Goal: Task Accomplishment & Management: Manage account settings

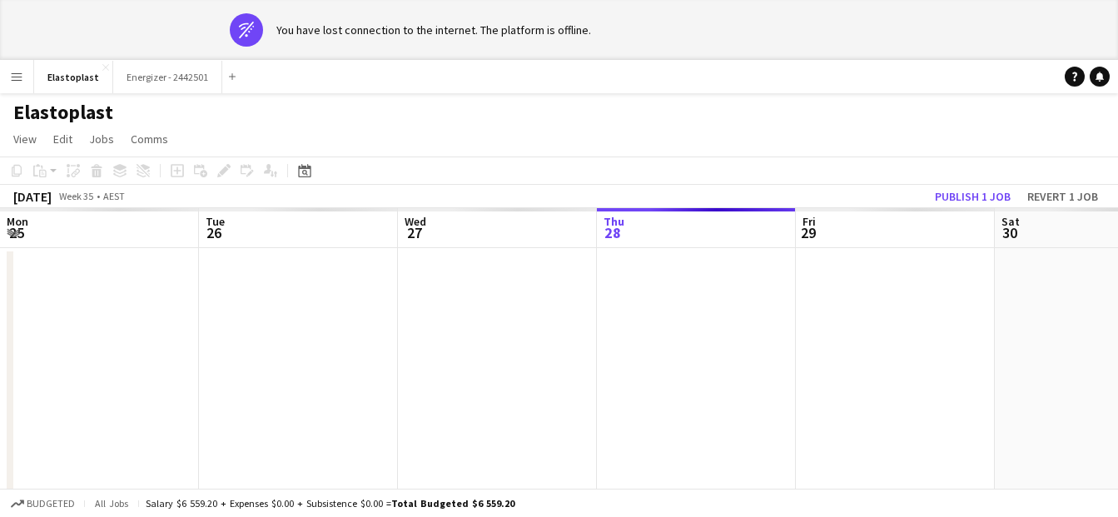
scroll to position [0, 662]
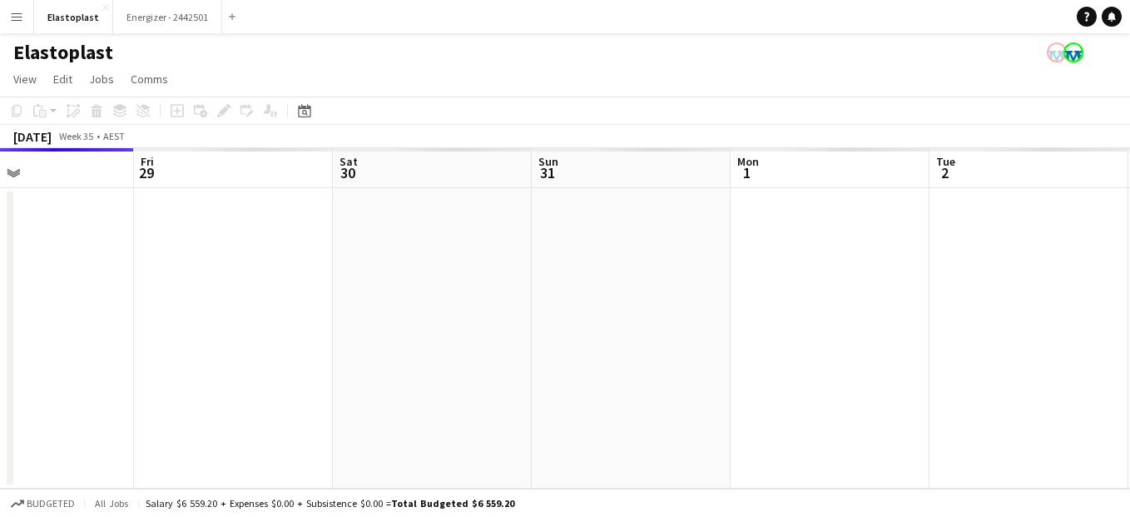
click at [164, 86] on span "Comms" at bounding box center [149, 79] width 37 height 15
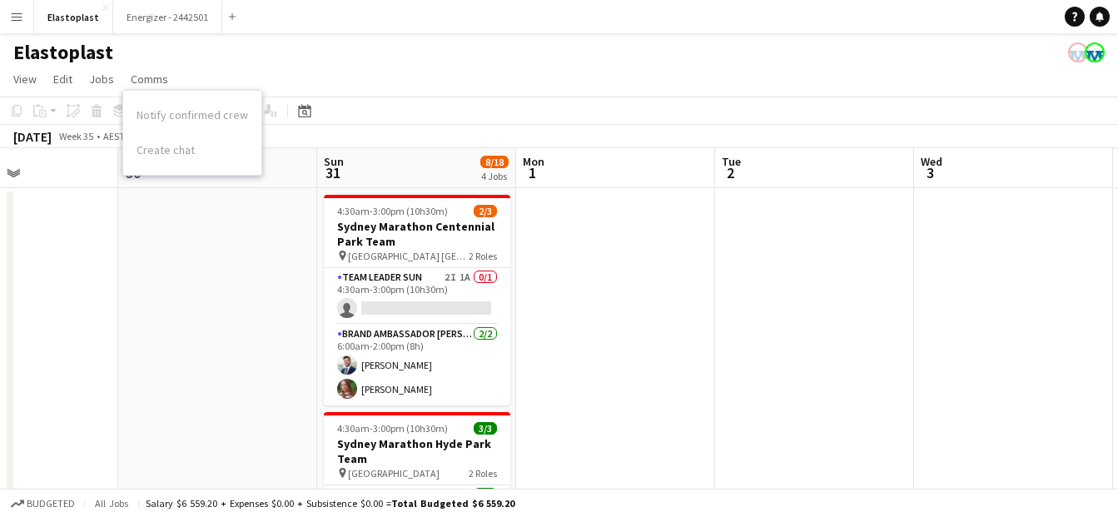
drag, startPoint x: 860, startPoint y: 258, endPoint x: 600, endPoint y: 250, distance: 260.6
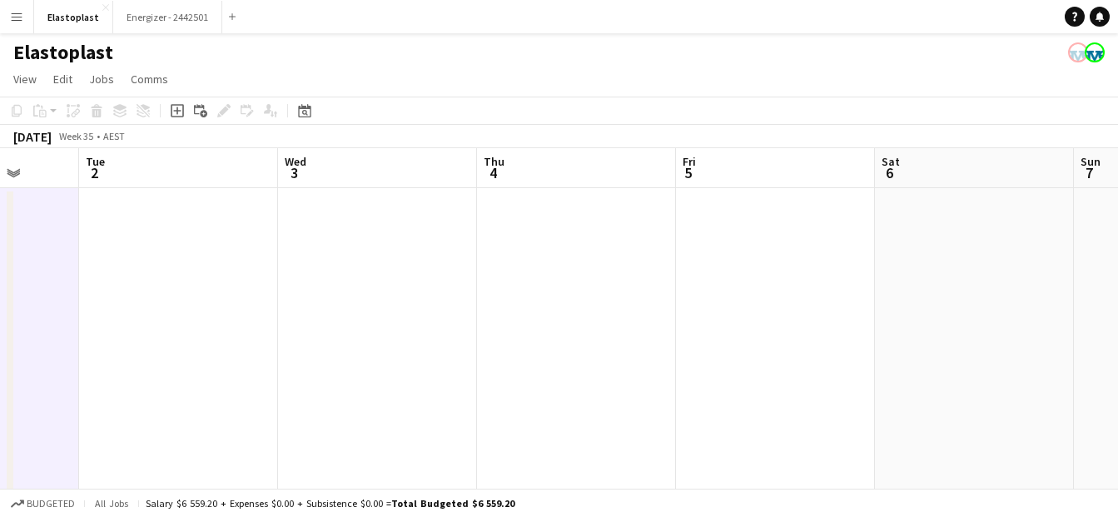
drag, startPoint x: 930, startPoint y: 334, endPoint x: 341, endPoint y: 275, distance: 592.1
click at [125, 28] on button "Energizer - 2442501 Close" at bounding box center [167, 17] width 109 height 32
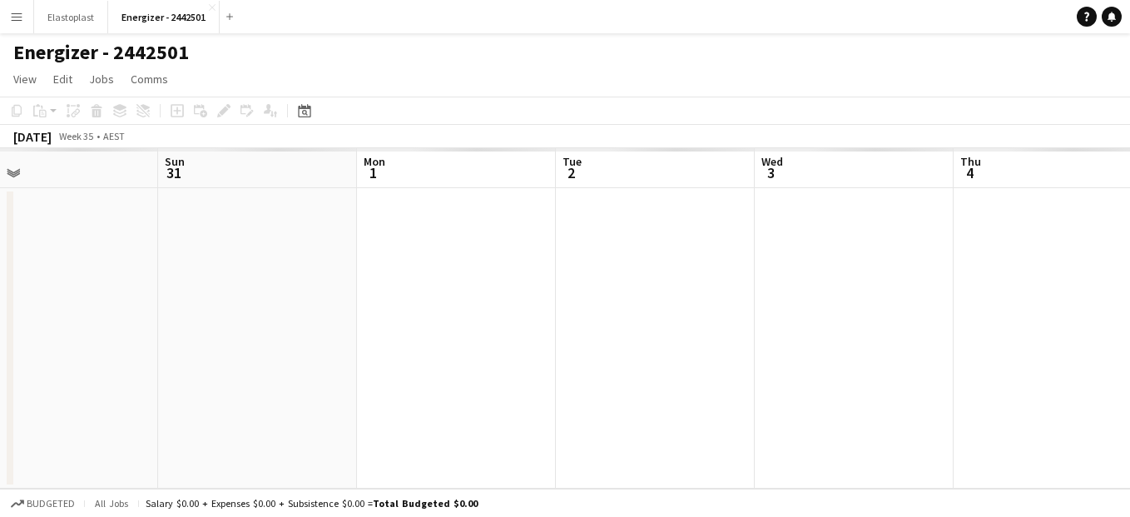
drag, startPoint x: 856, startPoint y: 306, endPoint x: 219, endPoint y: 288, distance: 637.7
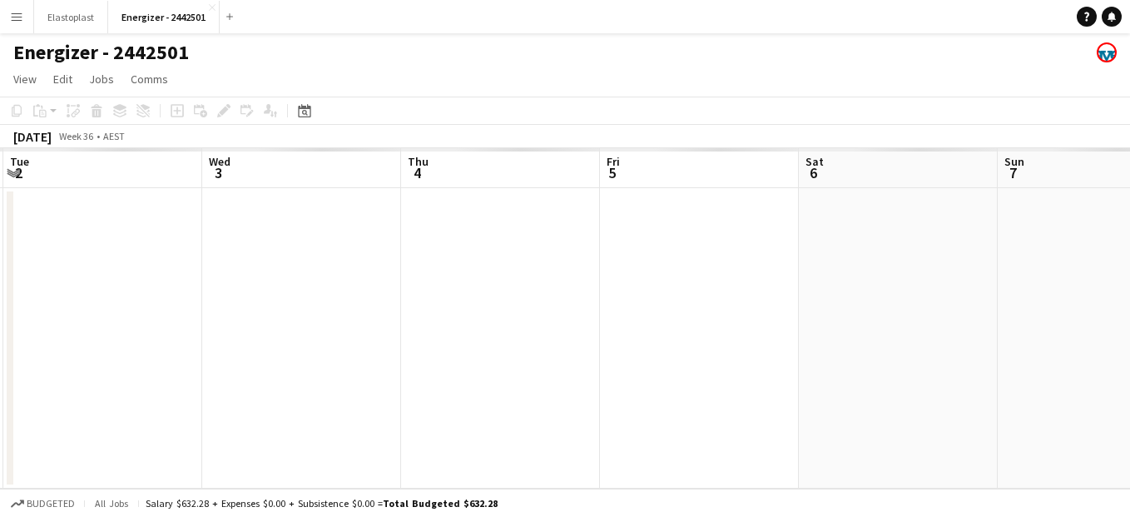
drag, startPoint x: 219, startPoint y: 288, endPoint x: 368, endPoint y: 336, distance: 156.6
click at [368, 336] on app-calendar-viewport "Sat 30 Sun 31 Mon 1 Tue 2 Wed 3 Thu 4 Fri 5 Sat 6 Sun 7 Mon 8 Tue 9" at bounding box center [565, 318] width 1130 height 340
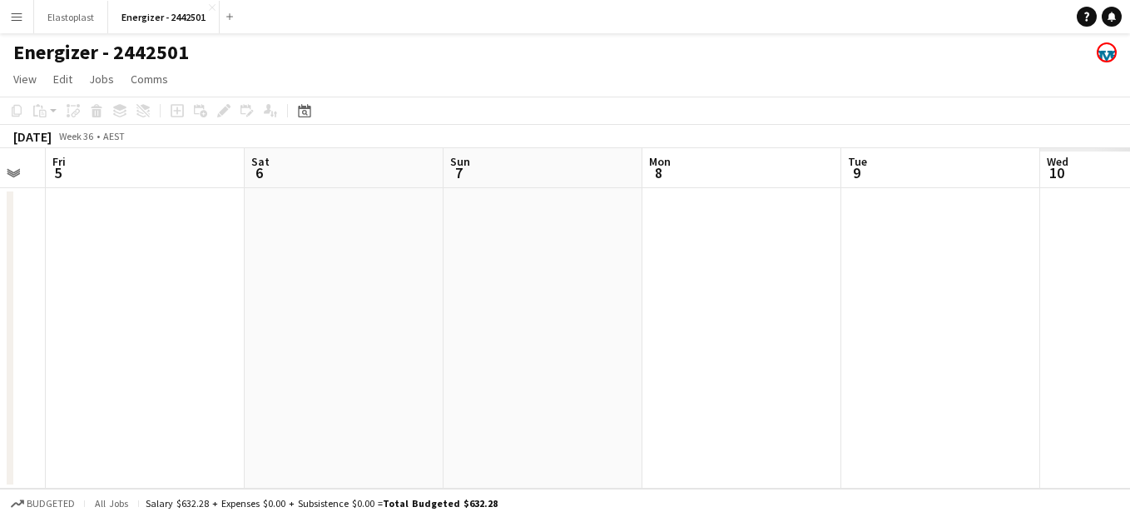
drag, startPoint x: 844, startPoint y: 308, endPoint x: 291, endPoint y: 268, distance: 554.0
click at [291, 268] on app-calendar-viewport "Tue 2 Wed 3 Thu 4 Fri 5 Sat 6 Sun 7 Mon 8 Tue 9 Wed 10 Thu 11 Fri 12" at bounding box center [565, 318] width 1130 height 340
drag, startPoint x: 810, startPoint y: 322, endPoint x: 356, endPoint y: 279, distance: 455.6
click at [356, 279] on app-calendar-viewport "Tue 2 Wed 3 Thu 4 Fri 5 Sat 6 Sun 7 Mon 8 Tue 9 Wed 10 Thu 11 Fri 12" at bounding box center [565, 318] width 1130 height 340
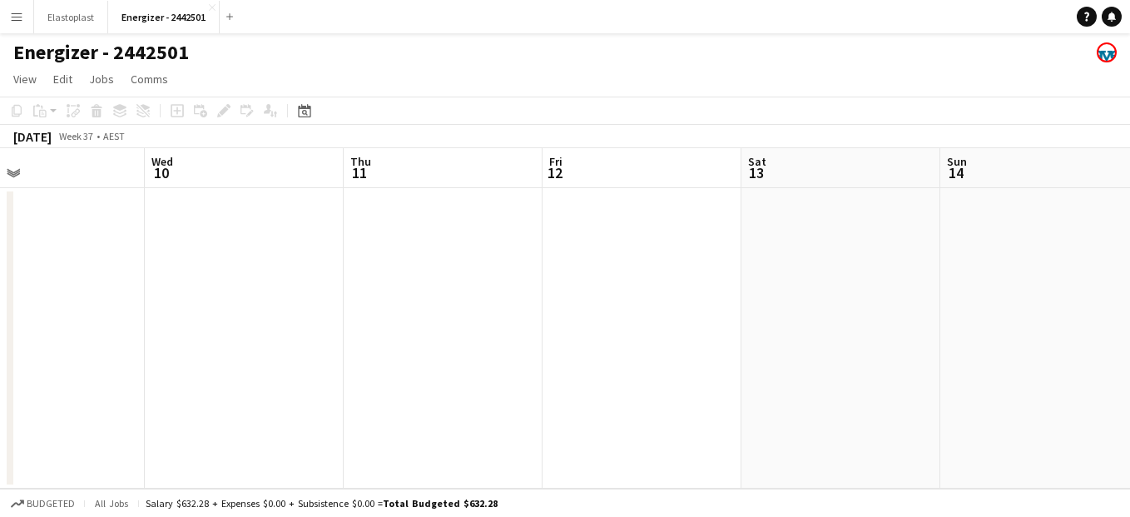
drag, startPoint x: 814, startPoint y: 285, endPoint x: 419, endPoint y: 185, distance: 407.9
click at [392, 184] on app-calendar-viewport "Sun 7 Mon 8 Tue 9 Wed 10 Thu 11 Fri 12 Sat 13 Sun 14 Mon 15 Tue 16 Wed 17" at bounding box center [565, 318] width 1130 height 340
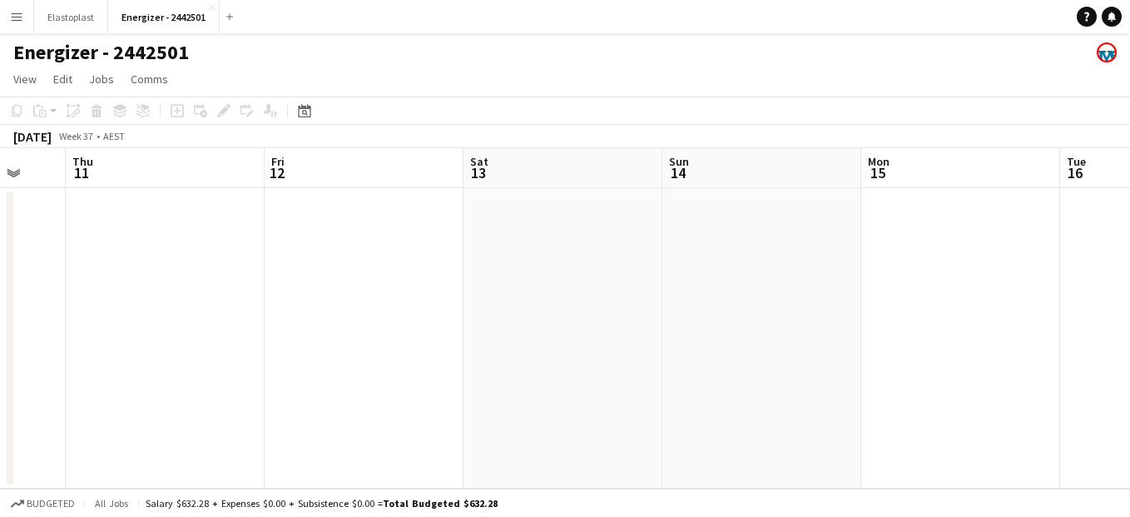
drag, startPoint x: 635, startPoint y: 230, endPoint x: 352, endPoint y: 236, distance: 283.0
click at [352, 236] on app-calendar-viewport "Sun 7 Mon 8 Tue 9 Wed 10 Thu 11 Fri 12 Sat 13 Sun 14 Mon 15 Tue 16 Wed 17 0/3 1…" at bounding box center [565, 318] width 1130 height 340
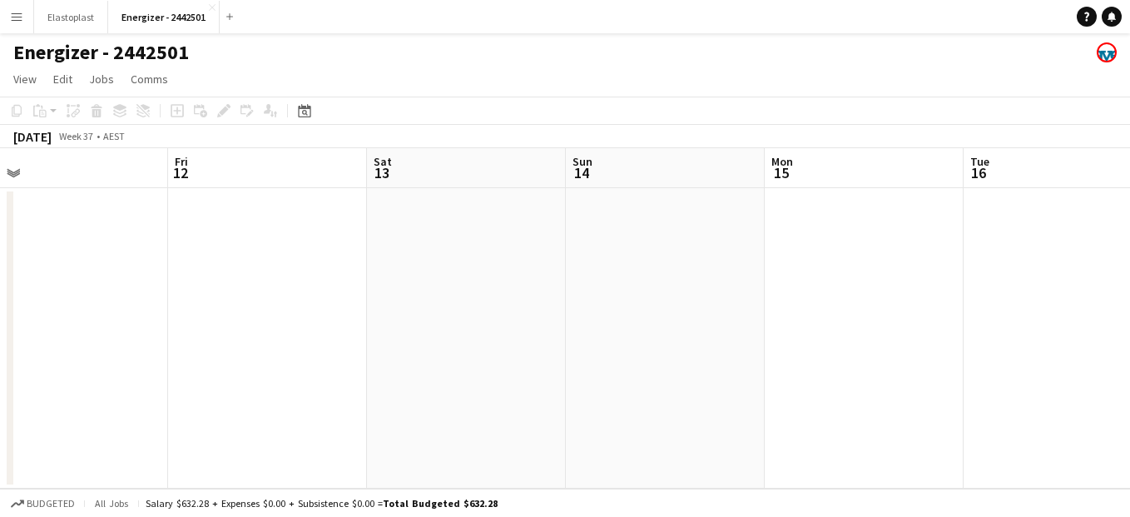
drag, startPoint x: 842, startPoint y: 260, endPoint x: 543, endPoint y: 208, distance: 304.1
click at [543, 208] on app-calendar-viewport "Mon 8 Tue 9 Wed 10 Thu 11 Fri 12 Sat 13 Sun 14 Mon 15 Tue 16 Wed 17 0/3 1 Job T…" at bounding box center [565, 318] width 1130 height 340
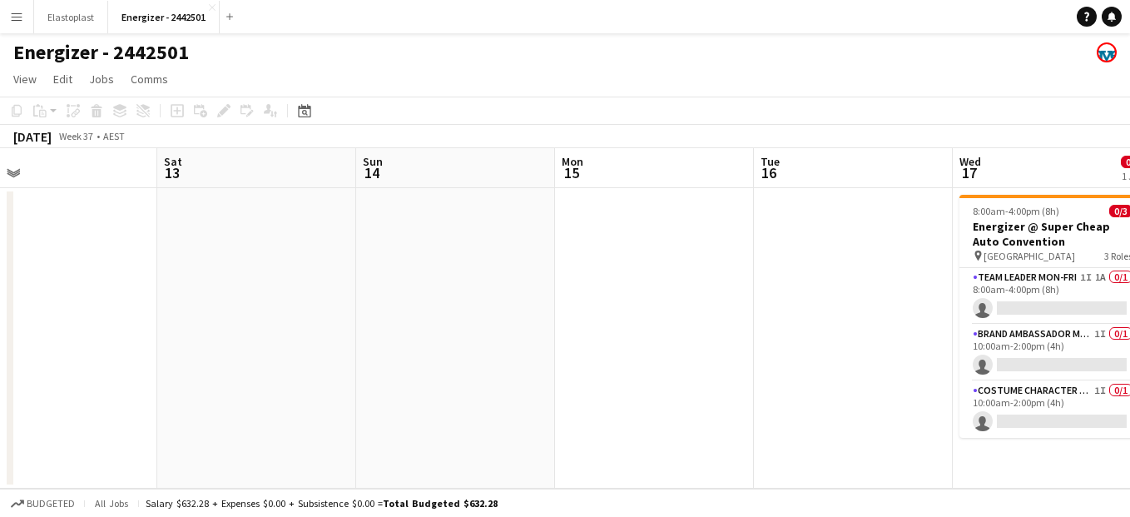
scroll to position [0, 627]
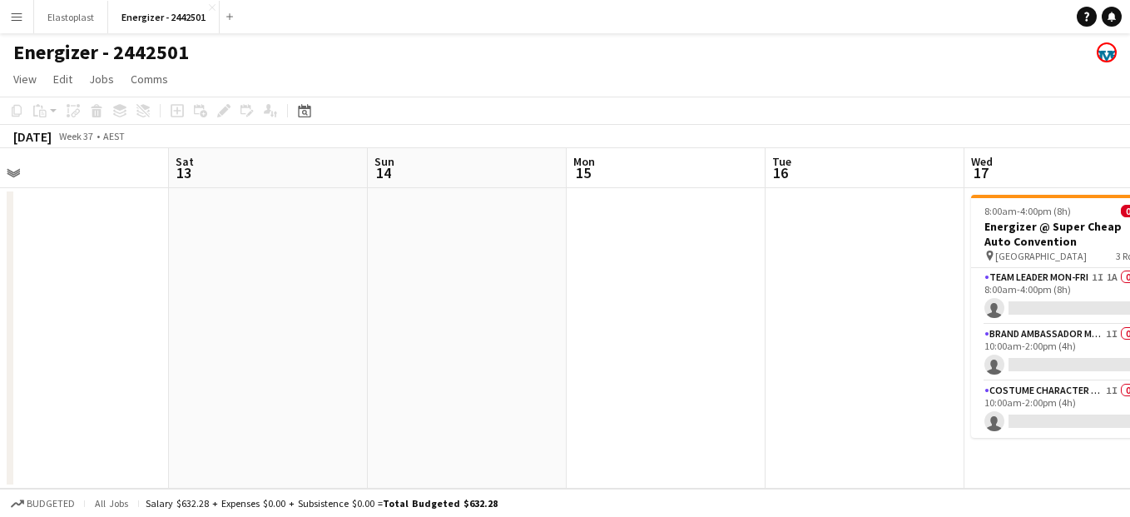
drag, startPoint x: 883, startPoint y: 302, endPoint x: 696, endPoint y: 245, distance: 195.8
click at [696, 245] on app-calendar-viewport "Tue 9 Wed 10 Thu 11 Fri 12 Sat 13 Sun 14 Mon 15 Tue 16 Wed 17 0/3 1 Job Thu 18 …" at bounding box center [565, 318] width 1130 height 340
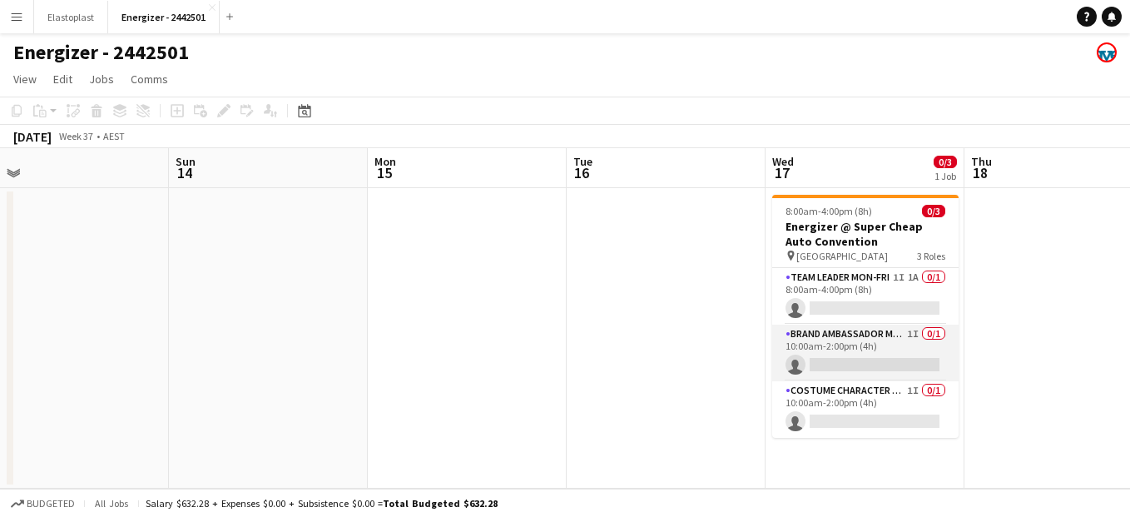
click at [851, 342] on app-card-role "Brand Ambassador Mon-Fri 1I 0/1 10:00am-2:00pm (4h) single-neutral-actions" at bounding box center [865, 353] width 186 height 57
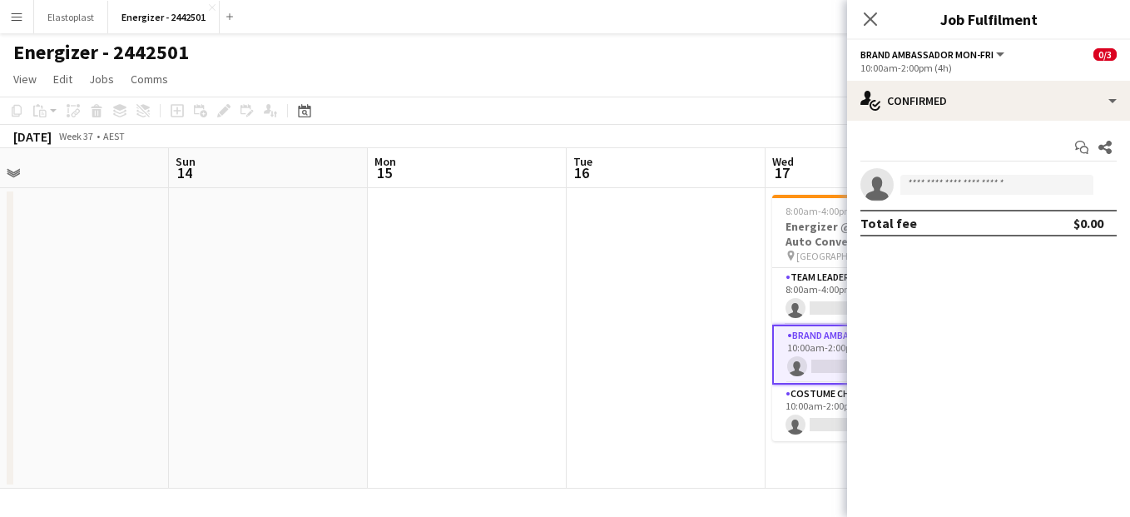
click at [800, 349] on app-card-role "Brand Ambassador Mon-Fri 1I 0/1 10:00am-2:00pm (4h) single-neutral-actions" at bounding box center [865, 355] width 186 height 60
click at [652, 399] on app-date-cell at bounding box center [666, 338] width 199 height 300
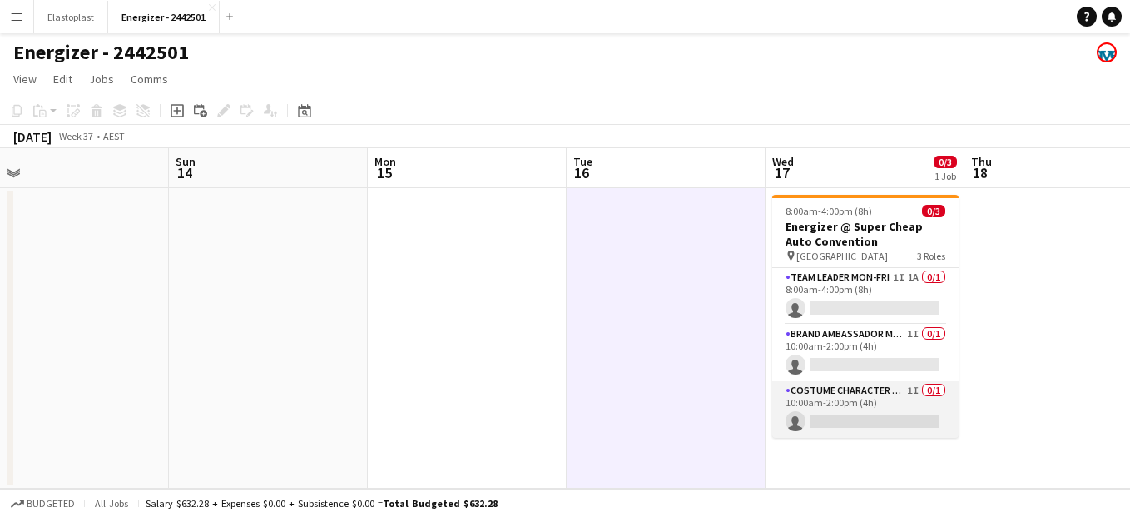
click at [850, 417] on app-card-role "Costume Character Mon - Sat 1I 0/1 10:00am-2:00pm (4h) single-neutral-actions" at bounding box center [865, 409] width 186 height 57
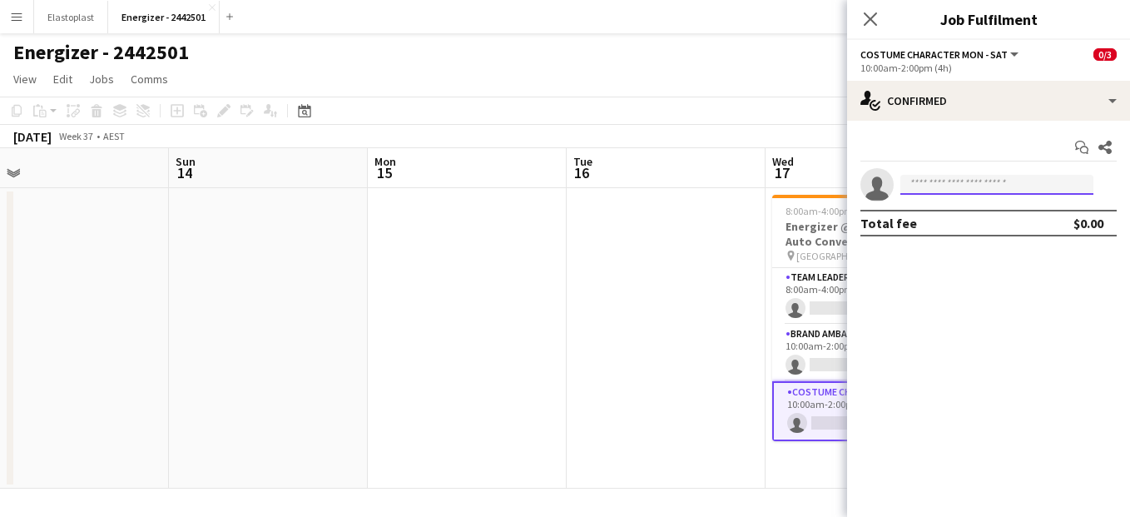
click at [979, 187] on input at bounding box center [996, 185] width 193 height 20
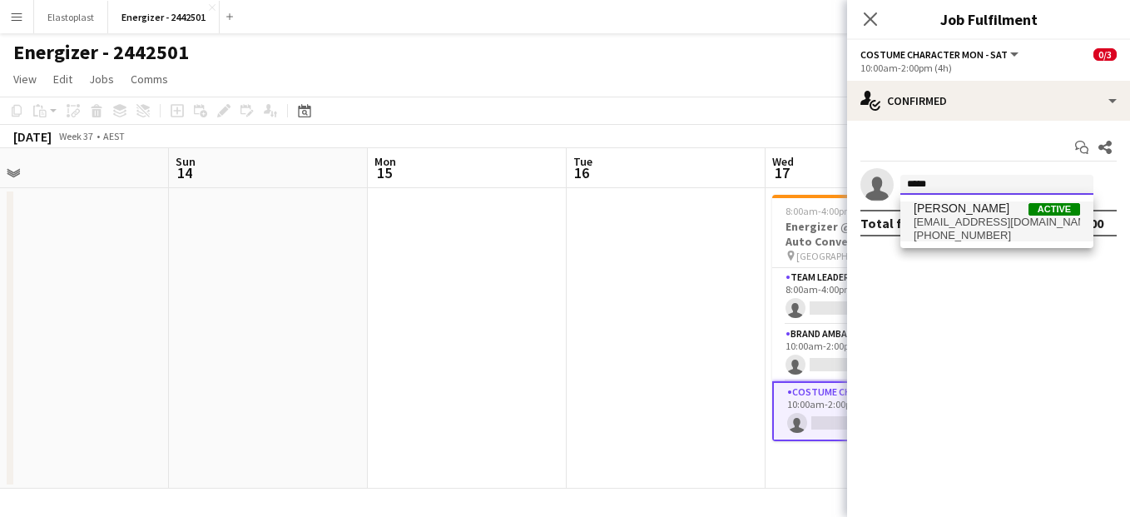
type input "*****"
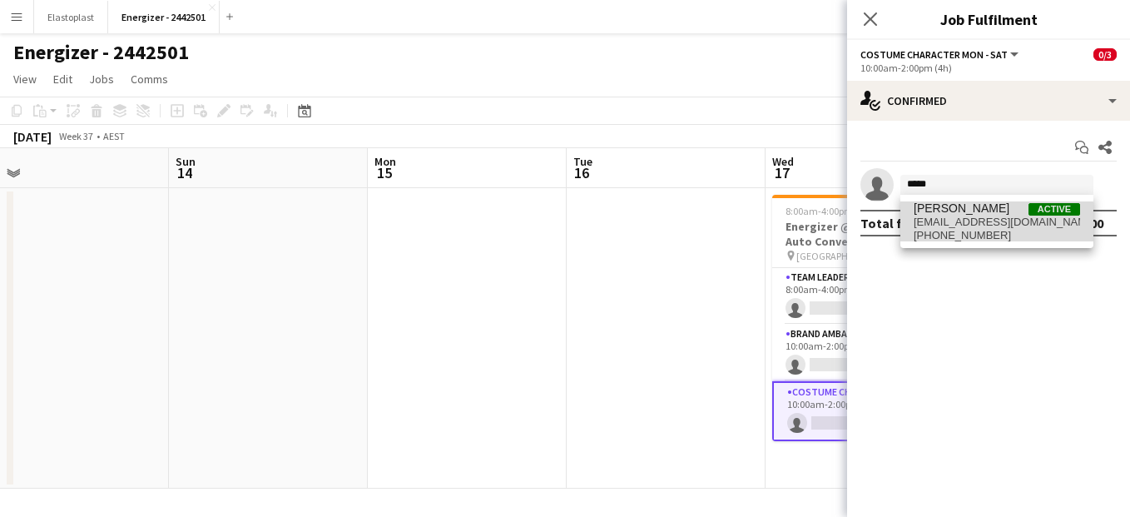
click at [978, 226] on span "fearswoop@yahoo.com" at bounding box center [997, 222] width 166 height 13
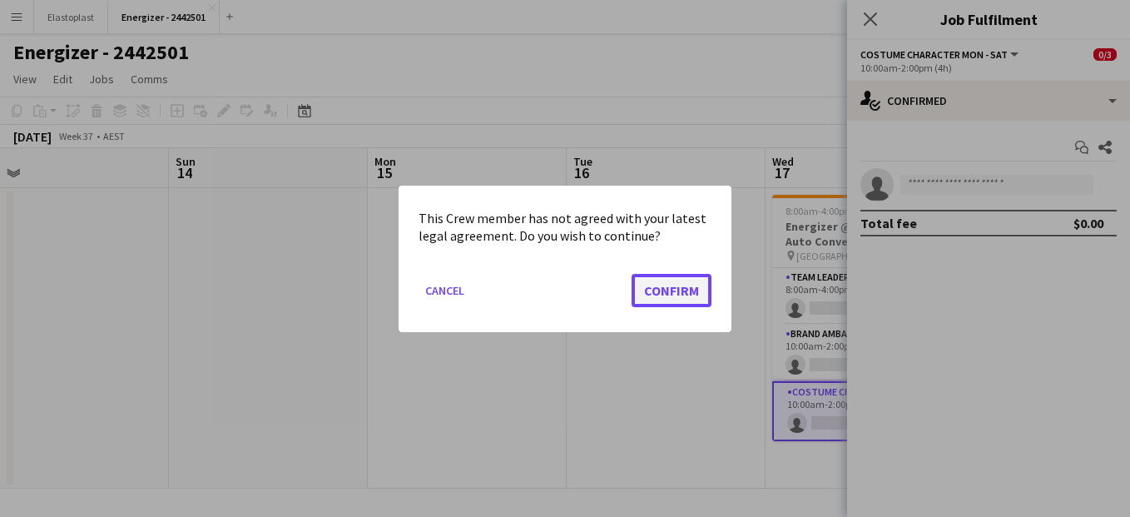
click at [668, 295] on button "Confirm" at bounding box center [672, 289] width 80 height 33
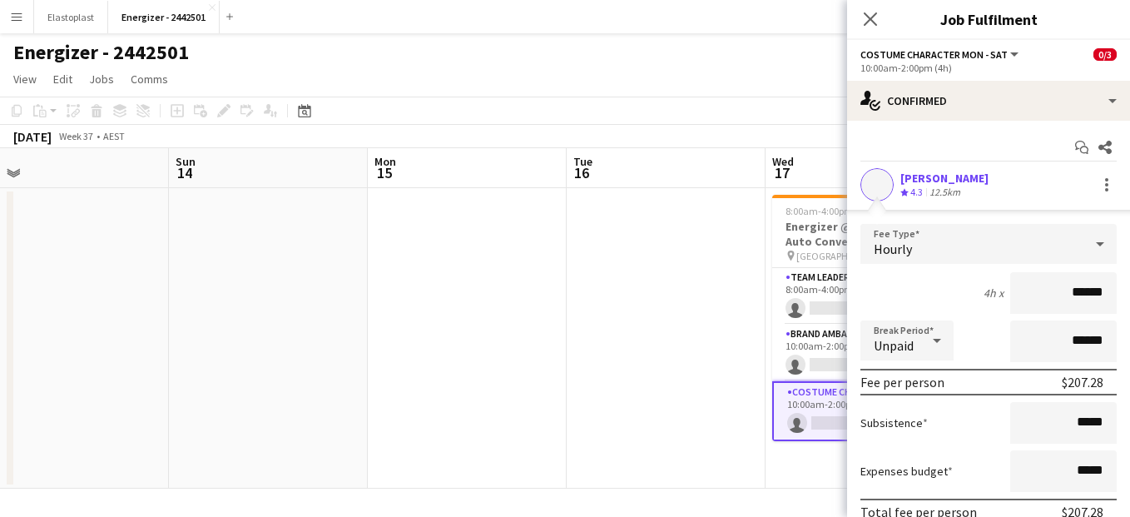
scroll to position [111, 0]
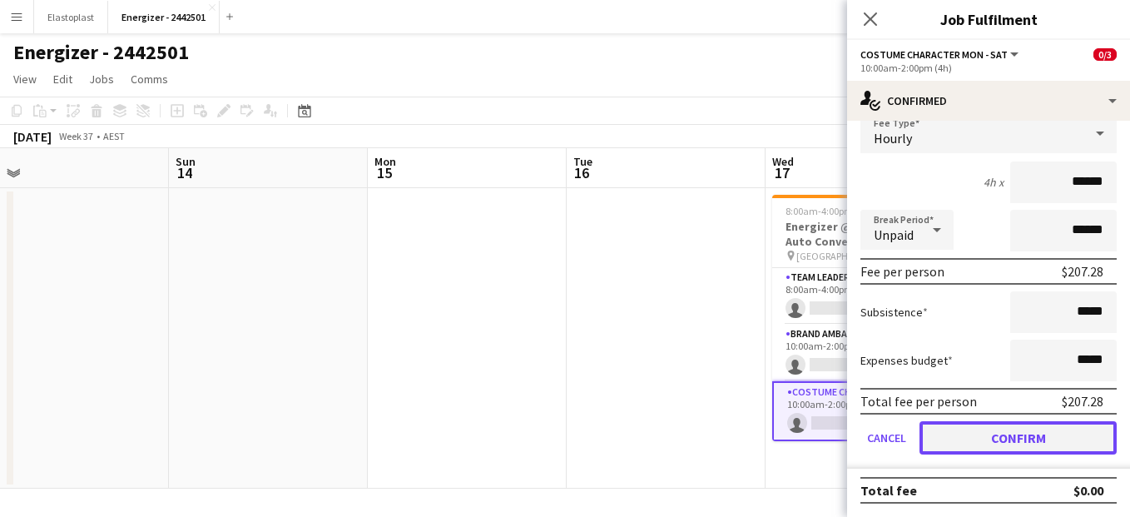
click at [1019, 429] on button "Confirm" at bounding box center [1017, 437] width 197 height 33
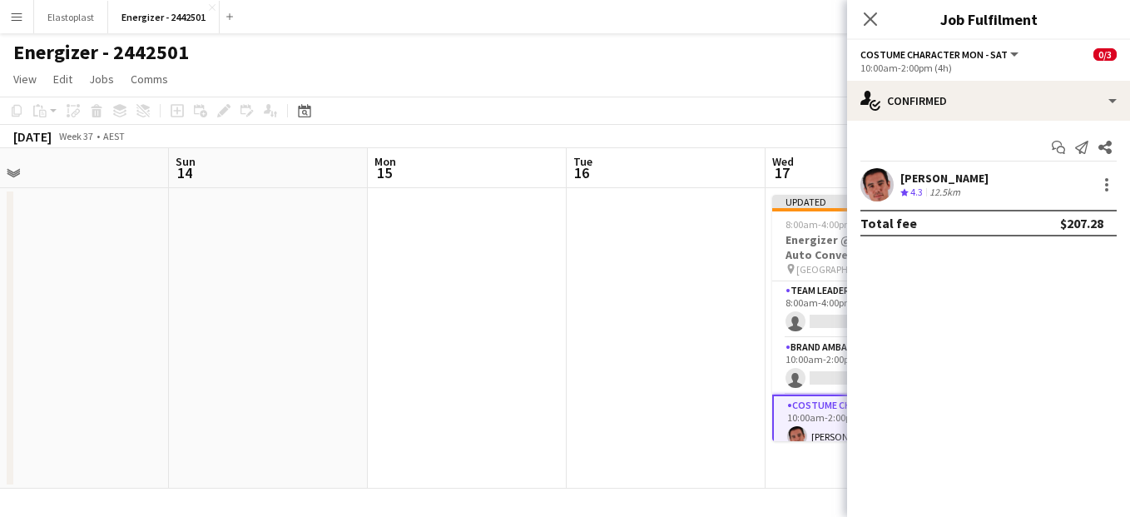
scroll to position [0, 0]
click at [684, 305] on app-date-cell at bounding box center [666, 338] width 199 height 300
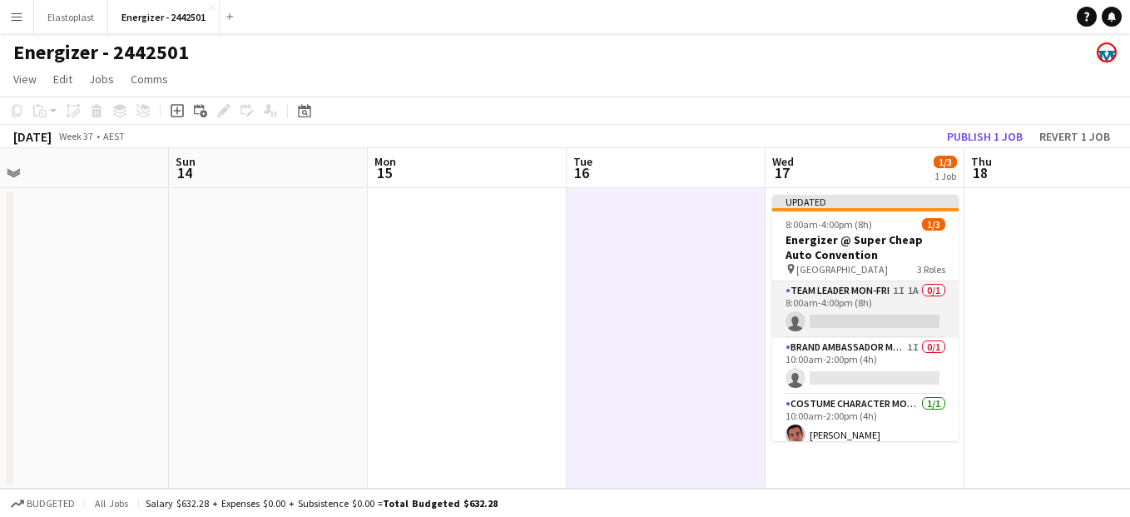
click at [857, 310] on app-card-role "Team Leader Mon-Fri 1I 1A 0/1 8:00am-4:00pm (8h) single-neutral-actions" at bounding box center [865, 309] width 186 height 57
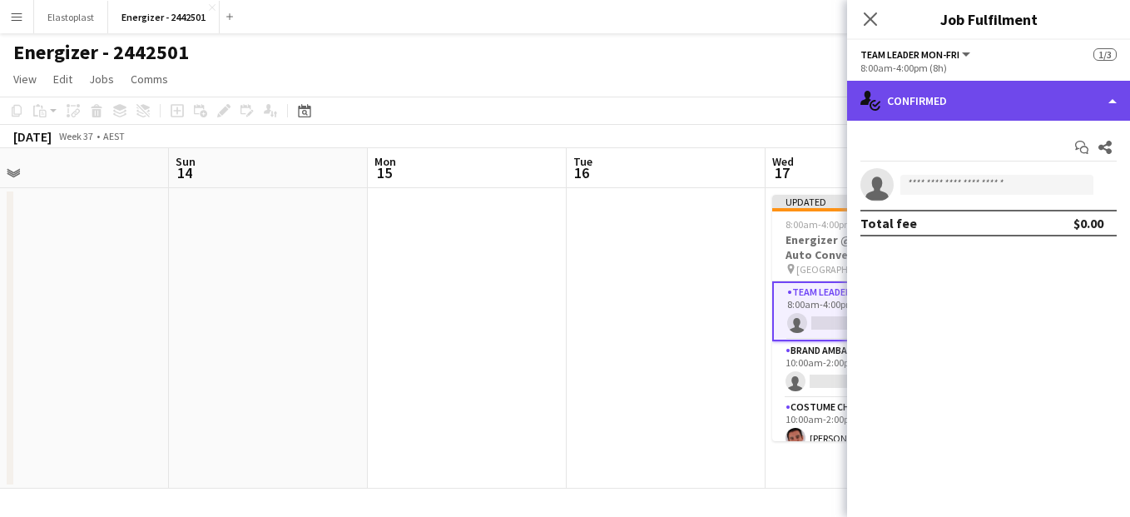
click at [919, 105] on div "single-neutral-actions-check-2 Confirmed" at bounding box center [988, 101] width 283 height 40
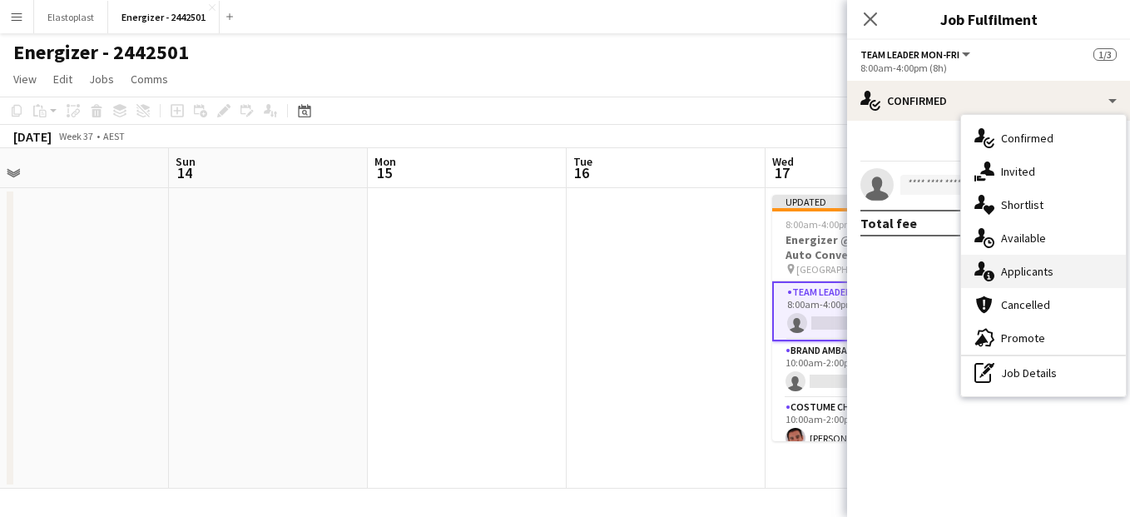
click at [1027, 276] on div "single-neutral-actions-information Applicants" at bounding box center [1043, 271] width 165 height 33
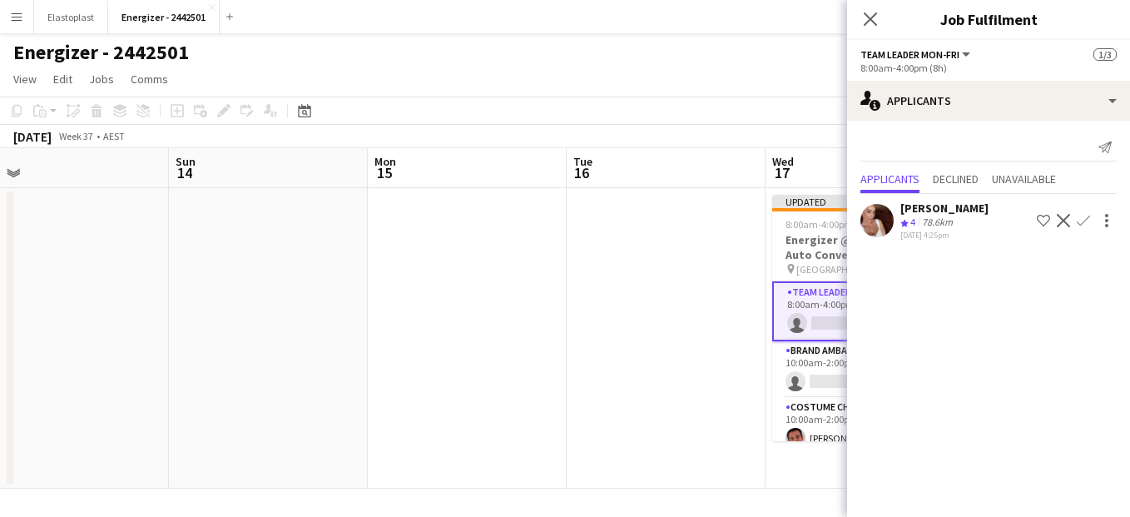
click at [1081, 221] on app-icon "Confirm" at bounding box center [1083, 220] width 13 height 13
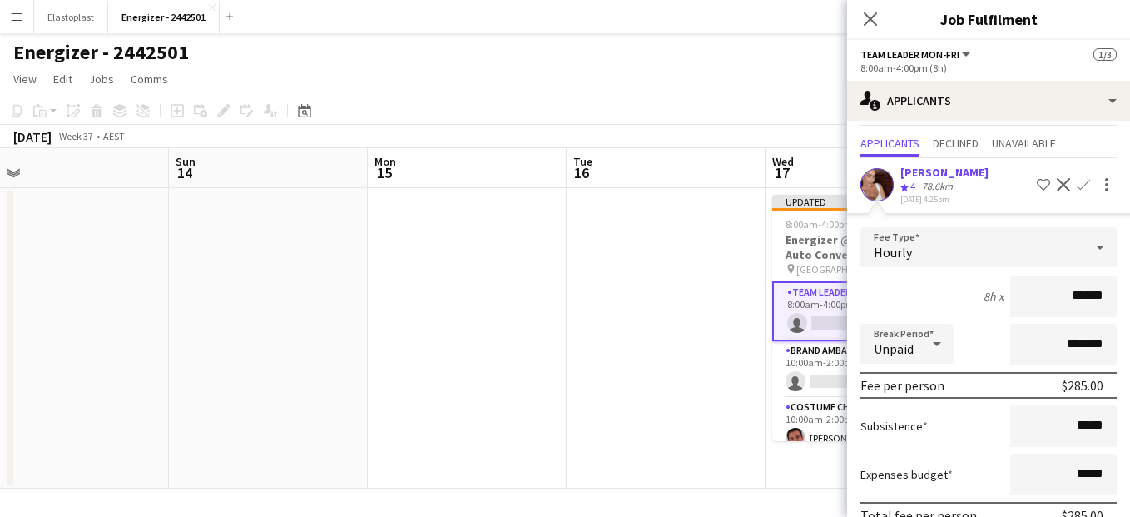
scroll to position [118, 0]
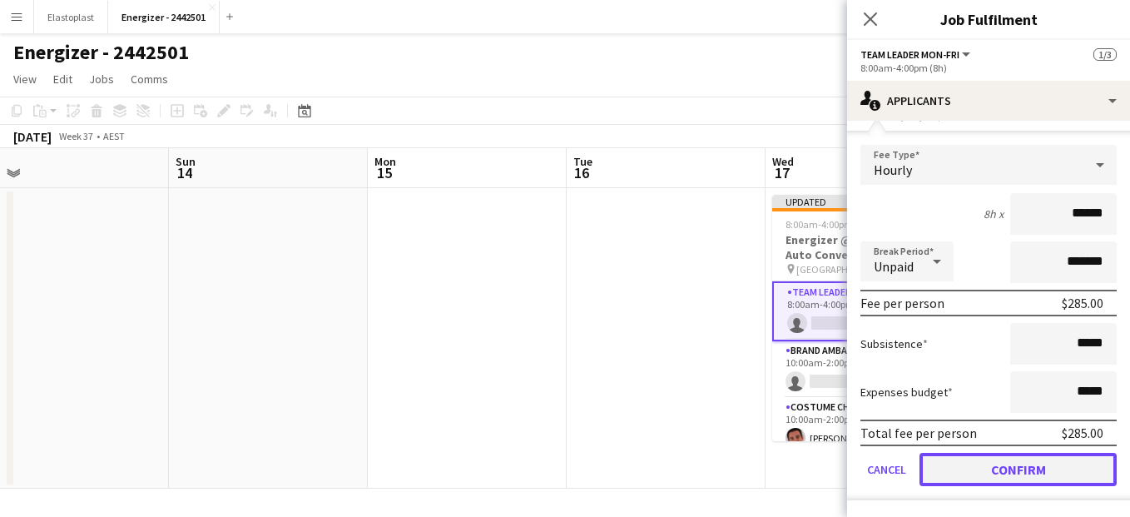
click at [1008, 469] on button "Confirm" at bounding box center [1017, 469] width 197 height 33
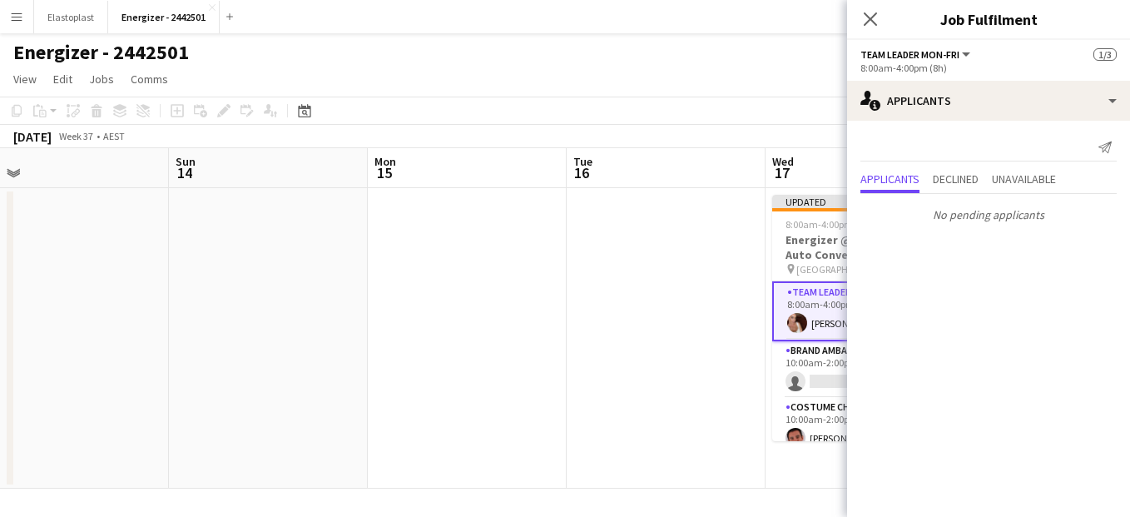
scroll to position [0, 0]
click at [732, 273] on app-date-cell at bounding box center [666, 338] width 199 height 300
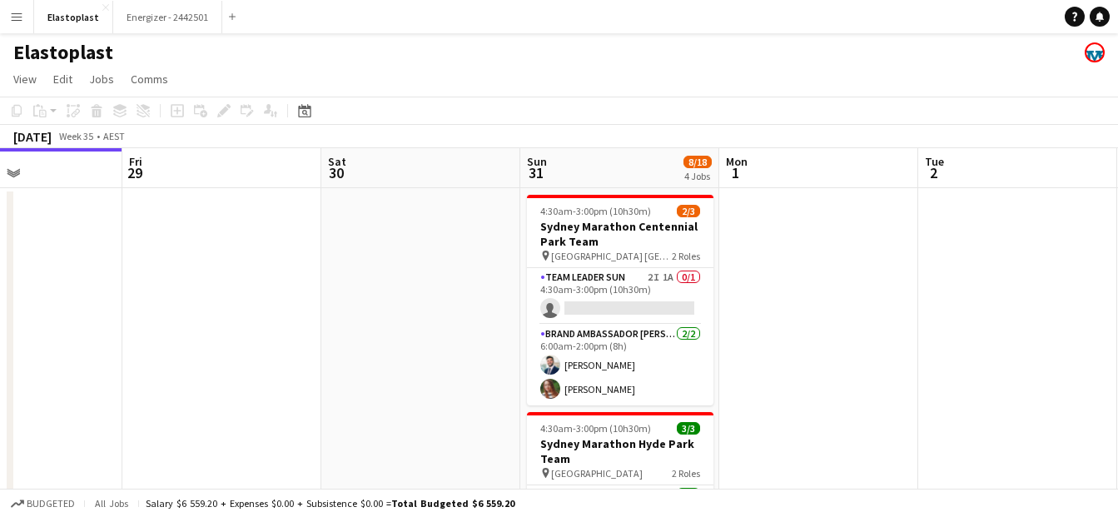
scroll to position [0, 672]
drag, startPoint x: 733, startPoint y: 319, endPoint x: 458, endPoint y: 282, distance: 277.0
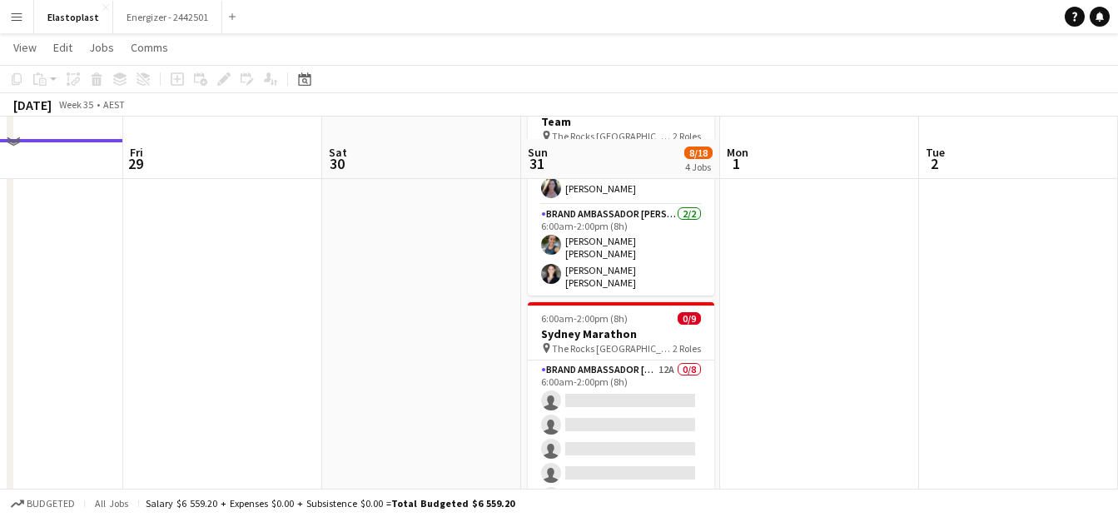
scroll to position [640, 0]
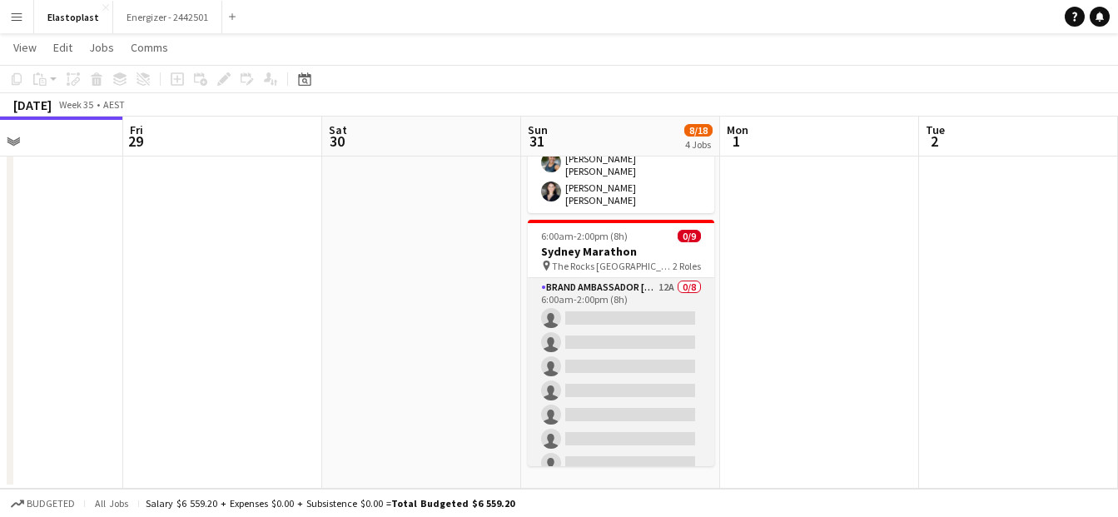
click at [656, 313] on app-card-role "Brand Ambassador Sun 12A 0/8 6:00am-2:00pm (8h) single-neutral-actions single-n…" at bounding box center [621, 391] width 186 height 226
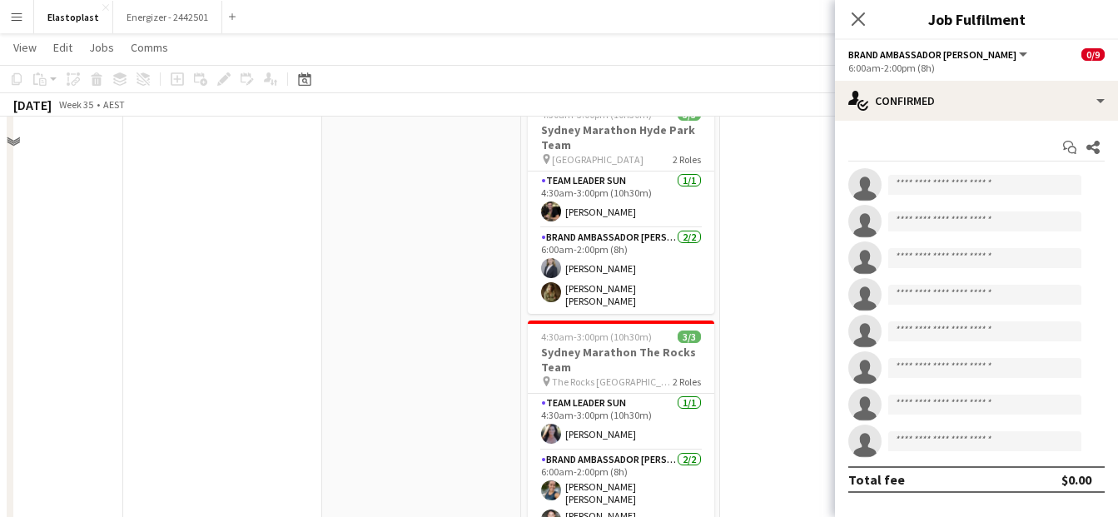
scroll to position [265, 0]
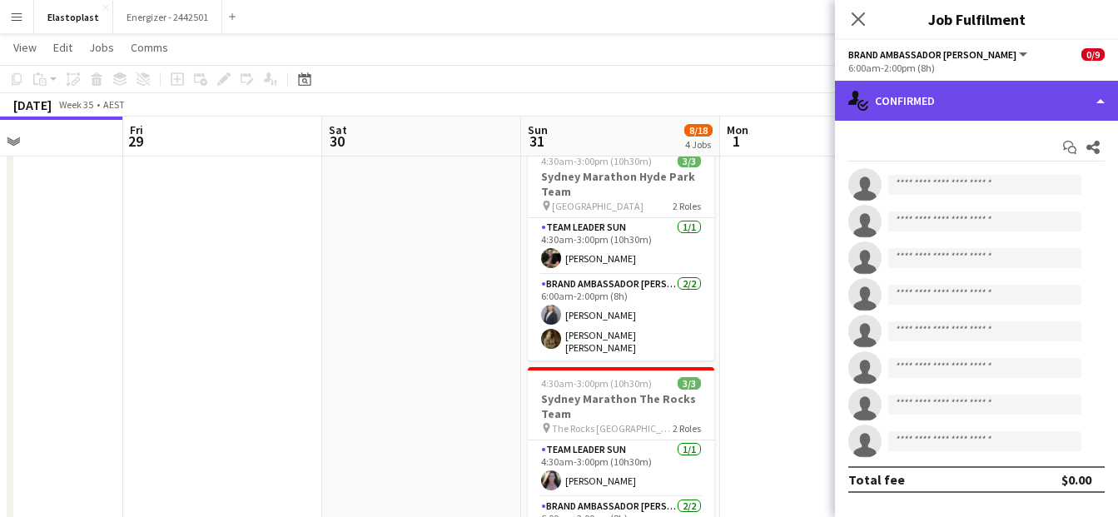
click at [1022, 111] on div "single-neutral-actions-check-2 Confirmed" at bounding box center [976, 101] width 283 height 40
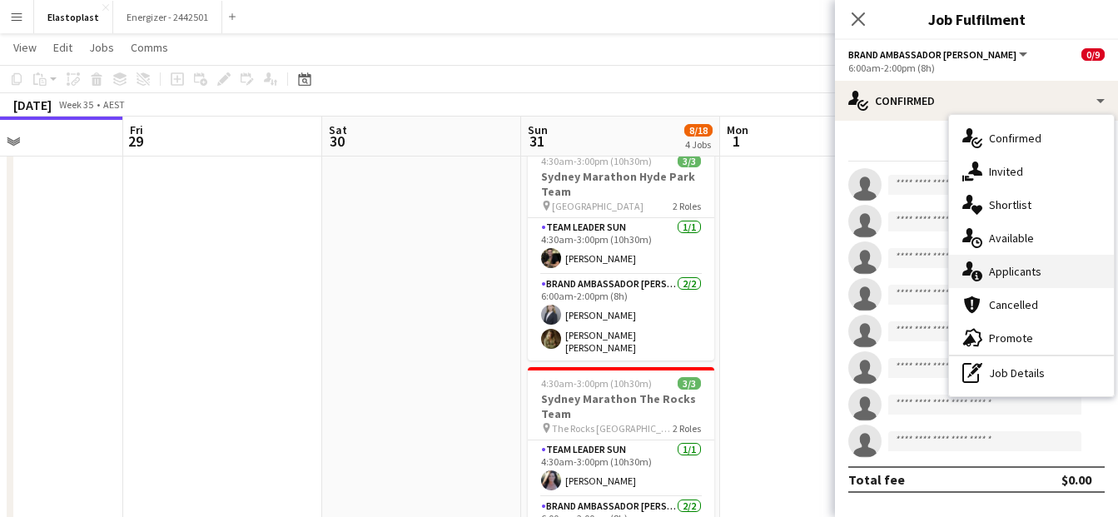
click at [1014, 264] on div "single-neutral-actions-information Applicants" at bounding box center [1031, 271] width 165 height 33
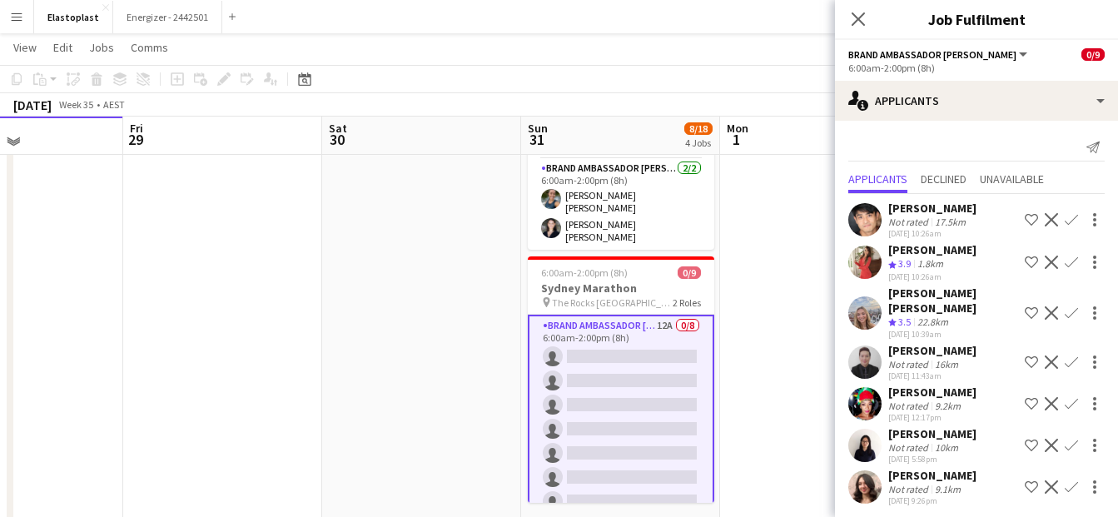
scroll to position [606, 0]
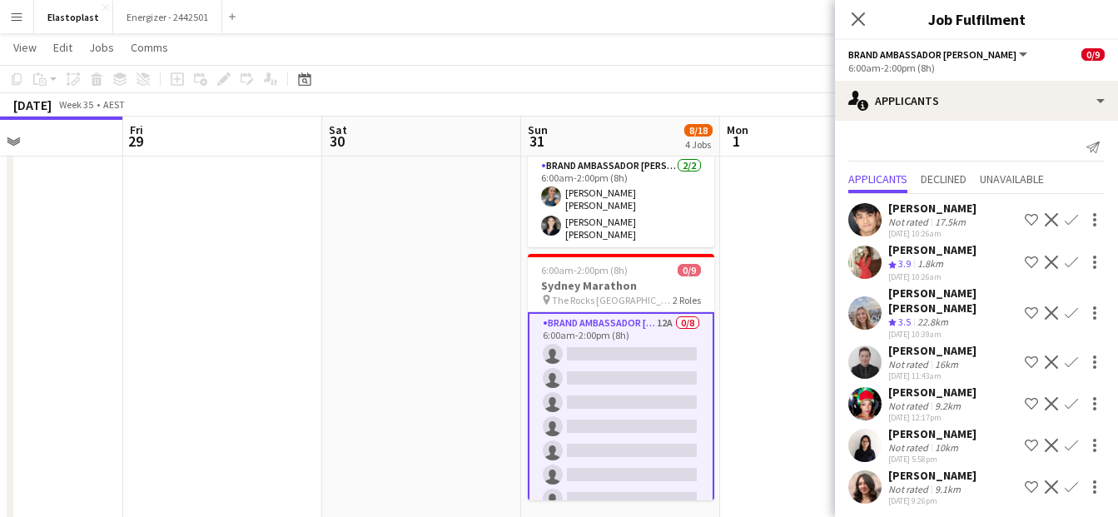
click at [861, 476] on app-user-avatar at bounding box center [864, 486] width 33 height 33
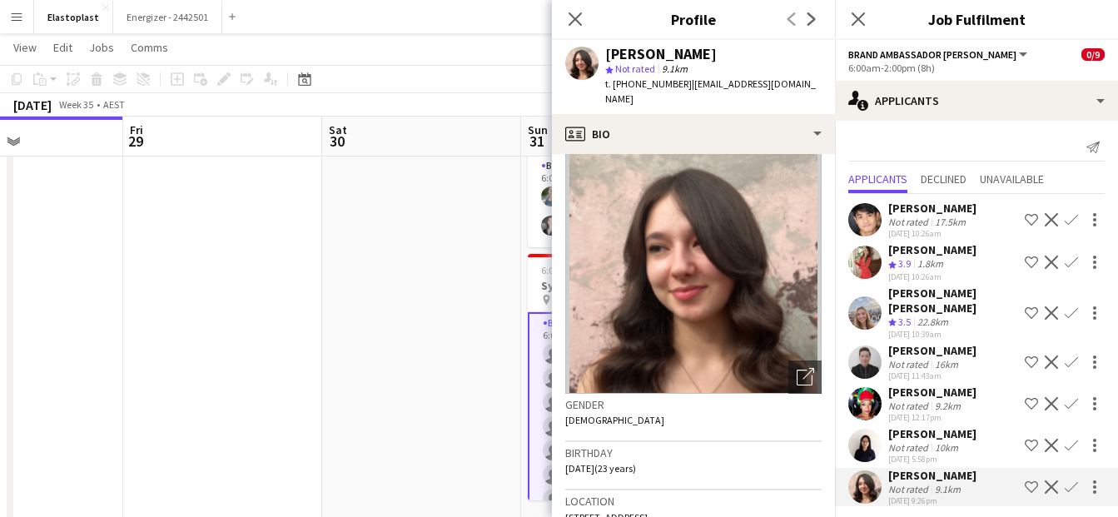
scroll to position [0, 0]
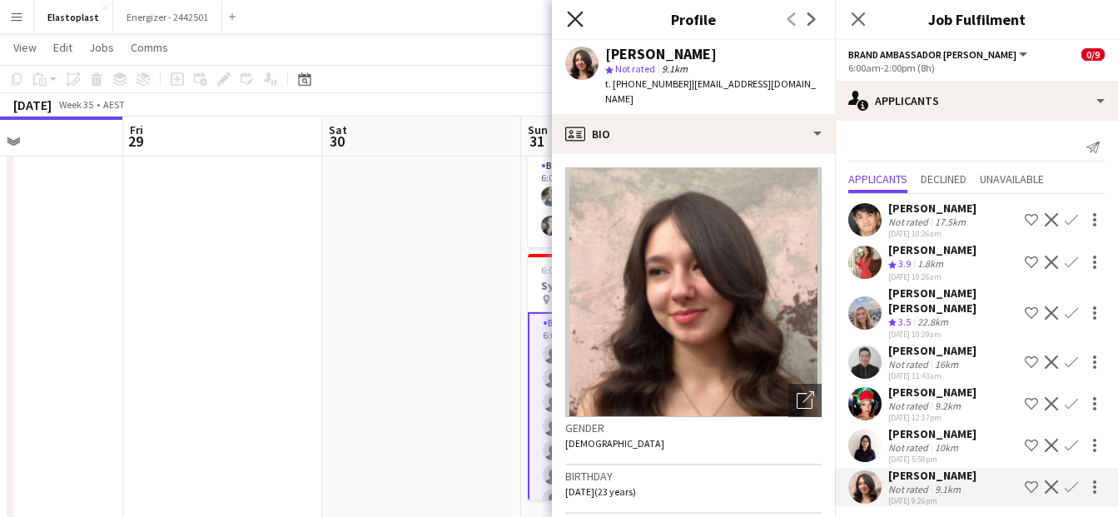
click at [577, 13] on icon "Close pop-in" at bounding box center [575, 19] width 16 height 16
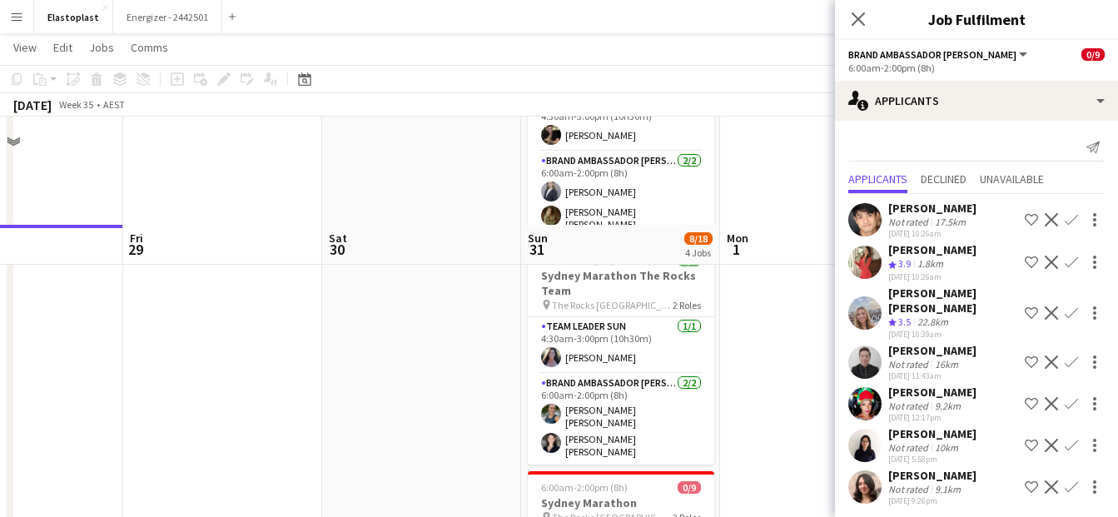
scroll to position [240, 0]
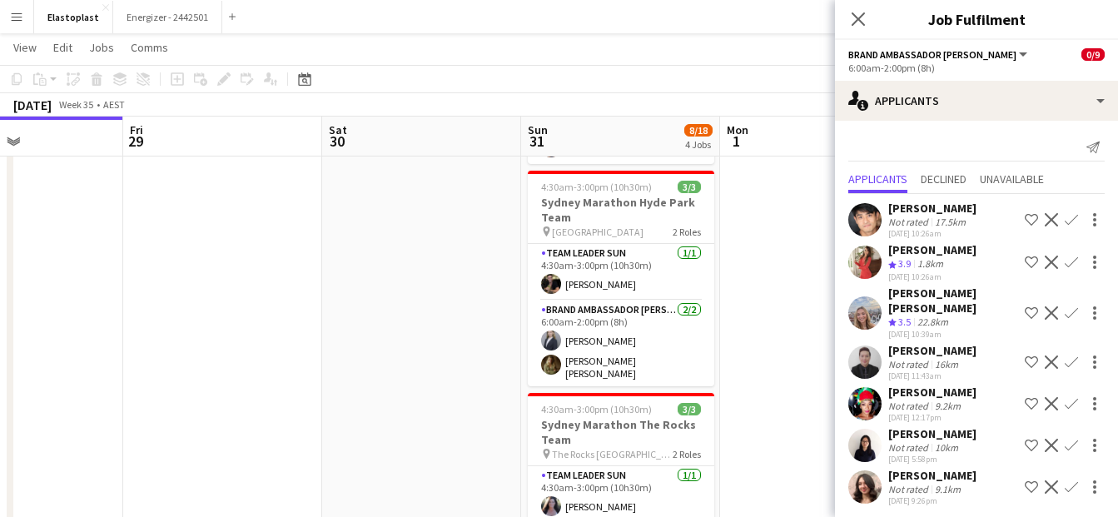
click at [774, 242] on app-date-cell at bounding box center [819, 418] width 199 height 942
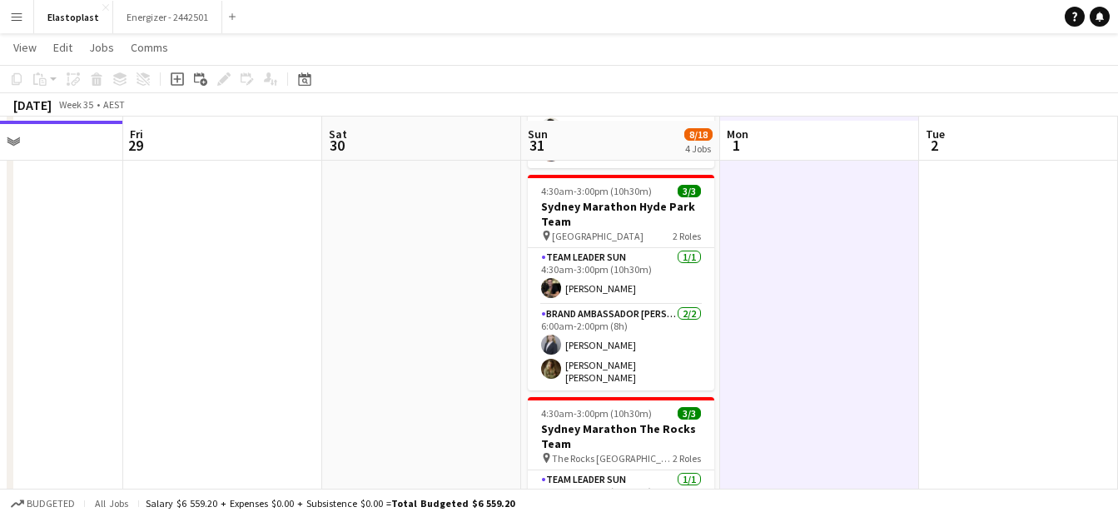
scroll to position [81, 0]
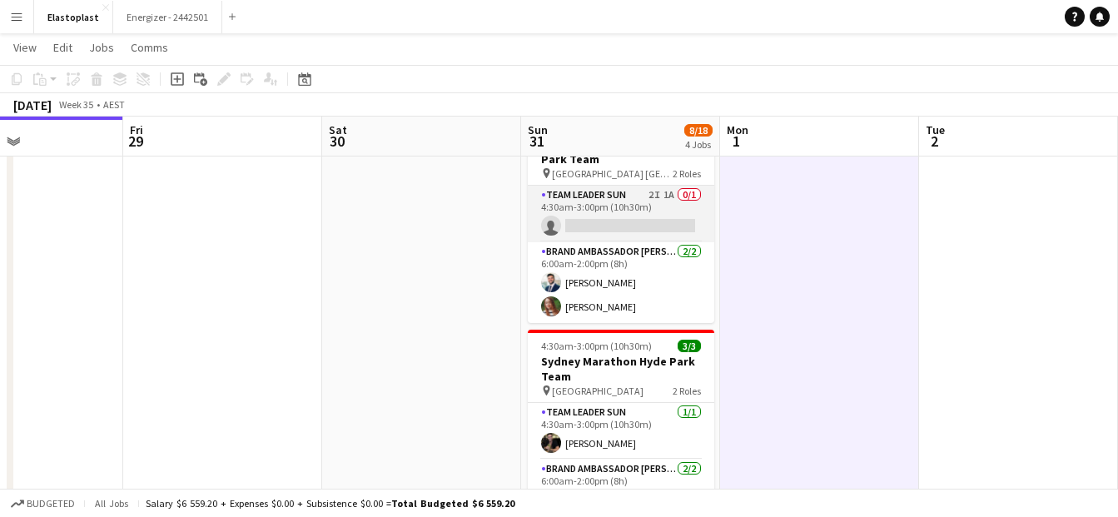
click at [598, 216] on app-card-role "Team Leader Sun 2I 1A 0/1 4:30am-3:00pm (10h30m) single-neutral-actions" at bounding box center [621, 214] width 186 height 57
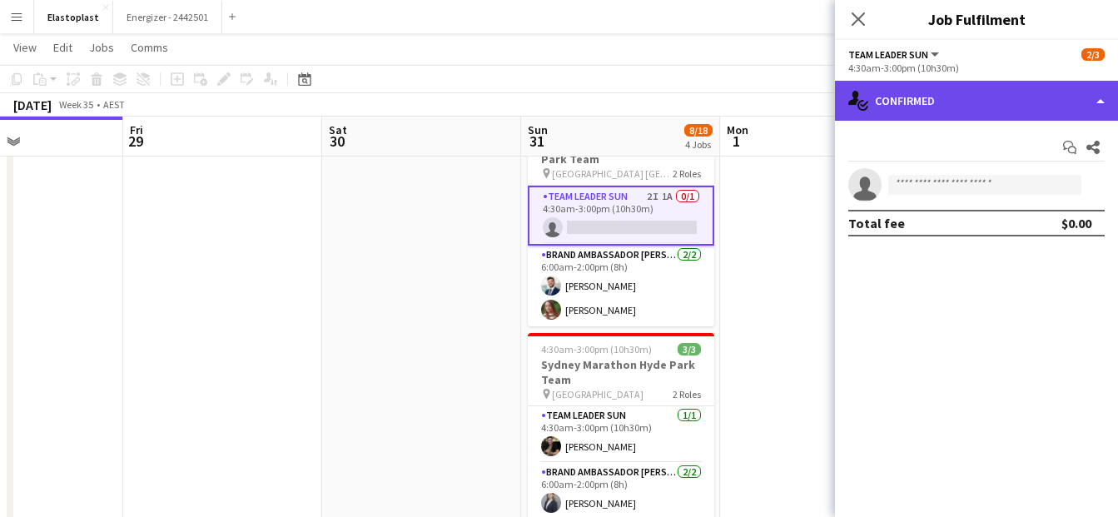
click at [952, 95] on div "single-neutral-actions-check-2 Confirmed" at bounding box center [976, 101] width 283 height 40
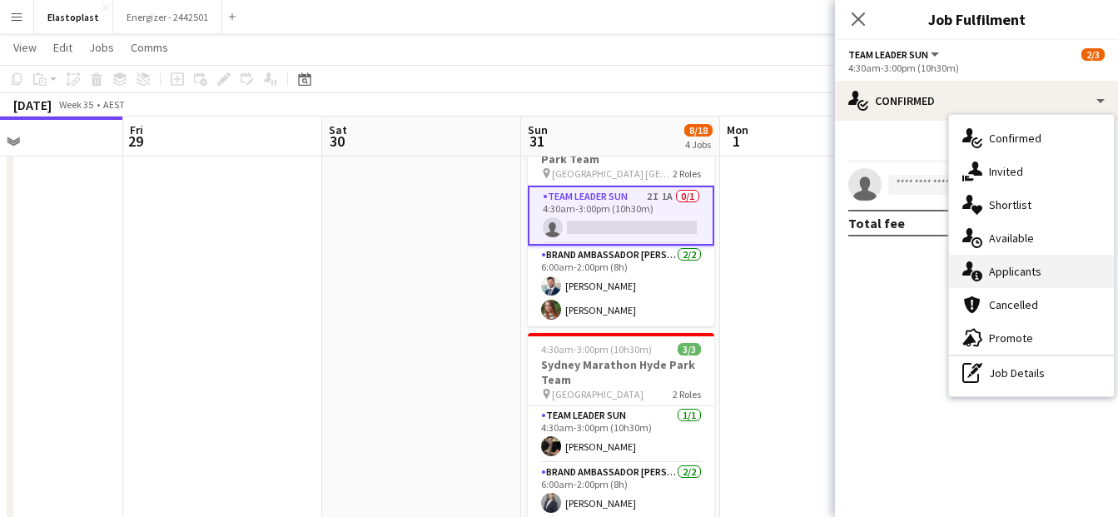
click at [1015, 270] on div "single-neutral-actions-information Applicants" at bounding box center [1031, 271] width 165 height 33
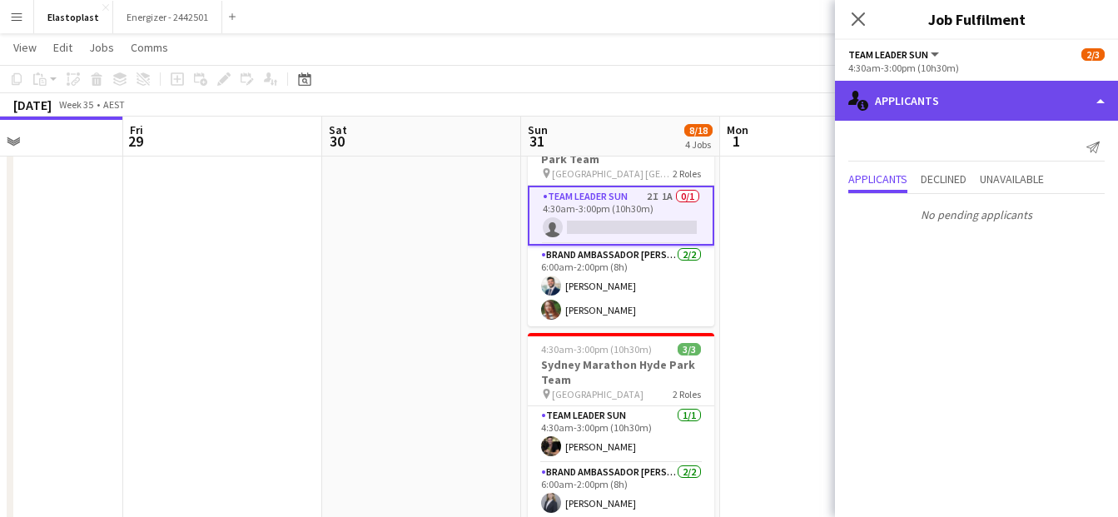
click at [949, 104] on div "single-neutral-actions-information Applicants" at bounding box center [976, 101] width 283 height 40
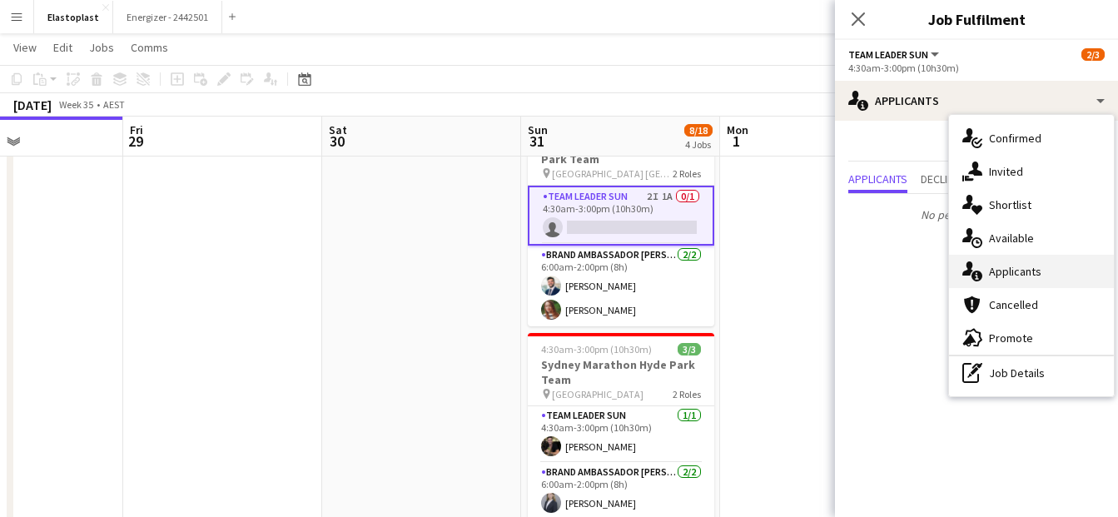
click at [994, 269] on div "single-neutral-actions-information Applicants" at bounding box center [1031, 271] width 165 height 33
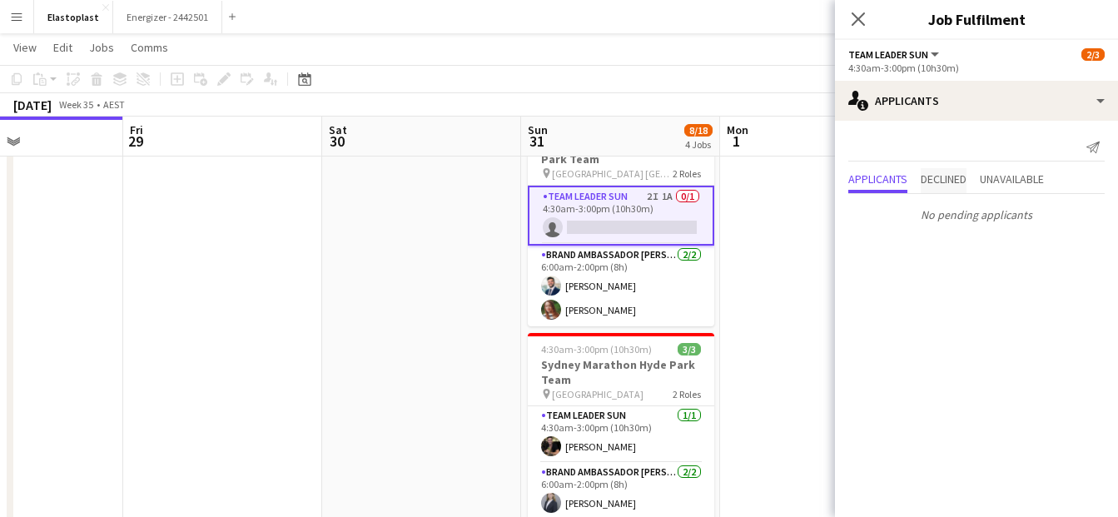
click at [955, 177] on span "Declined" at bounding box center [943, 179] width 46 height 12
click at [1014, 149] on span "Unavailable" at bounding box center [1011, 145] width 64 height 12
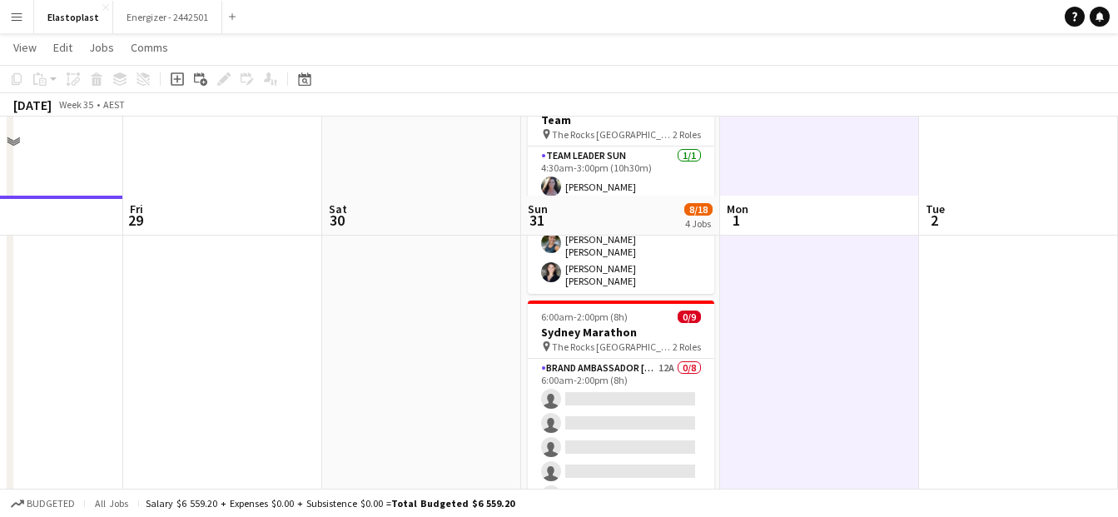
scroll to position [640, 0]
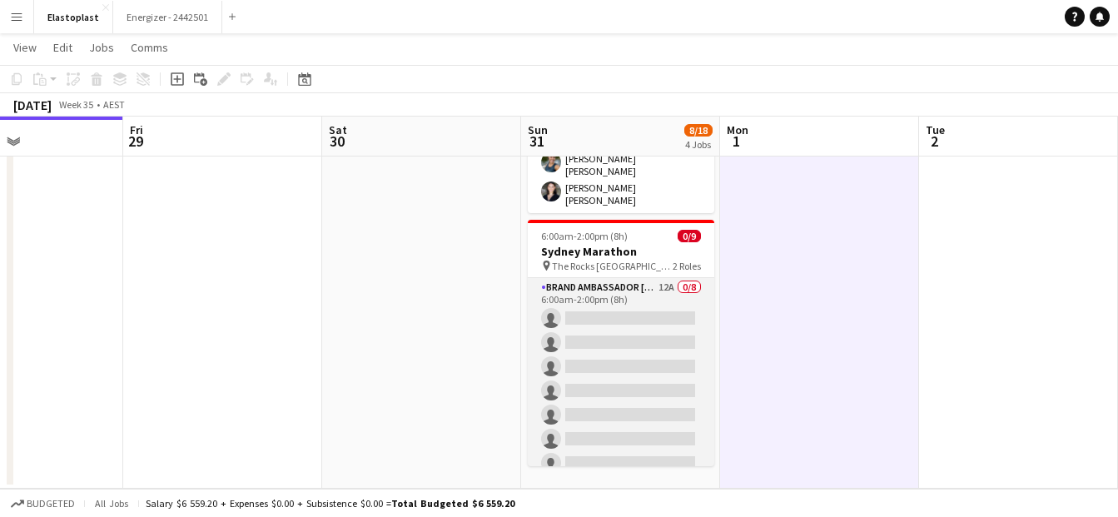
click at [646, 387] on app-card-role "Brand Ambassador Sun 12A 0/8 6:00am-2:00pm (8h) single-neutral-actions single-n…" at bounding box center [621, 391] width 186 height 226
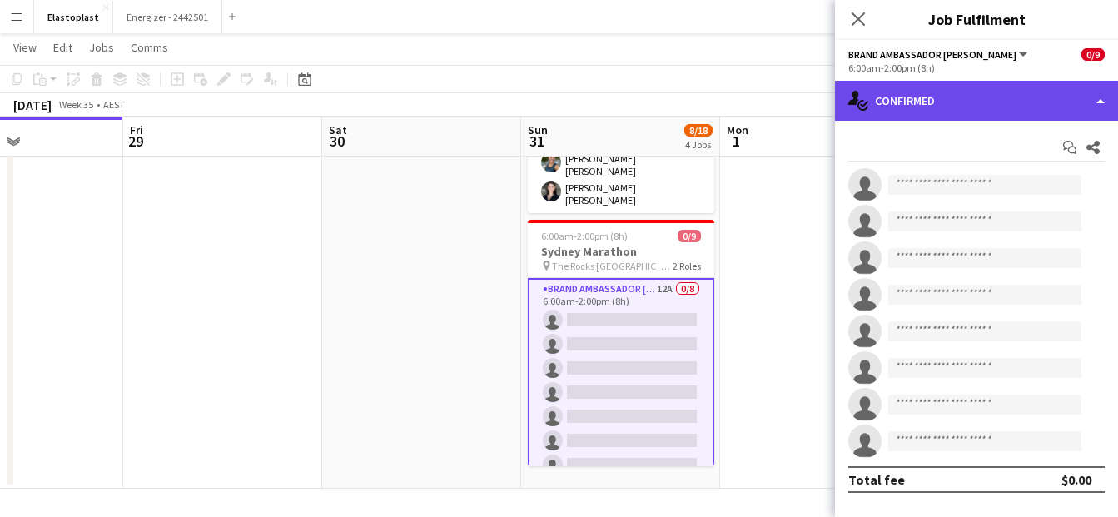
click at [914, 103] on div "single-neutral-actions-check-2 Confirmed" at bounding box center [976, 101] width 283 height 40
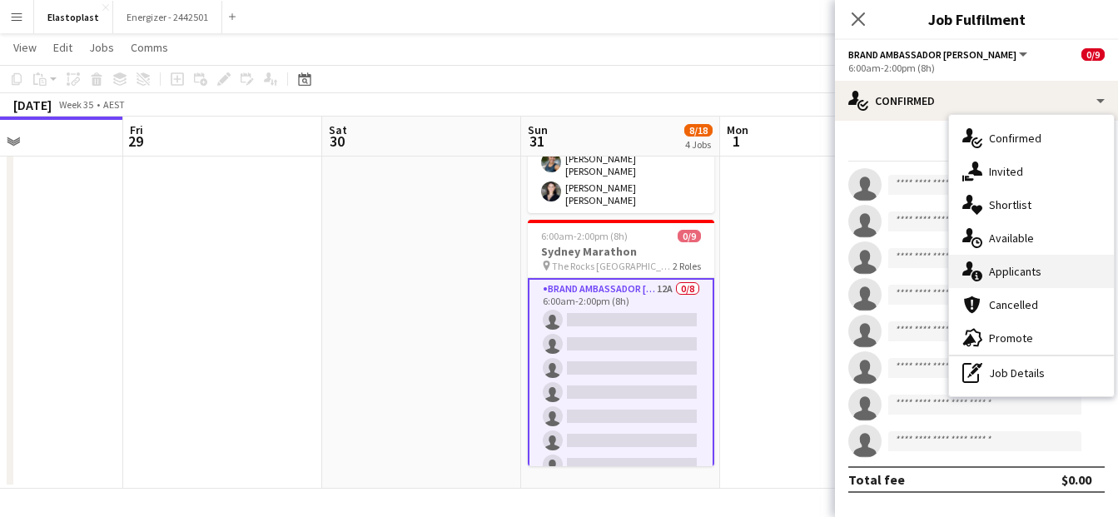
click at [1023, 273] on div "single-neutral-actions-information Applicants" at bounding box center [1031, 271] width 165 height 33
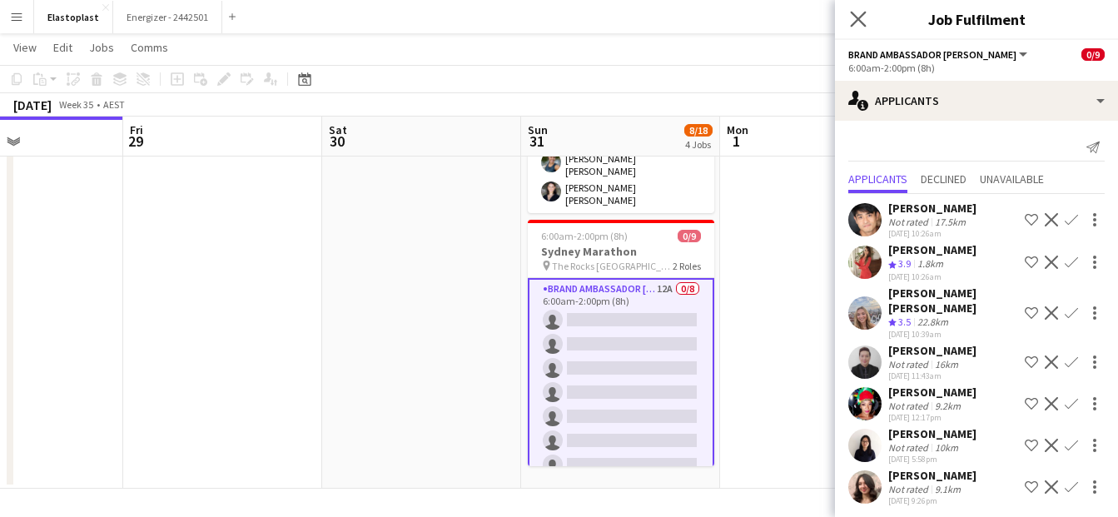
click at [865, 17] on icon "Close pop-in" at bounding box center [858, 19] width 16 height 16
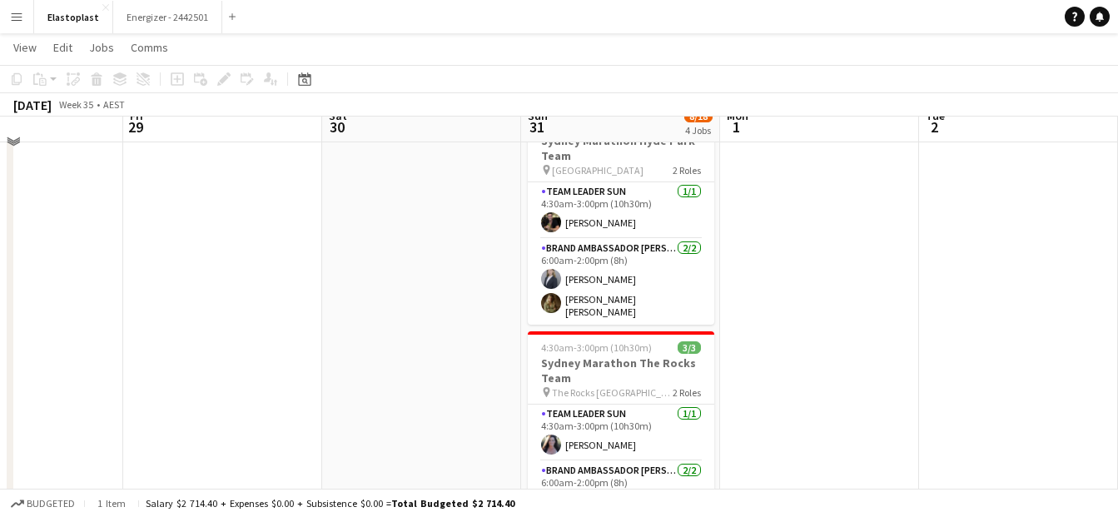
scroll to position [287, 0]
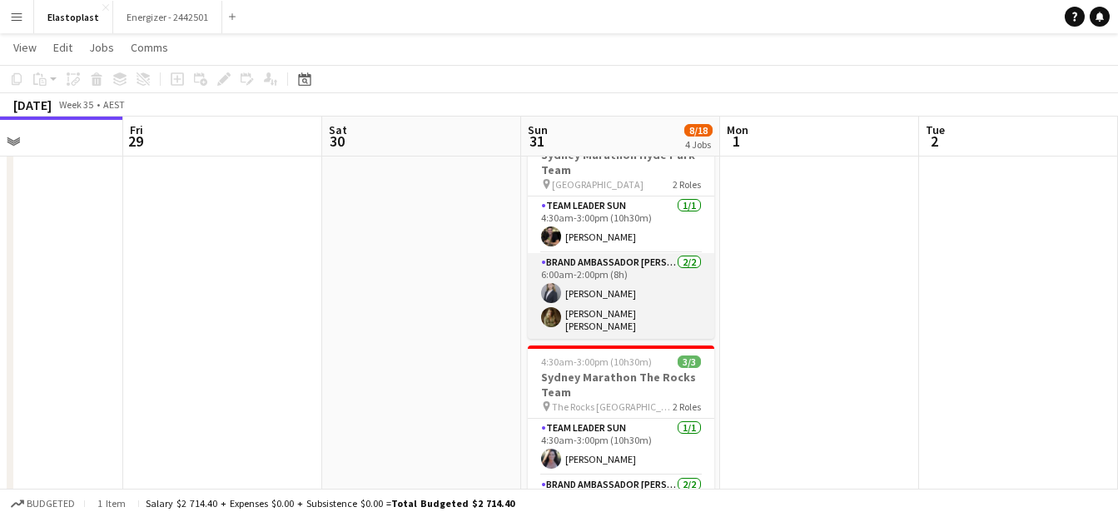
click at [550, 314] on app-user-avatar at bounding box center [551, 317] width 20 height 20
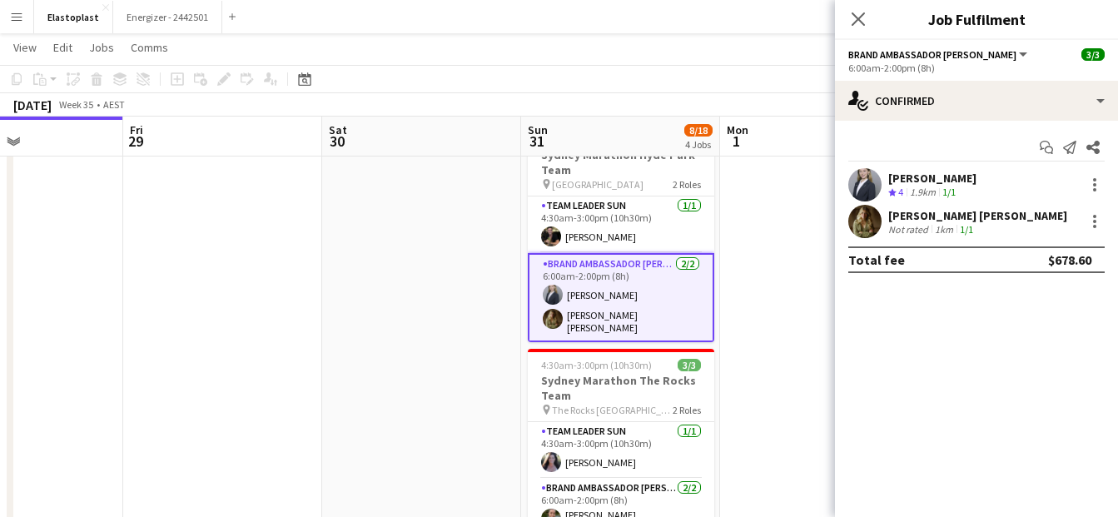
click at [868, 218] on app-user-avatar at bounding box center [864, 221] width 33 height 33
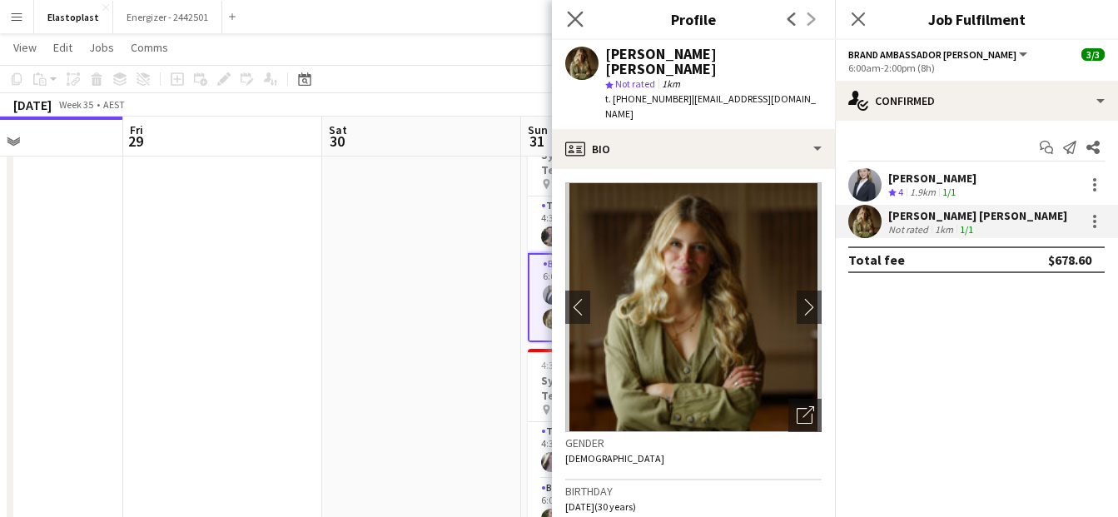
click at [571, 9] on app-icon "Close pop-in" at bounding box center [575, 19] width 24 height 24
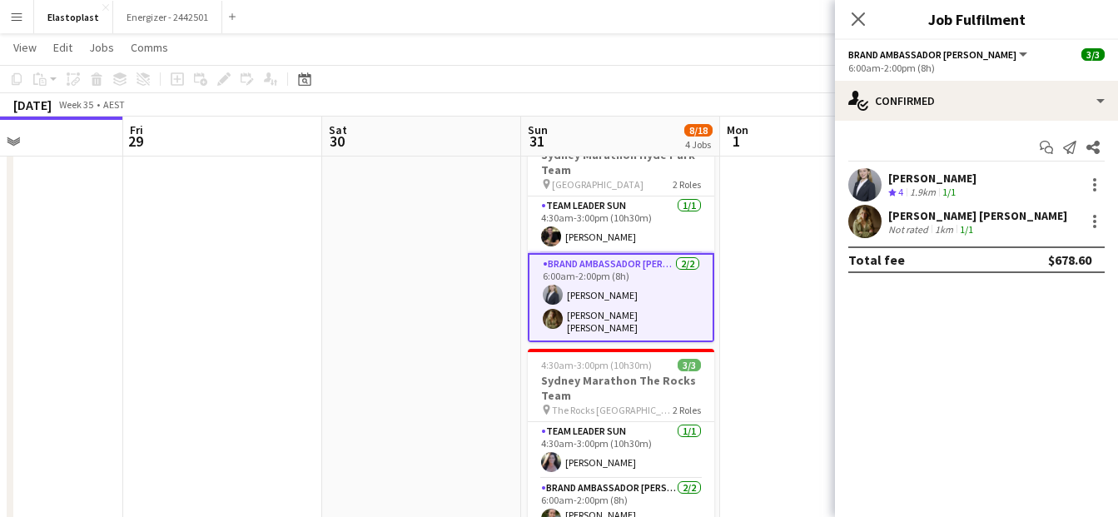
click at [415, 277] on app-date-cell at bounding box center [421, 370] width 199 height 942
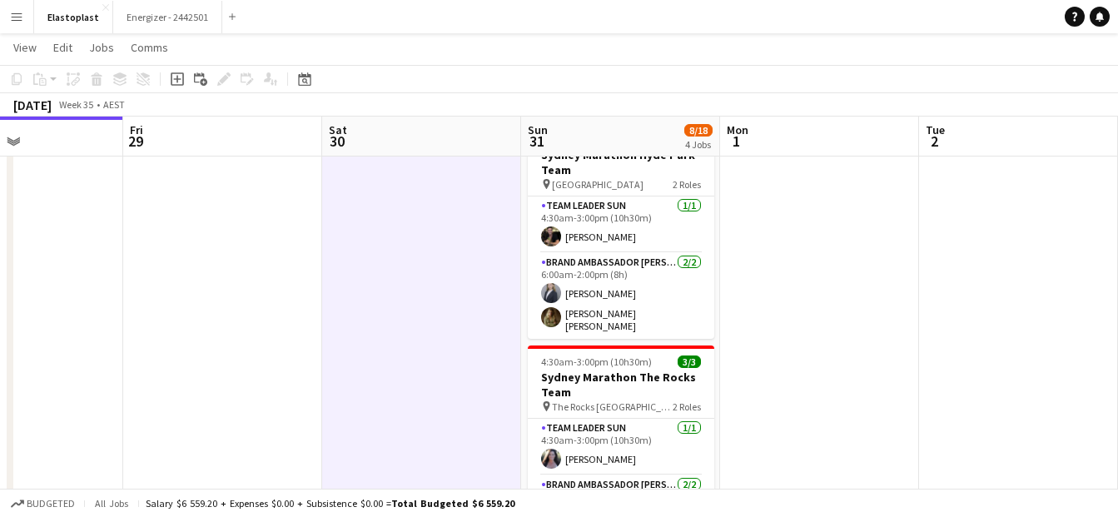
click at [17, 16] on app-icon "Menu" at bounding box center [16, 16] width 13 height 13
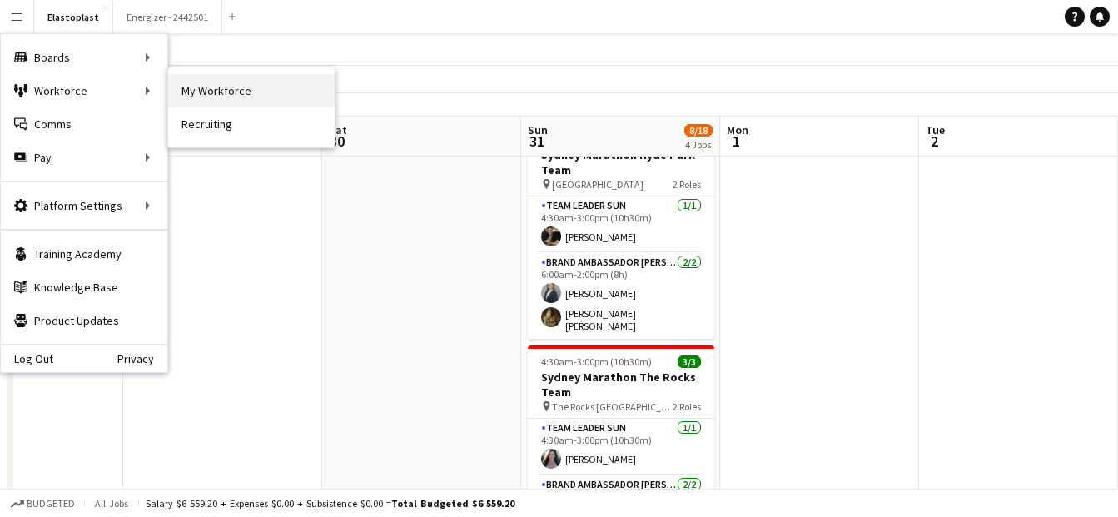
click at [216, 100] on link "My Workforce" at bounding box center [251, 90] width 166 height 33
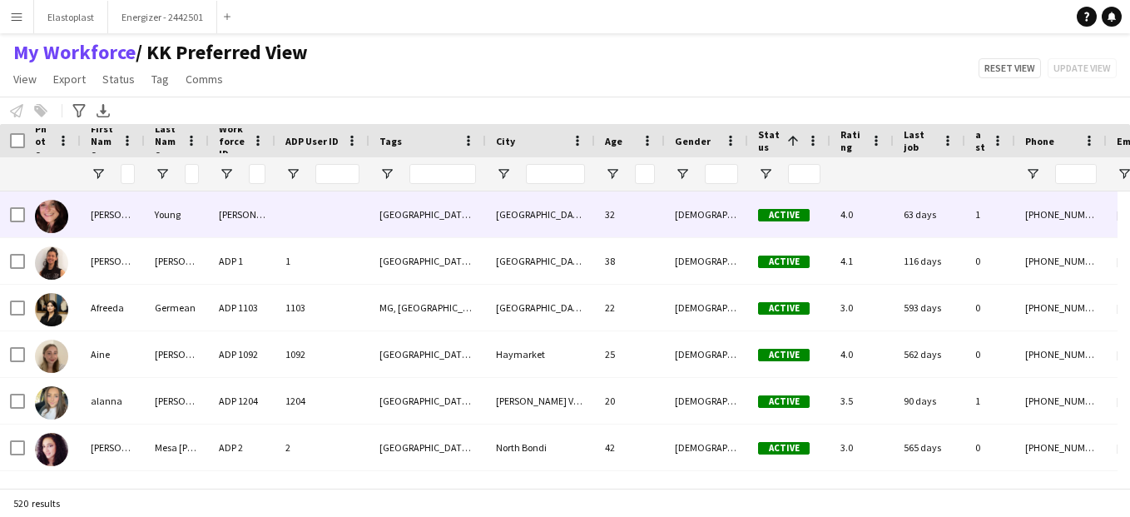
click at [104, 222] on div "Adele" at bounding box center [113, 214] width 64 height 46
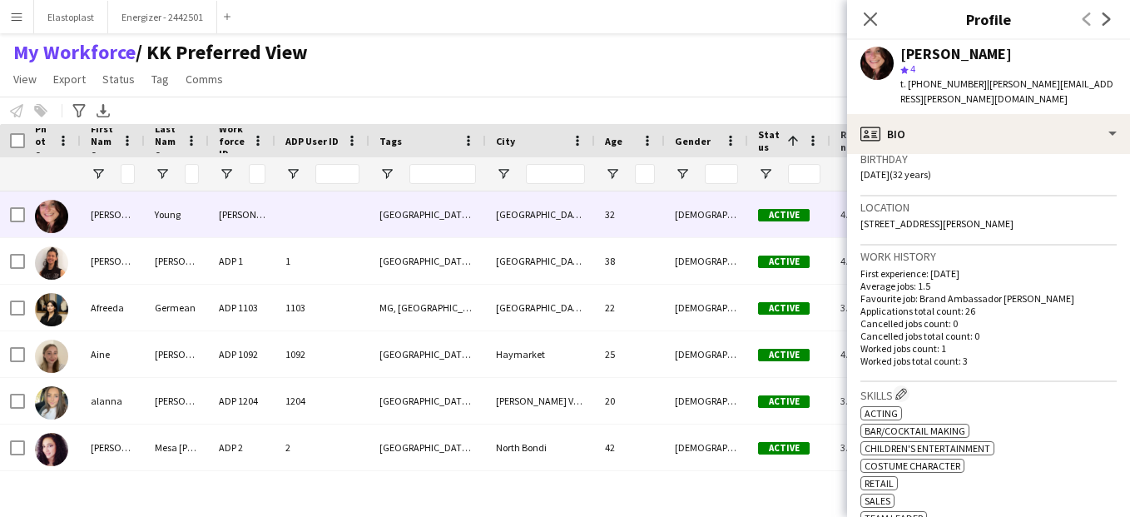
scroll to position [185, 0]
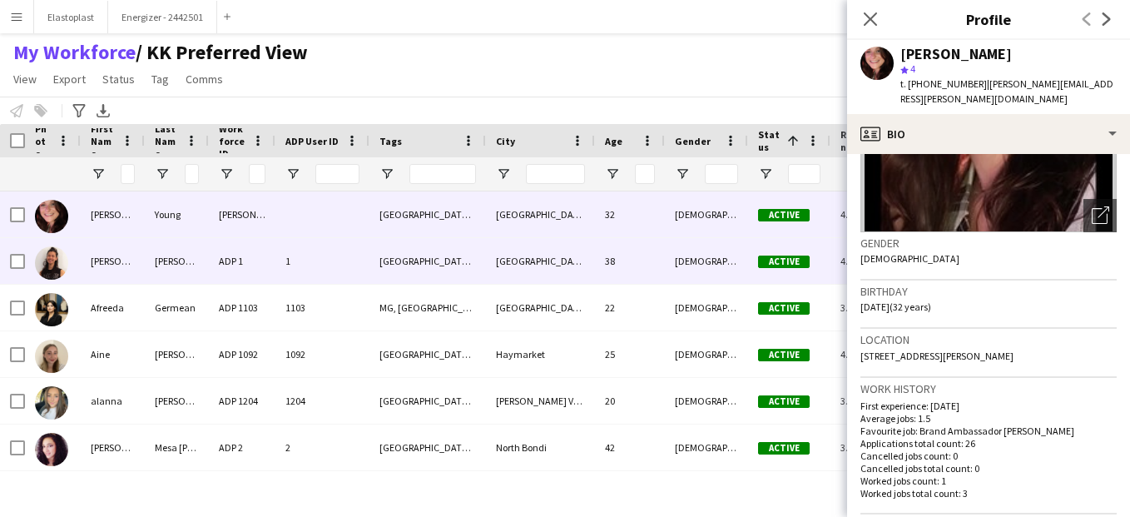
click at [265, 273] on div "ADP 1" at bounding box center [242, 261] width 67 height 46
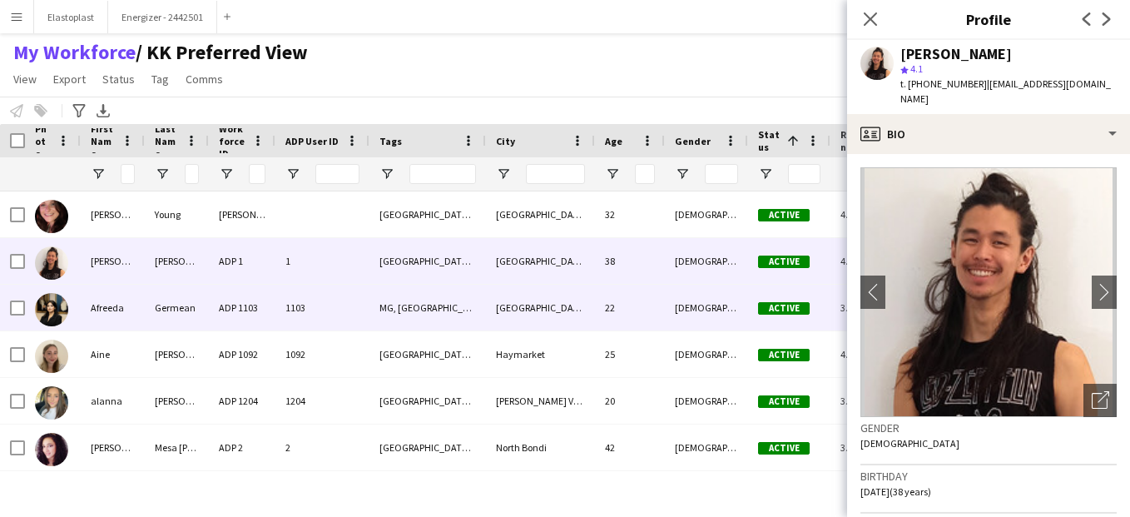
click at [254, 312] on div "ADP 1103" at bounding box center [242, 308] width 67 height 46
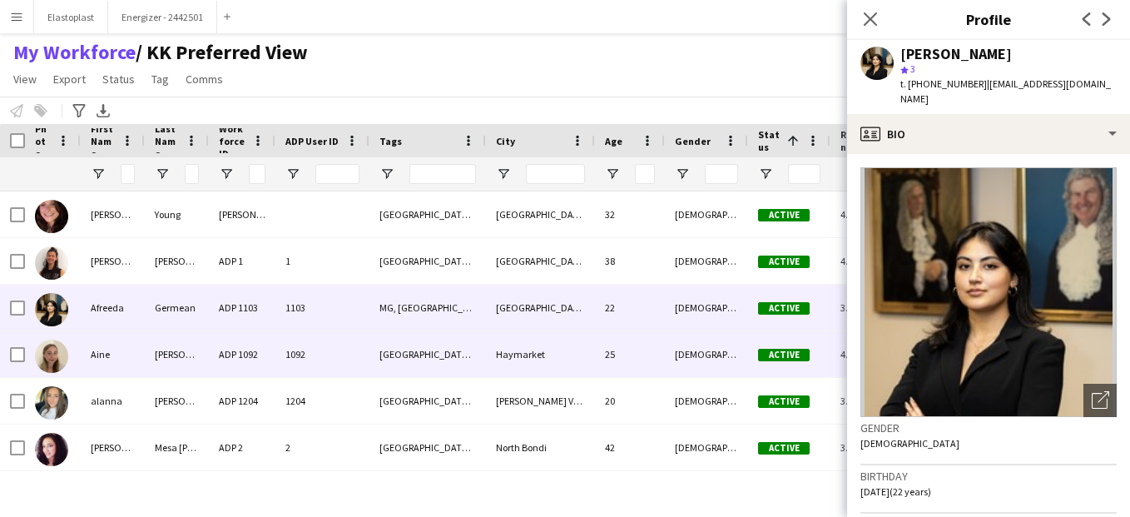
click at [208, 376] on div "Lavelle" at bounding box center [177, 354] width 64 height 46
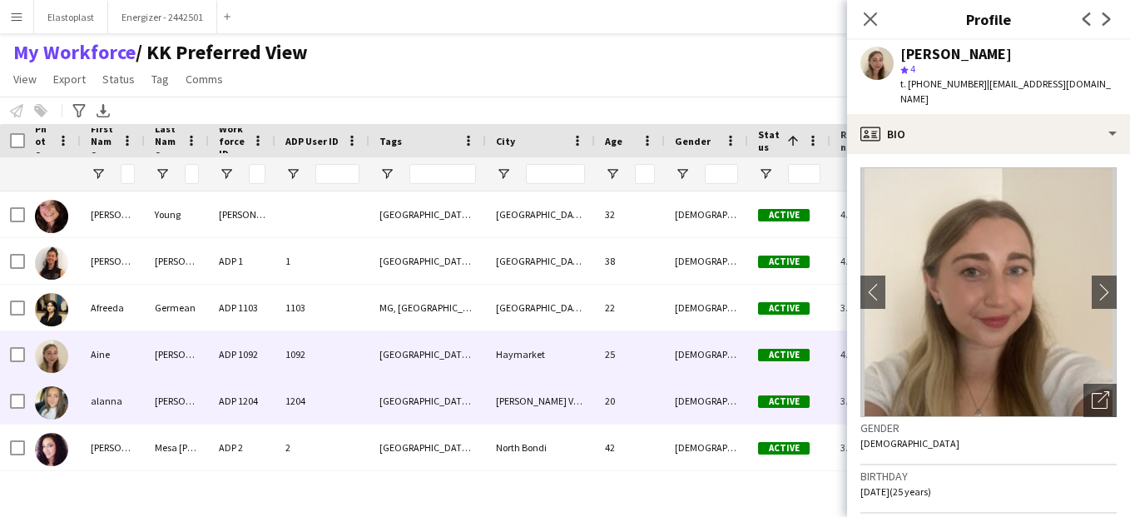
click at [211, 388] on div "ADP 1204" at bounding box center [242, 401] width 67 height 46
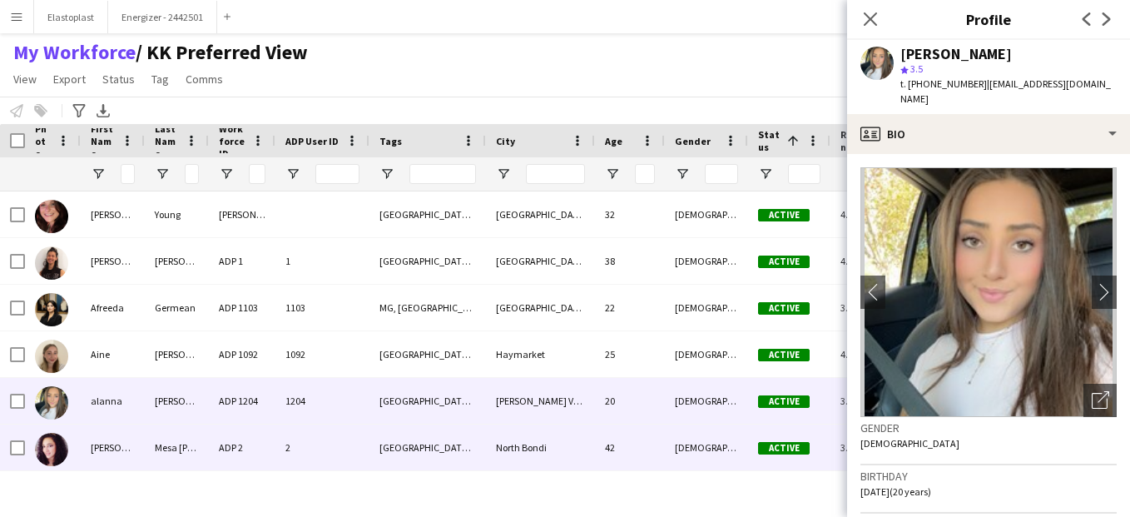
click at [181, 434] on div "Mesa Jaramillo" at bounding box center [177, 447] width 64 height 46
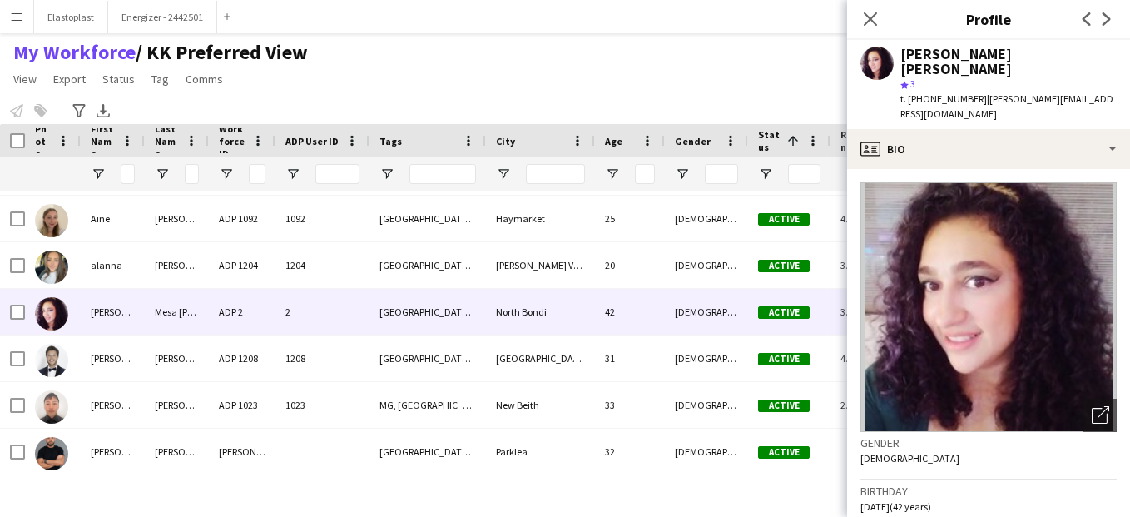
scroll to position [182, 0]
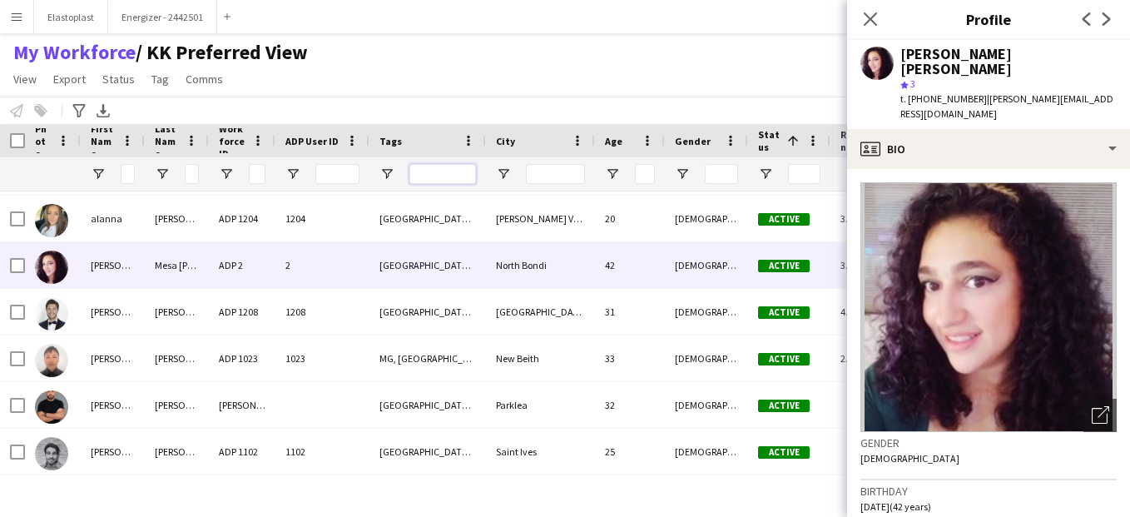
click at [419, 171] on input "Tags Filter Input" at bounding box center [442, 174] width 67 height 20
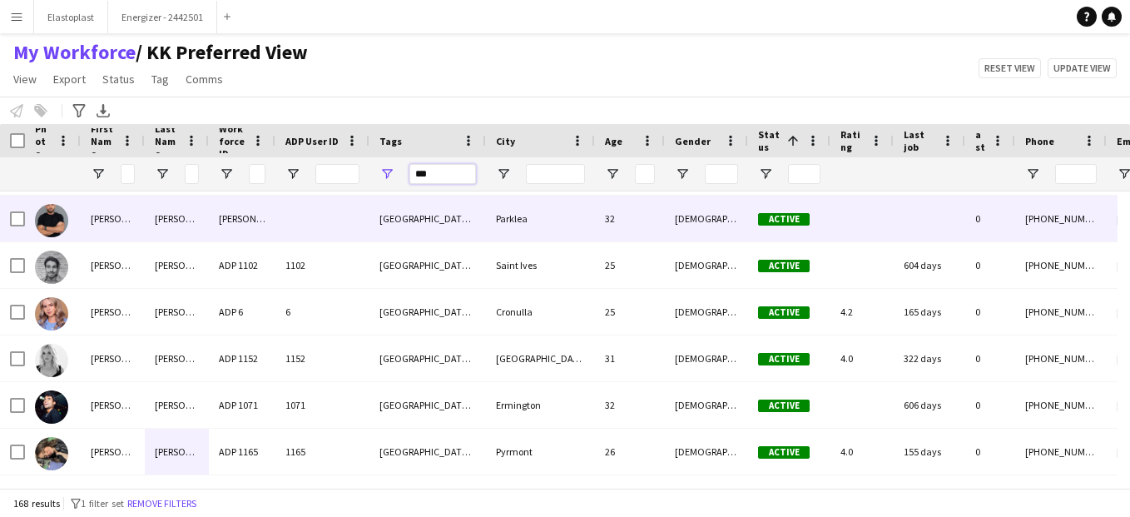
type input "***"
click at [419, 223] on div "MG, NSW" at bounding box center [427, 219] width 116 height 46
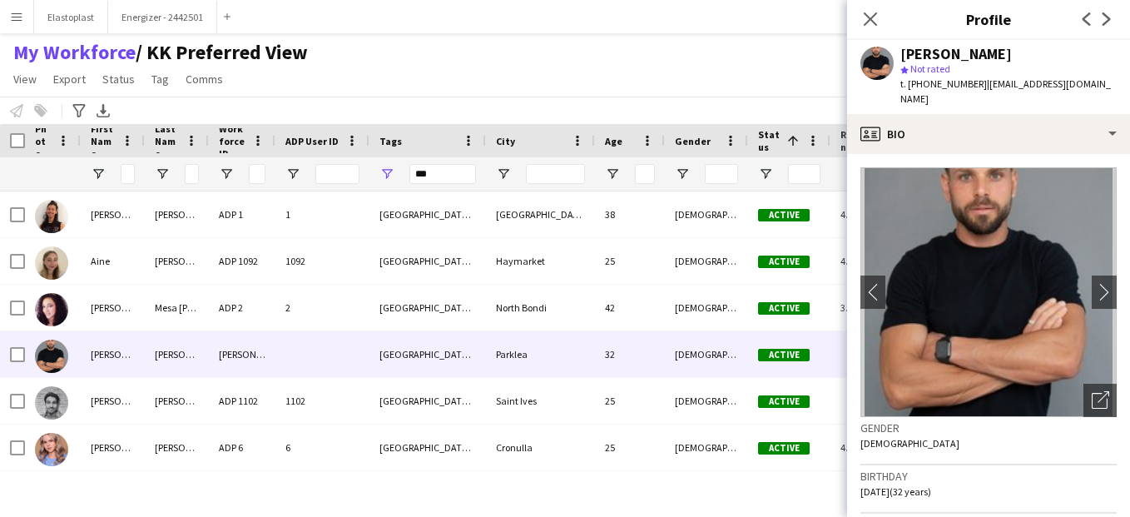
scroll to position [0, 0]
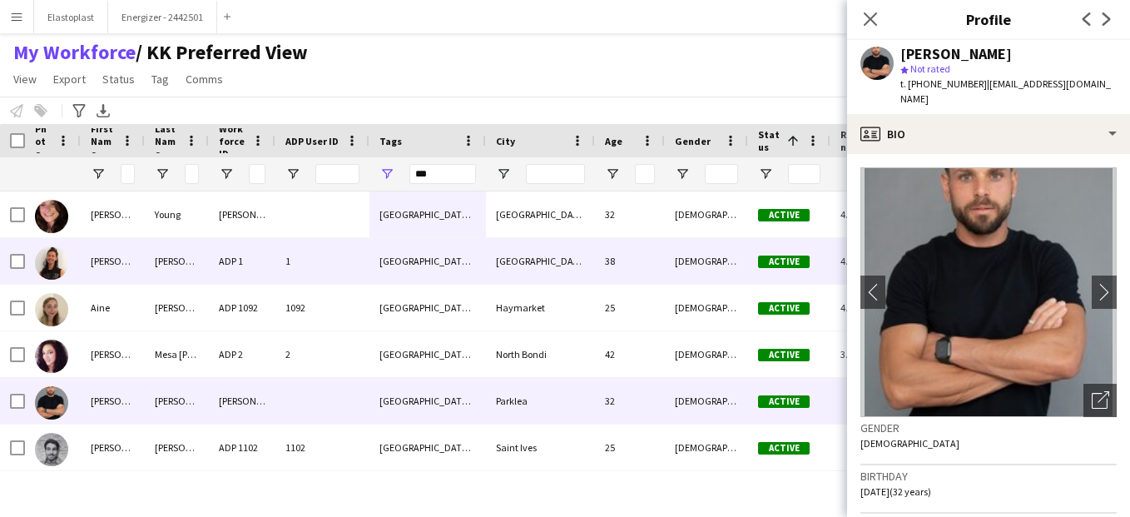
click at [426, 280] on div "MG, NSW, Ryde Response Team" at bounding box center [427, 261] width 116 height 46
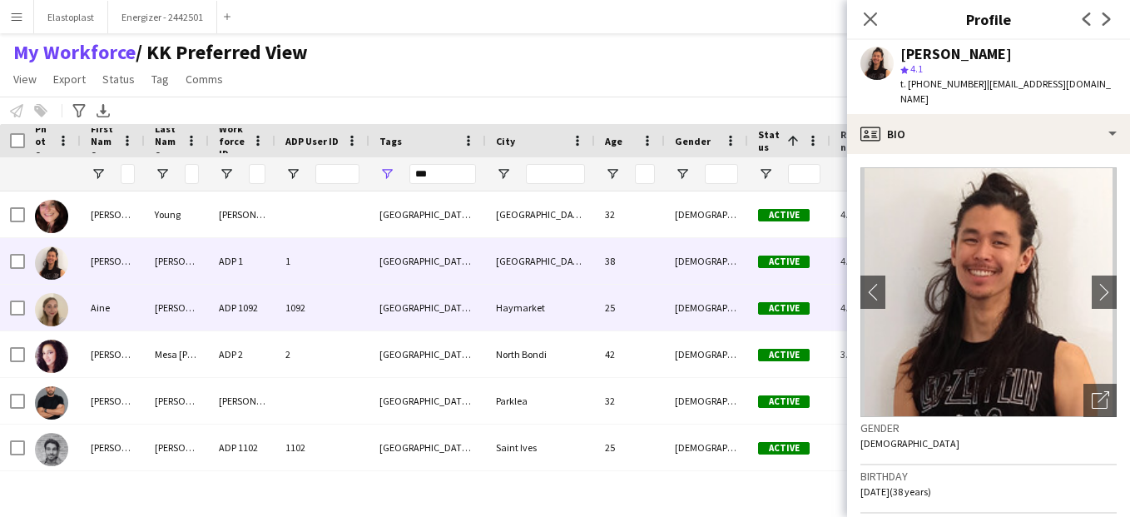
click at [424, 308] on div "MG, NSW" at bounding box center [427, 308] width 116 height 46
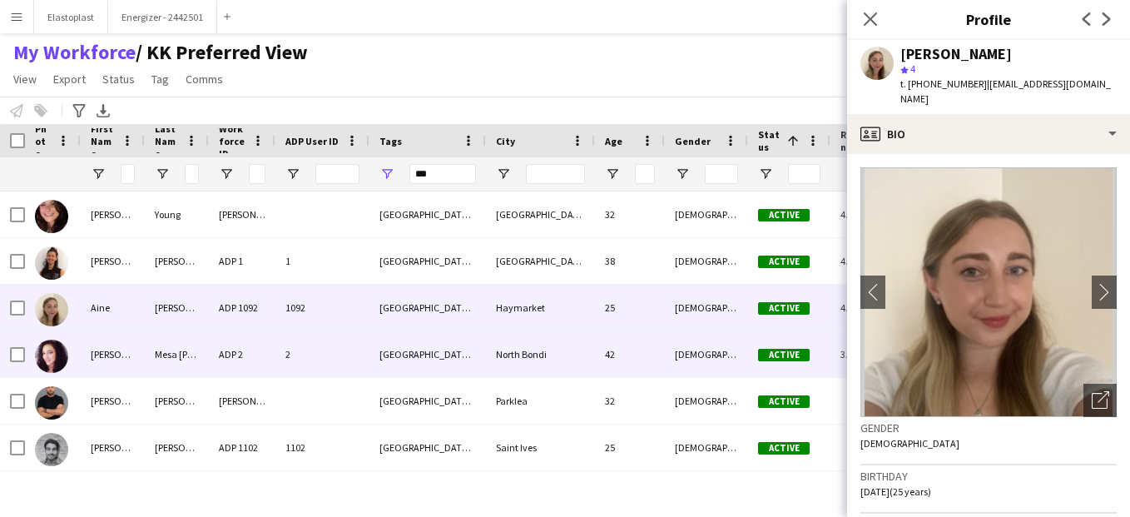
click at [352, 369] on div "2" at bounding box center [322, 354] width 94 height 46
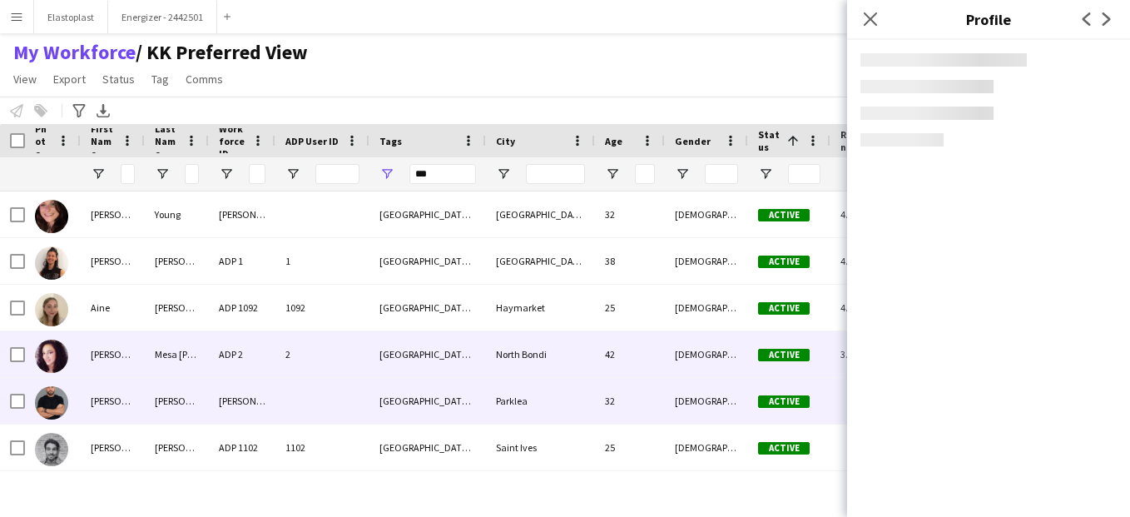
click at [366, 399] on div at bounding box center [322, 401] width 94 height 46
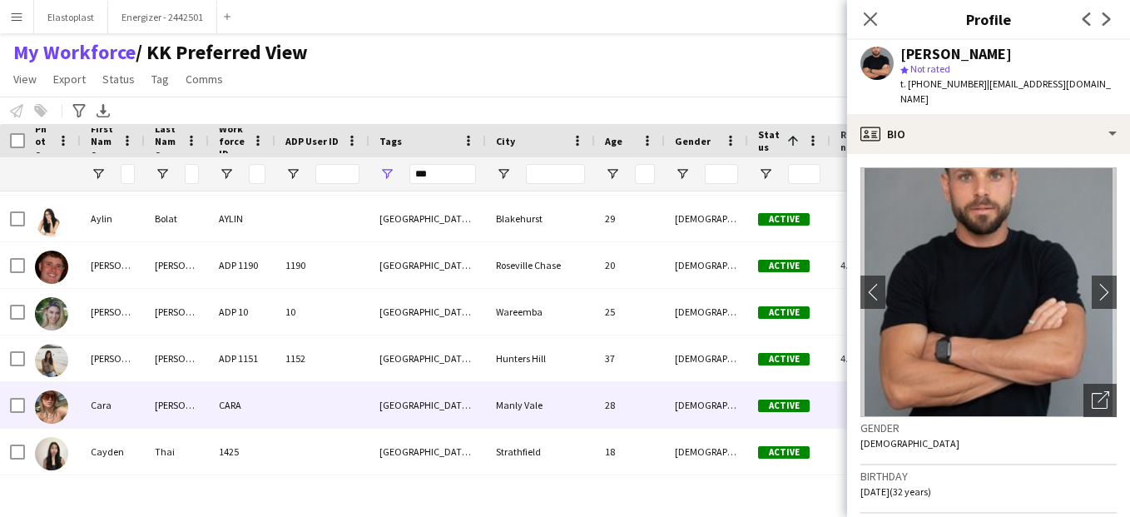
click at [336, 397] on div at bounding box center [322, 405] width 94 height 46
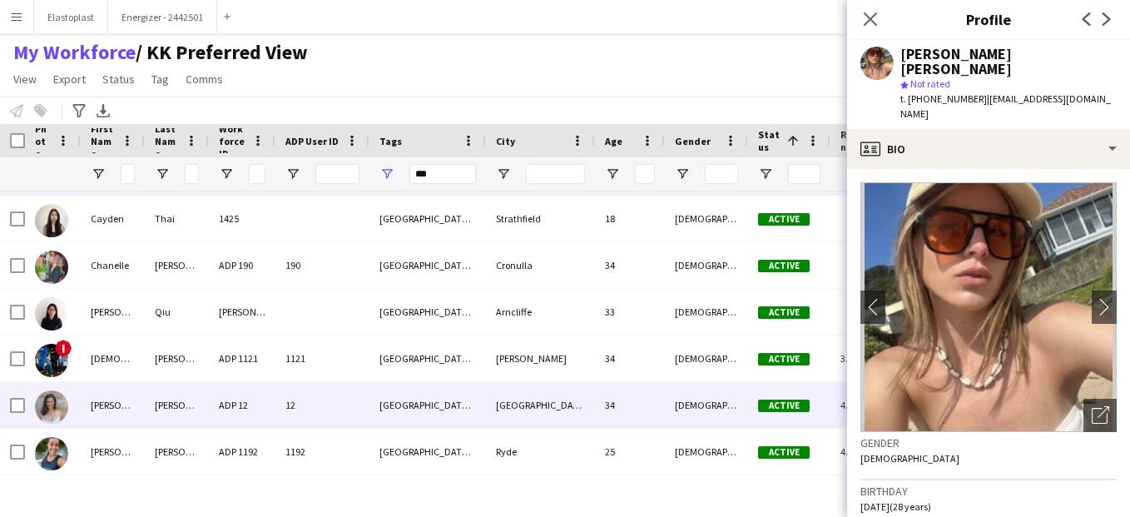
click at [336, 397] on div "12" at bounding box center [322, 405] width 94 height 46
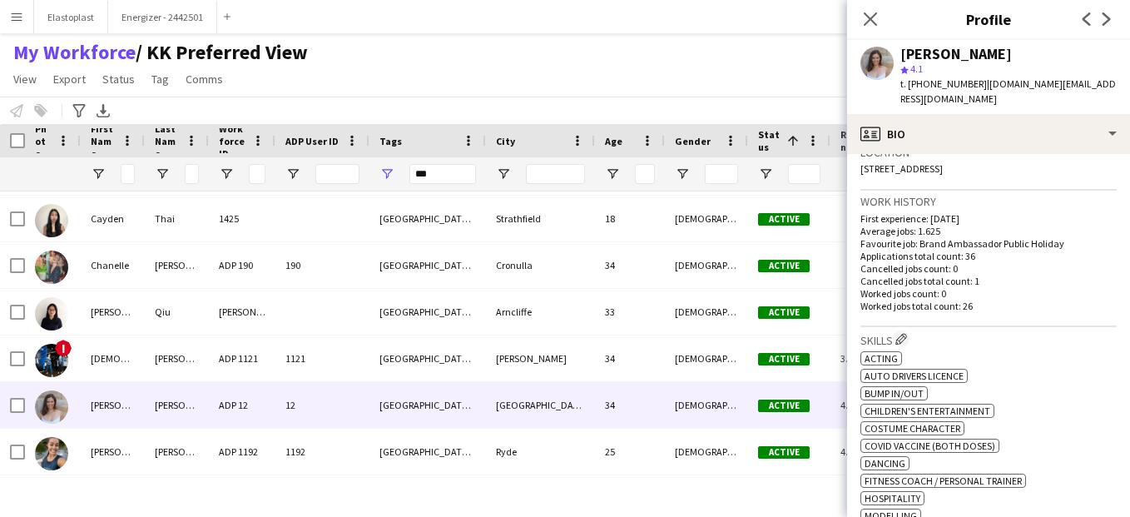
scroll to position [383, 0]
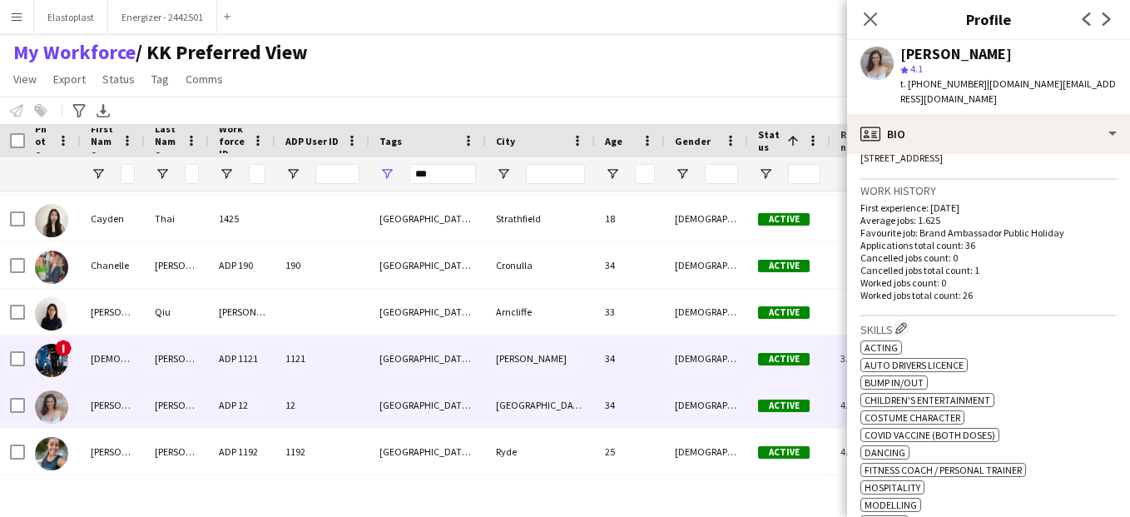
click at [208, 360] on div "Betzmann" at bounding box center [177, 358] width 64 height 46
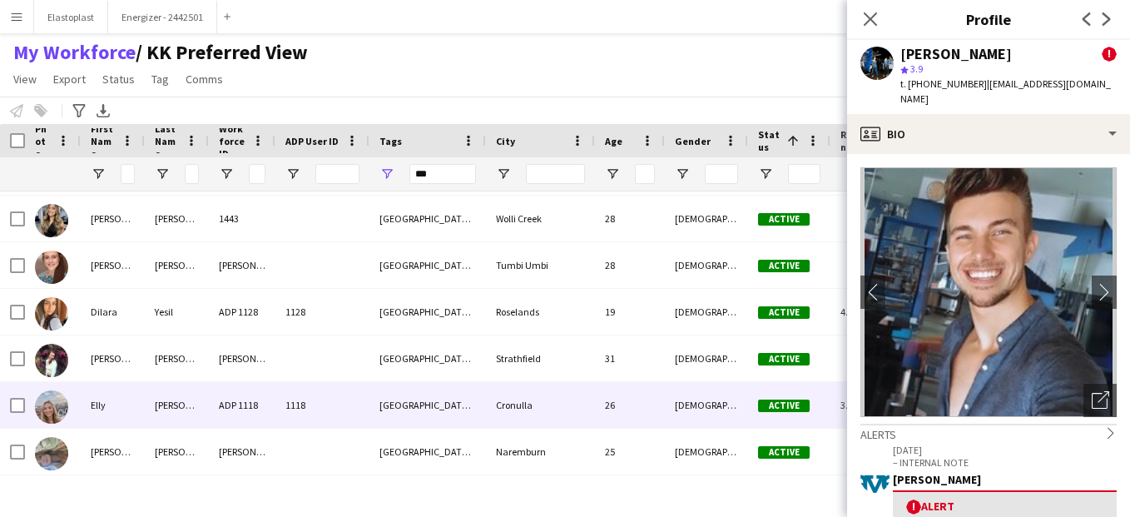
scroll to position [1394, 0]
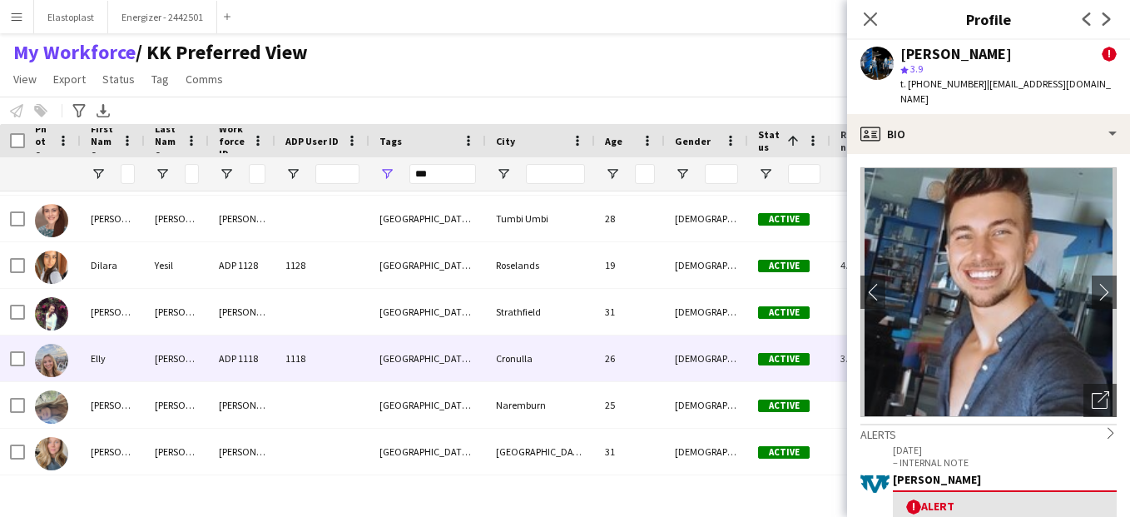
click at [208, 360] on div "Bobby" at bounding box center [177, 358] width 64 height 46
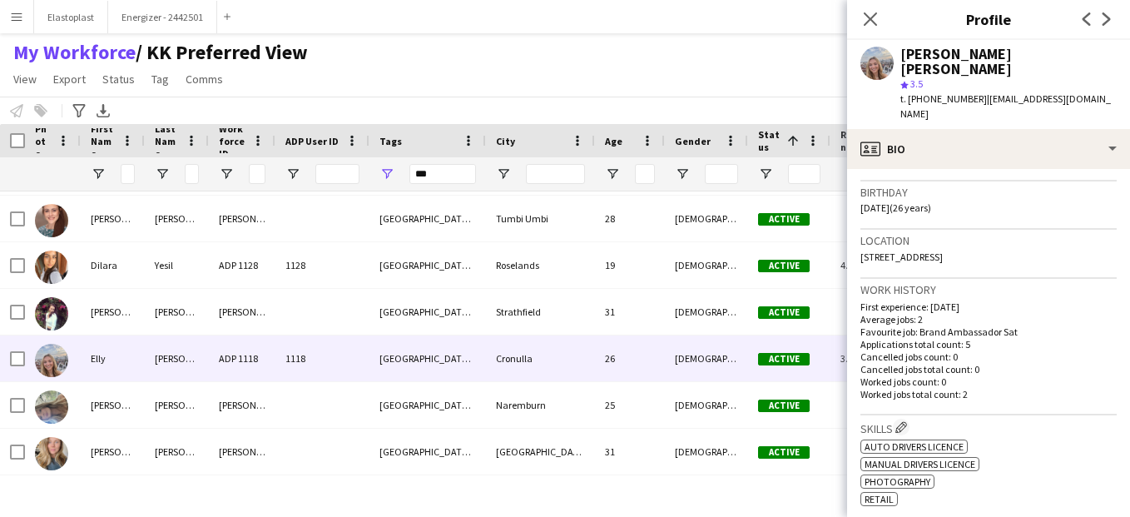
scroll to position [302, 0]
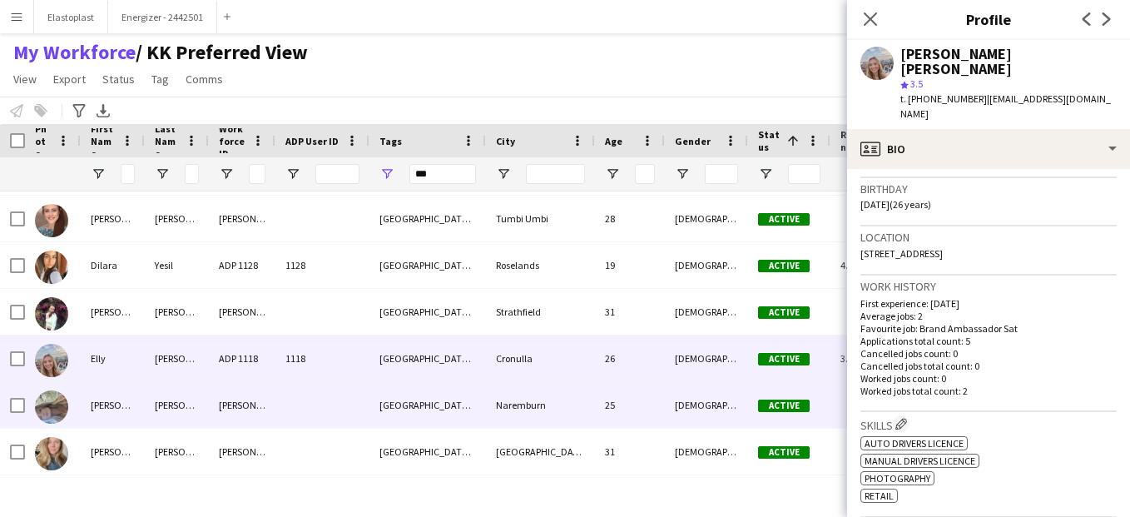
click at [192, 399] on div "Stromquist" at bounding box center [177, 405] width 64 height 46
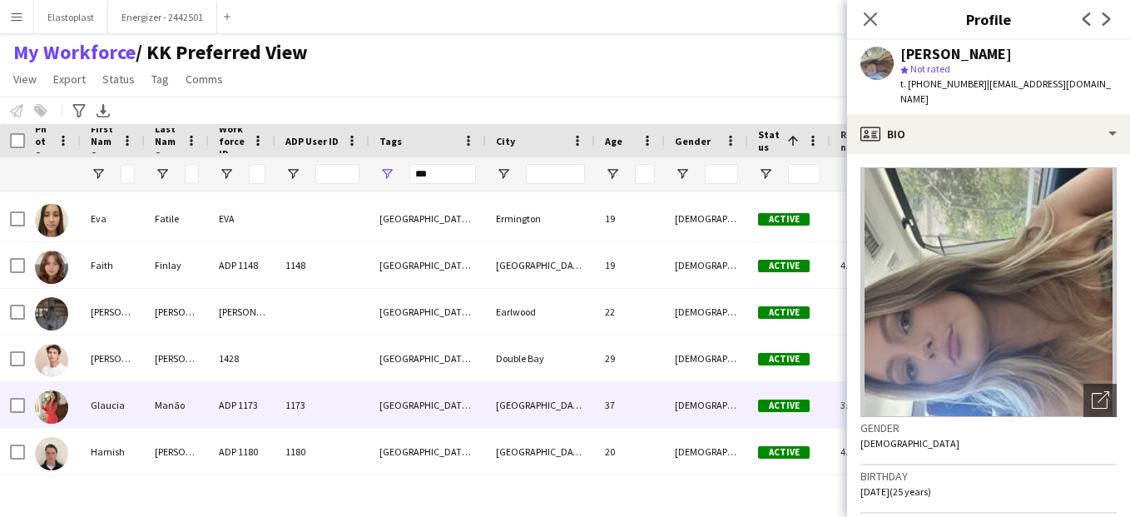
click at [192, 399] on div "Manão" at bounding box center [177, 405] width 64 height 46
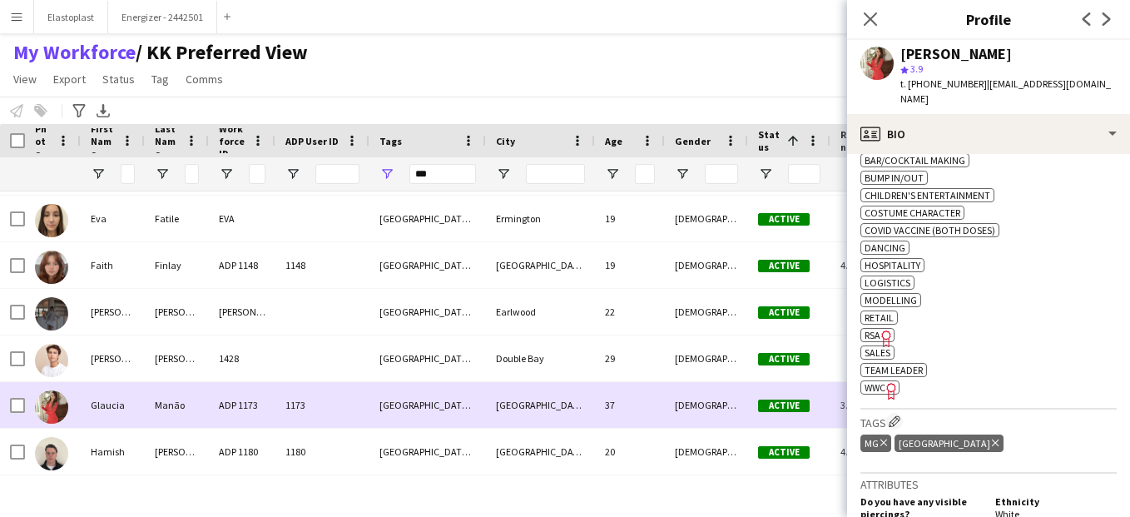
click at [143, 395] on div "Glaucia" at bounding box center [113, 405] width 64 height 46
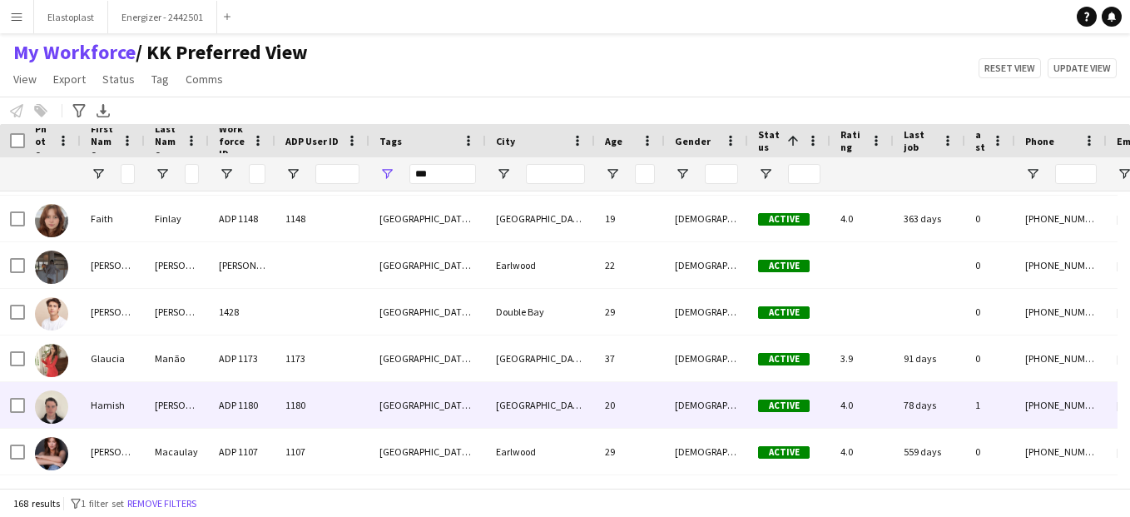
click at [143, 395] on div "Hamish" at bounding box center [113, 405] width 64 height 46
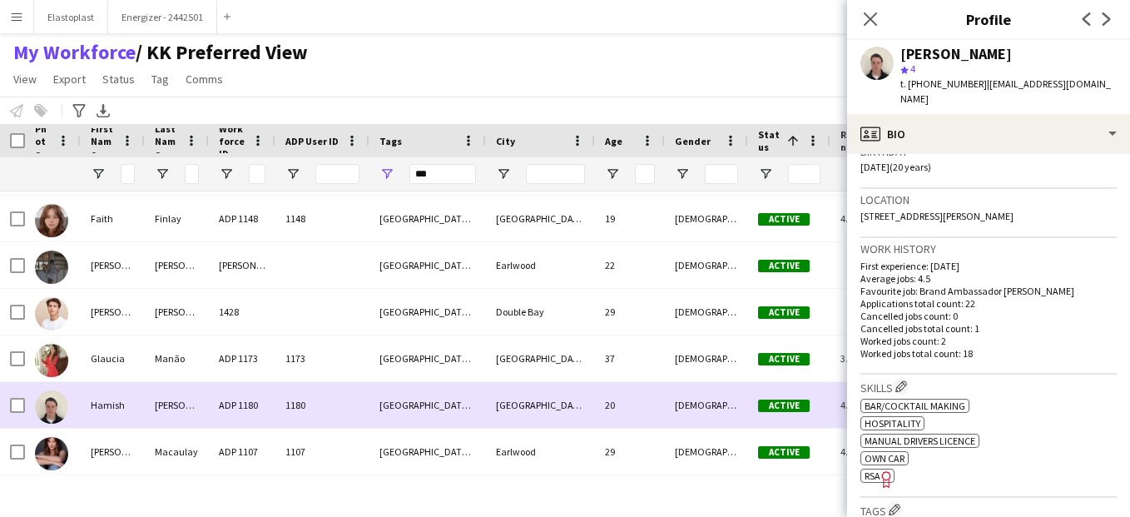
click at [273, 394] on div "ADP 1180" at bounding box center [242, 405] width 67 height 46
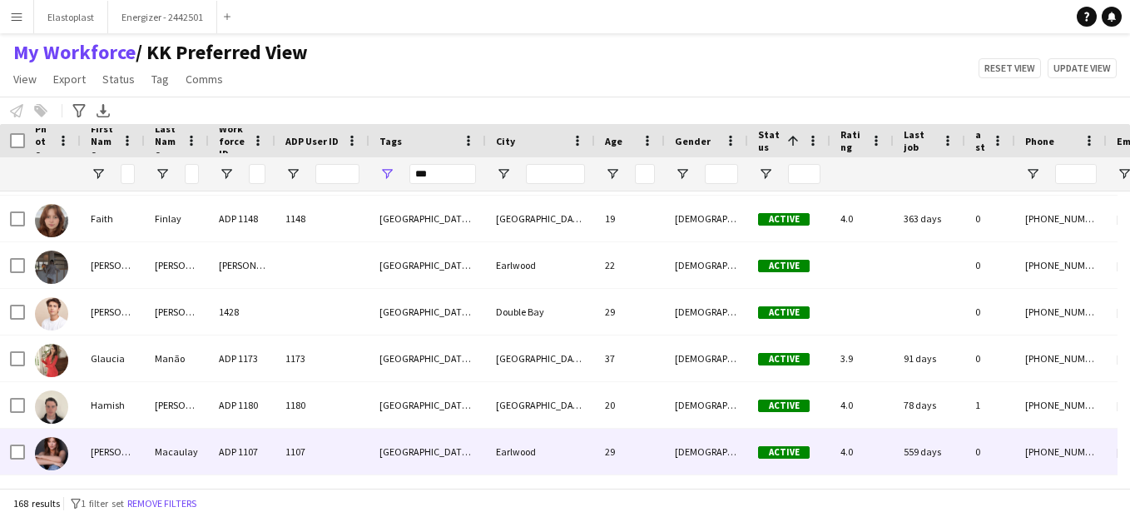
click at [282, 444] on div "1107" at bounding box center [322, 452] width 94 height 46
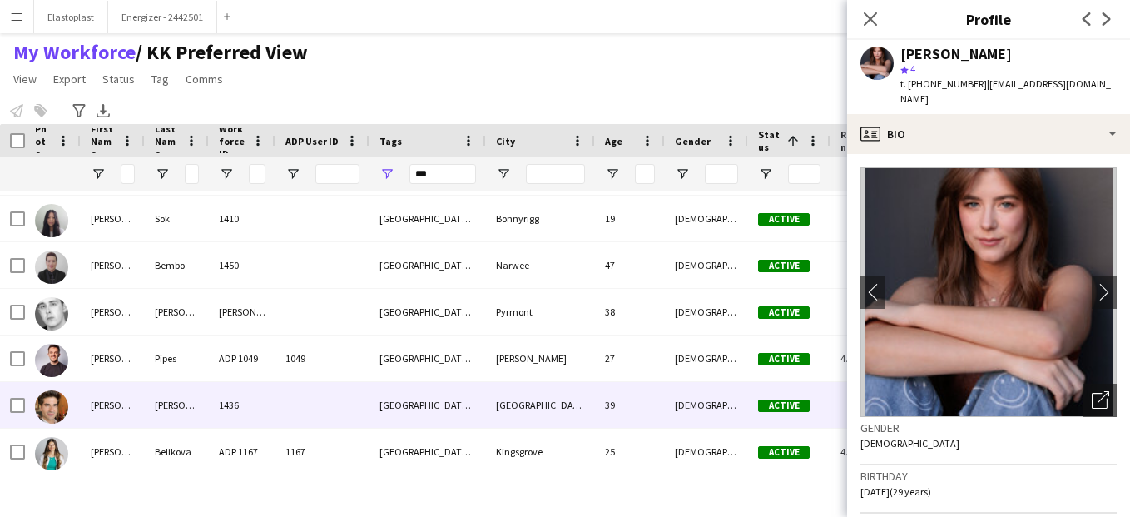
scroll to position [2605, 0]
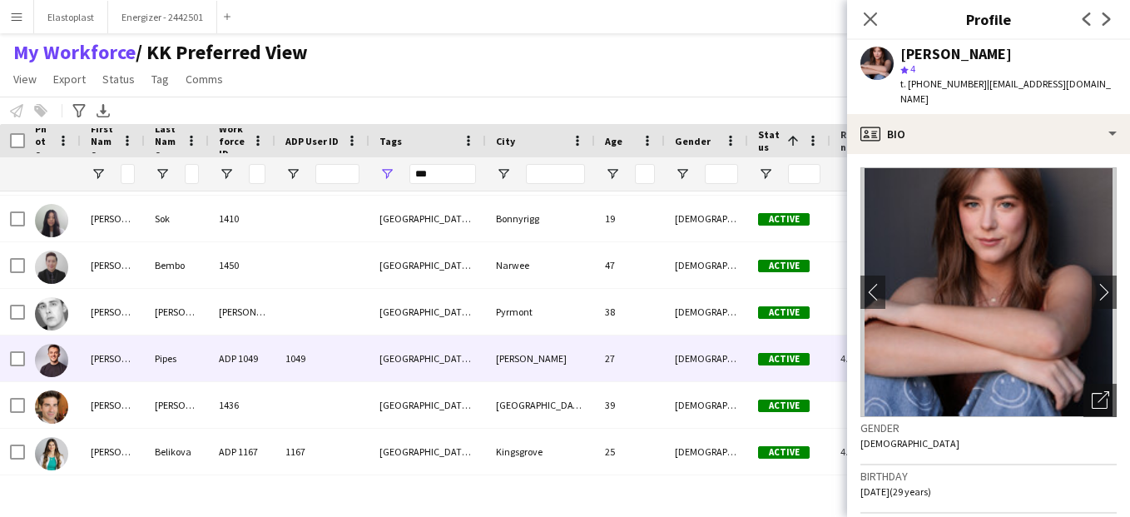
click at [269, 360] on div "ADP 1049" at bounding box center [242, 358] width 67 height 46
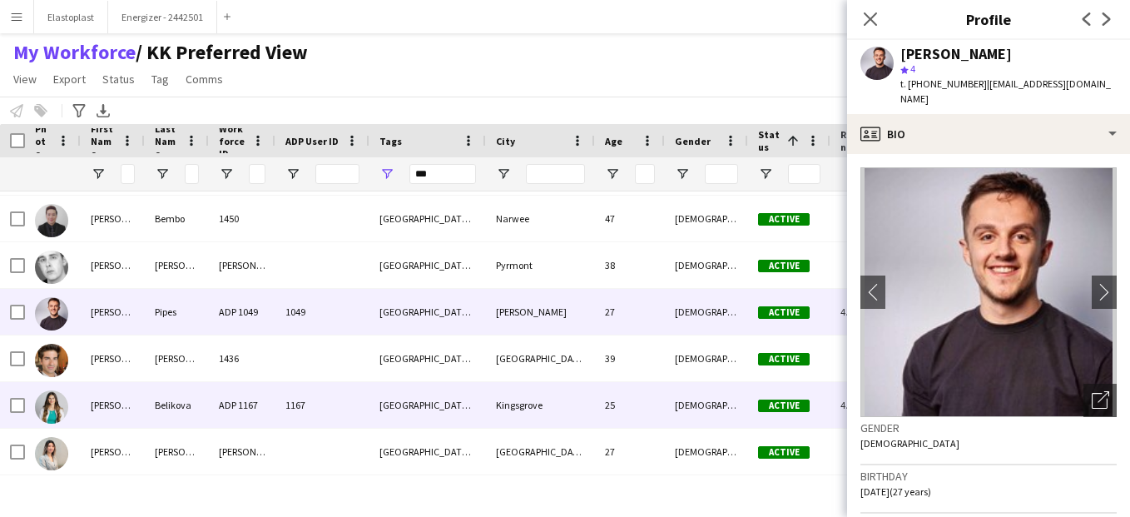
scroll to position [2699, 0]
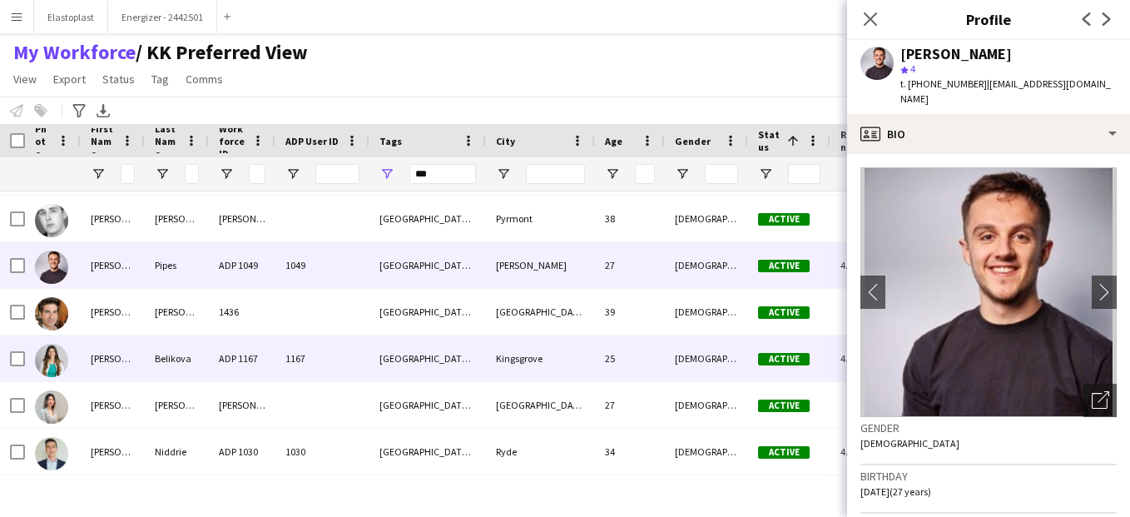
click at [269, 360] on div "ADP 1167" at bounding box center [242, 358] width 67 height 46
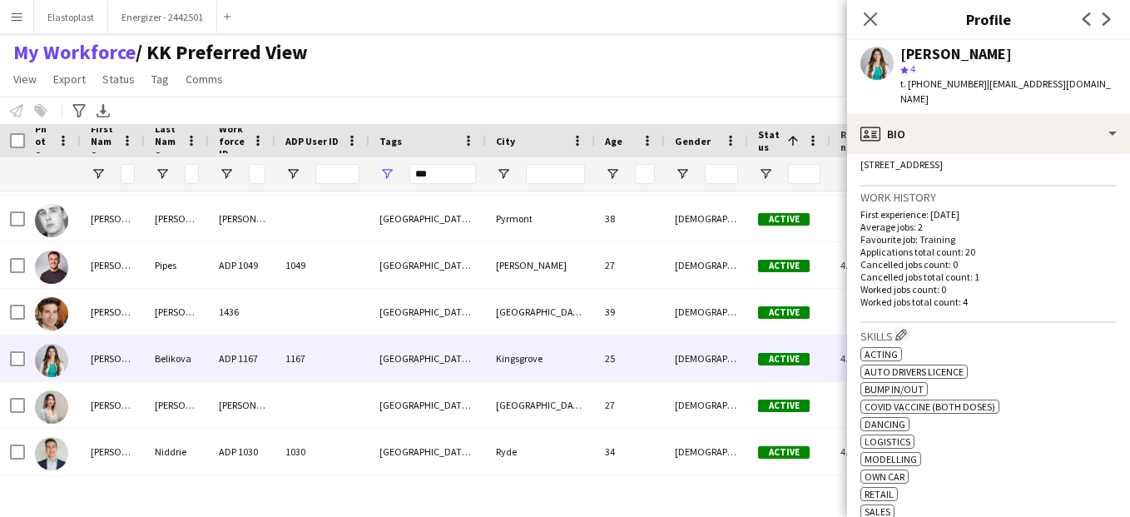
scroll to position [373, 0]
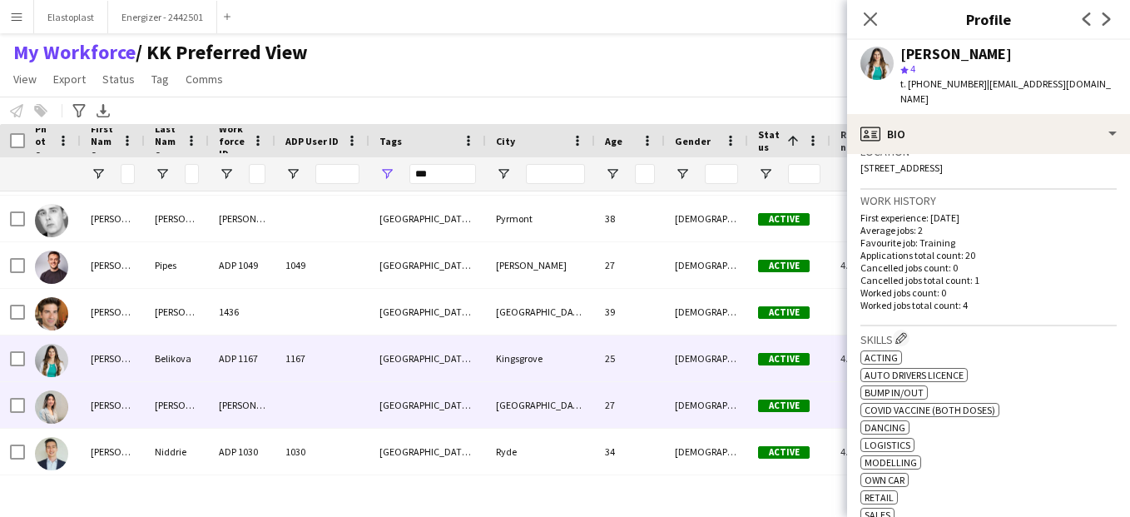
click at [264, 391] on div "JULIE" at bounding box center [242, 405] width 67 height 46
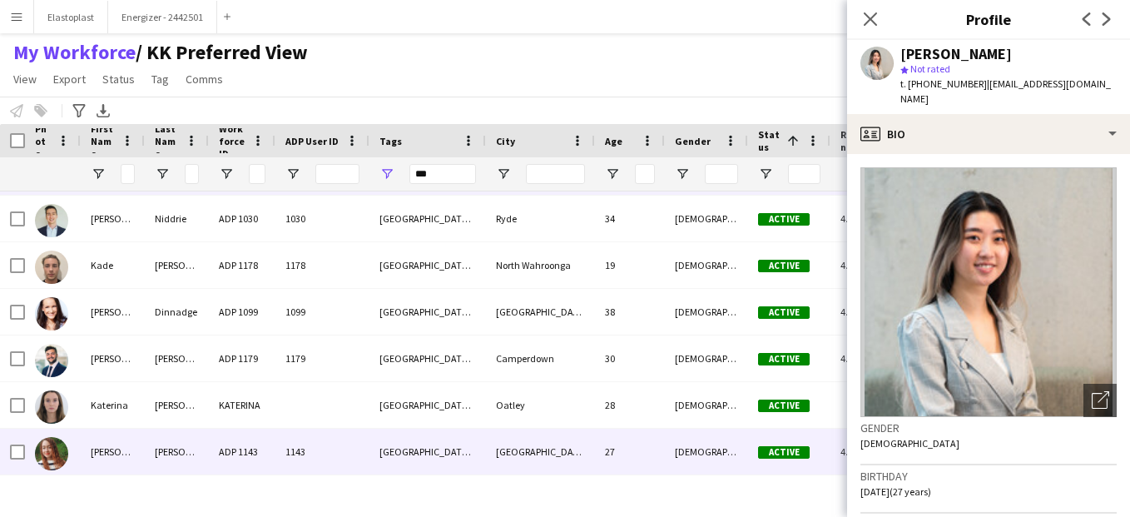
scroll to position [2978, 0]
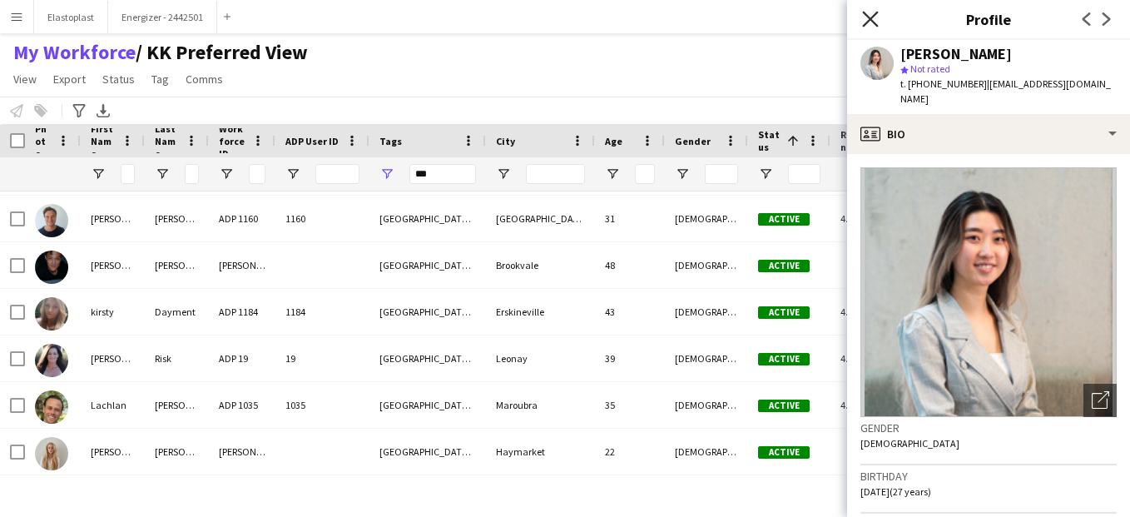
click at [870, 17] on icon at bounding box center [870, 19] width 16 height 16
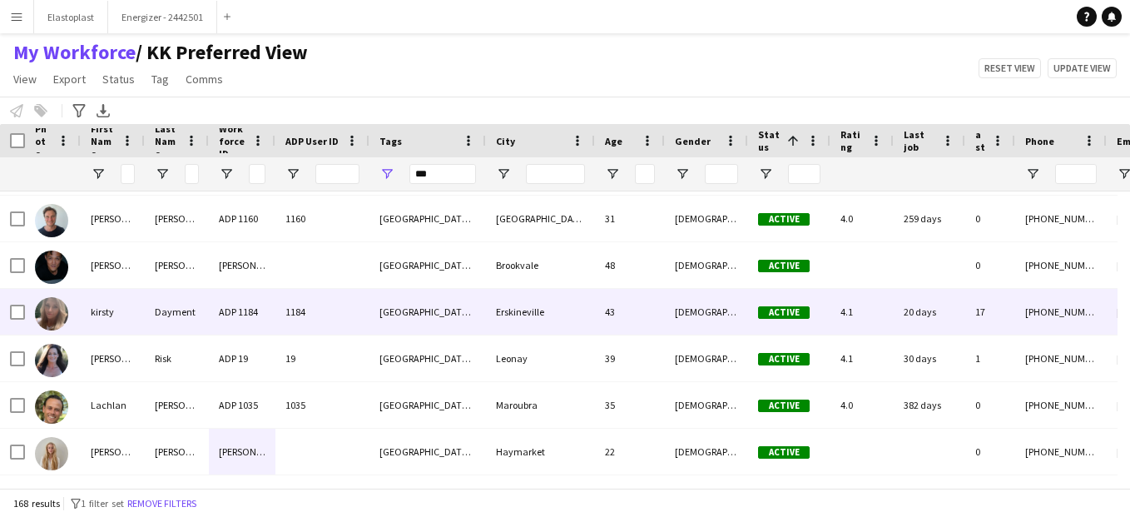
click at [196, 308] on div "Dayment" at bounding box center [177, 312] width 64 height 46
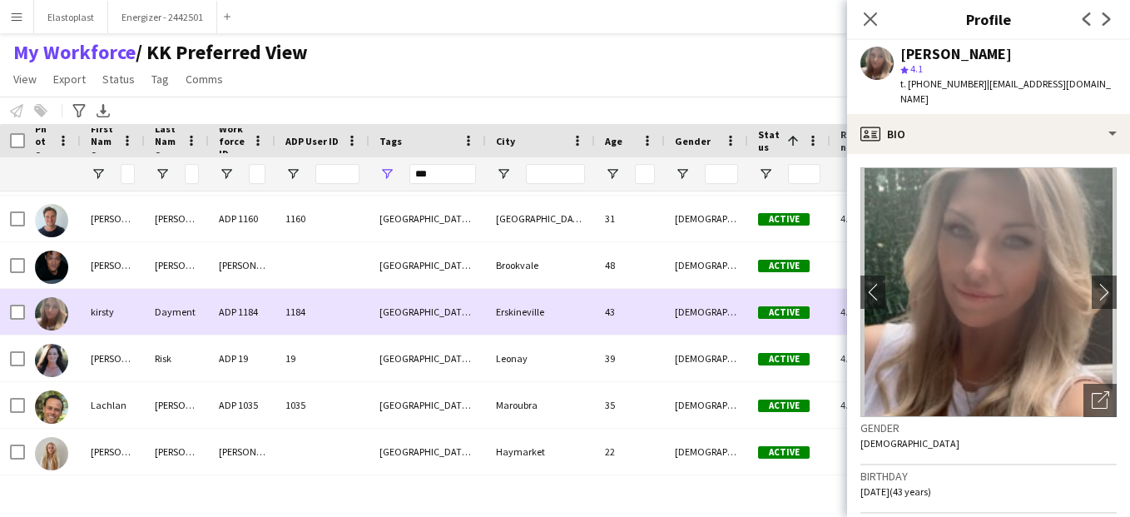
scroll to position [3304, 0]
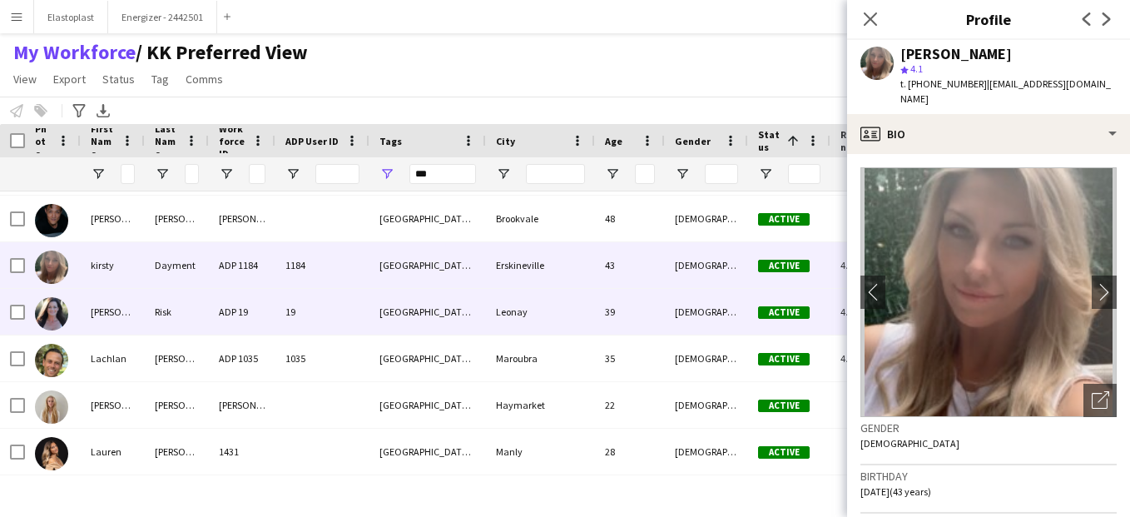
click at [211, 319] on div "ADP 19" at bounding box center [242, 312] width 67 height 46
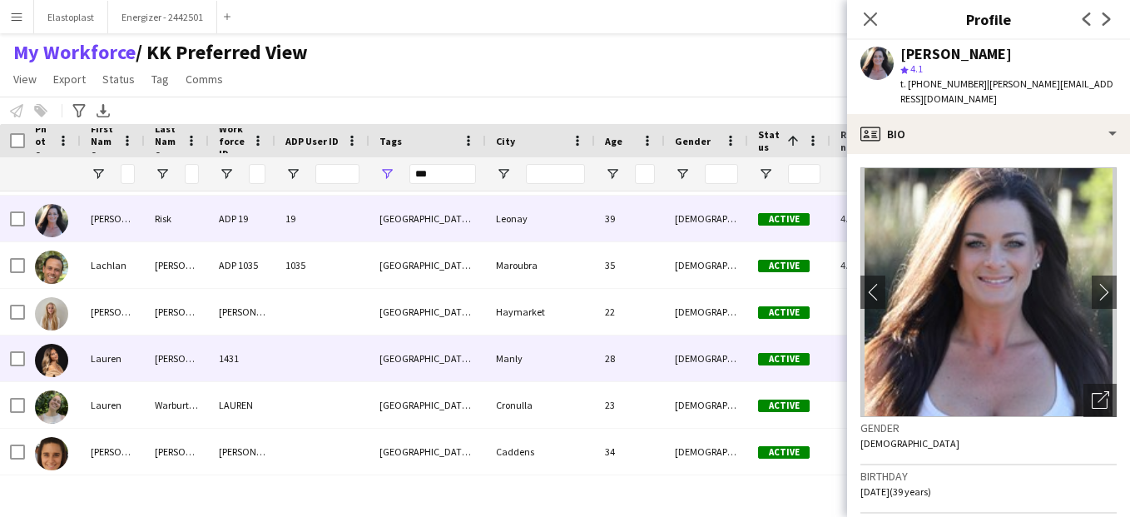
scroll to position [3444, 0]
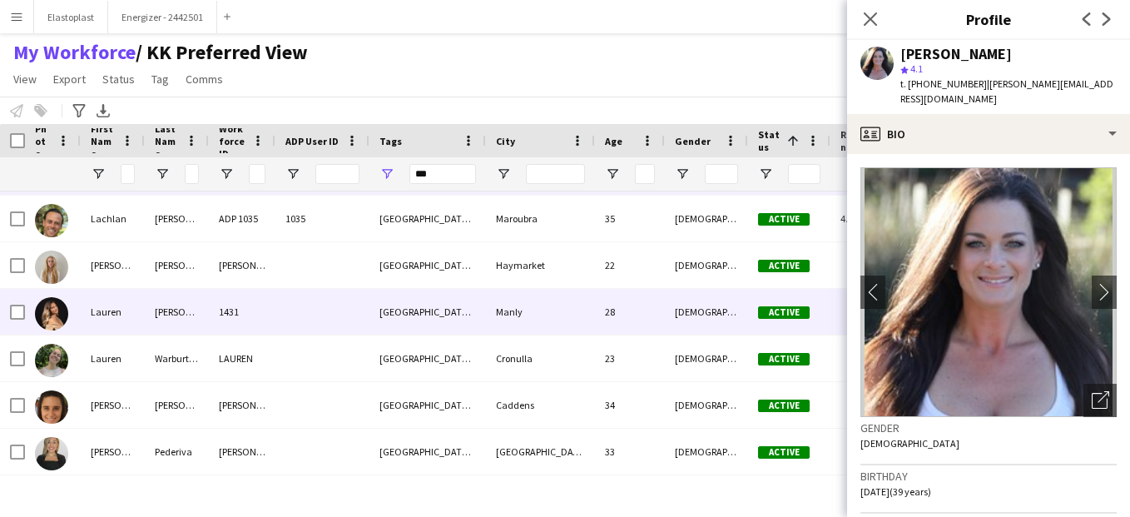
click at [211, 319] on div "1431" at bounding box center [242, 312] width 67 height 46
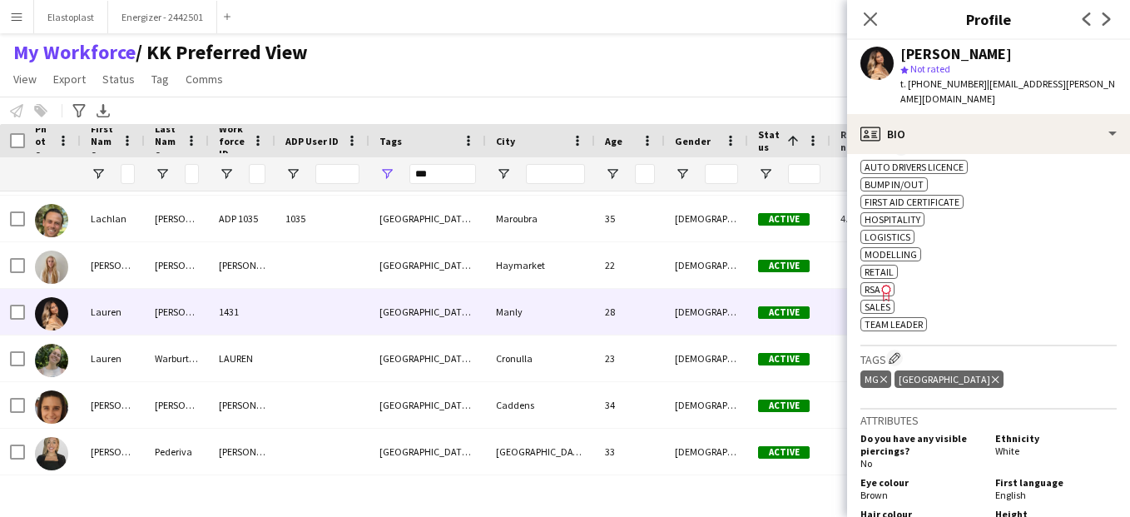
scroll to position [470, 0]
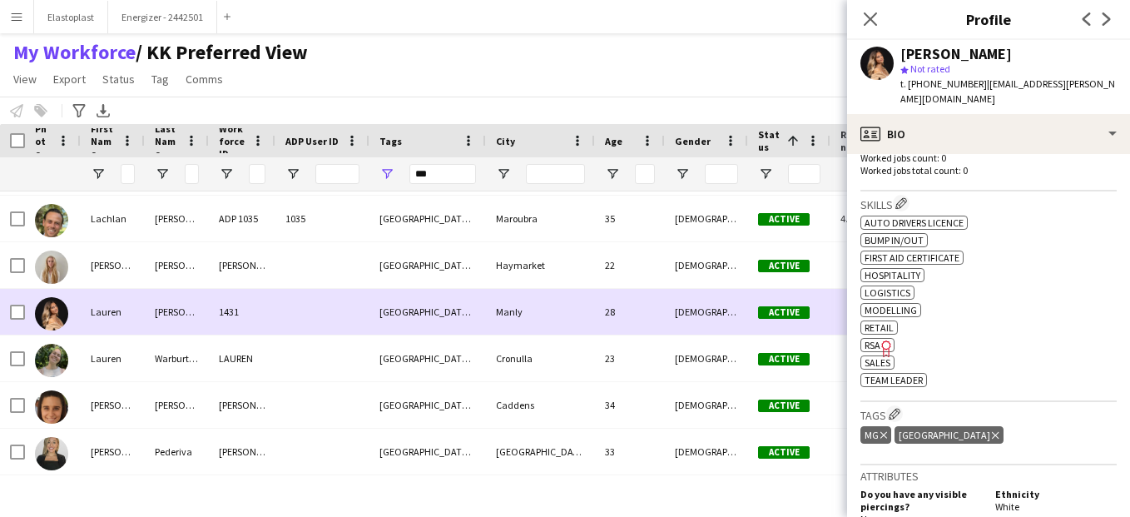
click at [196, 313] on div "Blaise" at bounding box center [177, 312] width 64 height 46
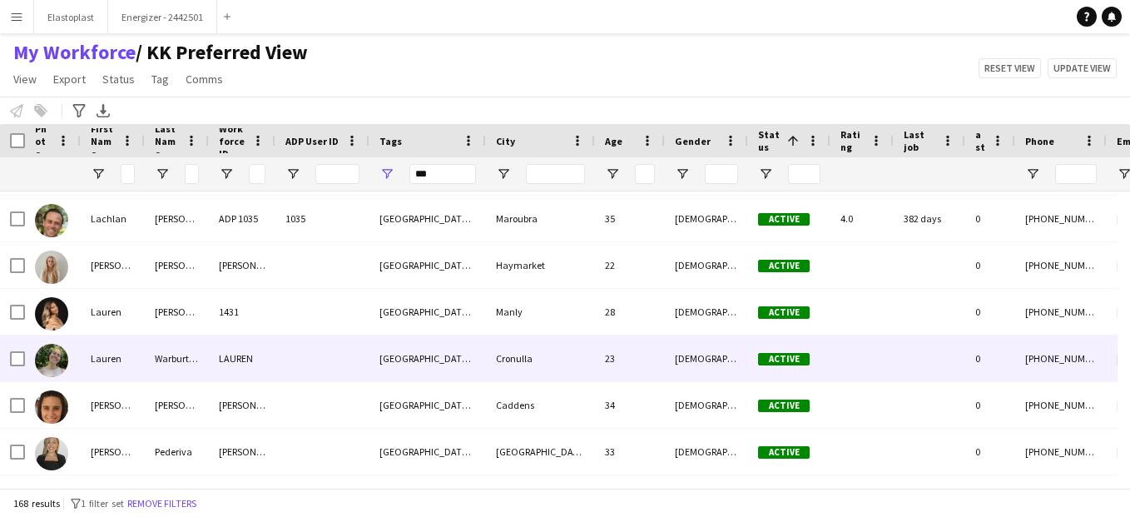
click at [197, 349] on div "Warburton" at bounding box center [177, 358] width 64 height 46
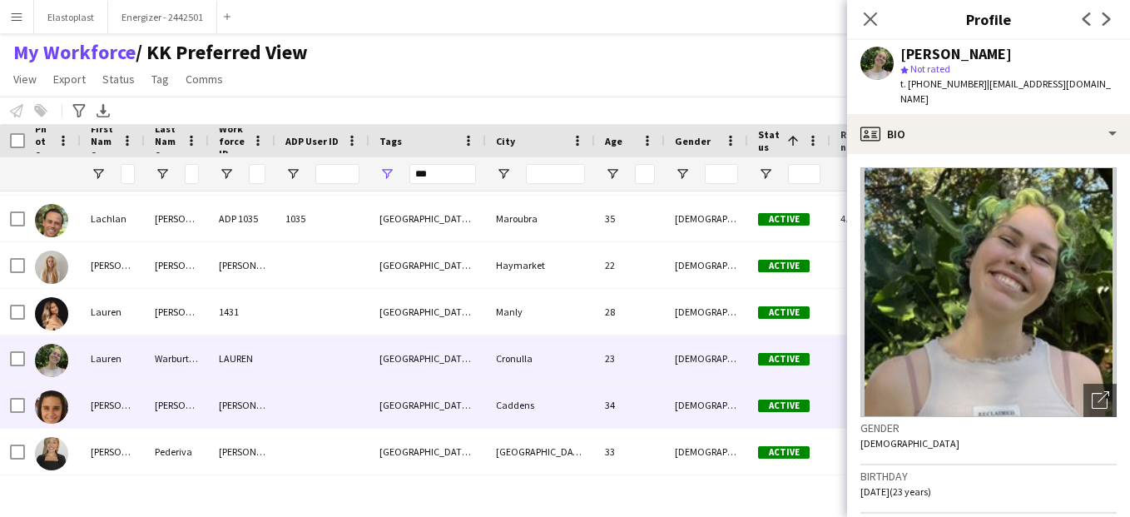
click at [203, 402] on div "Weismantel" at bounding box center [177, 405] width 64 height 46
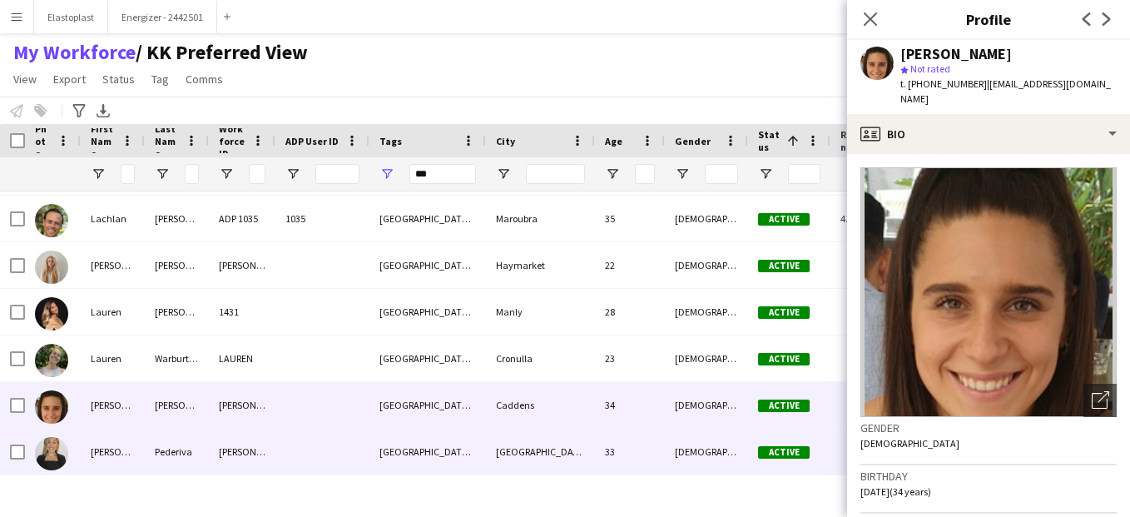
click at [174, 440] on div "Pederiva" at bounding box center [177, 452] width 64 height 46
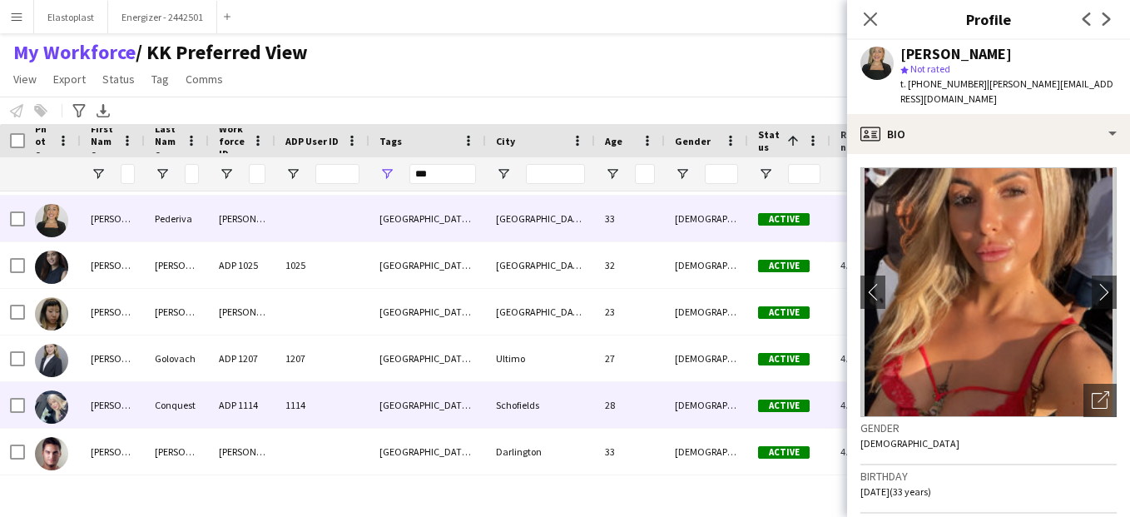
scroll to position [3677, 0]
click at [171, 414] on div "Conquest" at bounding box center [177, 405] width 64 height 46
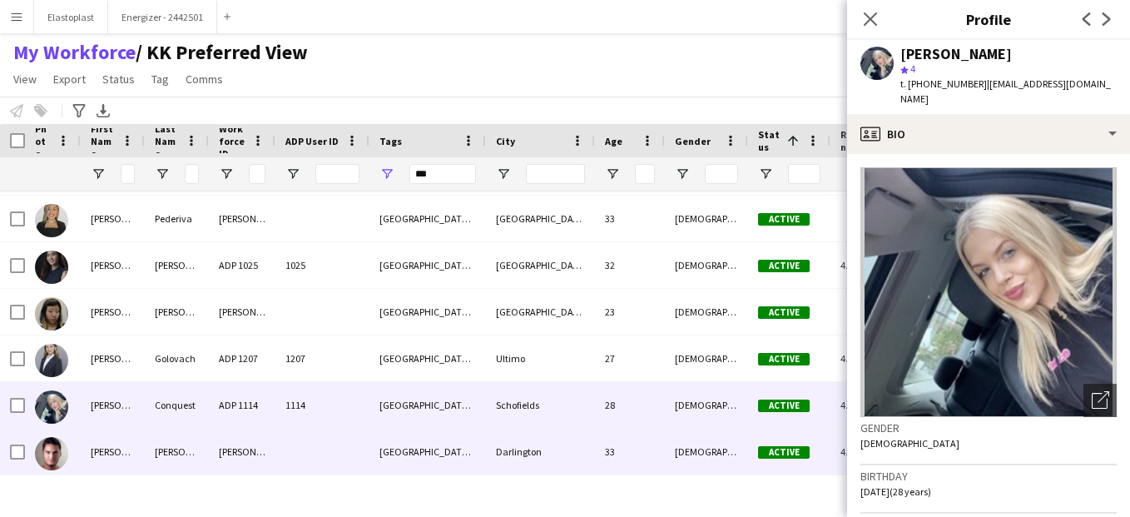
click at [177, 453] on div "Vega" at bounding box center [177, 452] width 64 height 46
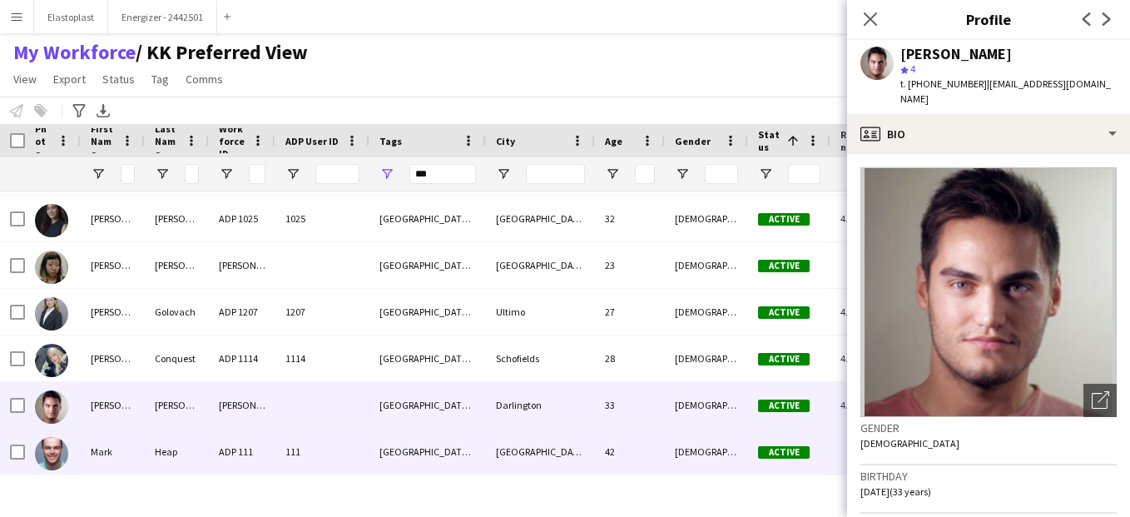
scroll to position [3770, 0]
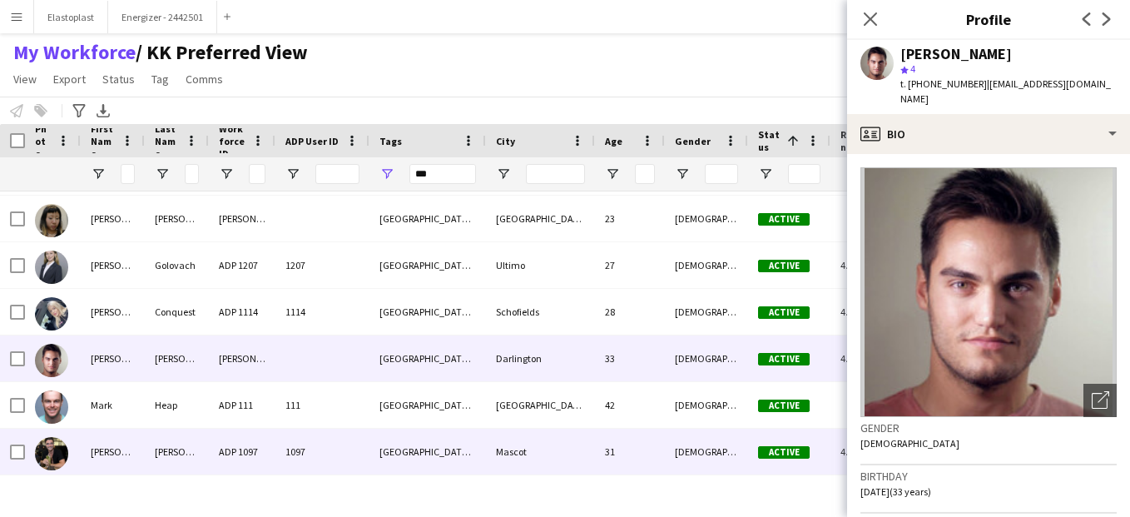
click at [177, 453] on div "Holt" at bounding box center [177, 452] width 64 height 46
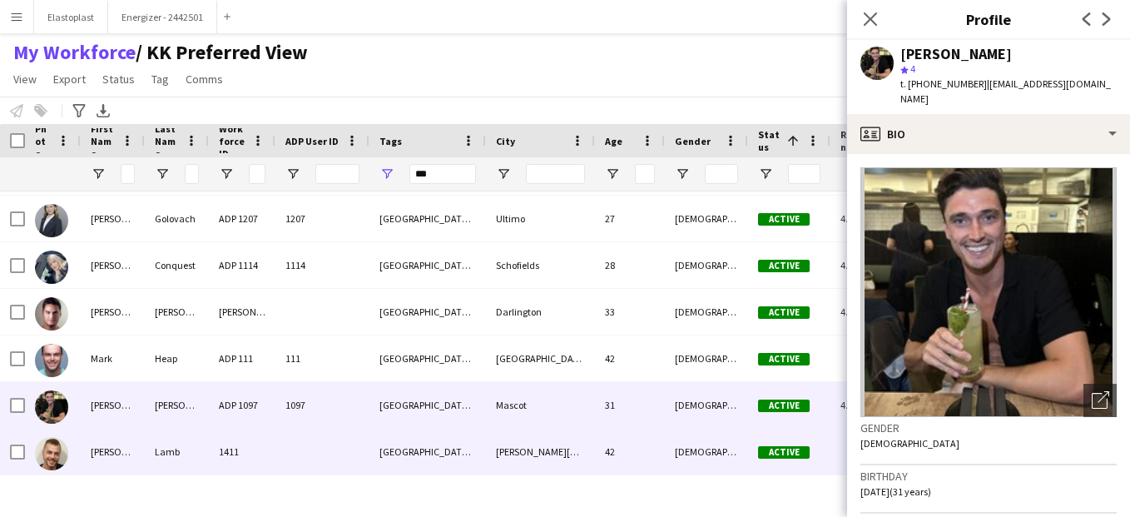
scroll to position [3863, 0]
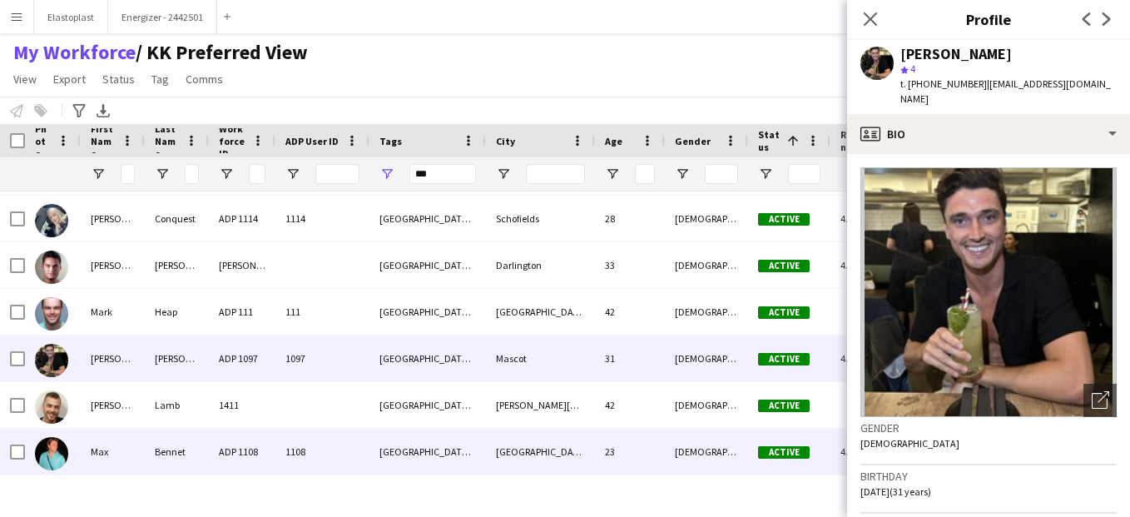
click at [61, 450] on img at bounding box center [51, 453] width 33 height 33
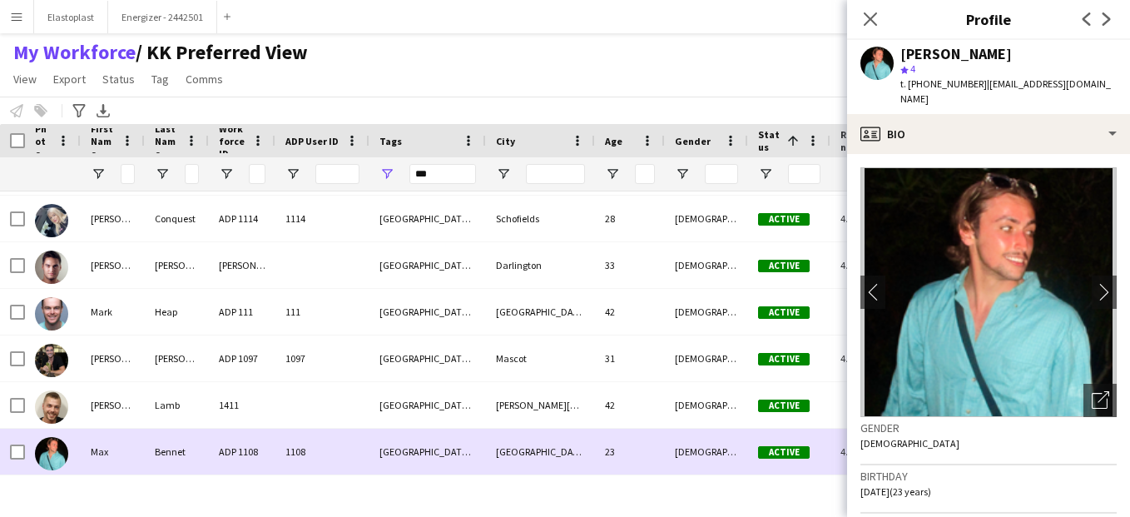
click at [136, 458] on div "Max" at bounding box center [113, 452] width 64 height 46
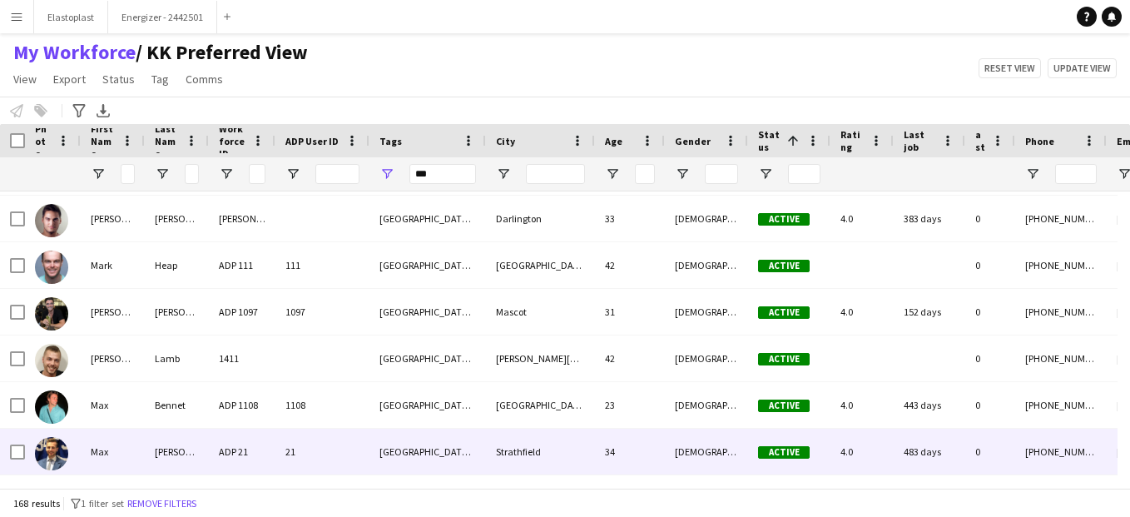
scroll to position [3957, 0]
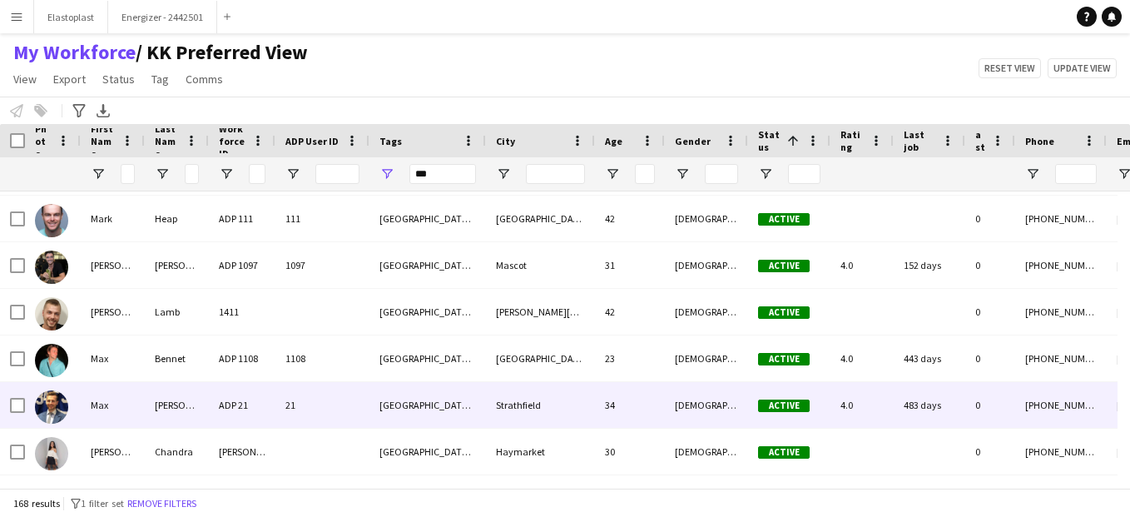
click at [138, 400] on div "Max" at bounding box center [113, 405] width 64 height 46
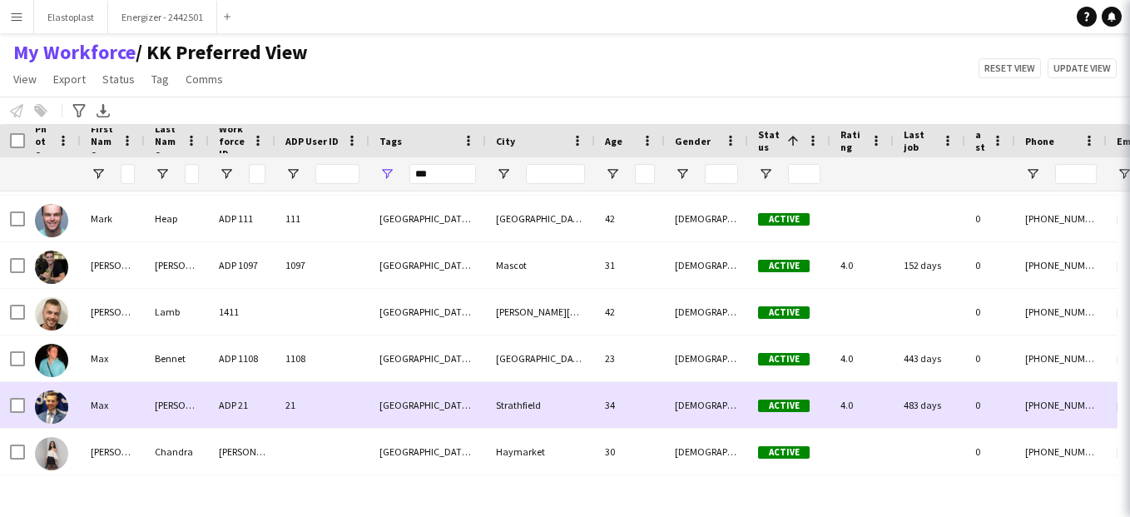
click at [138, 400] on div "Max" at bounding box center [113, 405] width 64 height 46
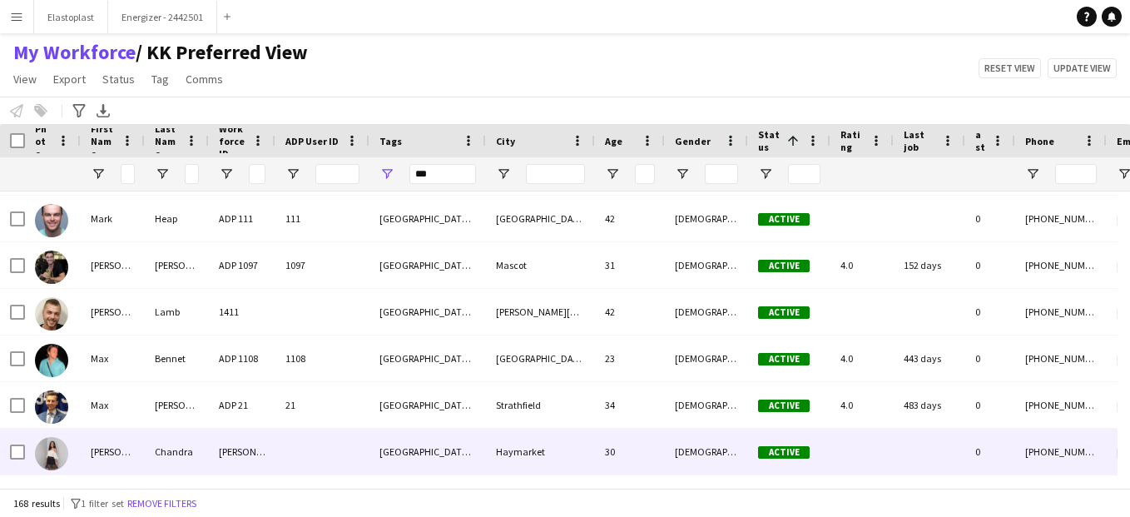
click at [173, 466] on div "Chandra" at bounding box center [177, 452] width 64 height 46
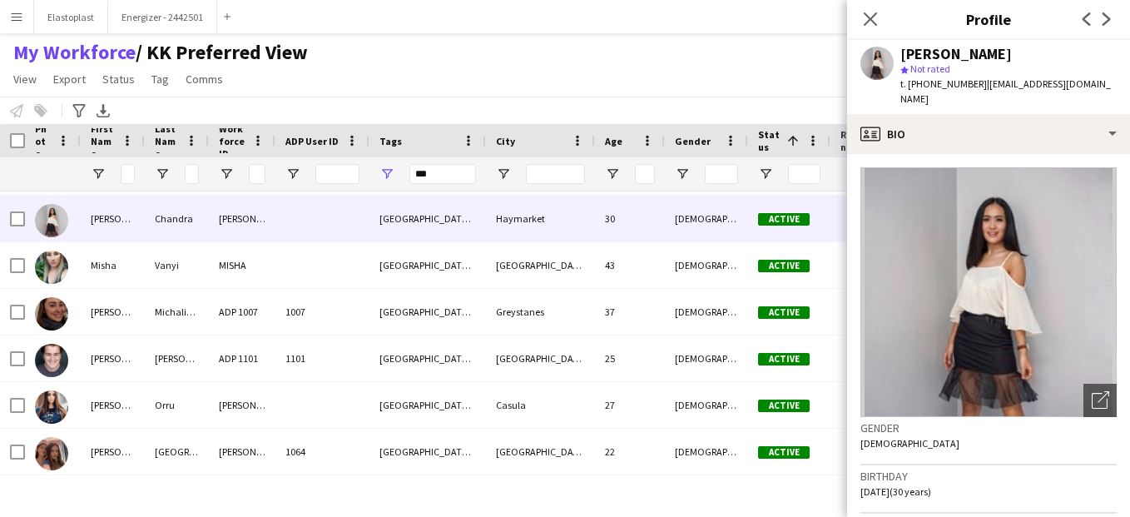
scroll to position [4236, 0]
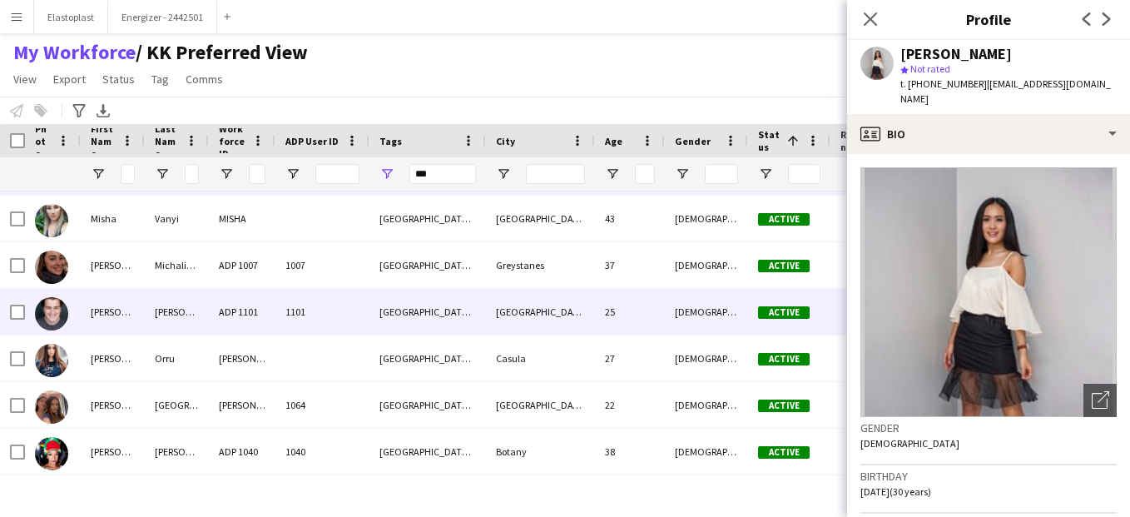
click at [246, 323] on div "ADP 1101" at bounding box center [242, 312] width 67 height 46
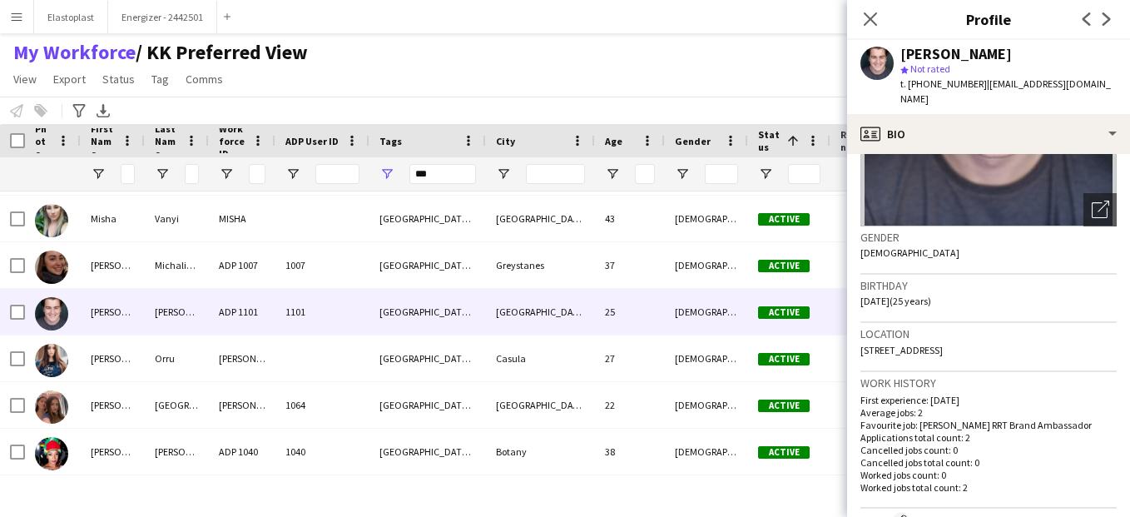
scroll to position [194, 0]
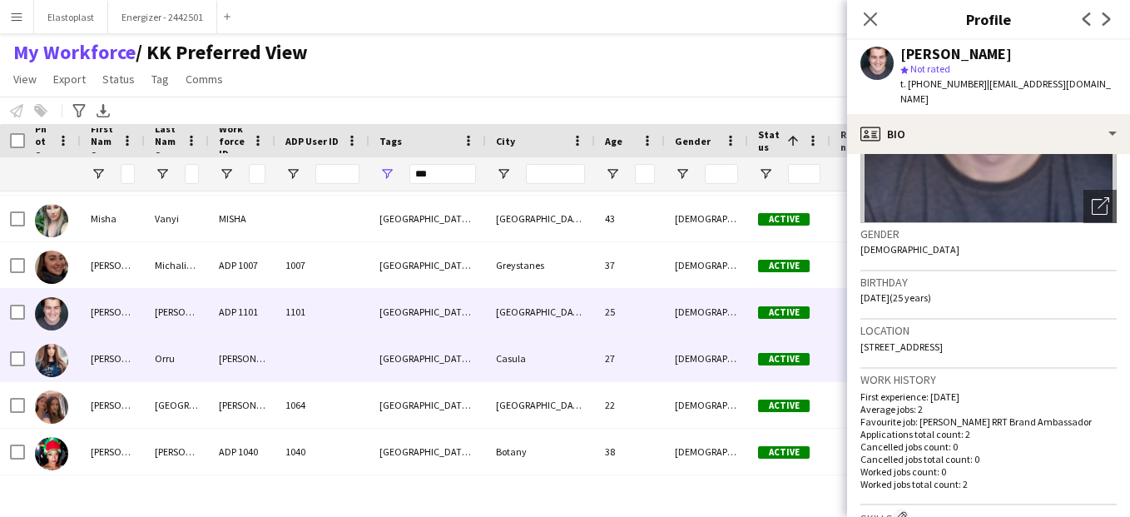
click at [250, 355] on div "OLIVIA." at bounding box center [242, 358] width 67 height 46
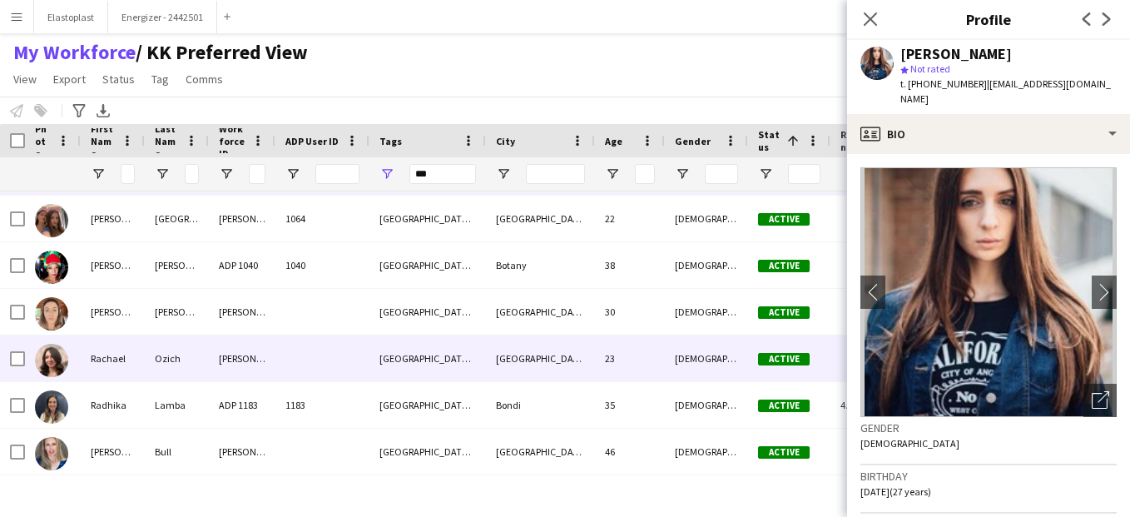
scroll to position [4423, 0]
click at [250, 355] on div "RACHAEL" at bounding box center [242, 358] width 67 height 46
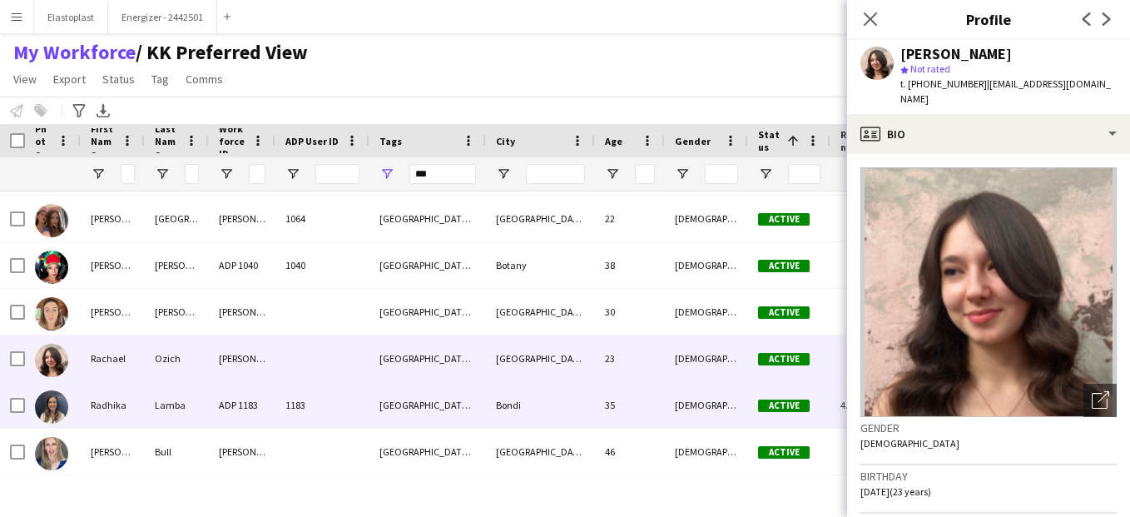
click at [243, 391] on div "ADP 1183" at bounding box center [242, 405] width 67 height 46
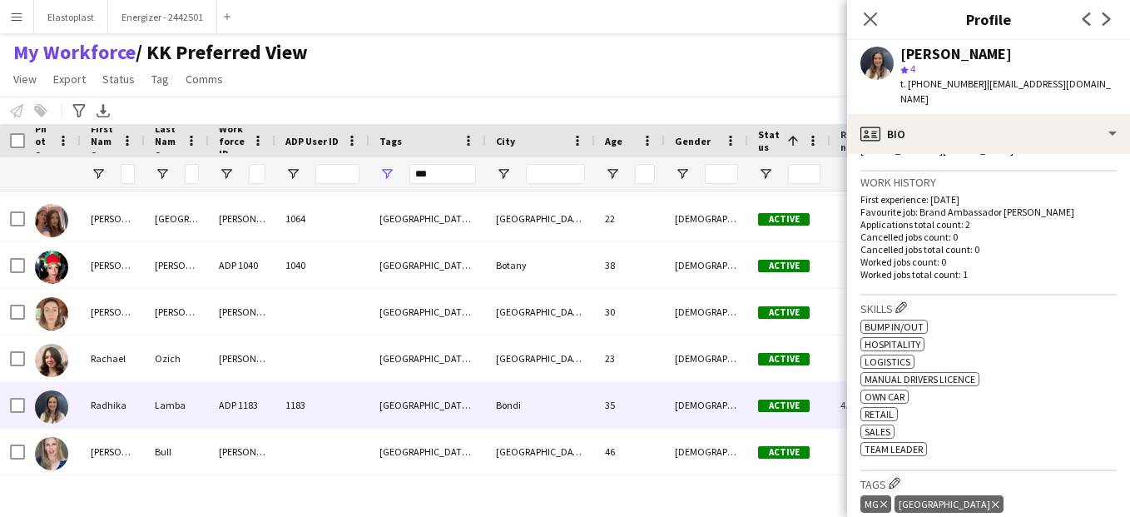
scroll to position [411, 0]
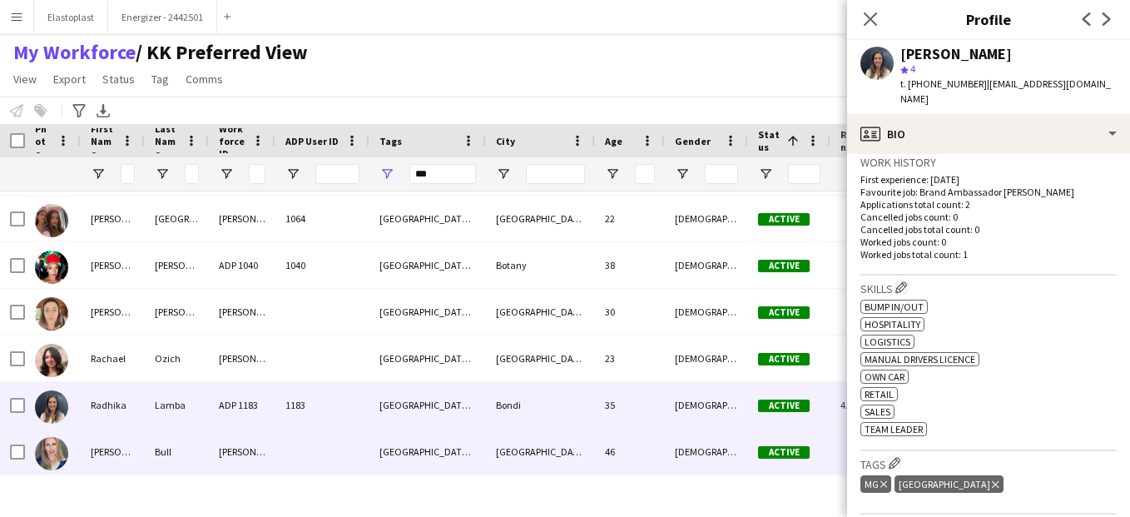
click at [125, 452] on div "Raechel" at bounding box center [113, 452] width 64 height 46
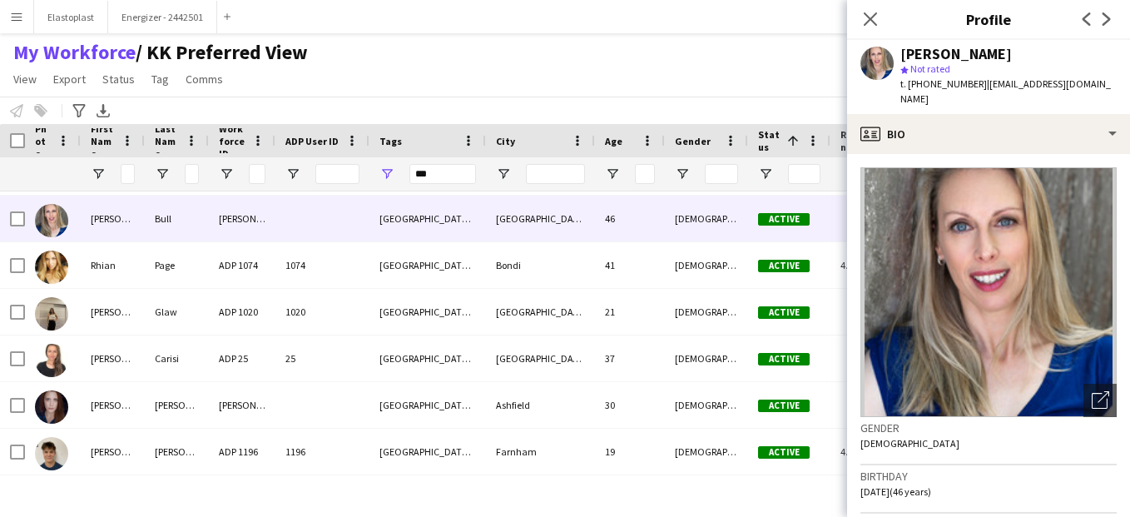
scroll to position [4702, 0]
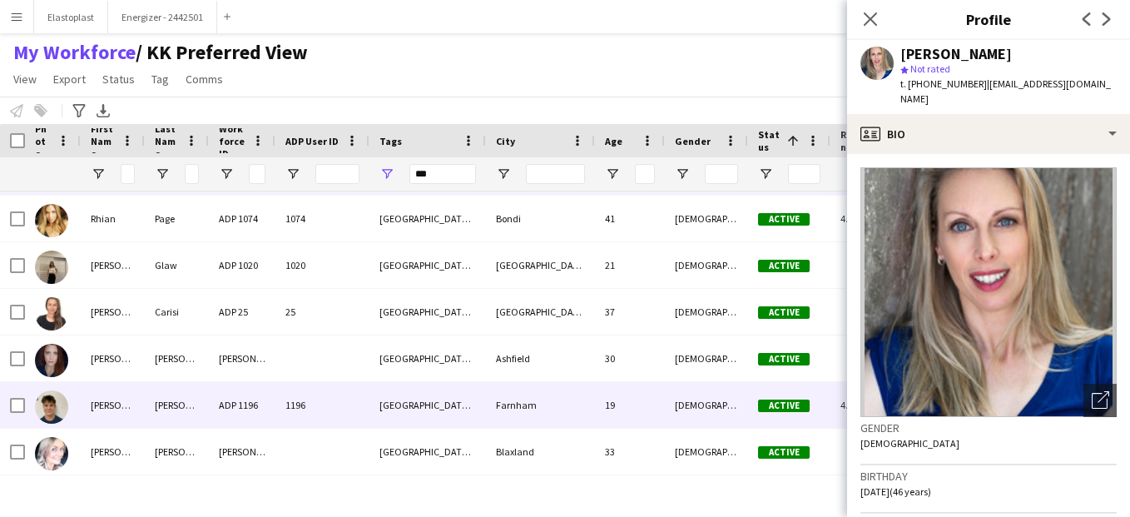
click at [149, 406] on div "Cowman" at bounding box center [177, 405] width 64 height 46
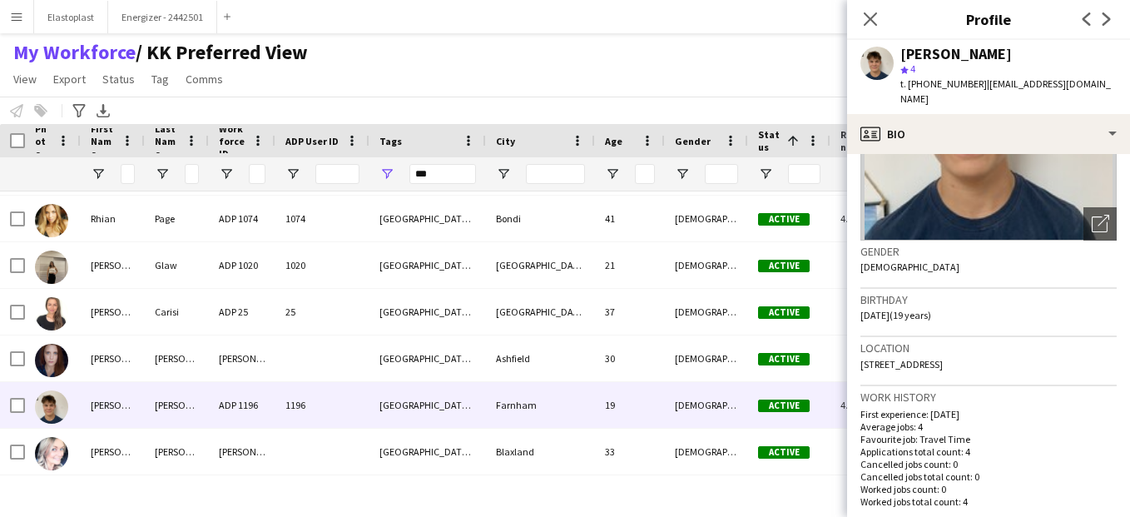
scroll to position [161, 0]
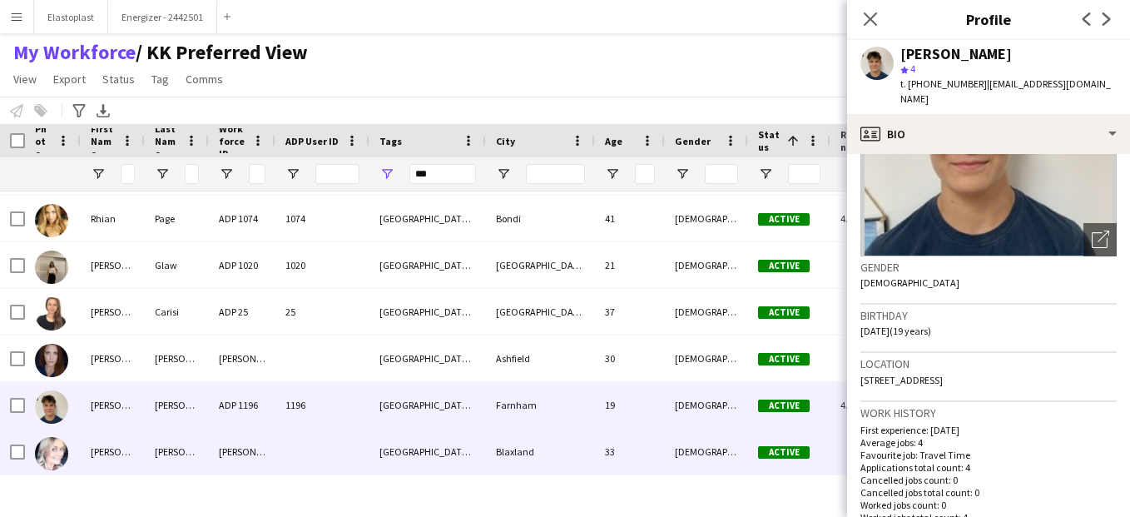
click at [153, 439] on div "Wettersten" at bounding box center [177, 452] width 64 height 46
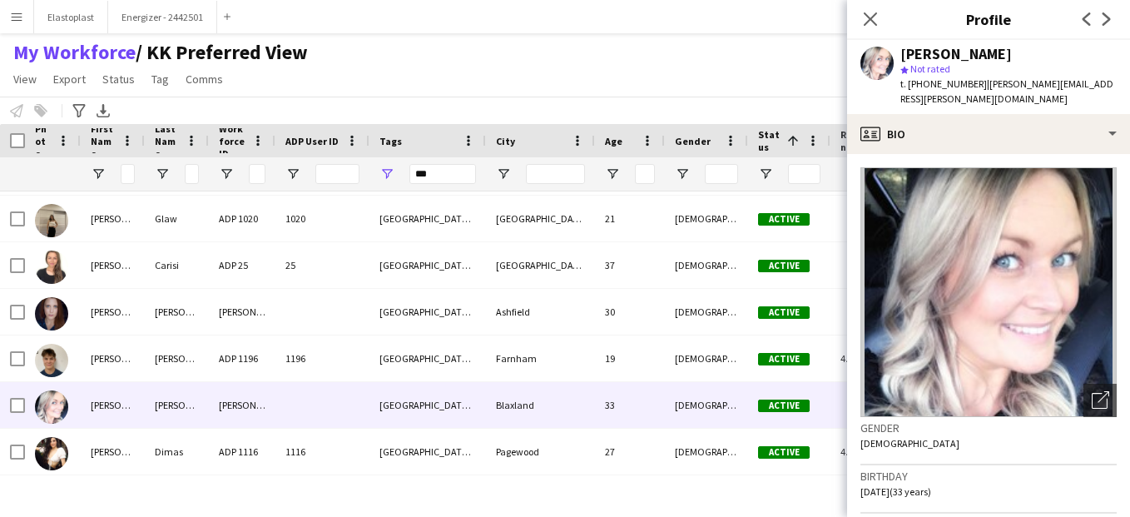
scroll to position [4795, 0]
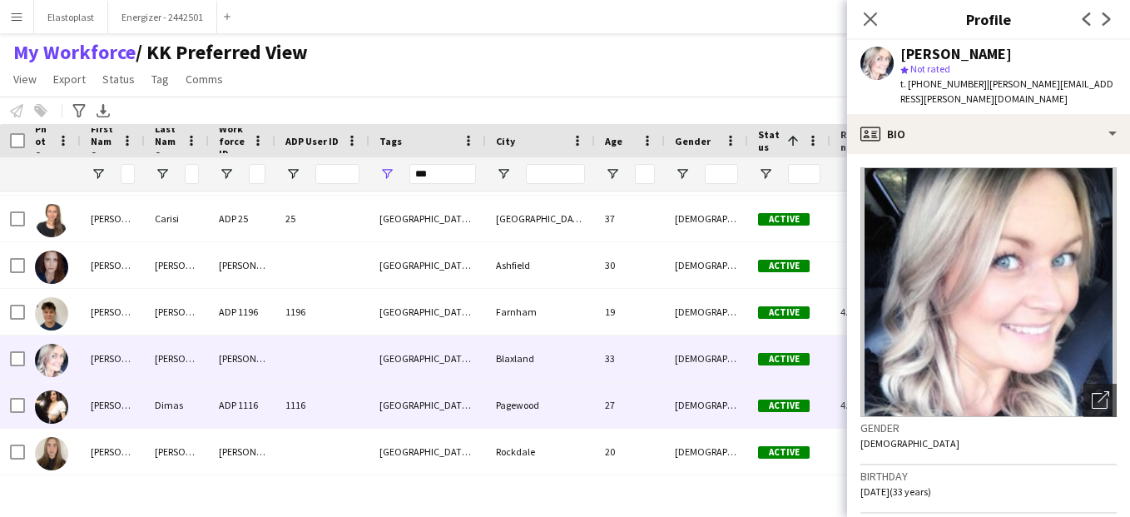
click at [172, 404] on div "Dimas" at bounding box center [177, 405] width 64 height 46
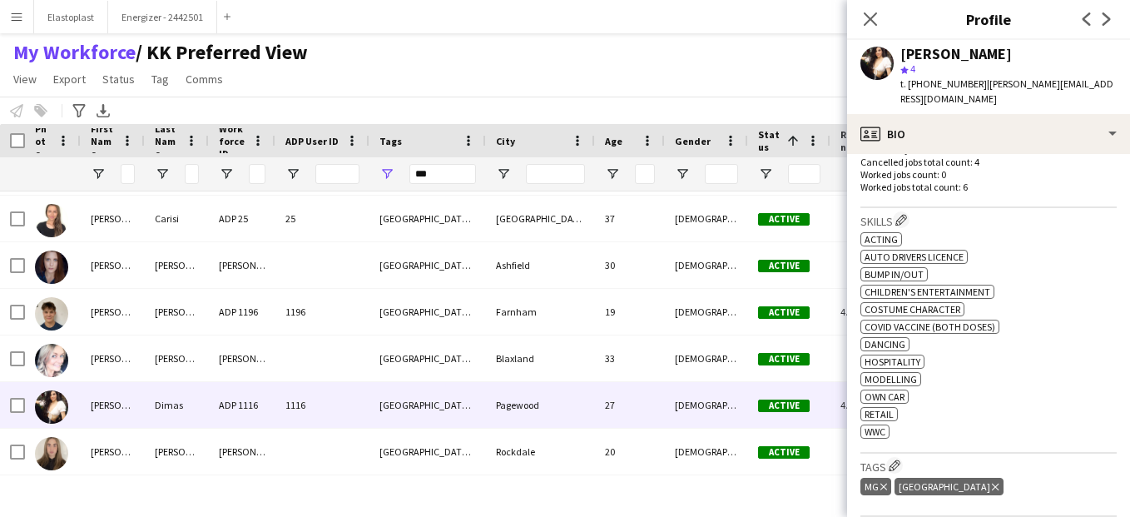
scroll to position [495, 0]
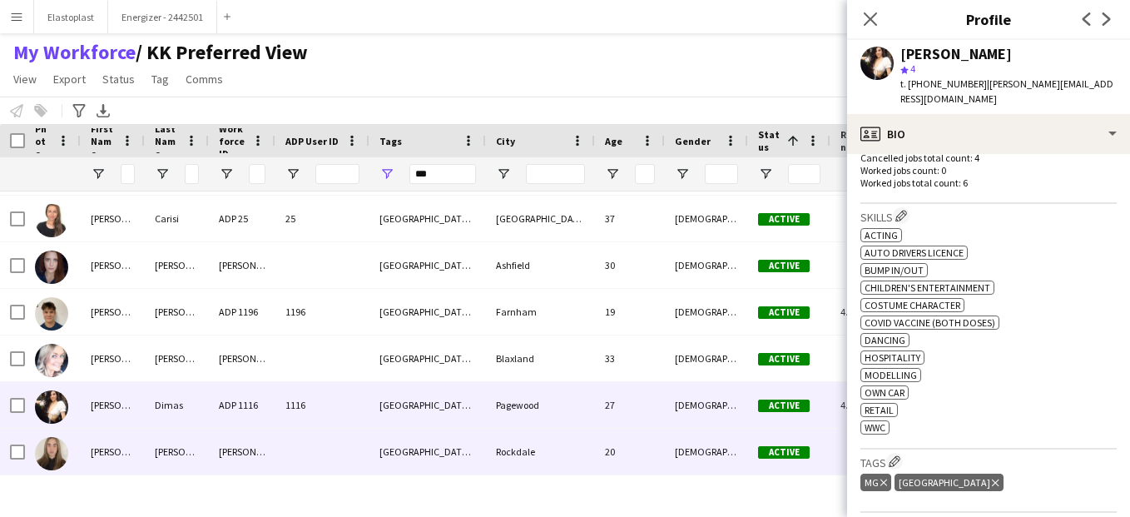
click at [141, 446] on div "Sarah" at bounding box center [113, 452] width 64 height 46
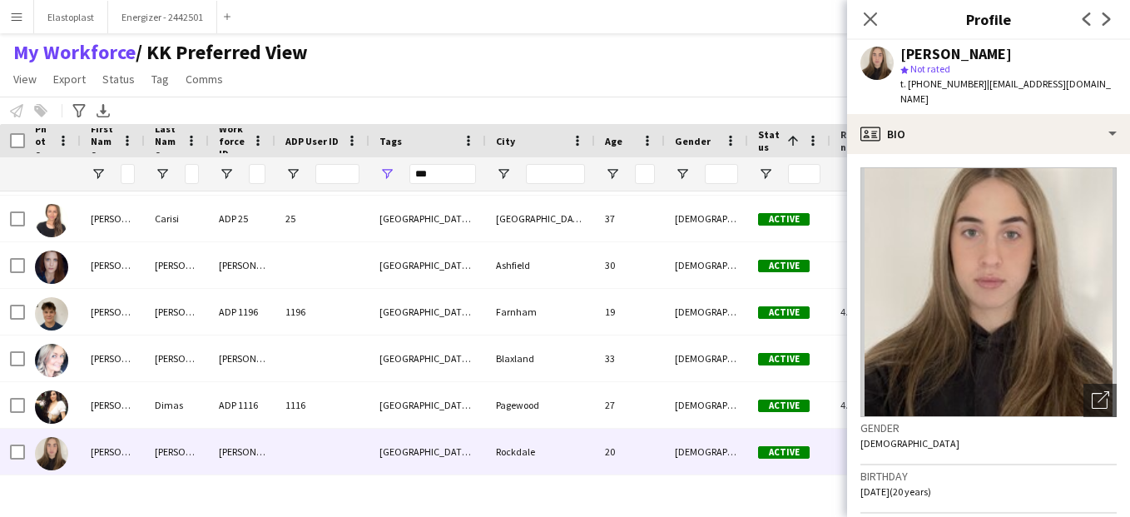
scroll to position [4842, 0]
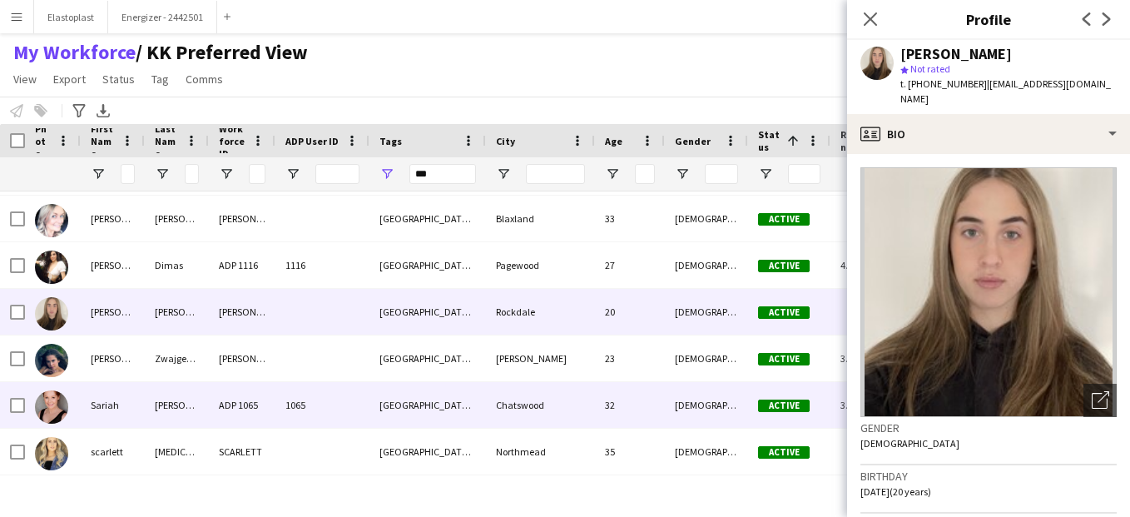
click at [156, 403] on div "Roberts" at bounding box center [177, 405] width 64 height 46
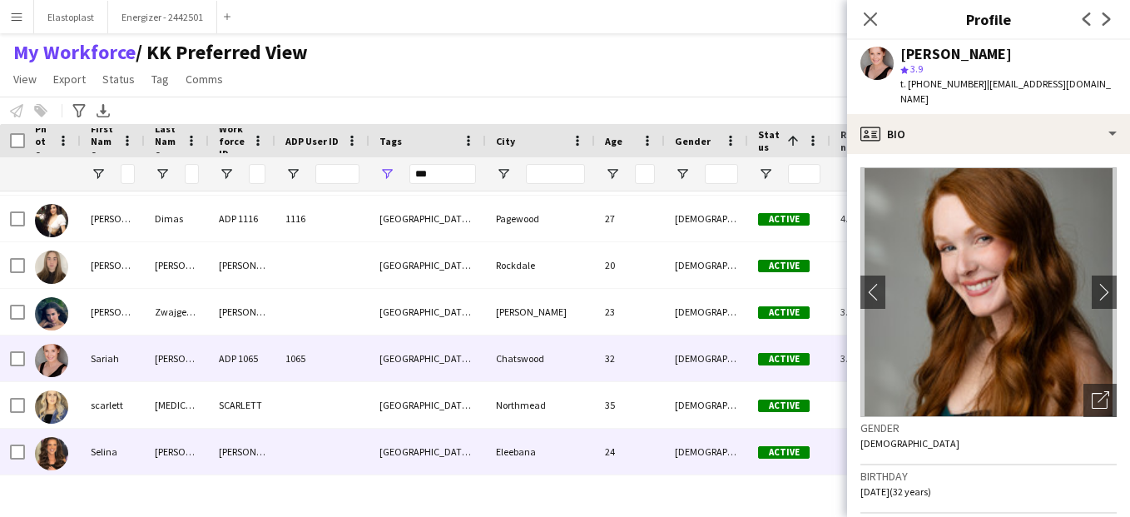
scroll to position [5028, 0]
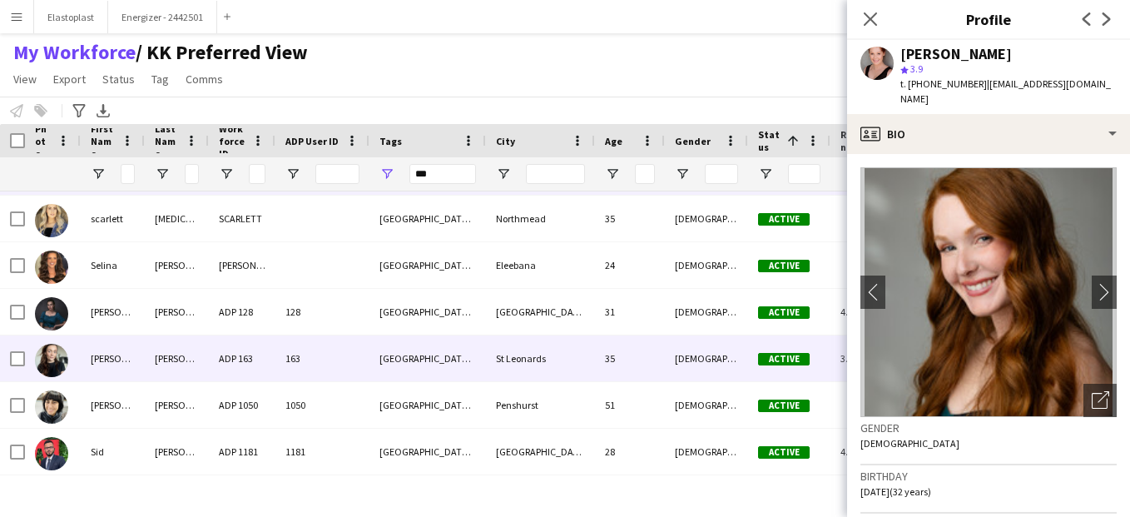
click at [160, 357] on div "O’Toole" at bounding box center [177, 358] width 64 height 46
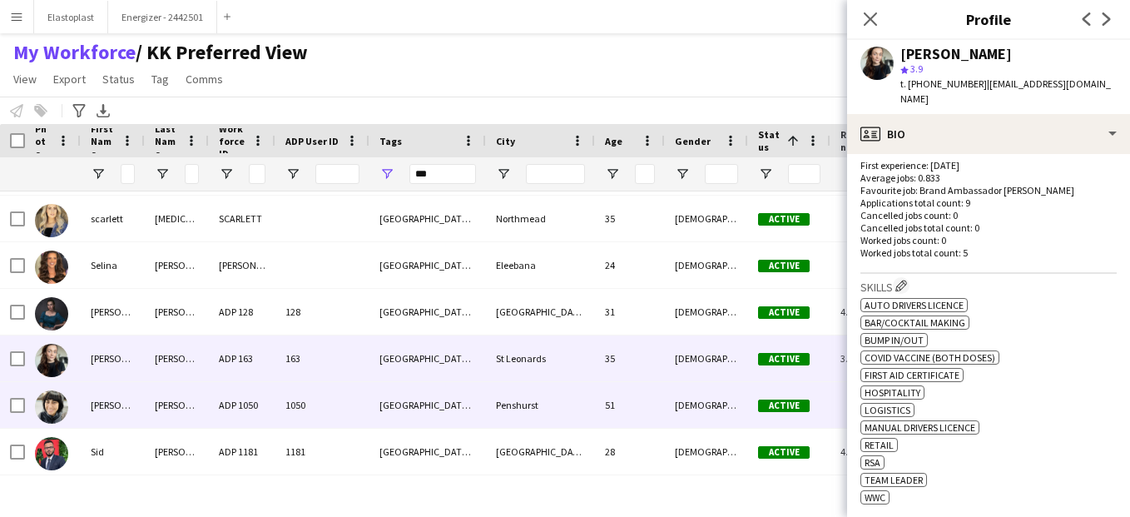
click at [158, 422] on div "D'Silva" at bounding box center [177, 405] width 64 height 46
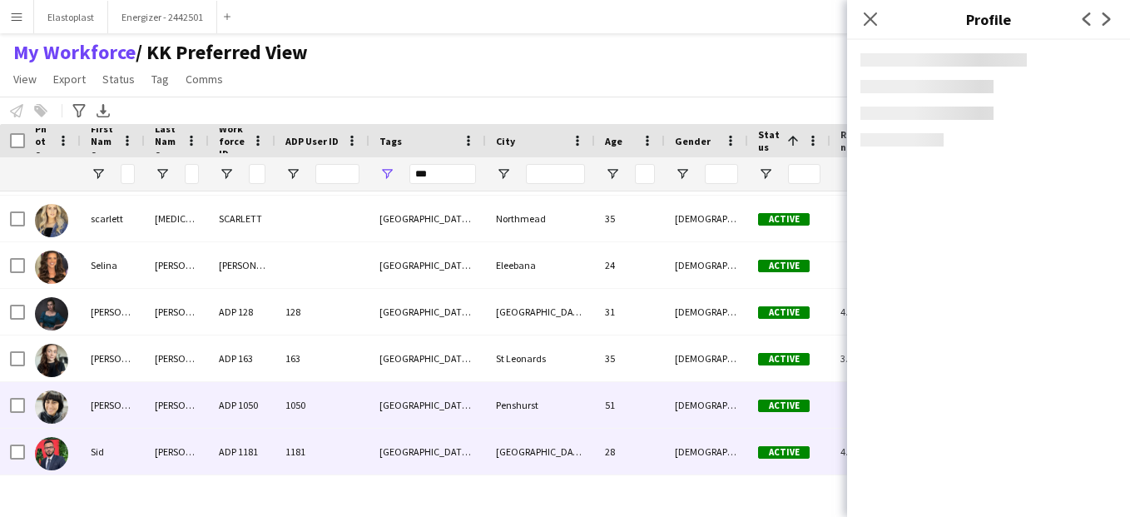
click at [166, 456] on div "Sondhi" at bounding box center [177, 452] width 64 height 46
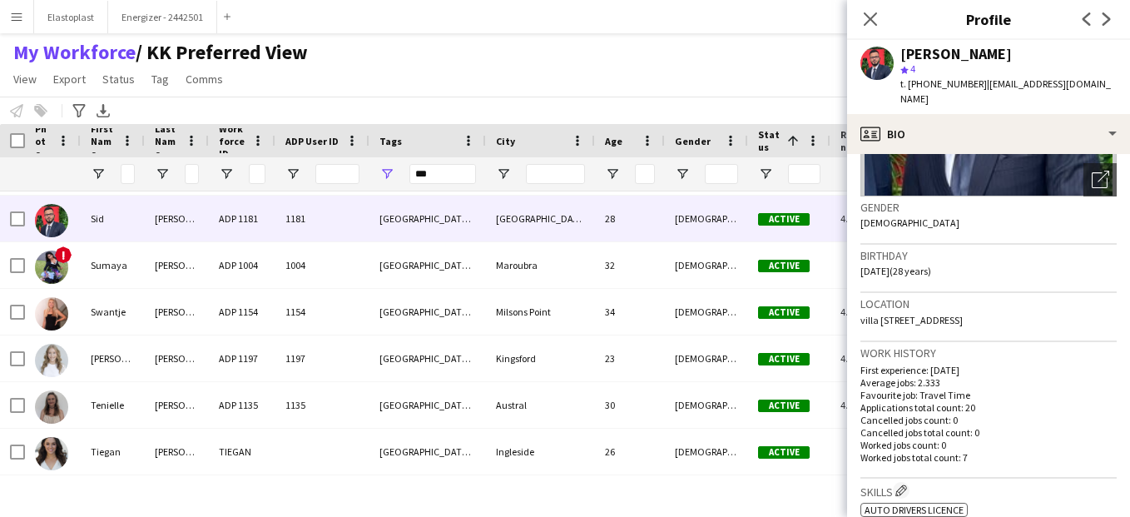
scroll to position [5448, 0]
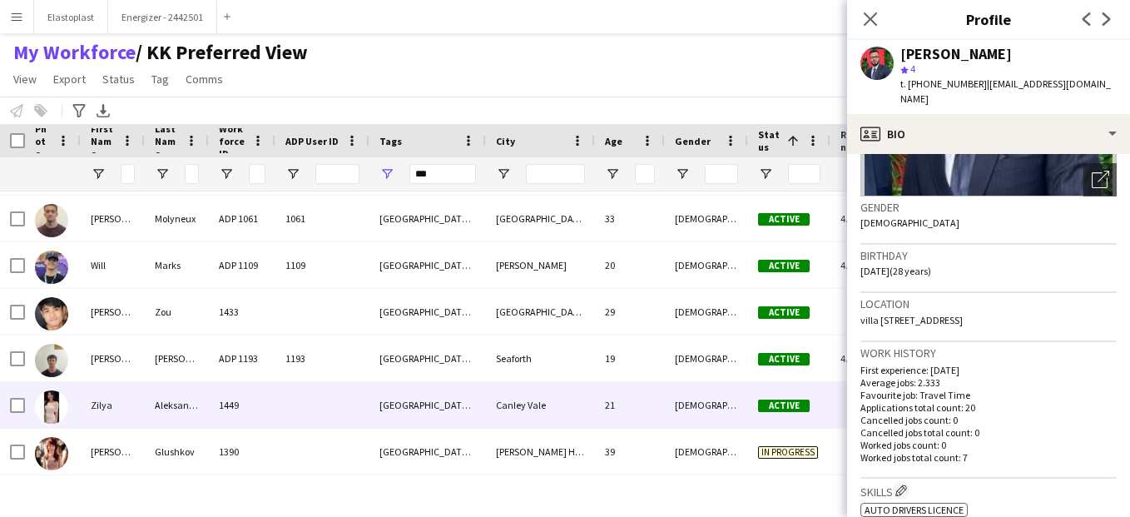
click at [298, 411] on div at bounding box center [322, 405] width 94 height 46
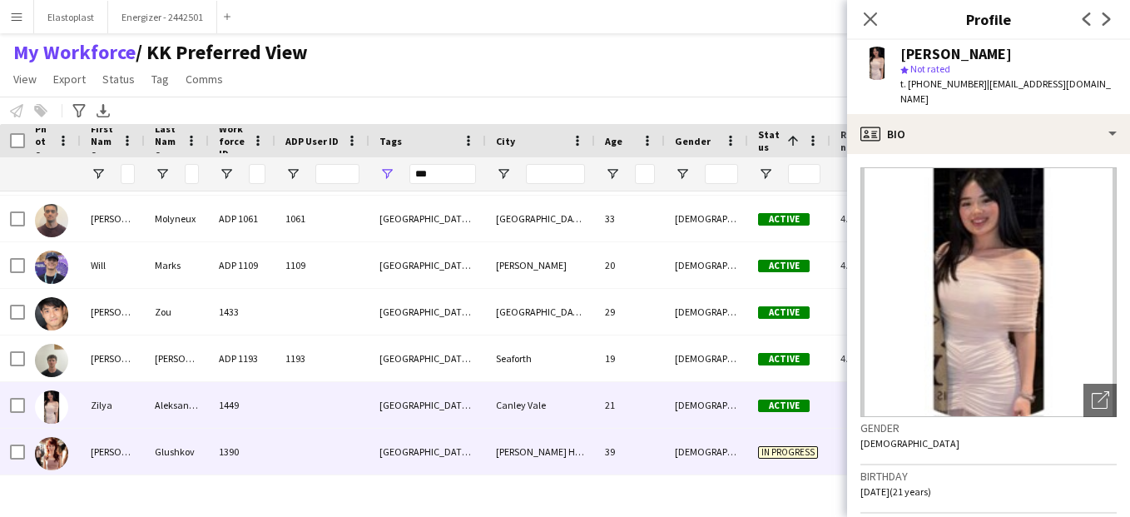
click at [156, 453] on div "Glushkov" at bounding box center [177, 452] width 64 height 46
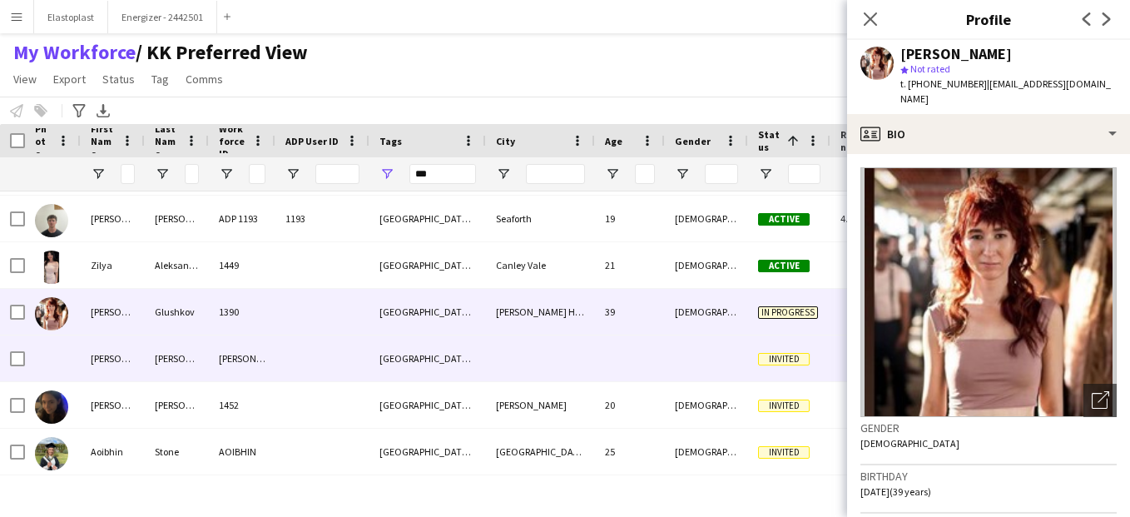
click at [144, 354] on div "Alonso" at bounding box center [113, 358] width 64 height 46
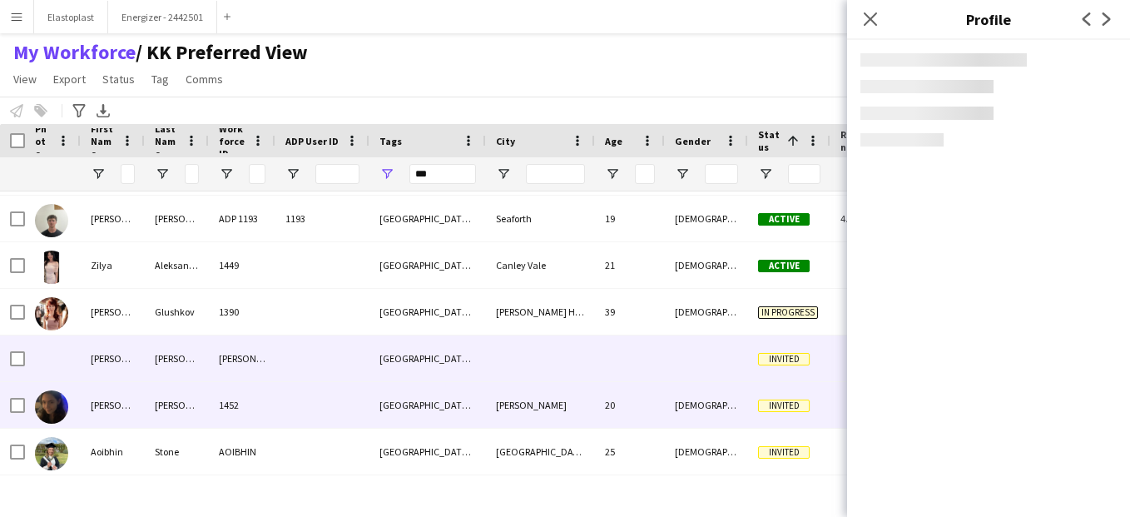
click at [146, 399] on div "Angelakos" at bounding box center [177, 405] width 64 height 46
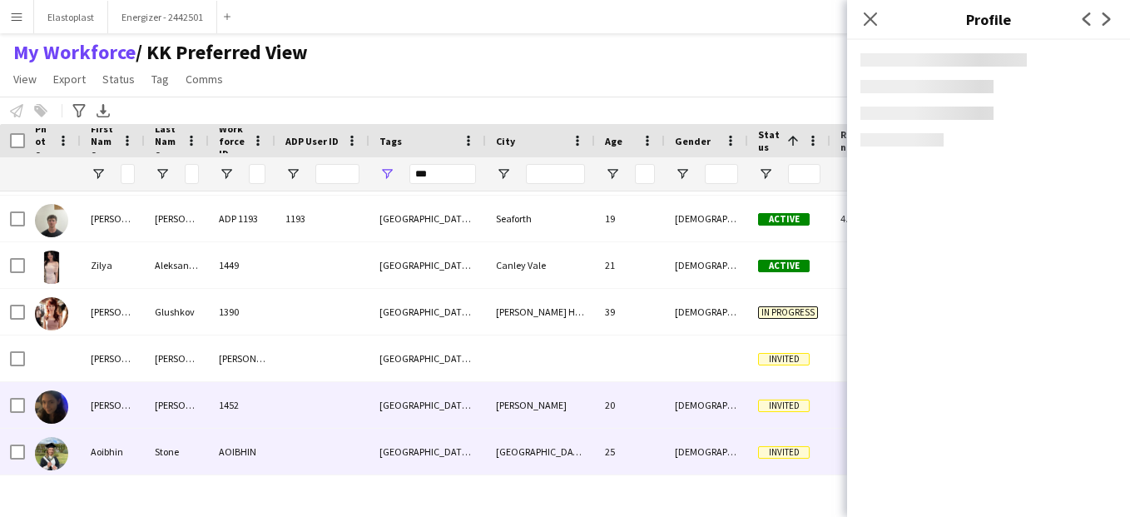
click at [157, 440] on div "Stone" at bounding box center [177, 452] width 64 height 46
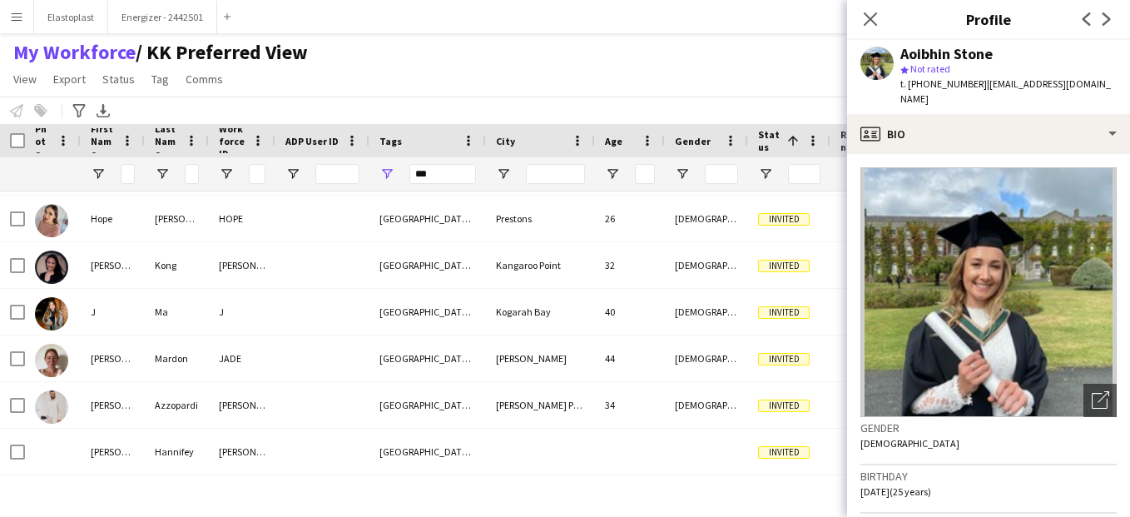
scroll to position [6613, 0]
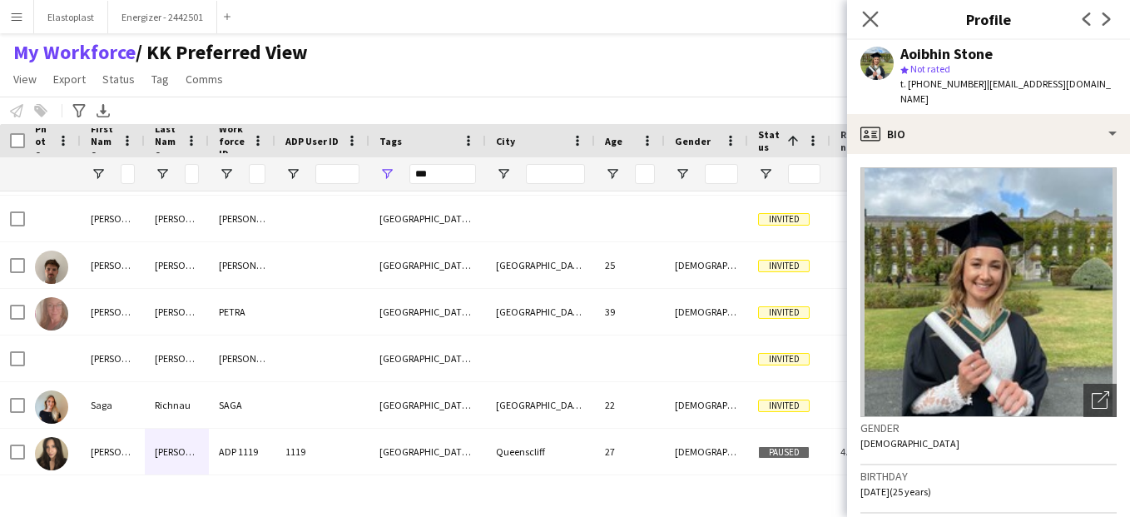
click at [872, 27] on app-icon "Close pop-in" at bounding box center [871, 19] width 24 height 24
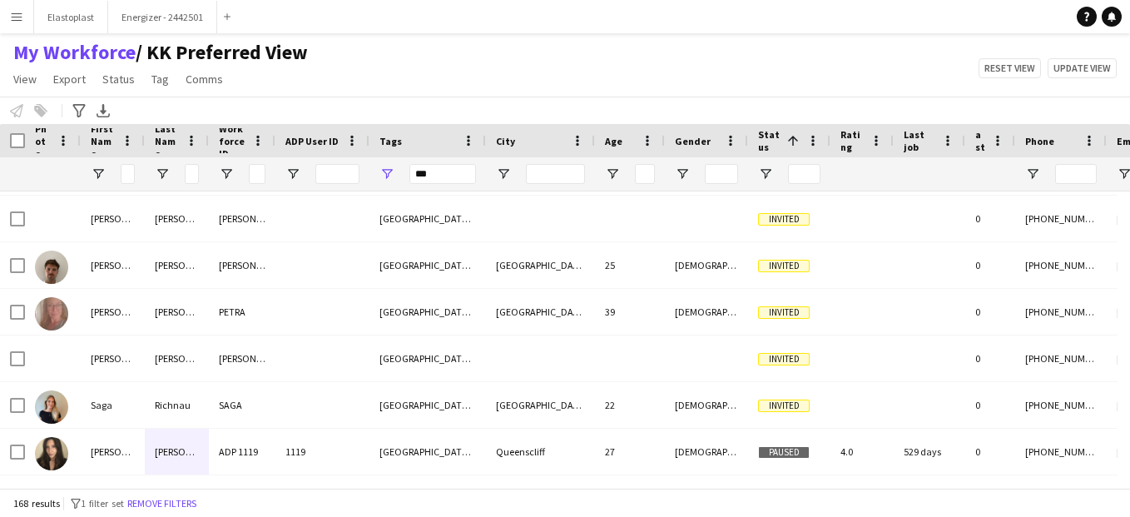
scroll to position [7545, 0]
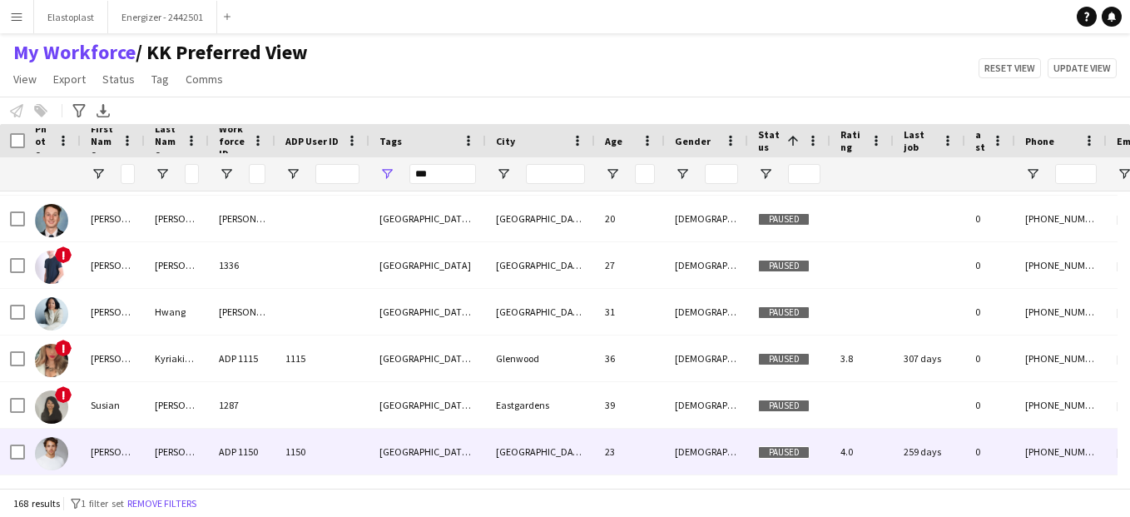
click at [274, 449] on div "ADP 1150" at bounding box center [242, 452] width 67 height 46
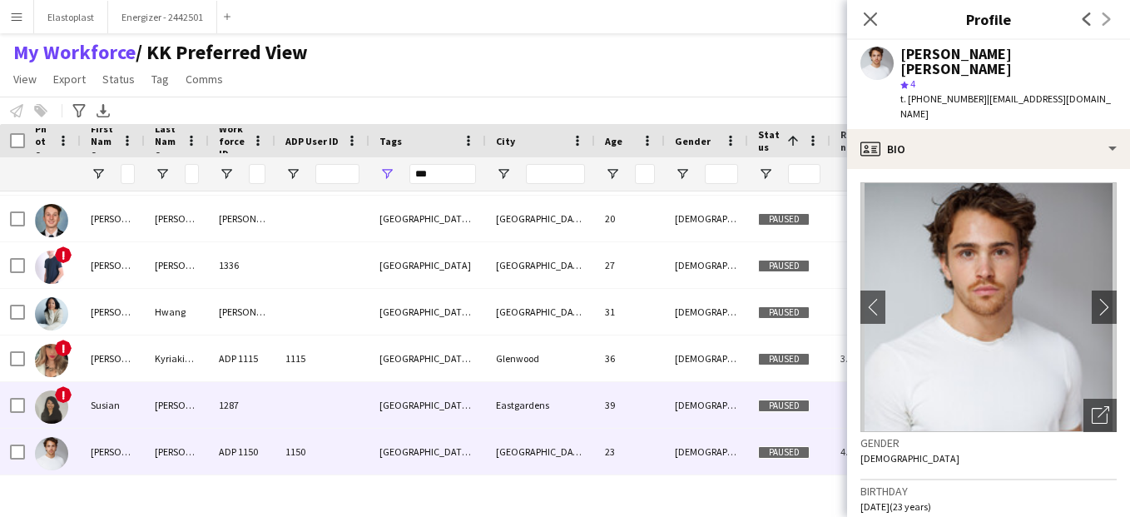
click at [272, 395] on div "1287" at bounding box center [242, 405] width 67 height 46
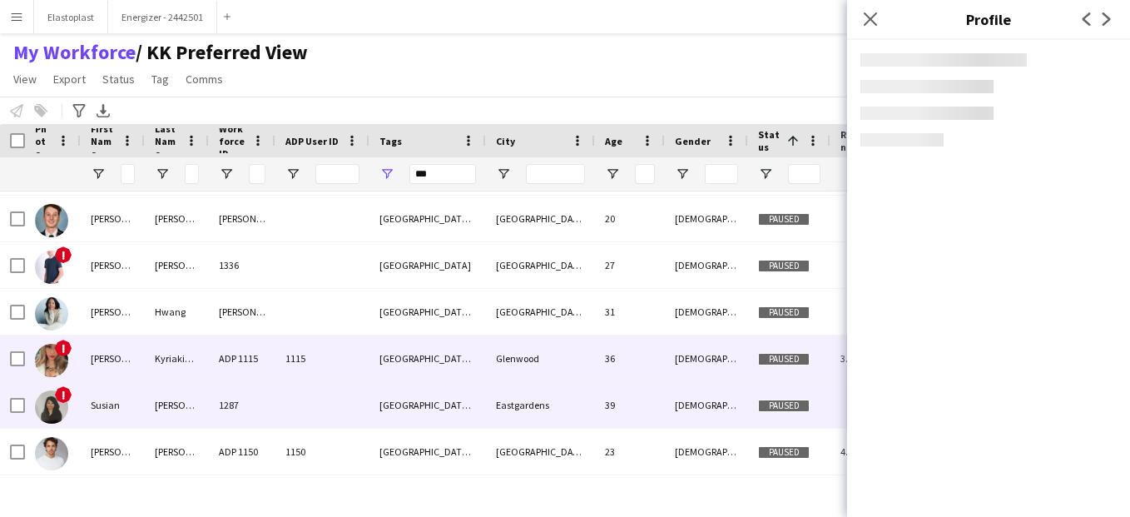
click at [267, 379] on div "ADP 1115" at bounding box center [242, 358] width 67 height 46
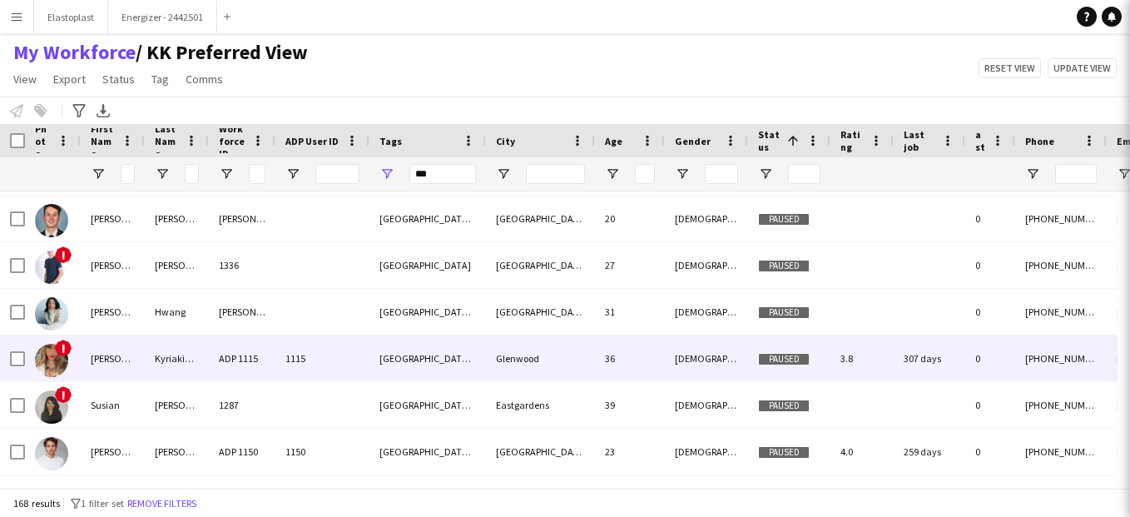
click at [267, 379] on div "ADP 1115" at bounding box center [242, 358] width 67 height 46
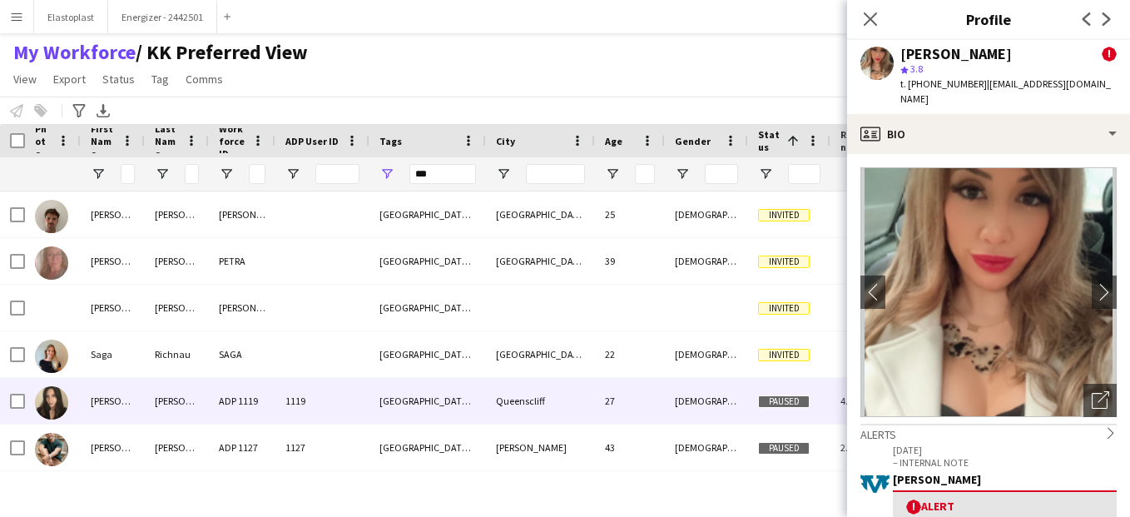
scroll to position [7083, 0]
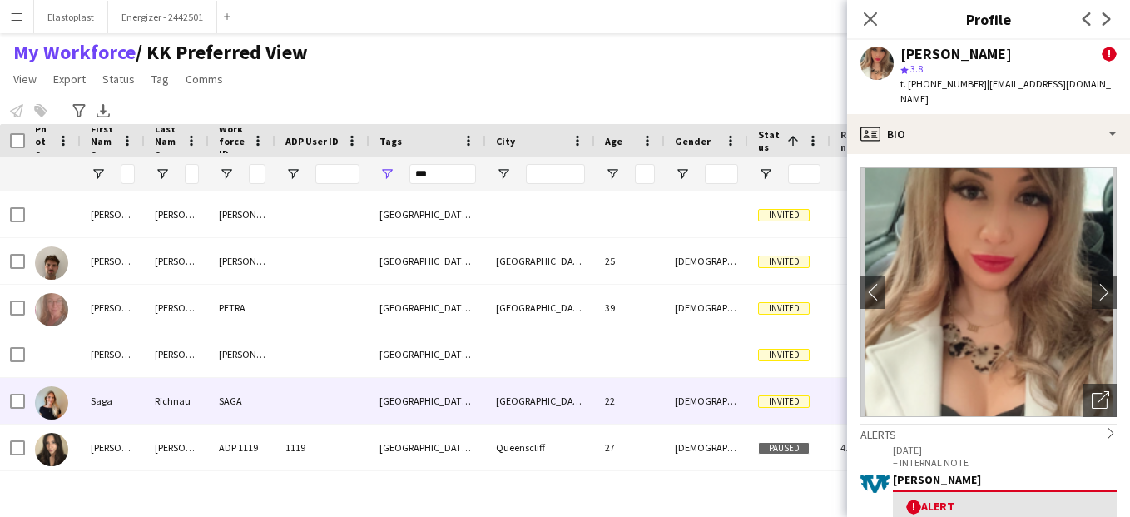
click at [267, 379] on div "SAGA" at bounding box center [242, 401] width 67 height 46
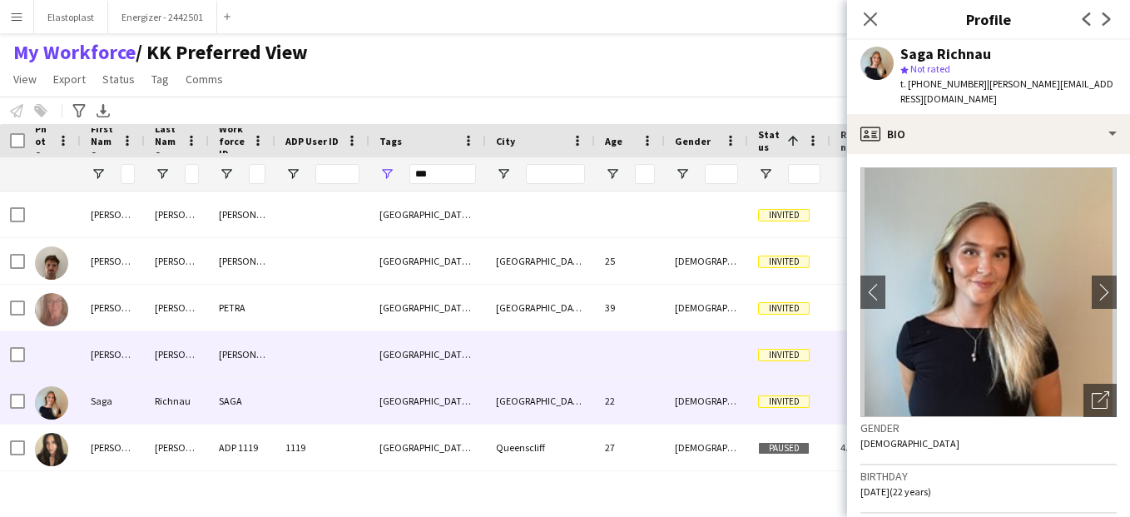
click at [260, 348] on div "RISHA" at bounding box center [242, 354] width 67 height 46
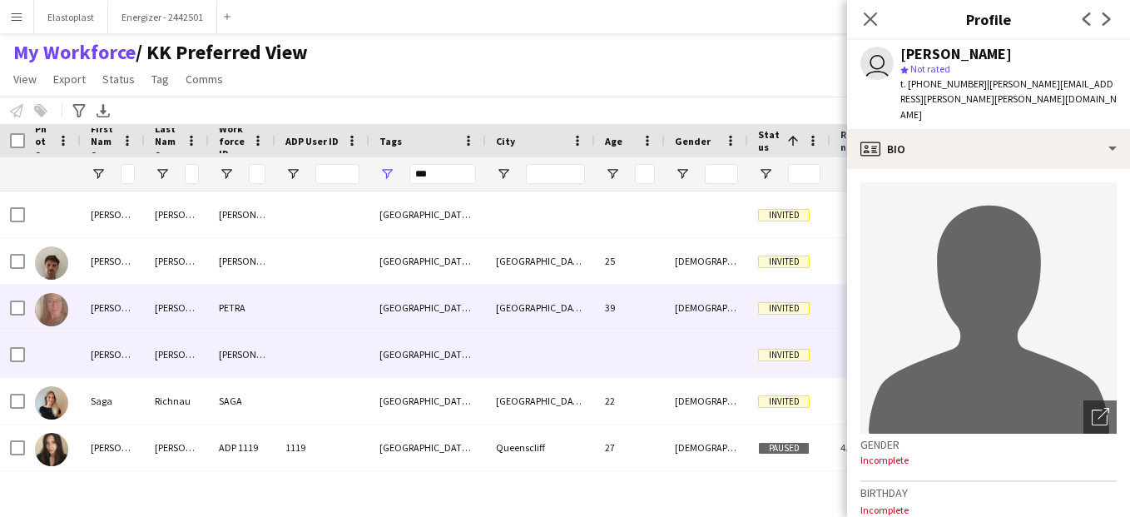
click at [257, 319] on div "PETRA" at bounding box center [242, 308] width 67 height 46
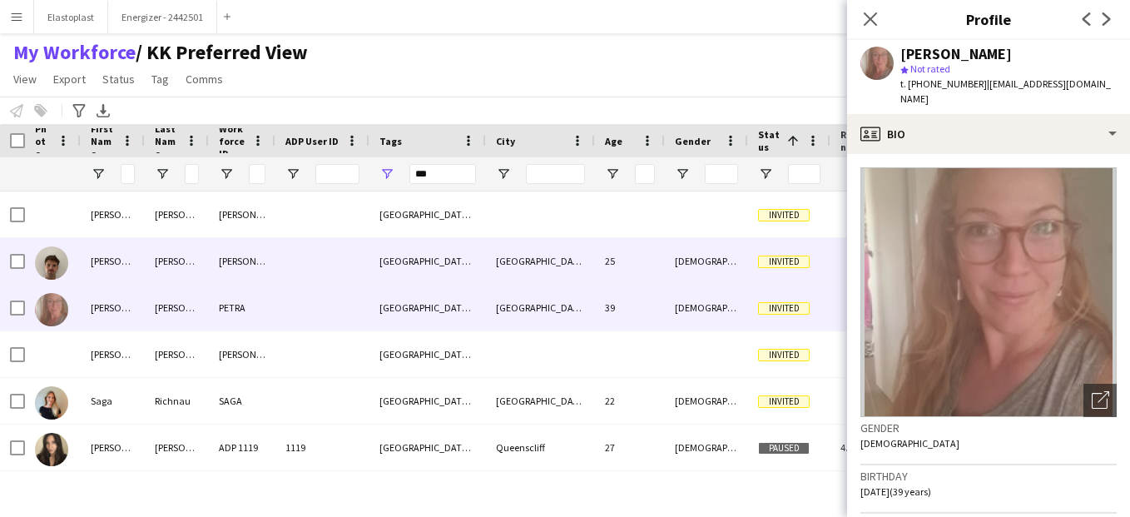
click at [248, 265] on div "PETER." at bounding box center [242, 261] width 67 height 46
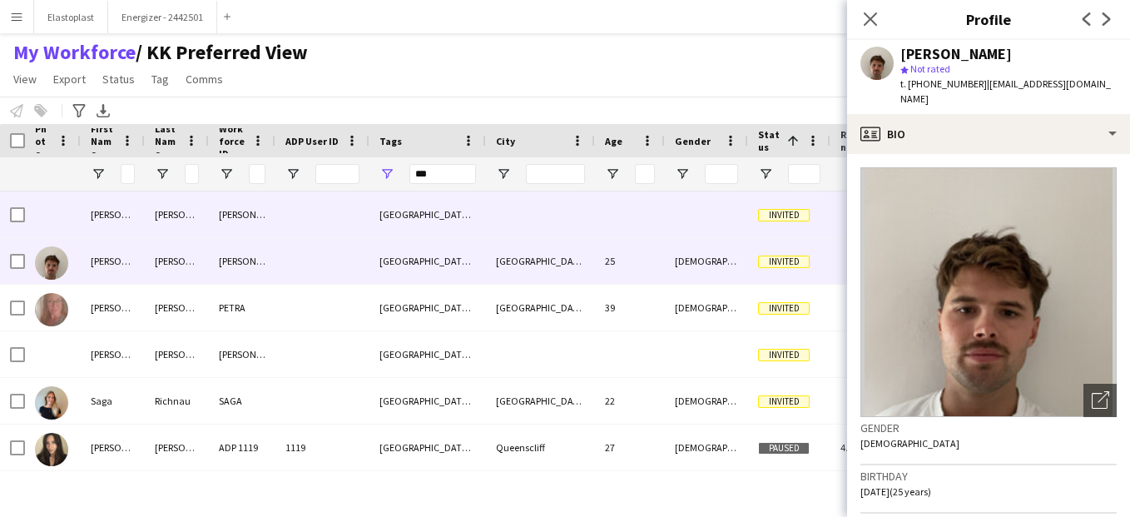
click at [280, 214] on div at bounding box center [322, 214] width 94 height 46
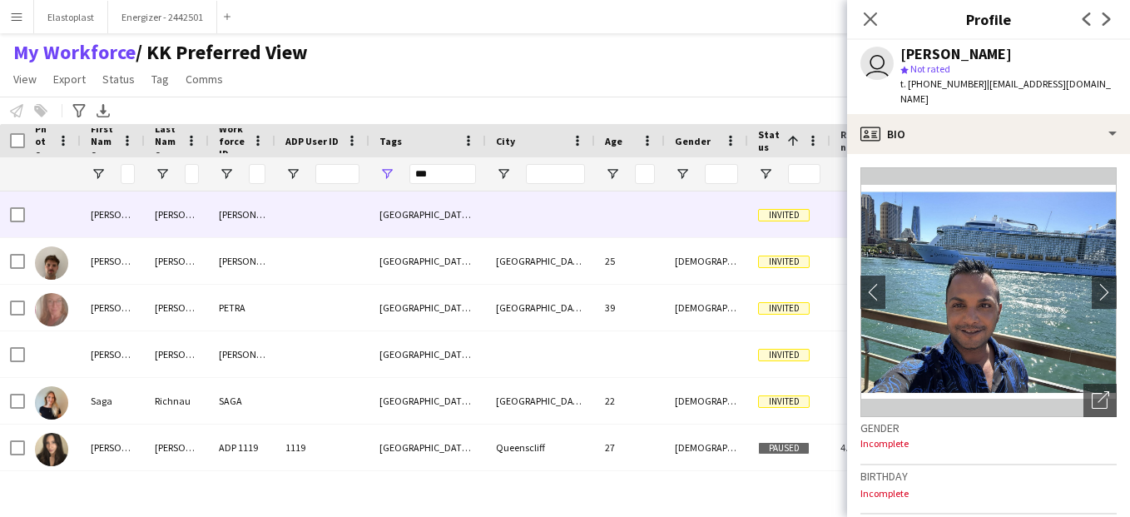
scroll to position [7036, 0]
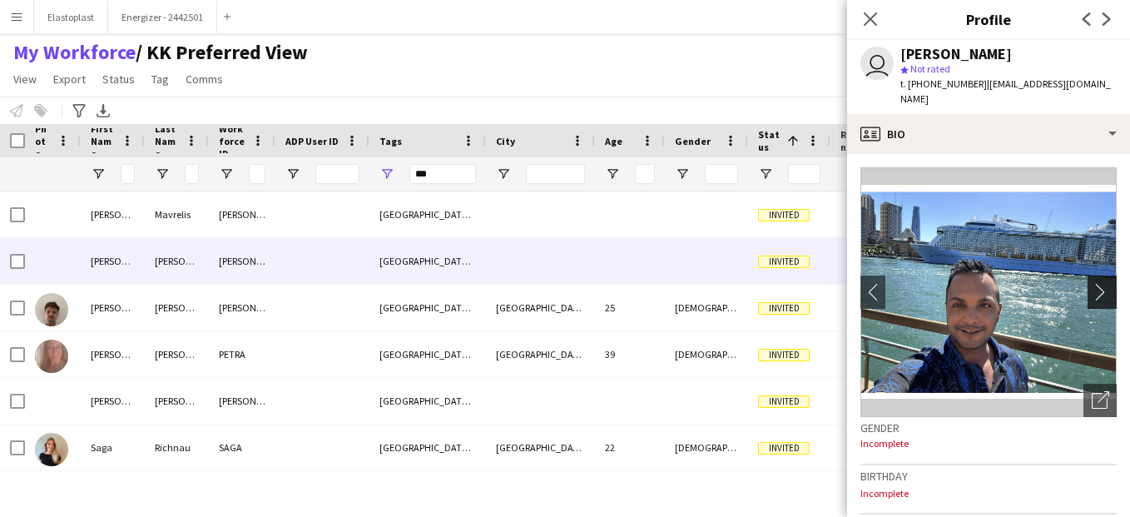
click at [1094, 283] on app-icon "chevron-right" at bounding box center [1105, 291] width 26 height 17
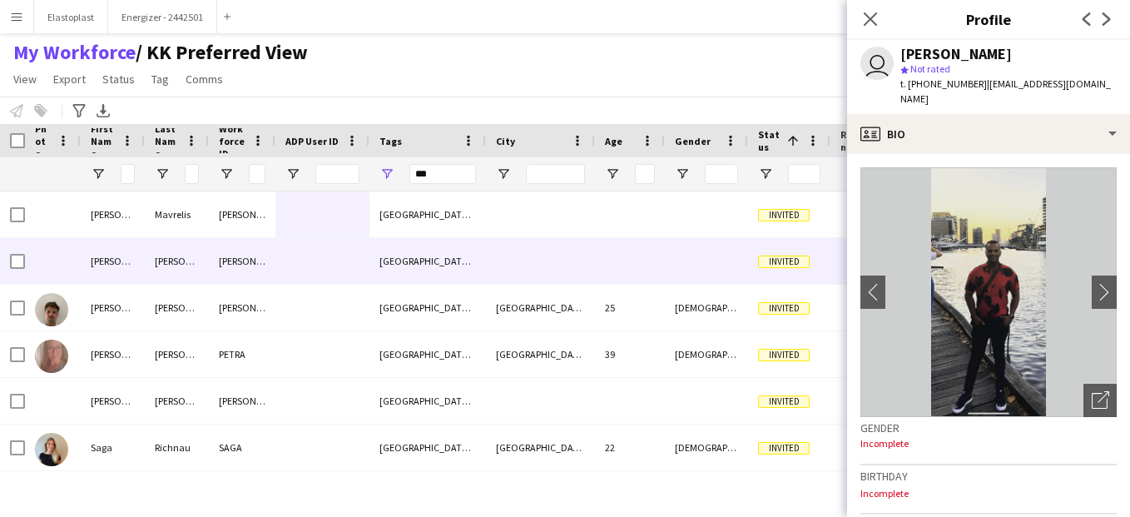
click at [860, 275] on app-crew-profile-bio "chevron-left chevron-right Open photos pop-in Gender Incomplete Birthday Incomp…" at bounding box center [988, 335] width 283 height 363
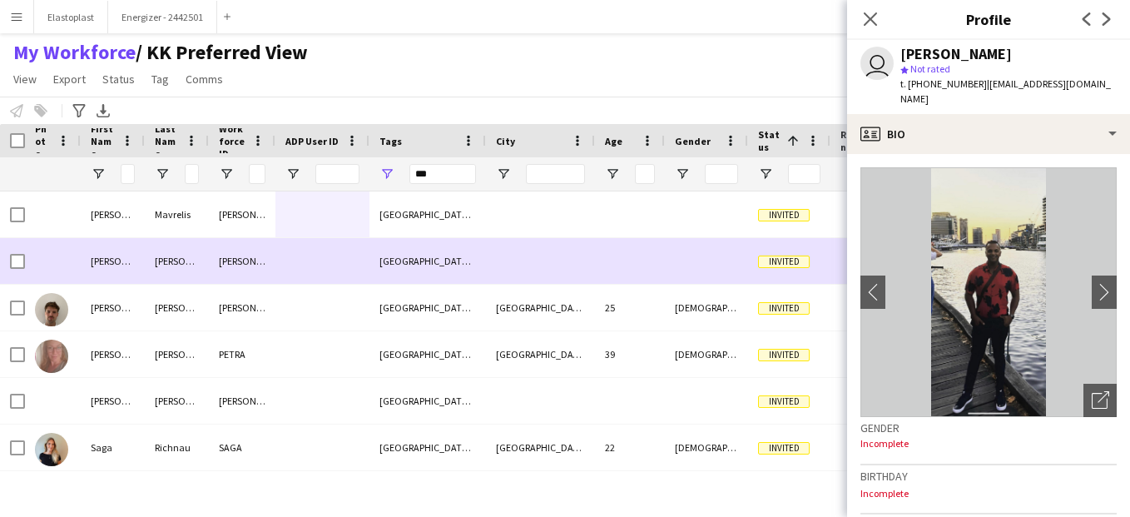
click at [399, 255] on div "MG, NSW" at bounding box center [427, 261] width 116 height 46
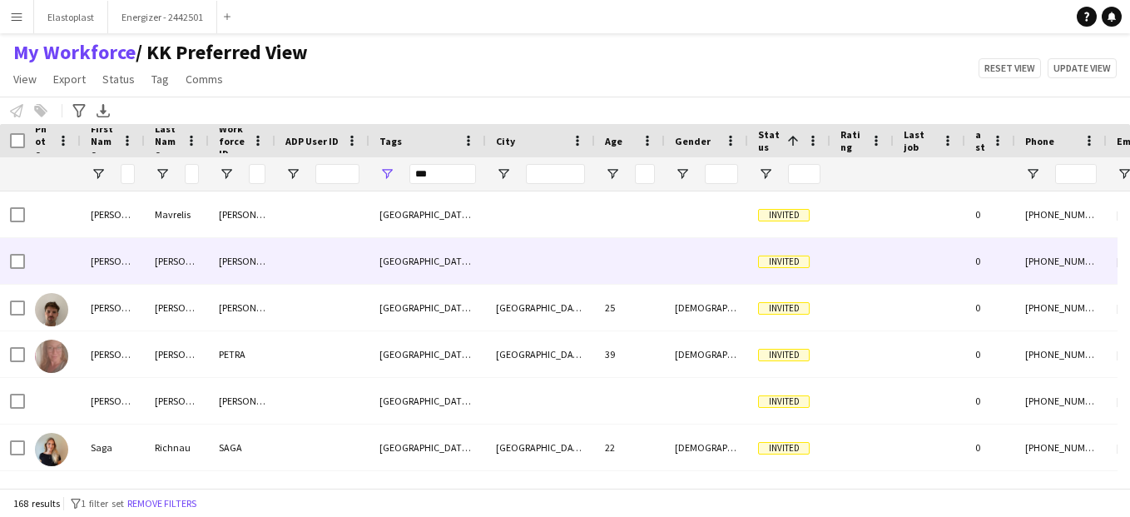
click at [287, 267] on div at bounding box center [322, 261] width 94 height 46
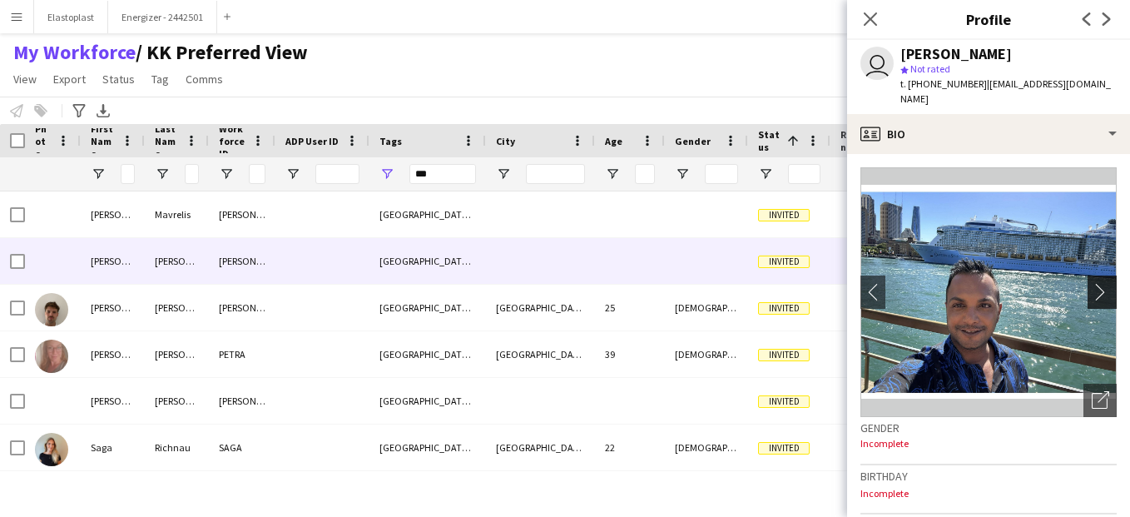
click at [1092, 283] on app-icon "chevron-right" at bounding box center [1105, 291] width 26 height 17
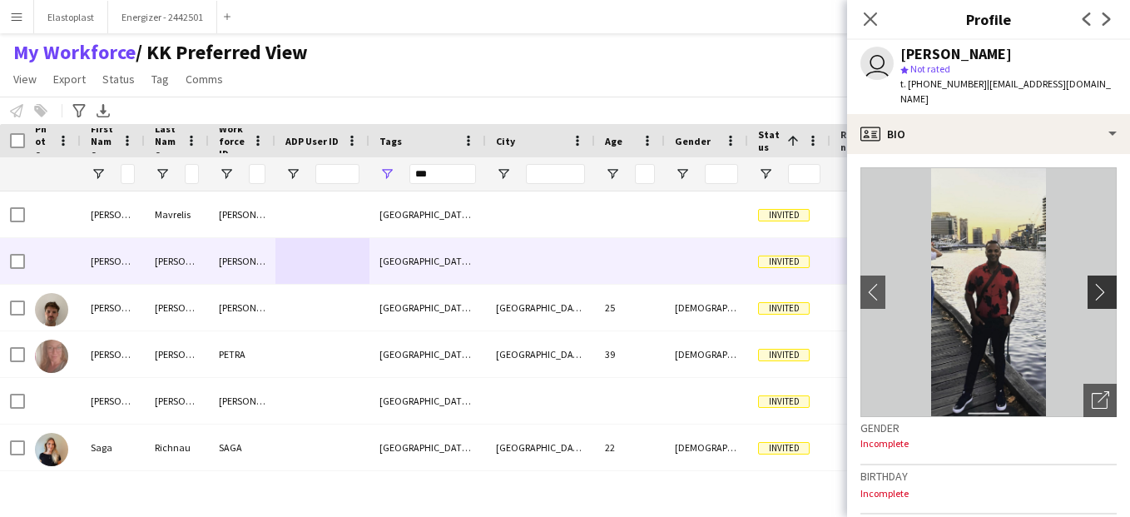
click at [1092, 283] on app-icon "chevron-right" at bounding box center [1105, 291] width 26 height 17
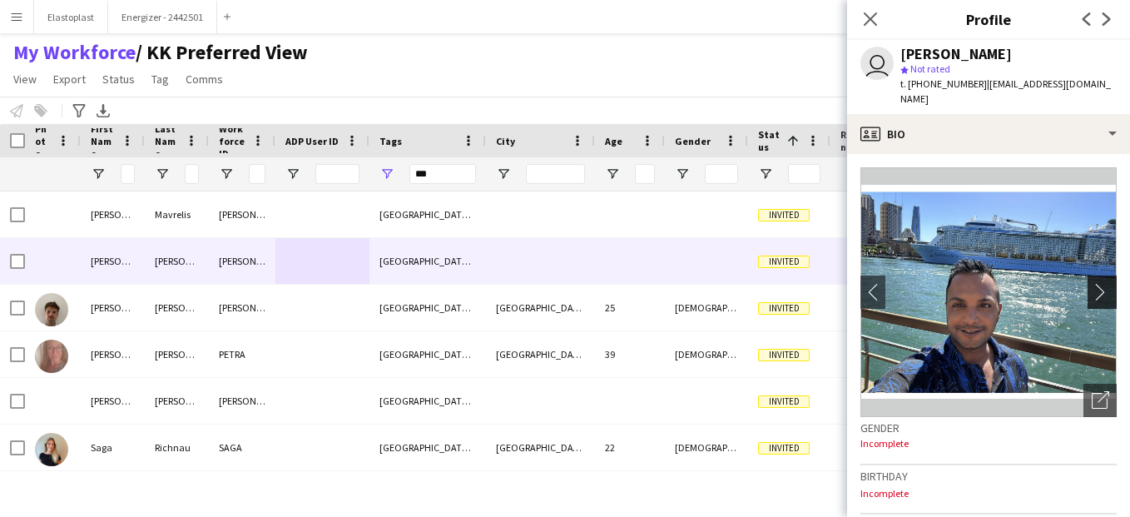
click at [1092, 283] on app-icon "chevron-right" at bounding box center [1105, 291] width 26 height 17
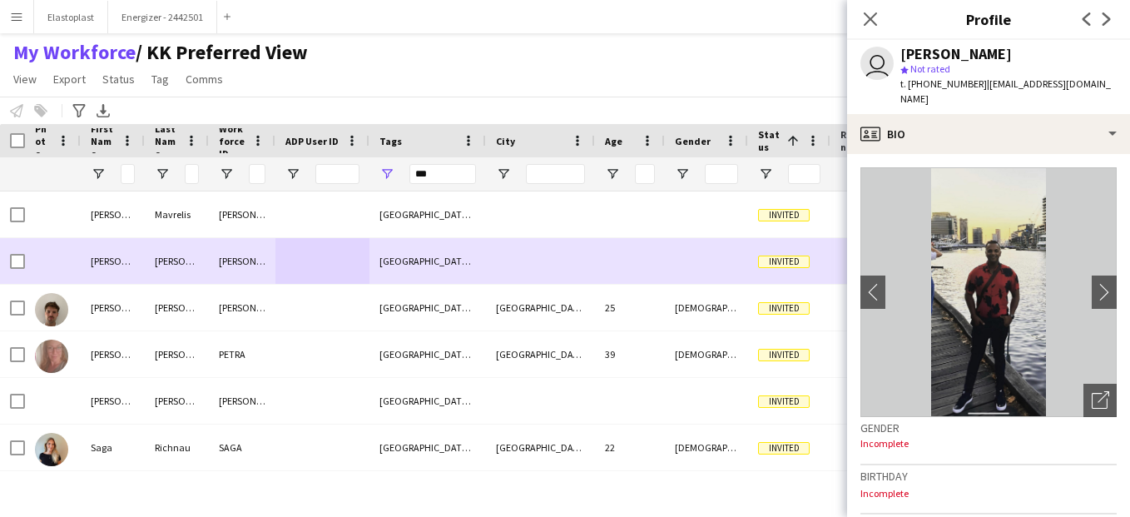
click at [320, 263] on div at bounding box center [322, 261] width 94 height 46
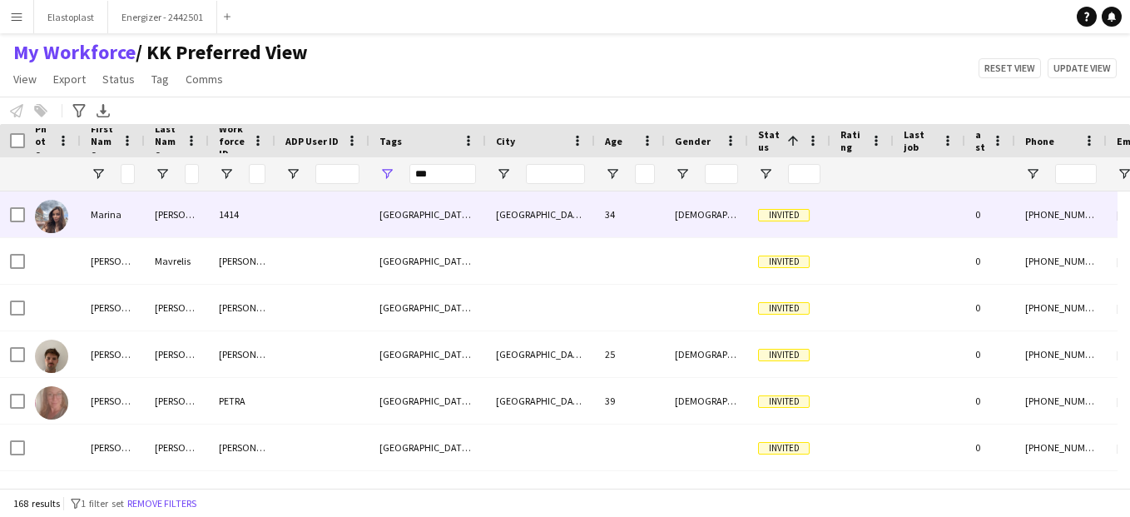
scroll to position [6943, 0]
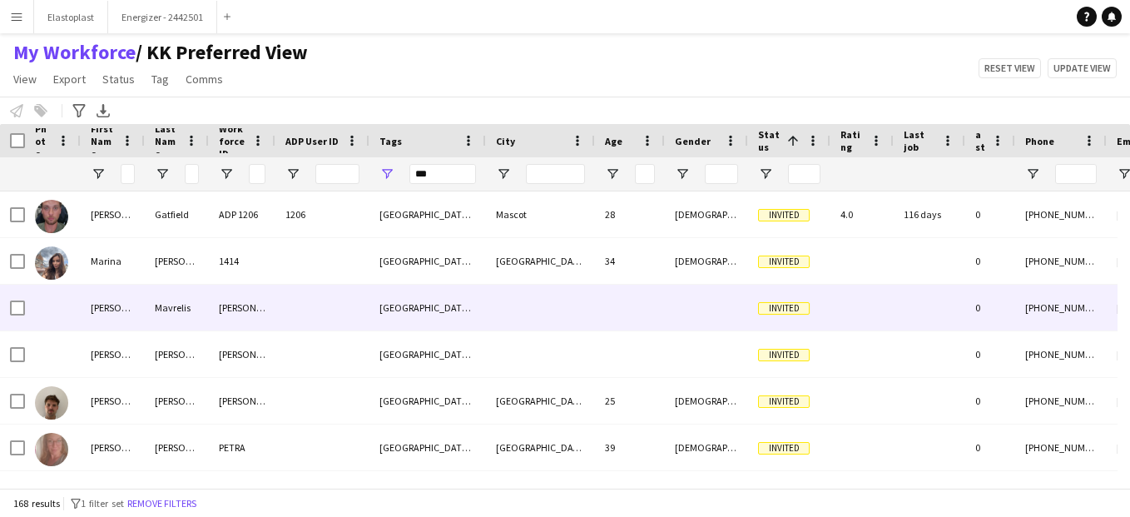
click at [308, 298] on div at bounding box center [322, 308] width 94 height 46
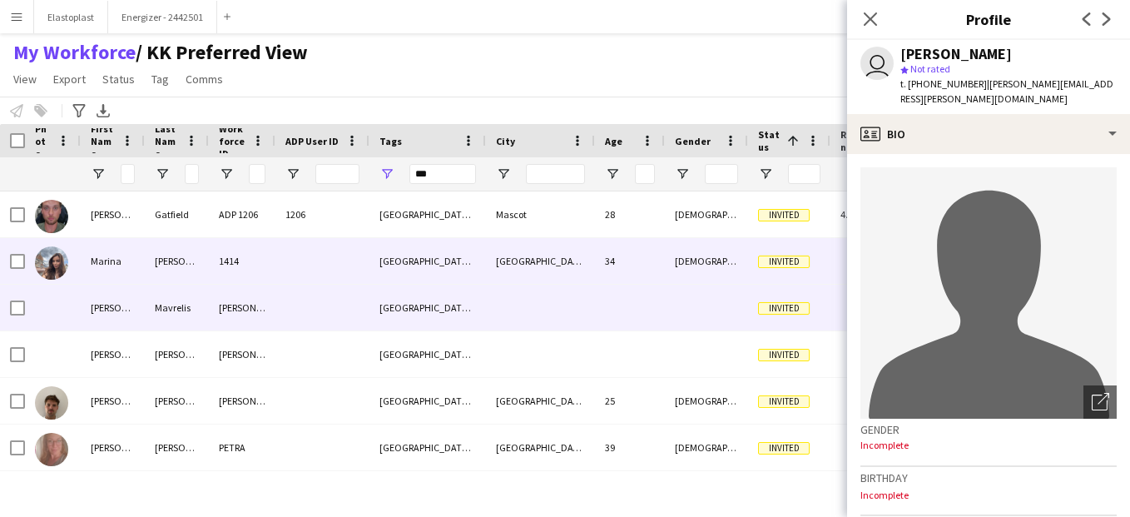
click at [309, 266] on div at bounding box center [322, 261] width 94 height 46
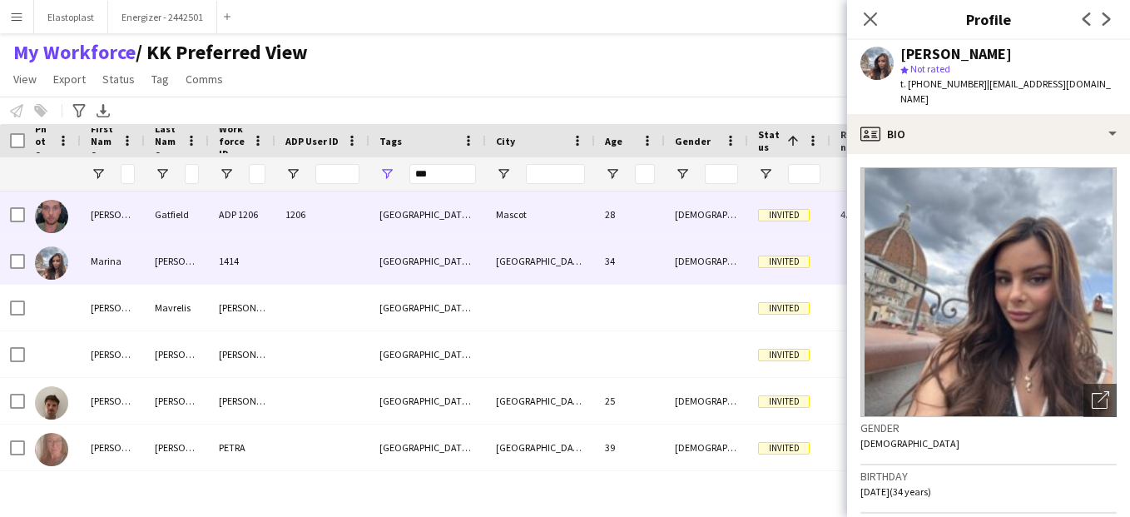
click at [299, 220] on span "1206" at bounding box center [295, 214] width 20 height 12
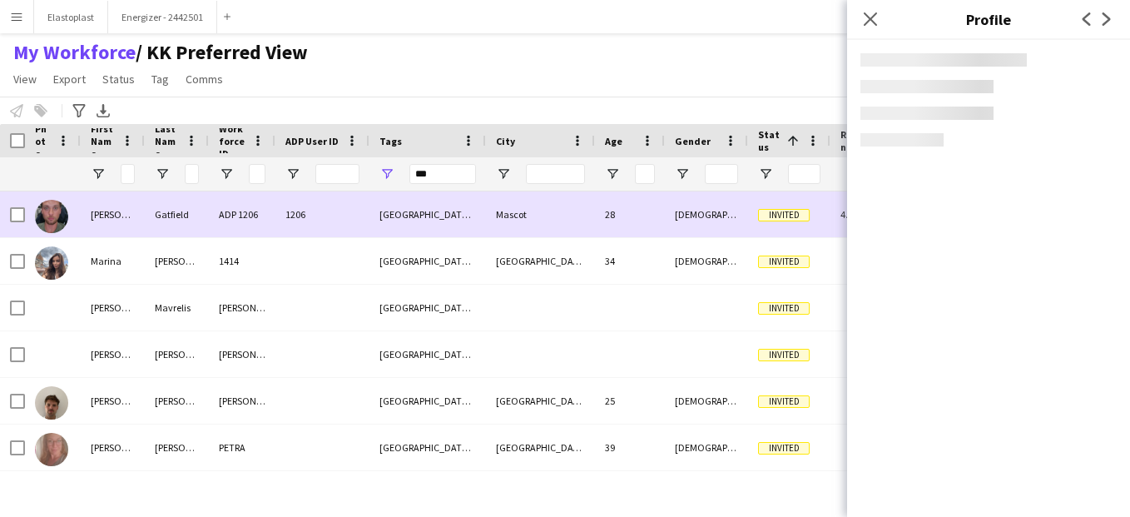
scroll to position [6896, 0]
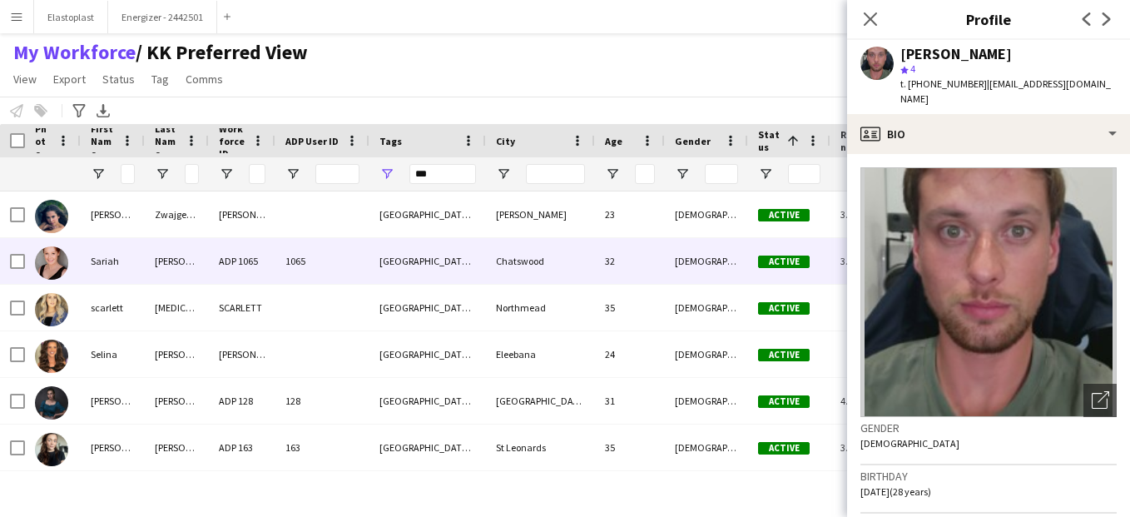
click at [287, 253] on div "1065" at bounding box center [322, 261] width 94 height 46
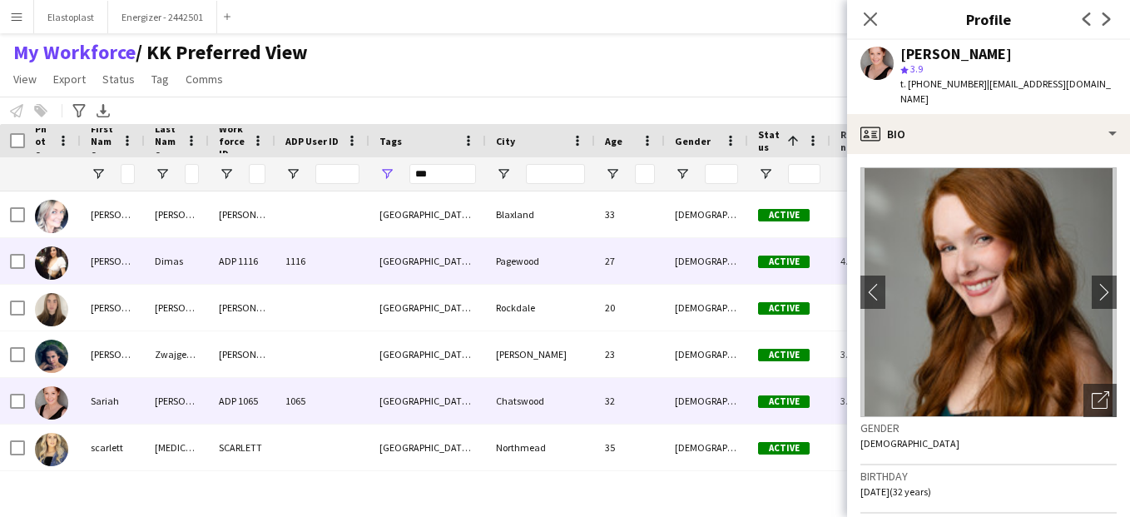
click at [287, 253] on div "1116" at bounding box center [322, 261] width 94 height 46
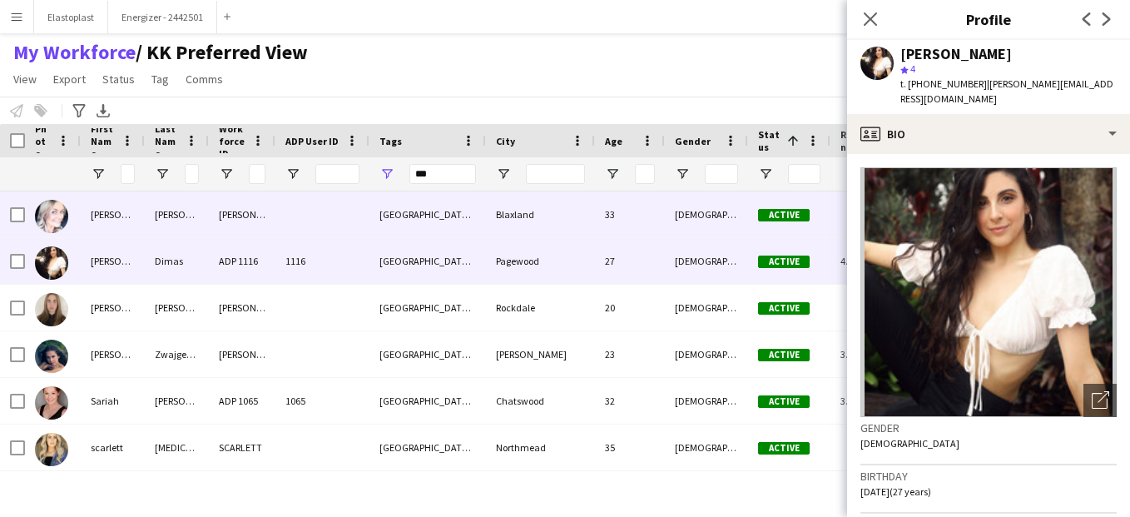
click at [350, 218] on div at bounding box center [322, 214] width 94 height 46
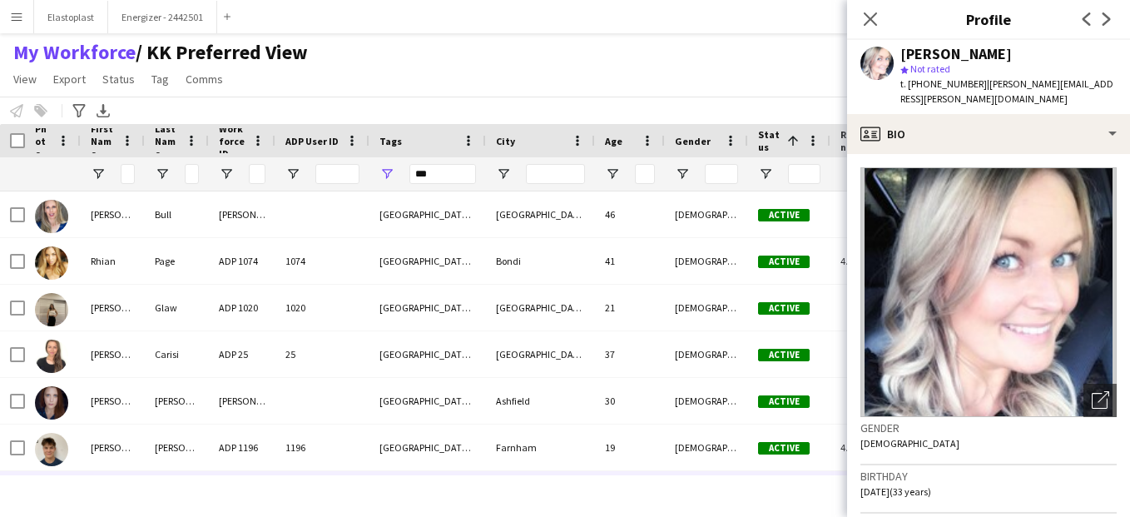
scroll to position [4613, 0]
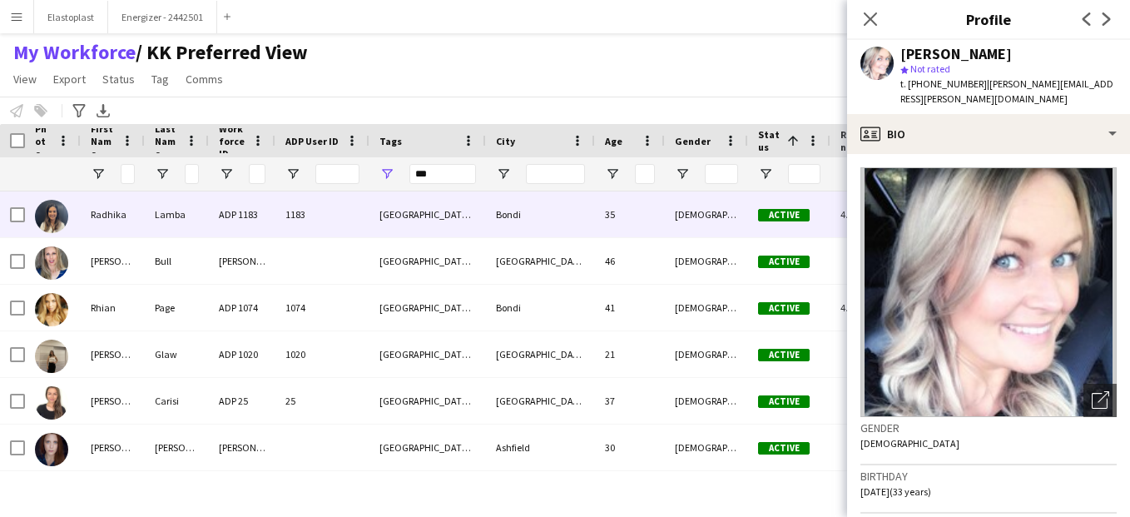
click at [350, 218] on div "1183" at bounding box center [322, 214] width 94 height 46
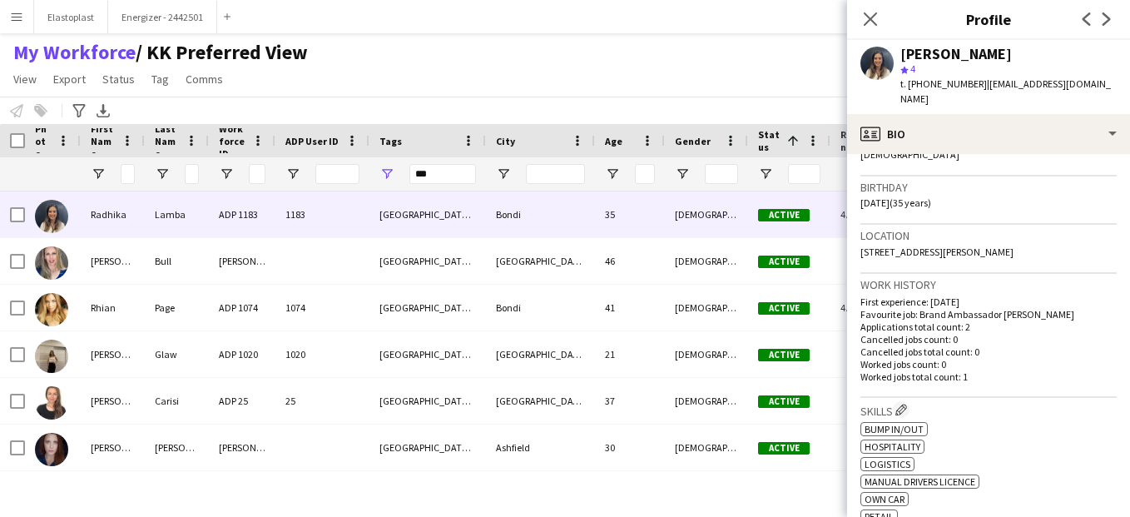
scroll to position [295, 0]
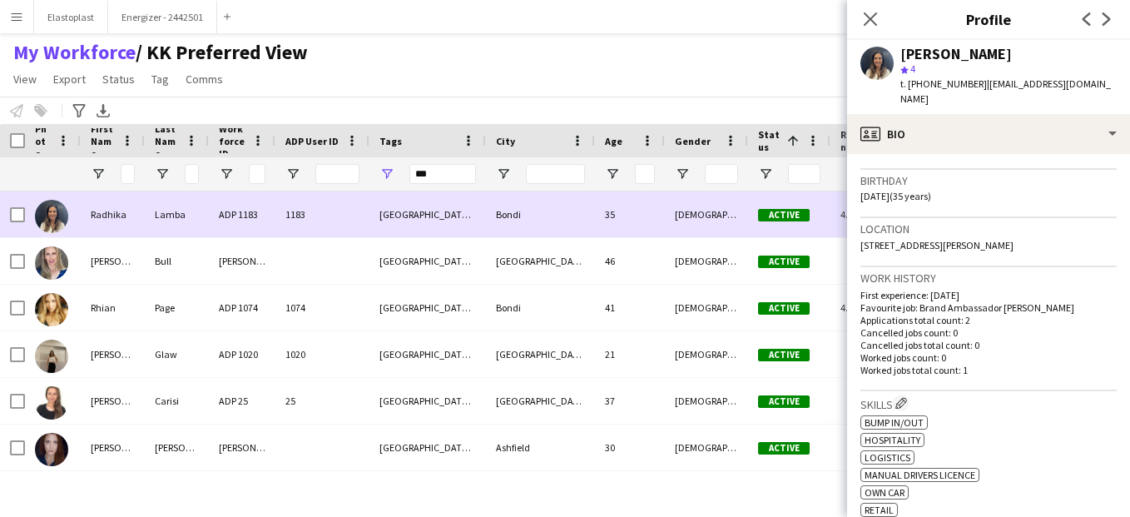
click at [398, 203] on div "MG, NSW" at bounding box center [427, 214] width 116 height 46
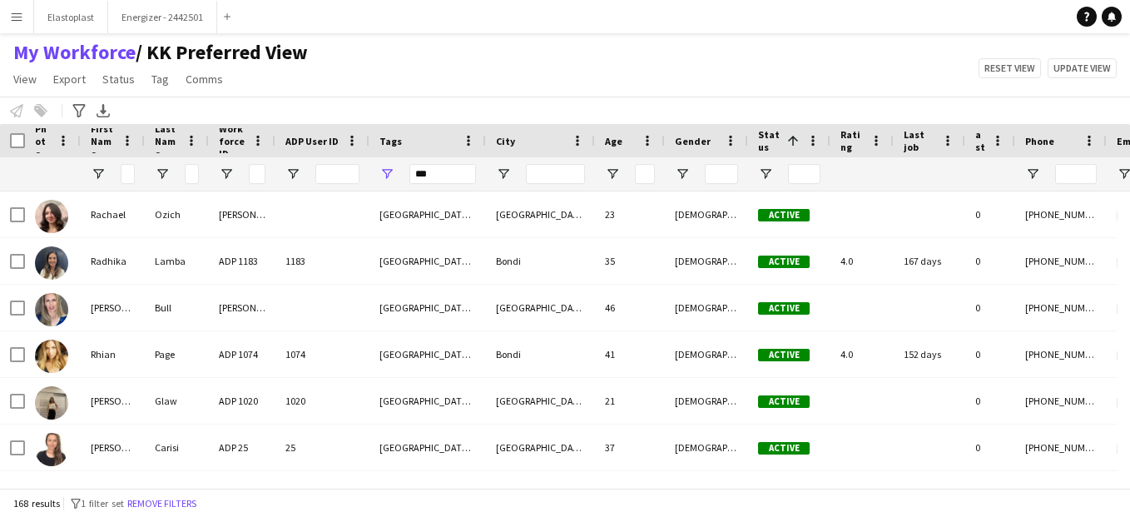
scroll to position [4520, 0]
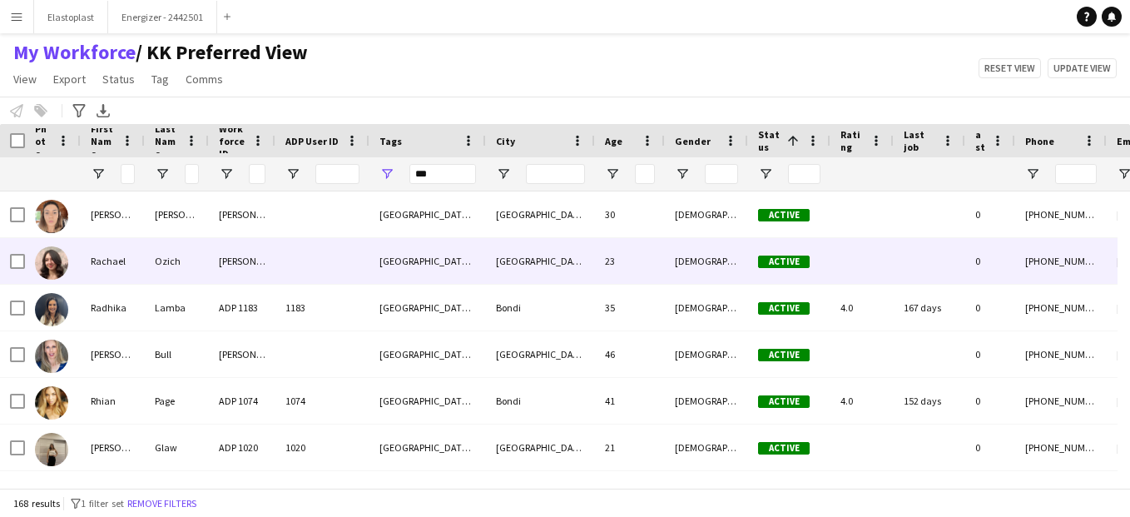
click at [436, 272] on div "MG, NSW" at bounding box center [427, 261] width 116 height 46
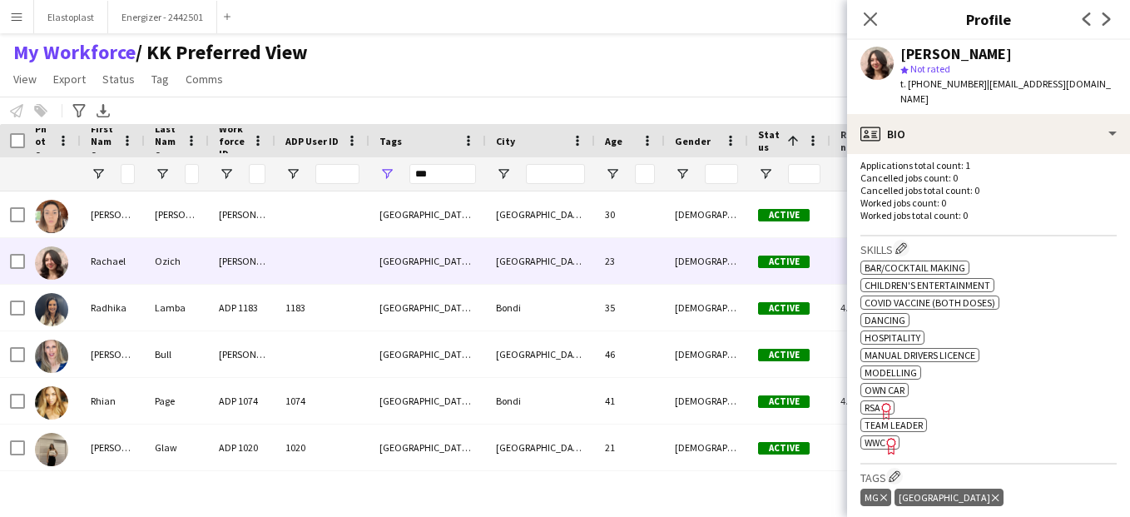
scroll to position [429, 0]
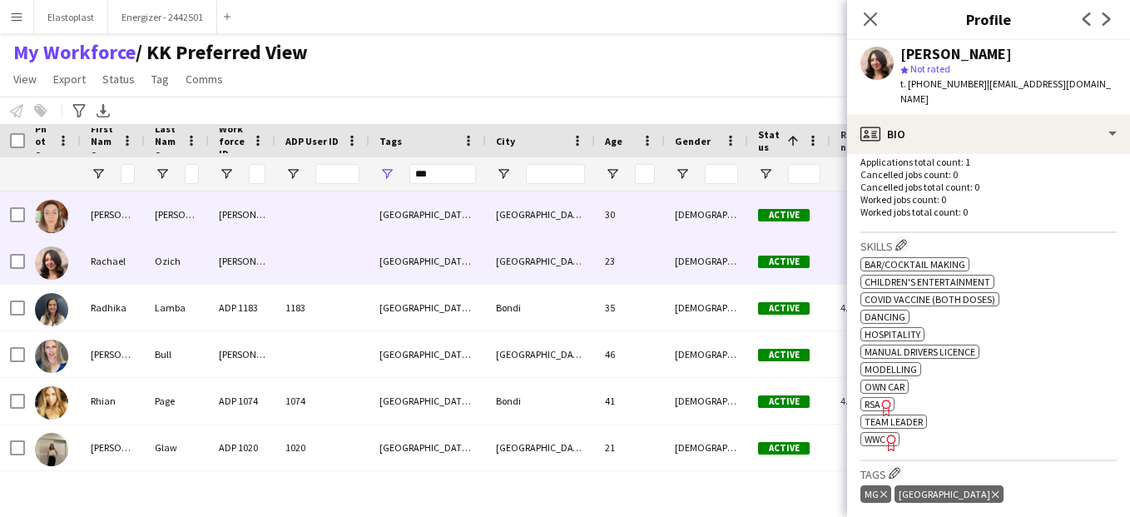
click at [508, 216] on div "North Sydney" at bounding box center [540, 214] width 109 height 46
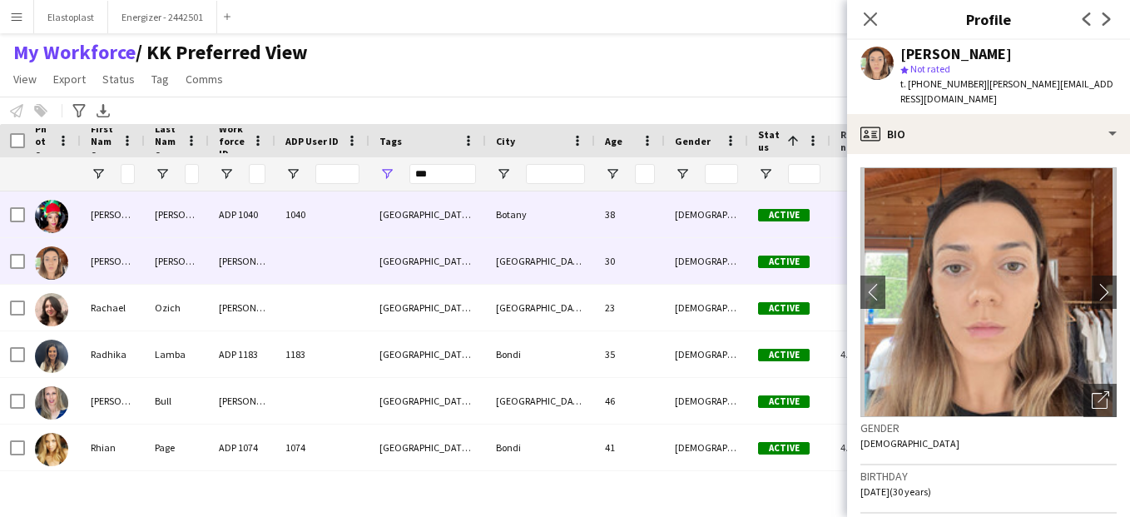
scroll to position [4427, 0]
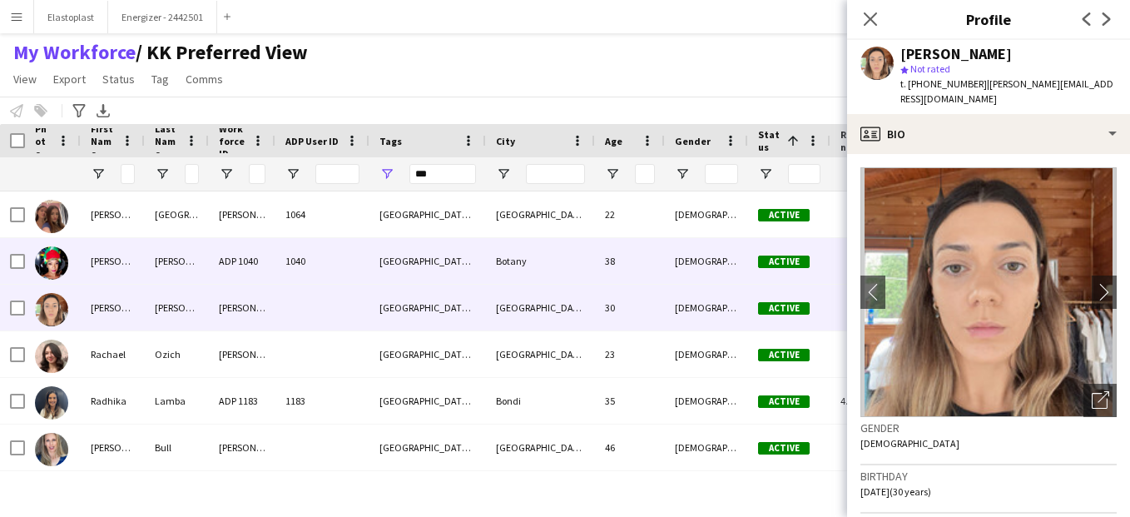
click at [360, 278] on div "1040" at bounding box center [322, 261] width 94 height 46
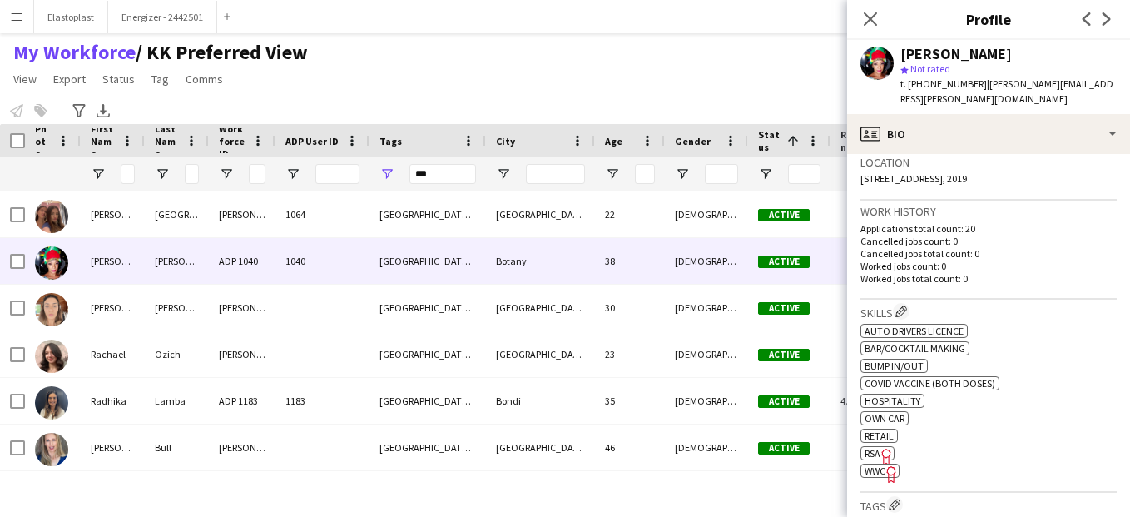
scroll to position [241, 0]
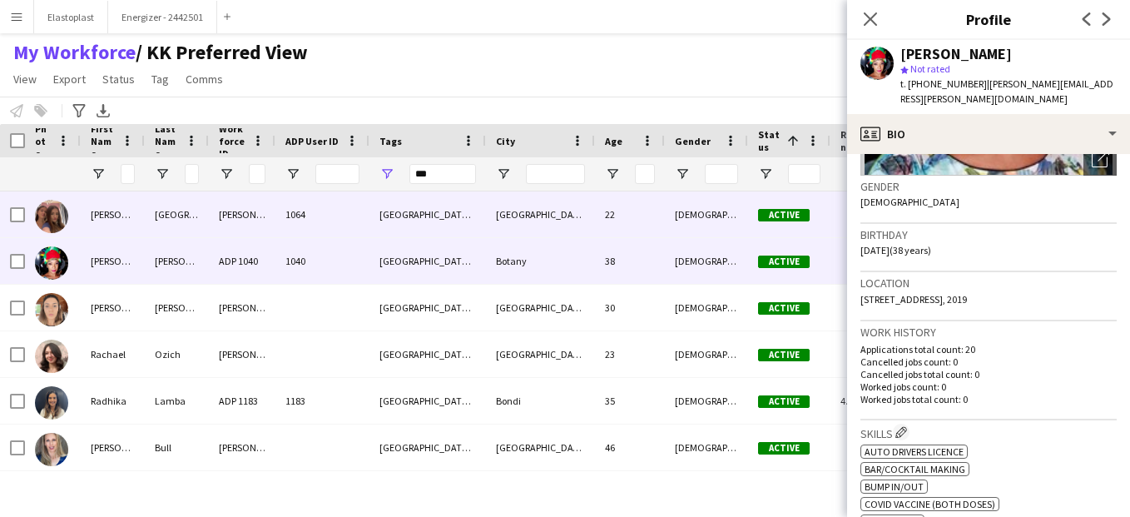
click at [538, 210] on div "East Gosford" at bounding box center [540, 214] width 109 height 46
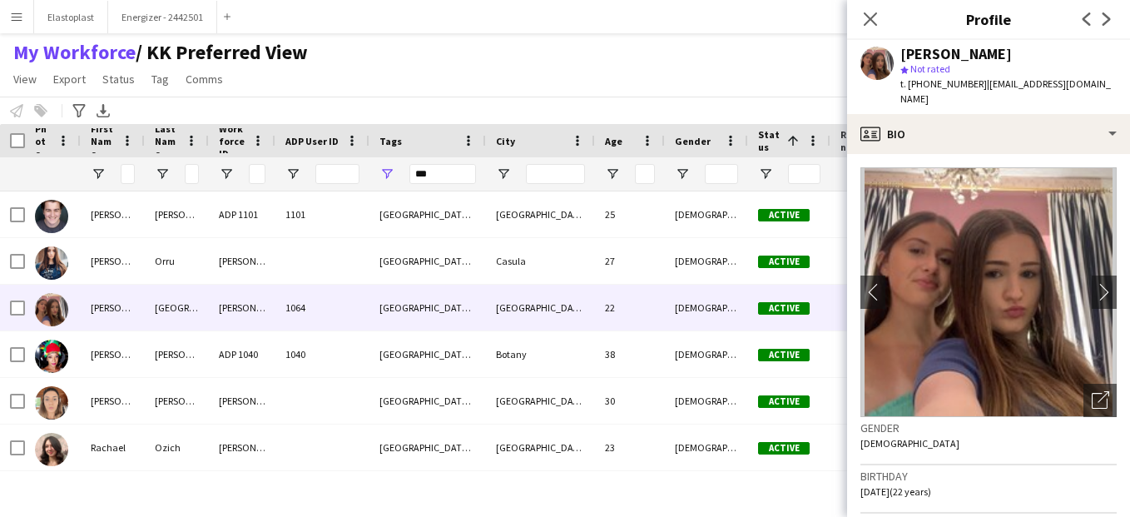
scroll to position [4287, 0]
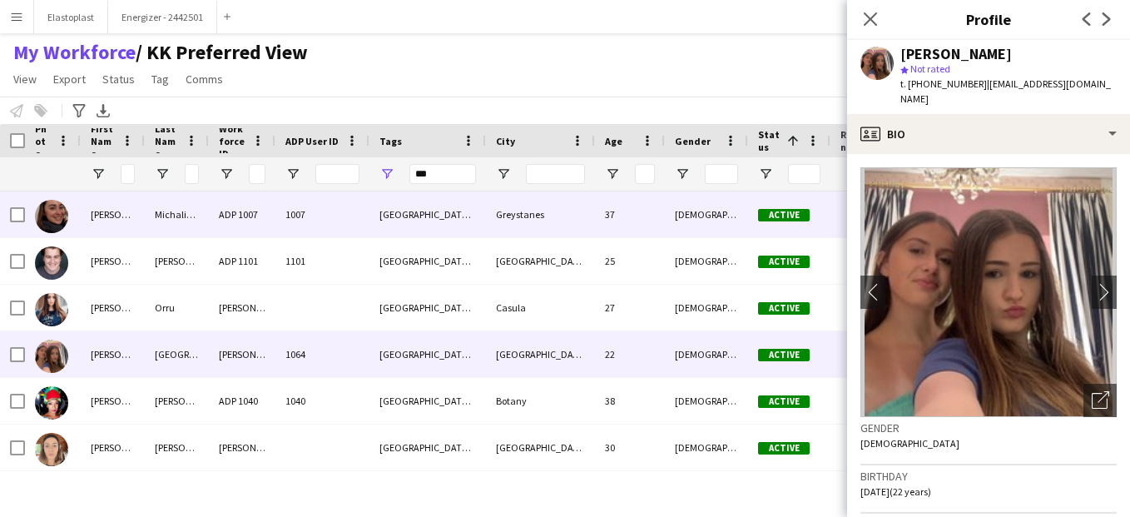
click at [432, 232] on div "MG, NSW" at bounding box center [427, 214] width 116 height 46
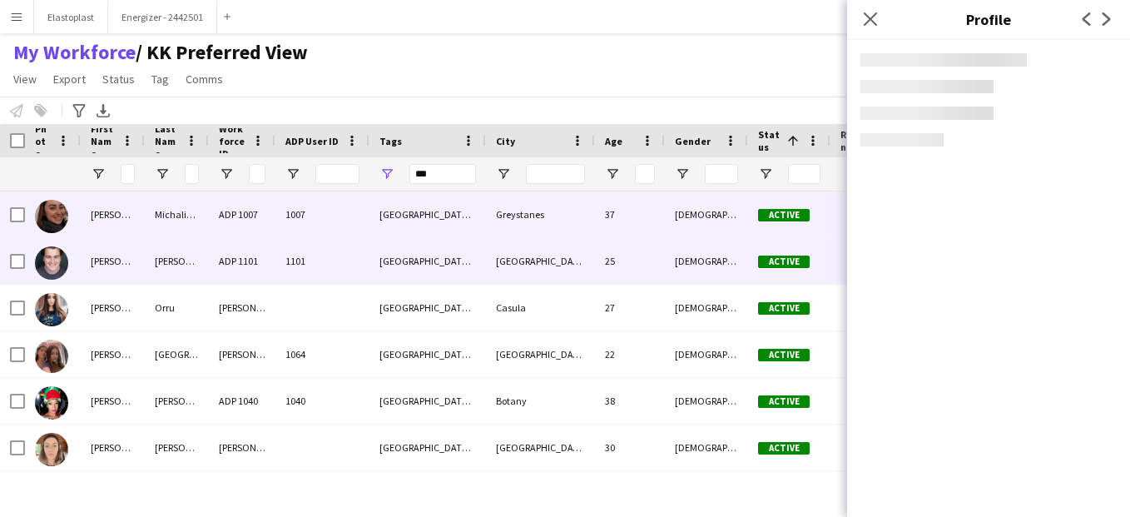
click at [414, 266] on div "MG, NSW" at bounding box center [427, 261] width 116 height 46
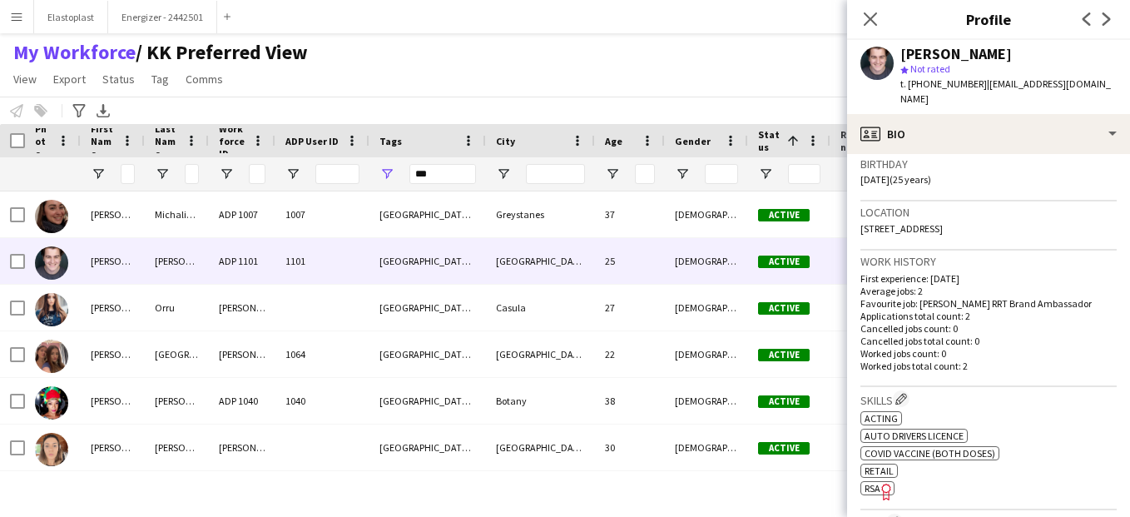
scroll to position [321, 0]
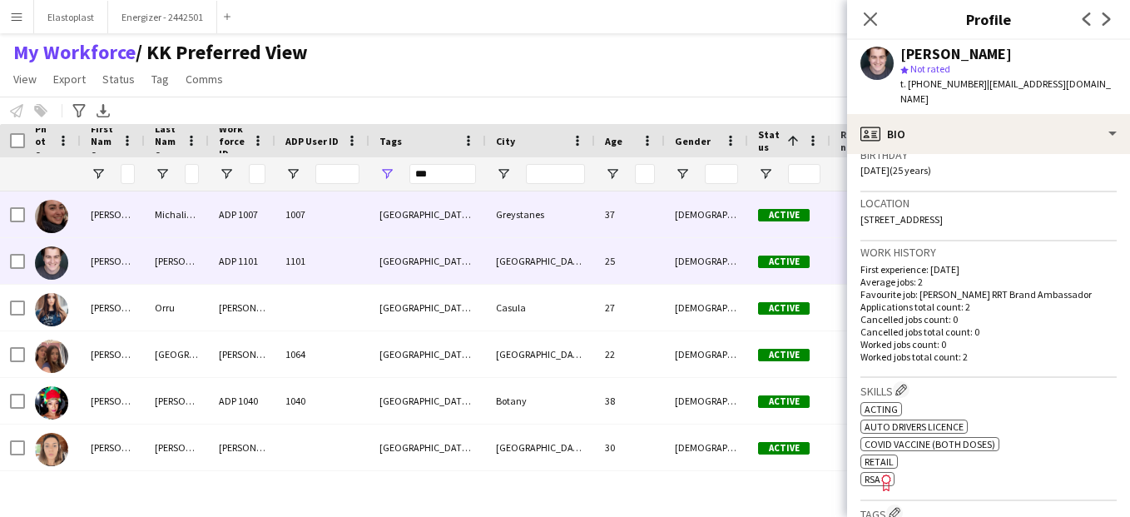
click at [482, 219] on div "MG, NSW" at bounding box center [427, 214] width 116 height 46
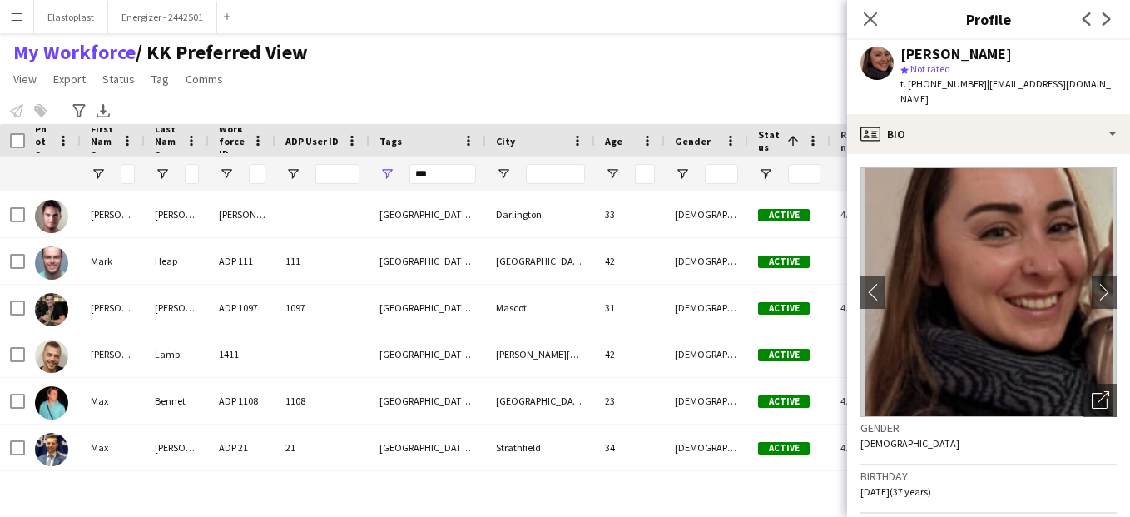
scroll to position [3868, 0]
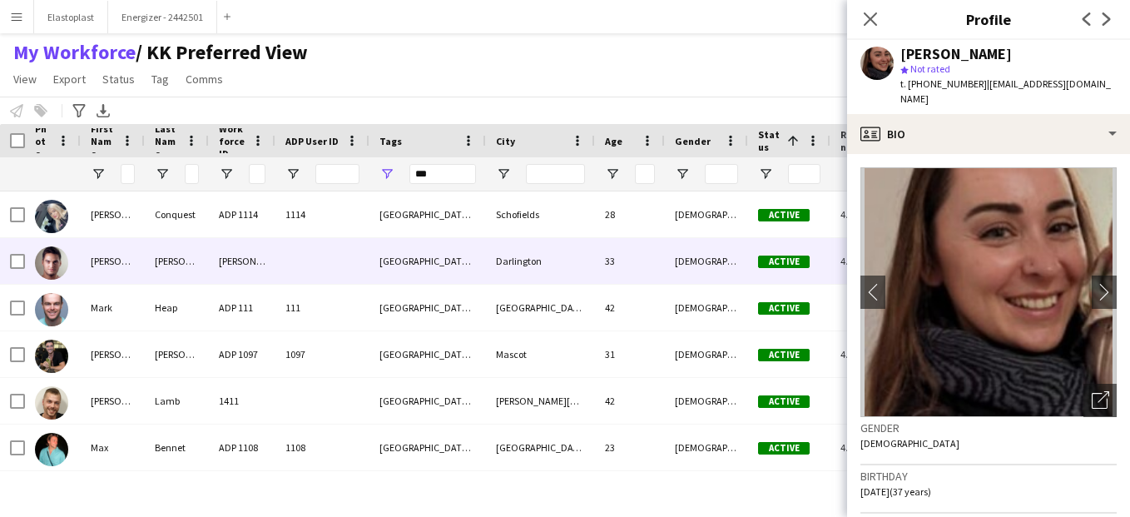
click at [357, 266] on div at bounding box center [322, 261] width 94 height 46
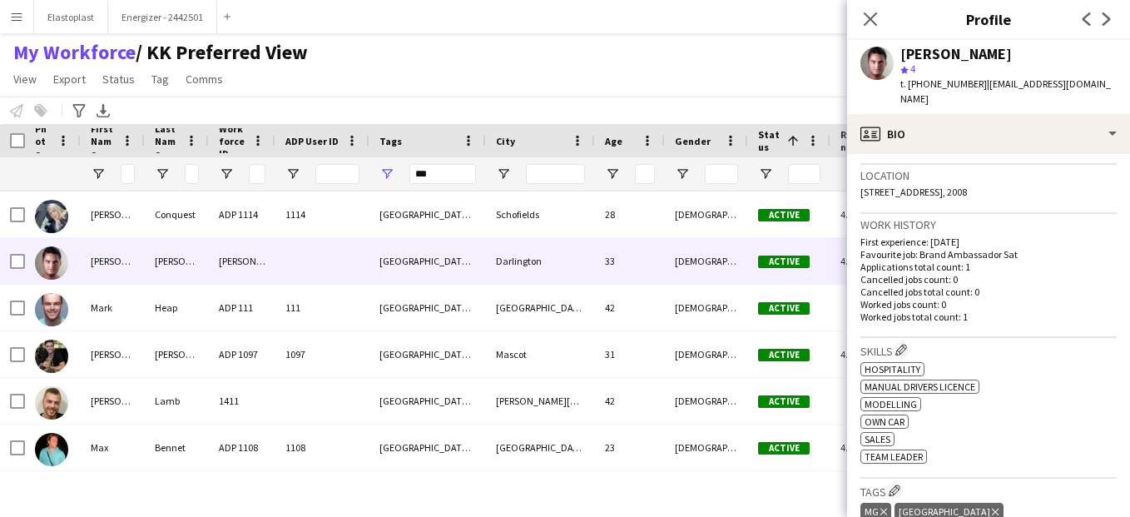
scroll to position [355, 0]
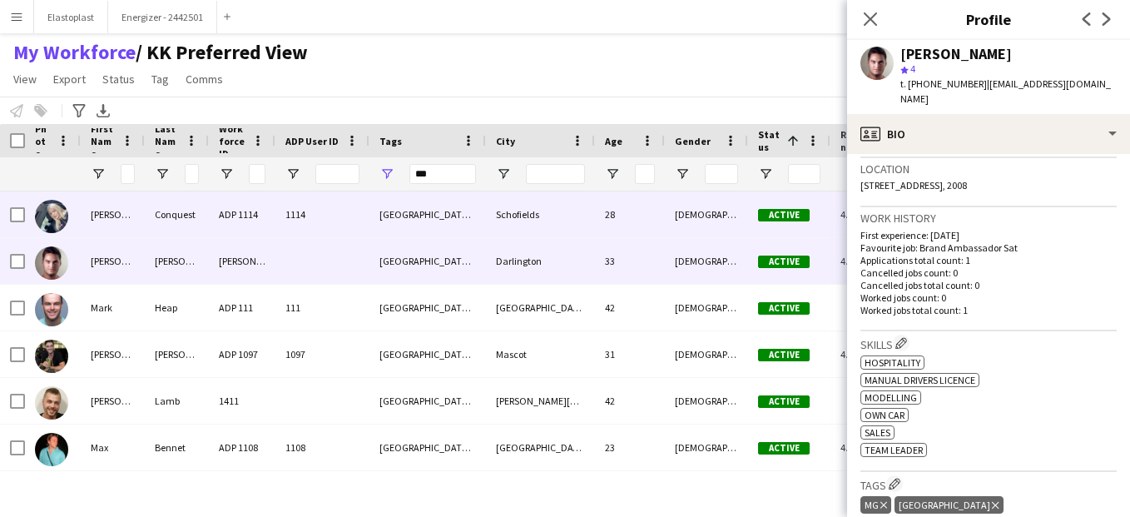
click at [287, 211] on span "1114" at bounding box center [295, 214] width 20 height 12
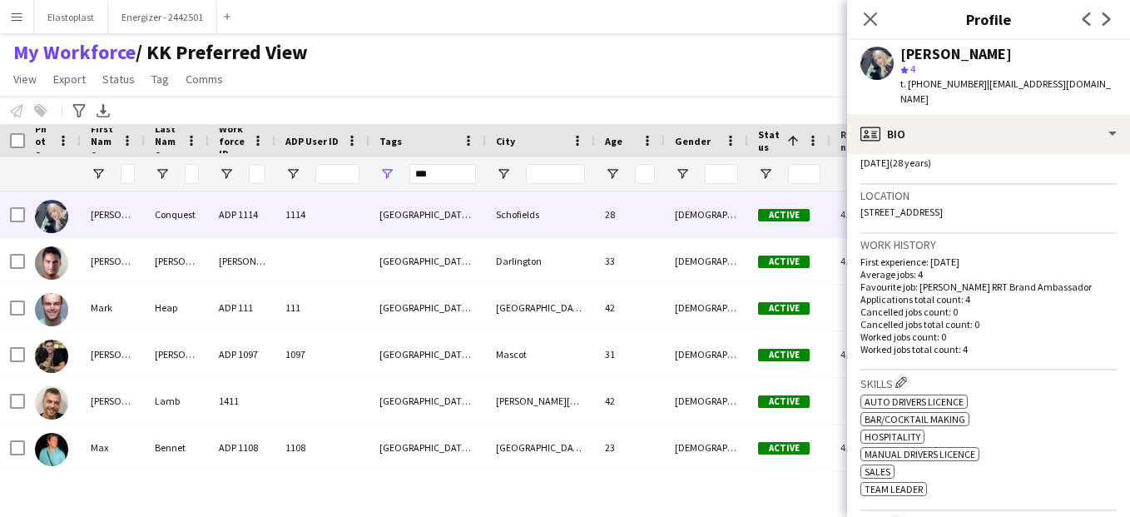
scroll to position [335, 0]
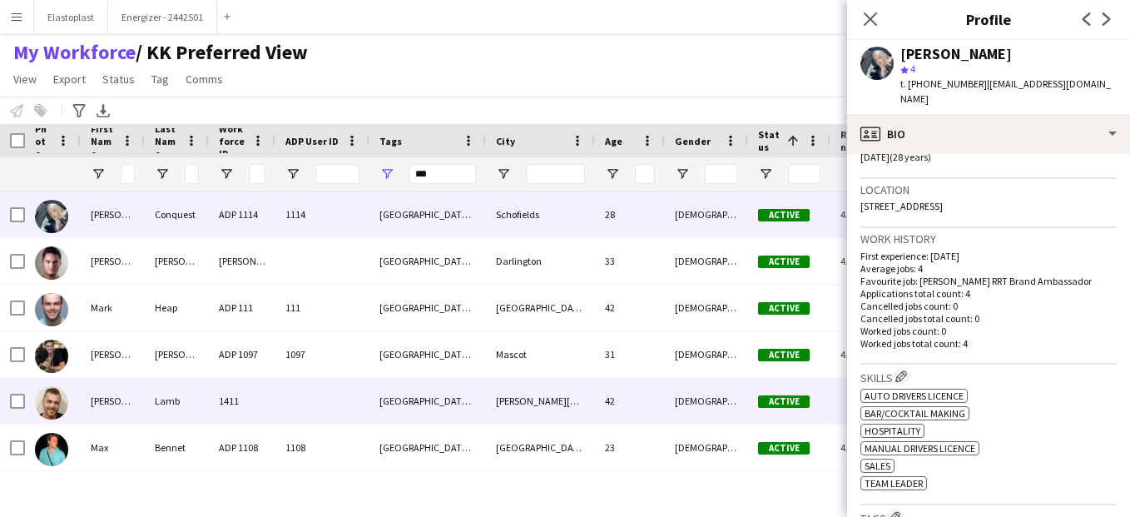
click at [266, 418] on div "1411" at bounding box center [242, 401] width 67 height 46
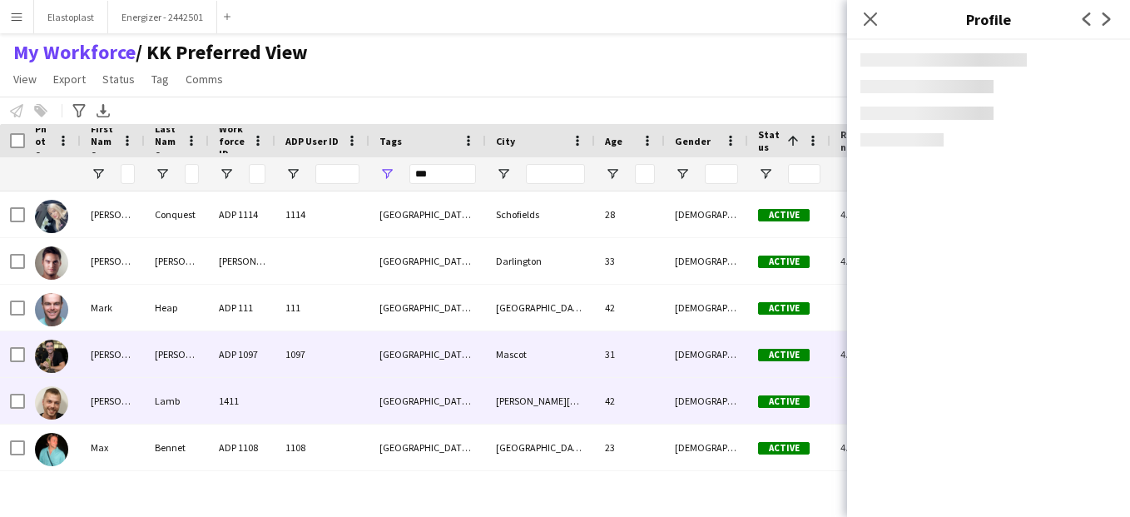
click at [254, 366] on div "ADP 1097" at bounding box center [242, 354] width 67 height 46
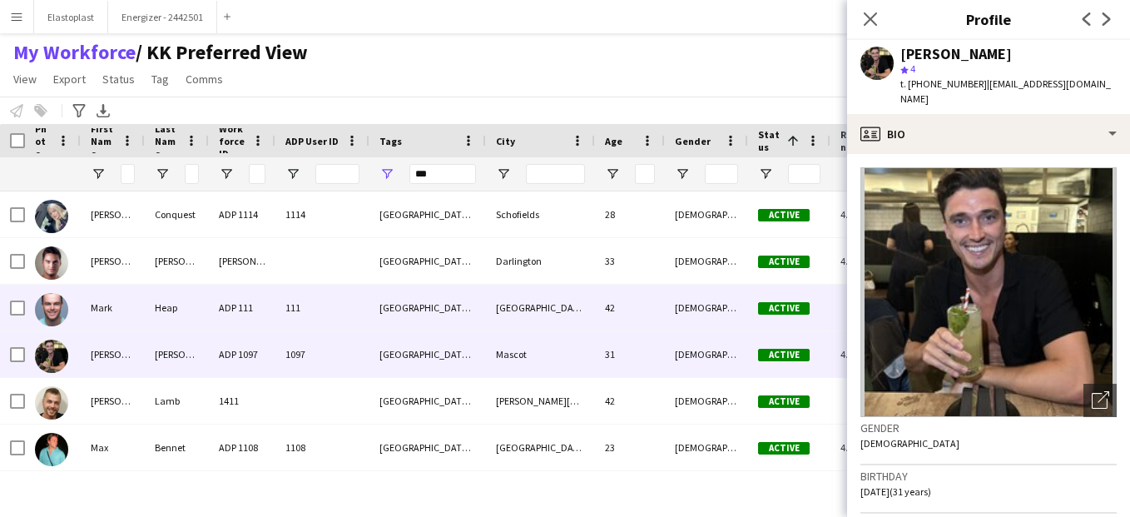
click at [228, 313] on div "ADP 111" at bounding box center [242, 308] width 67 height 46
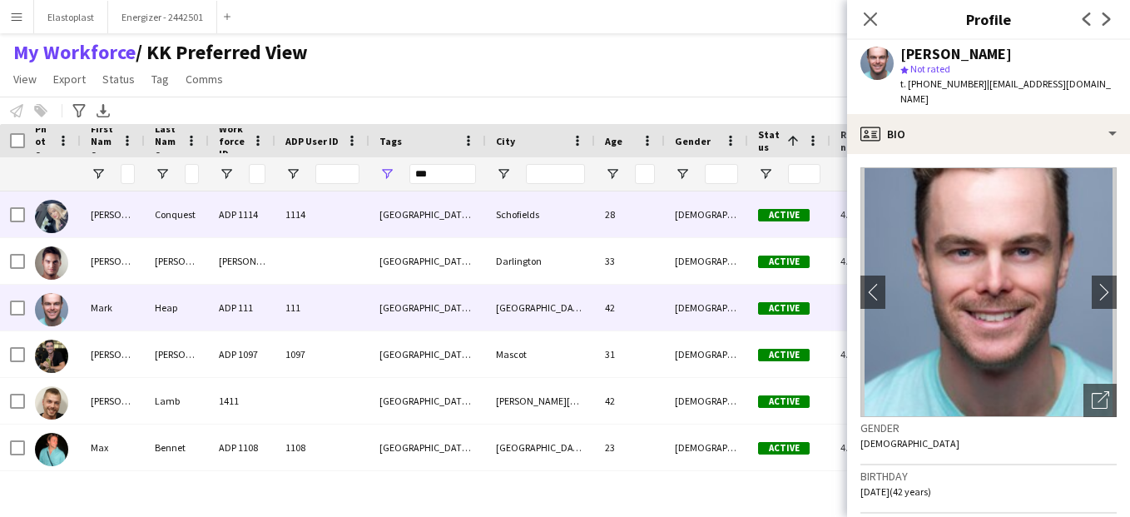
click at [196, 204] on div "Conquest" at bounding box center [177, 214] width 64 height 46
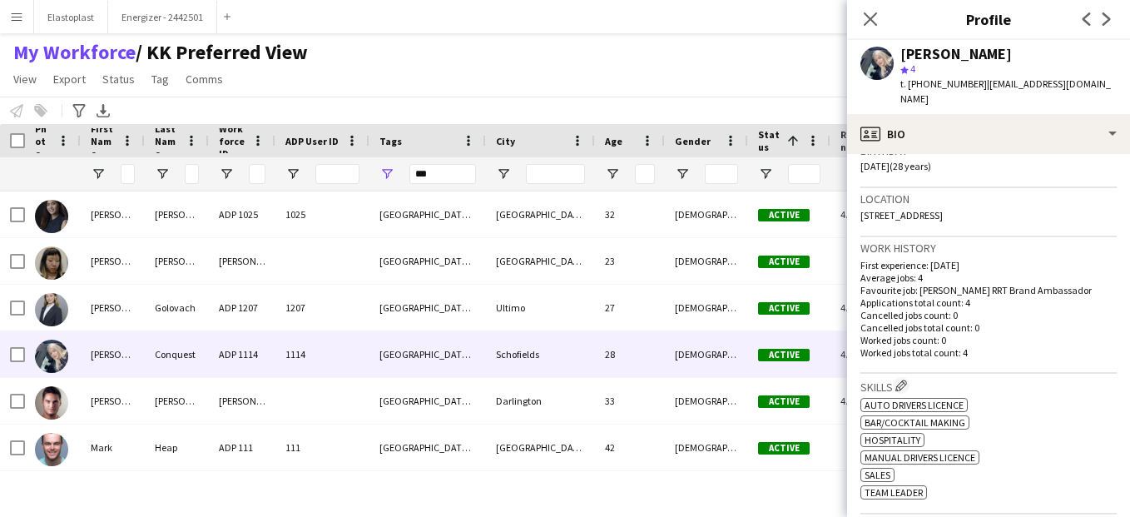
scroll to position [354, 0]
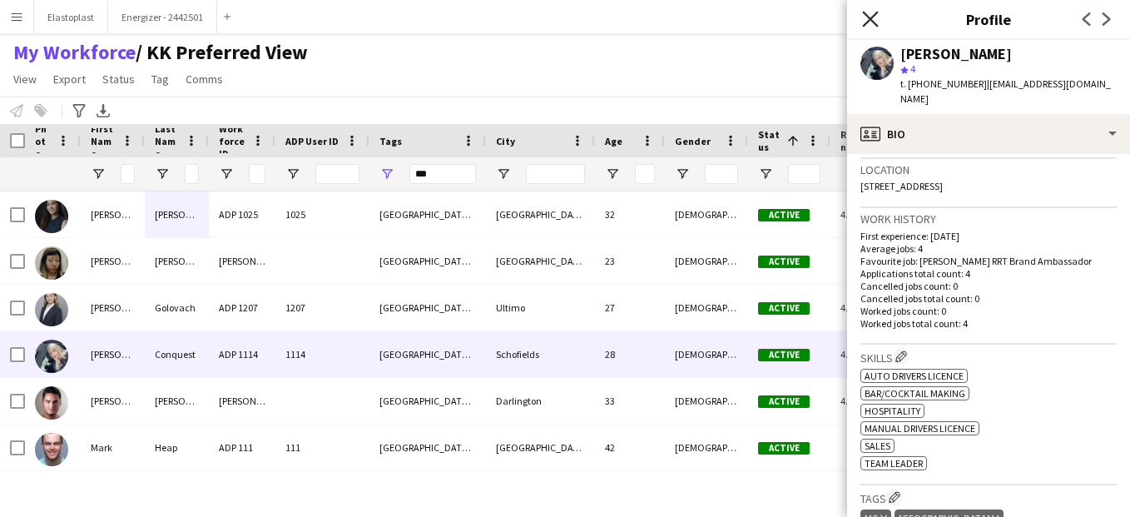
click at [869, 14] on icon "Close pop-in" at bounding box center [870, 19] width 16 height 16
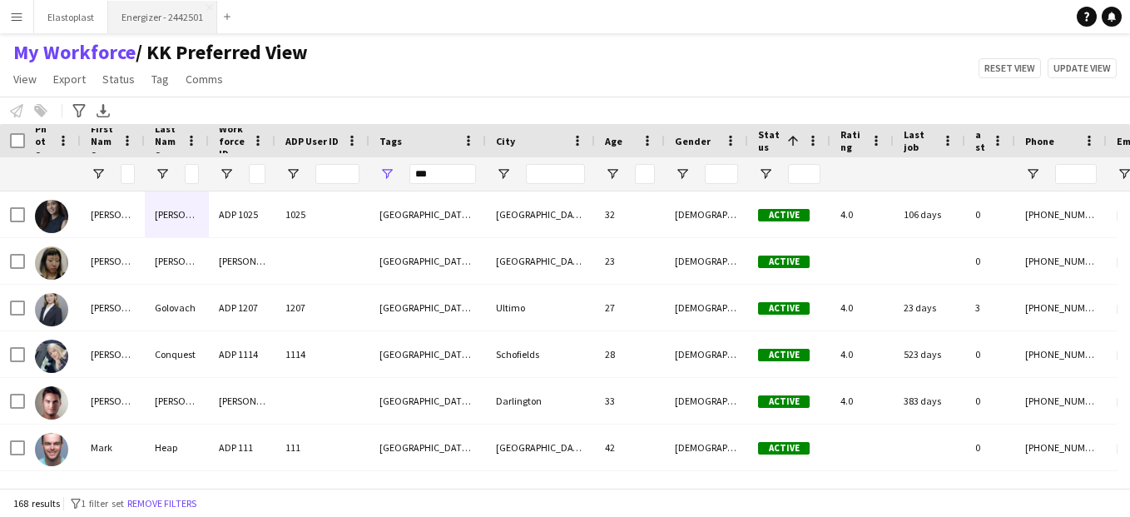
click at [149, 17] on button "Energizer - 2442501 Close" at bounding box center [162, 17] width 109 height 32
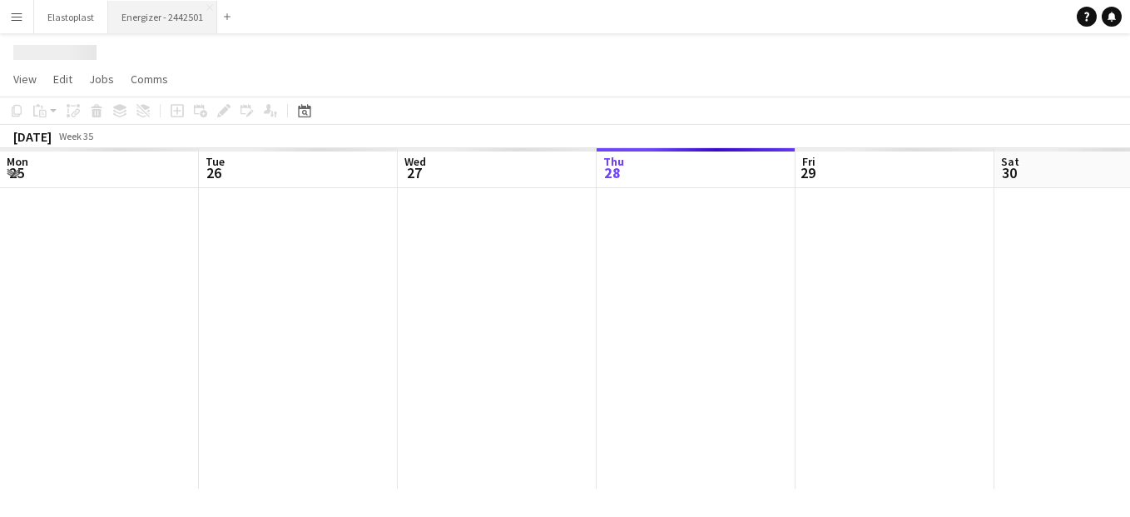
scroll to position [0, 398]
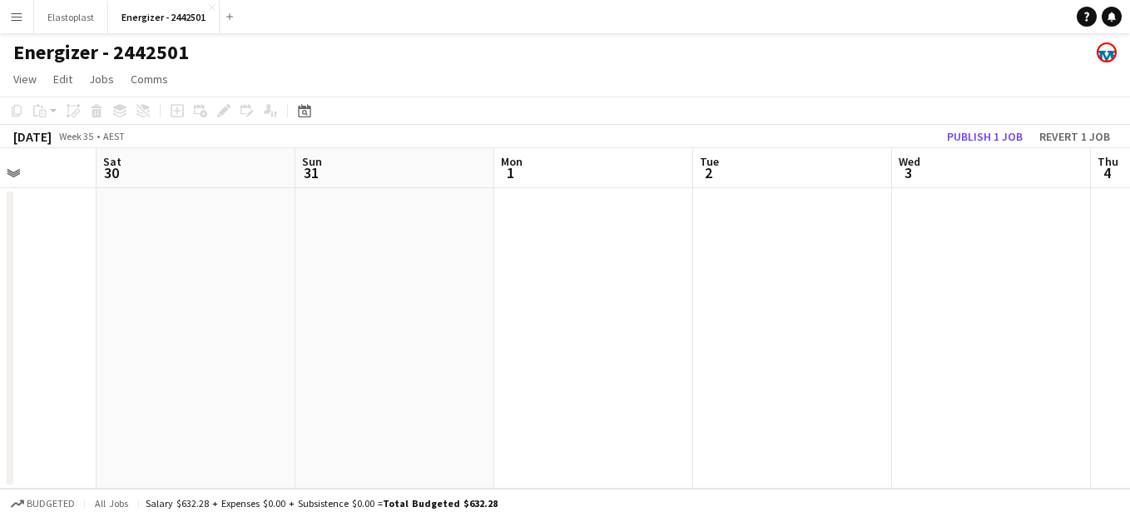
drag, startPoint x: 845, startPoint y: 329, endPoint x: 344, endPoint y: 335, distance: 500.1
click at [344, 335] on app-calendar-viewport "Tue 26 Wed 27 Thu 28 Fri 29 Sat 30 Sun 31 Mon 1 Tue 2 Wed 3 Thu 4 Fri 5" at bounding box center [565, 318] width 1130 height 340
drag, startPoint x: 910, startPoint y: 310, endPoint x: 307, endPoint y: 252, distance: 606.1
click at [307, 252] on app-calendar-viewport "Tue 26 Wed 27 Thu 28 Fri 29 Sat 30 Sun 31 Mon 1 Tue 2 Wed 3 Thu 4 Fri 5" at bounding box center [565, 318] width 1130 height 340
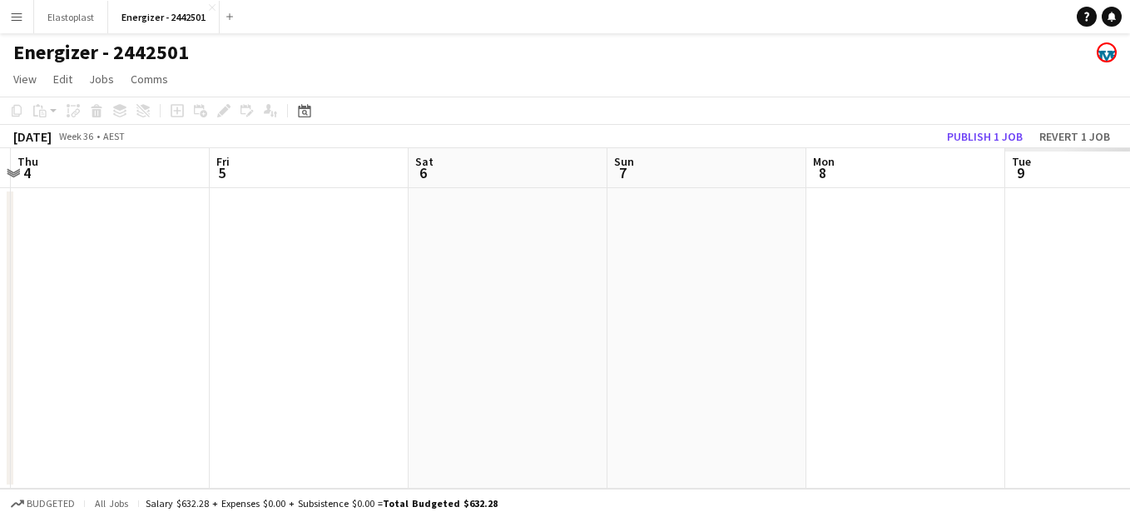
drag, startPoint x: 639, startPoint y: 296, endPoint x: 162, endPoint y: 179, distance: 491.0
click at [162, 179] on app-calendar-viewport "Mon 1 Tue 2 Wed 3 Thu 4 Fri 5 Sat 6 Sun 7 Mon 8 Tue 9 Wed 10 Thu 11" at bounding box center [565, 318] width 1130 height 340
drag, startPoint x: 653, startPoint y: 206, endPoint x: 178, endPoint y: 186, distance: 475.6
click at [178, 186] on app-calendar-viewport "Wed 3 Thu 4 Fri 5 Sat 6 Sun 7 Mon 8 Tue 9 Wed 10 Thu 11 Fri 12 Sat 13" at bounding box center [565, 318] width 1130 height 340
drag, startPoint x: 754, startPoint y: 238, endPoint x: 216, endPoint y: 201, distance: 539.6
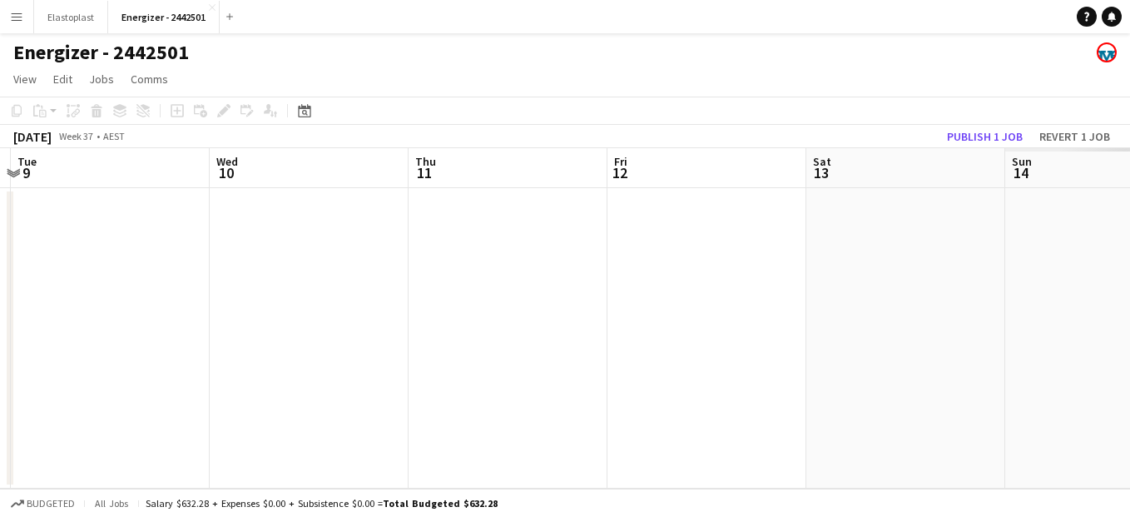
click at [216, 201] on app-calendar-viewport "Sat 6 Sun 7 Mon 8 Tue 9 Wed 10 Thu 11 Fri 12 Sat 13 Sun 14 Mon 15 Tue 16" at bounding box center [565, 318] width 1130 height 340
drag, startPoint x: 818, startPoint y: 274, endPoint x: 231, endPoint y: 243, distance: 587.4
click at [231, 243] on app-calendar-viewport "Tue 9 Wed 10 Thu 11 Fri 12 Sat 13 Sun 14 Mon 15 Tue 16 Wed 17 Thu 18 Fri 19" at bounding box center [565, 318] width 1130 height 340
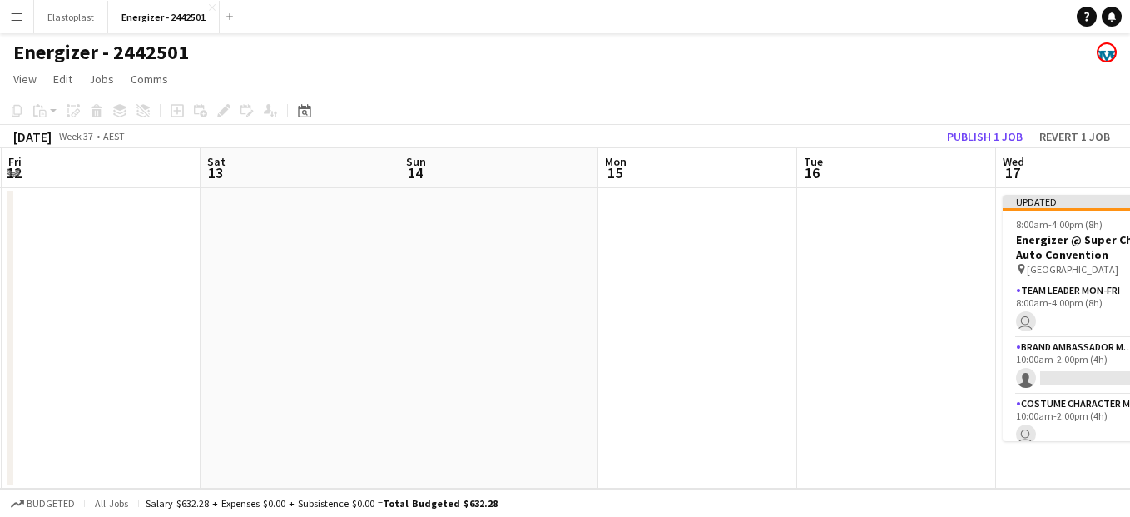
scroll to position [0, 661]
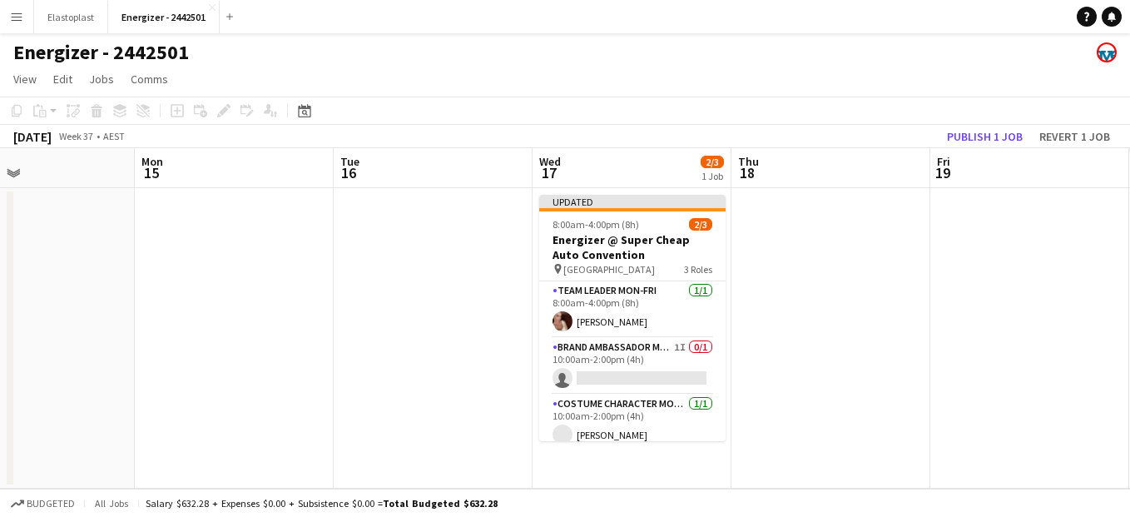
drag, startPoint x: 808, startPoint y: 292, endPoint x: 344, endPoint y: 229, distance: 467.8
click at [344, 229] on app-calendar-viewport "Thu 11 Fri 12 Sat 13 Sun 14 Mon 15 Tue 16 Wed 17 2/3 1 Job Thu 18 Fri 19 Sat 20…" at bounding box center [565, 318] width 1130 height 340
click at [620, 358] on app-card-role "Brand Ambassador Mon-Fri 1I 0/1 10:00am-2:00pm (4h) single-neutral-actions" at bounding box center [632, 366] width 186 height 57
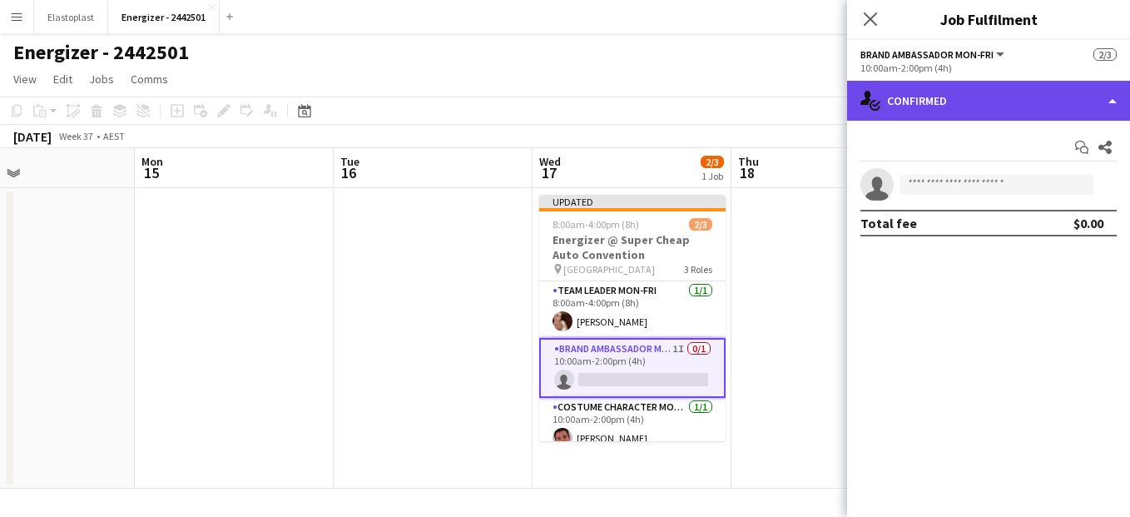
click at [941, 102] on div "single-neutral-actions-check-2 Confirmed" at bounding box center [988, 101] width 283 height 40
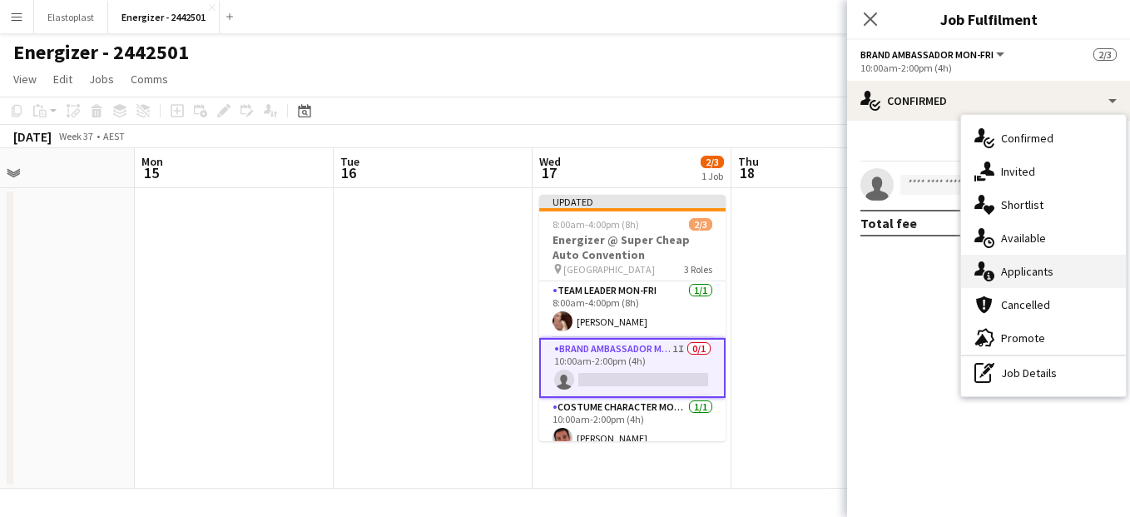
click at [1031, 270] on div "single-neutral-actions-information Applicants" at bounding box center [1043, 271] width 165 height 33
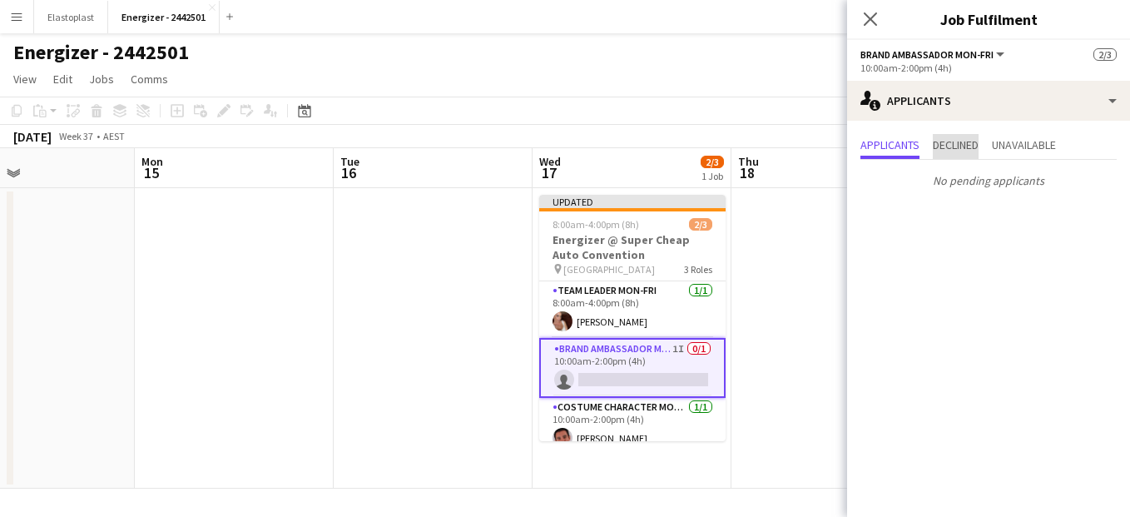
click at [954, 151] on span "Declined" at bounding box center [956, 145] width 46 height 12
click at [1043, 141] on span "Unavailable" at bounding box center [1024, 145] width 64 height 12
click at [742, 70] on app-page-menu "View Day view expanded Day view collapsed Month view Date picker Jump to today …" at bounding box center [565, 81] width 1130 height 32
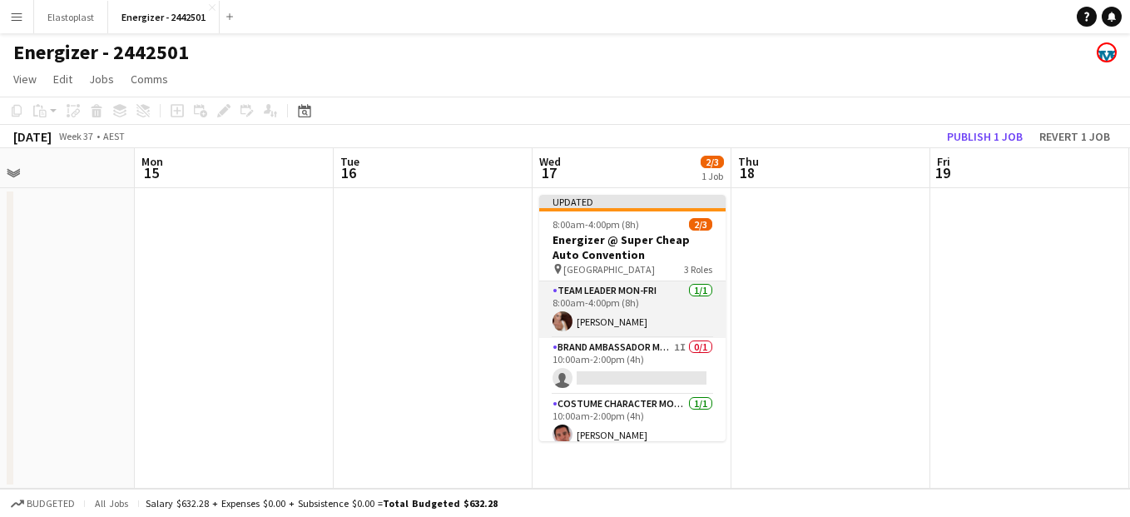
click at [592, 290] on app-card-role "Team Leader Mon-Fri 1/1 8:00am-4:00pm (8h) Ashleigh Mehler" at bounding box center [632, 309] width 186 height 57
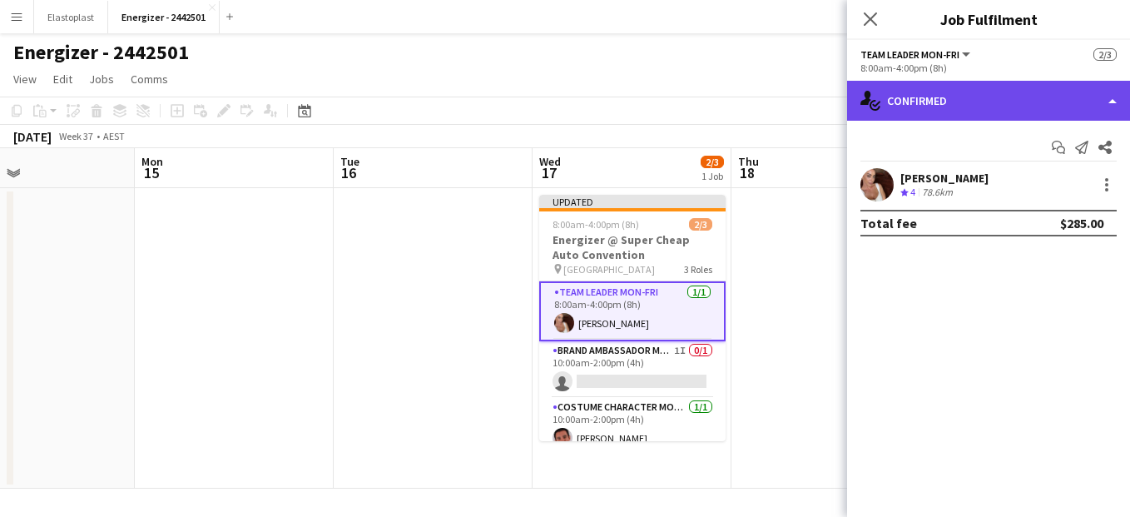
click at [900, 87] on div "single-neutral-actions-check-2 Confirmed" at bounding box center [988, 101] width 283 height 40
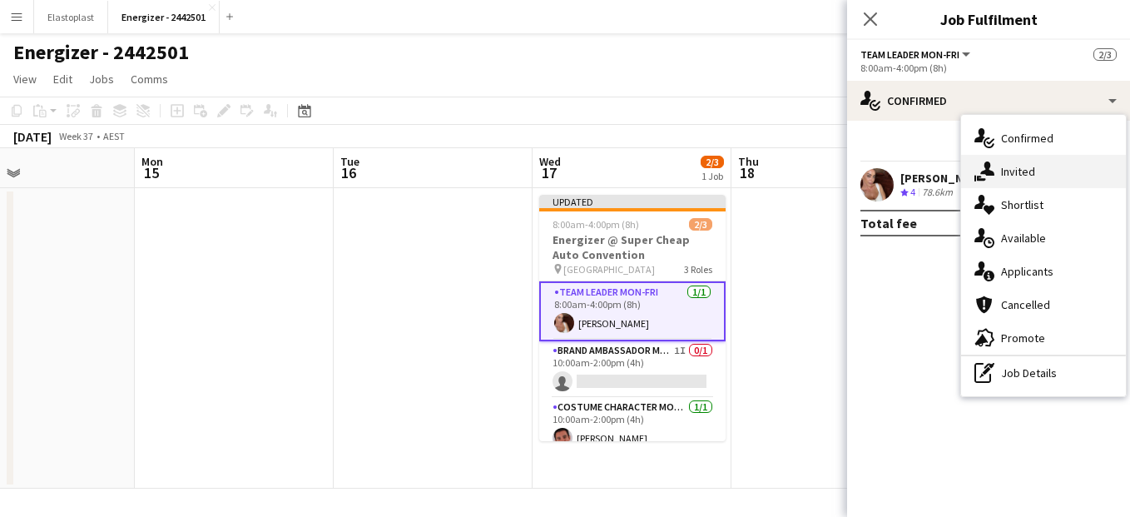
click at [1018, 178] on div "single-neutral-actions-share-1 Invited" at bounding box center [1043, 171] width 165 height 33
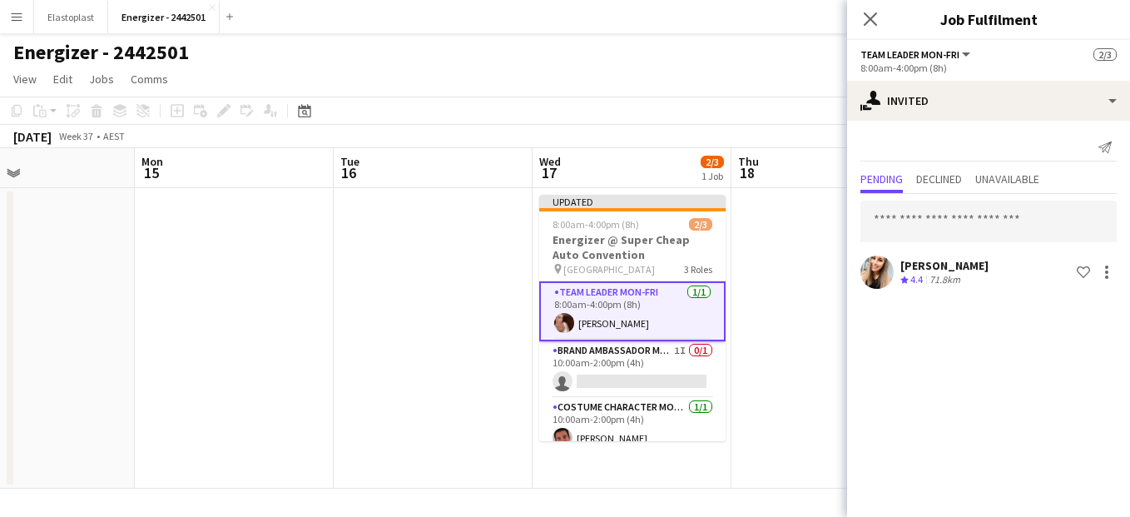
click at [768, 92] on app-page-menu "View Day view expanded Day view collapsed Month view Date picker Jump to today …" at bounding box center [565, 81] width 1130 height 32
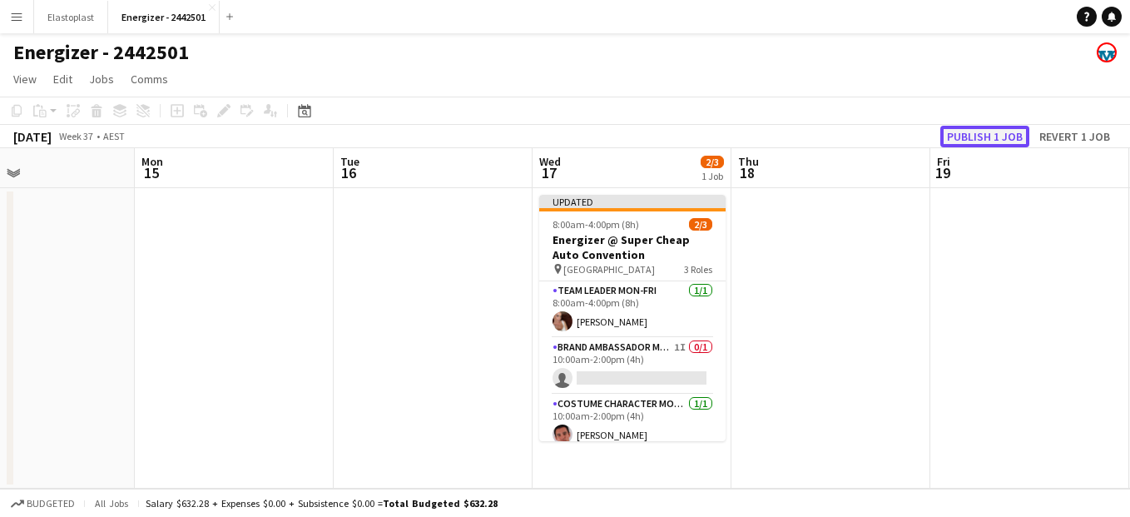
click at [985, 139] on button "Publish 1 job" at bounding box center [984, 137] width 89 height 22
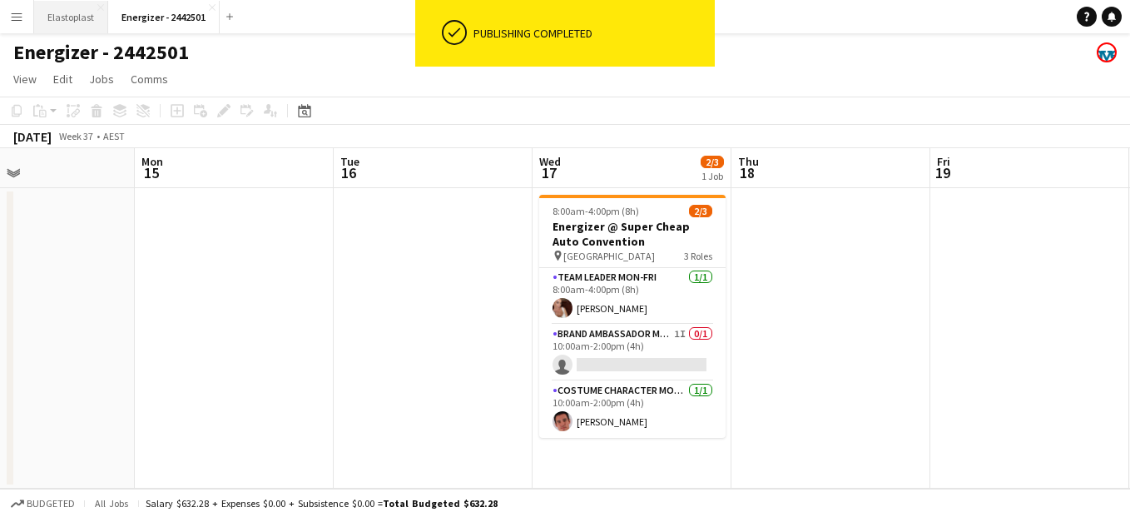
click at [51, 12] on button "Elastoplast Close" at bounding box center [71, 17] width 74 height 32
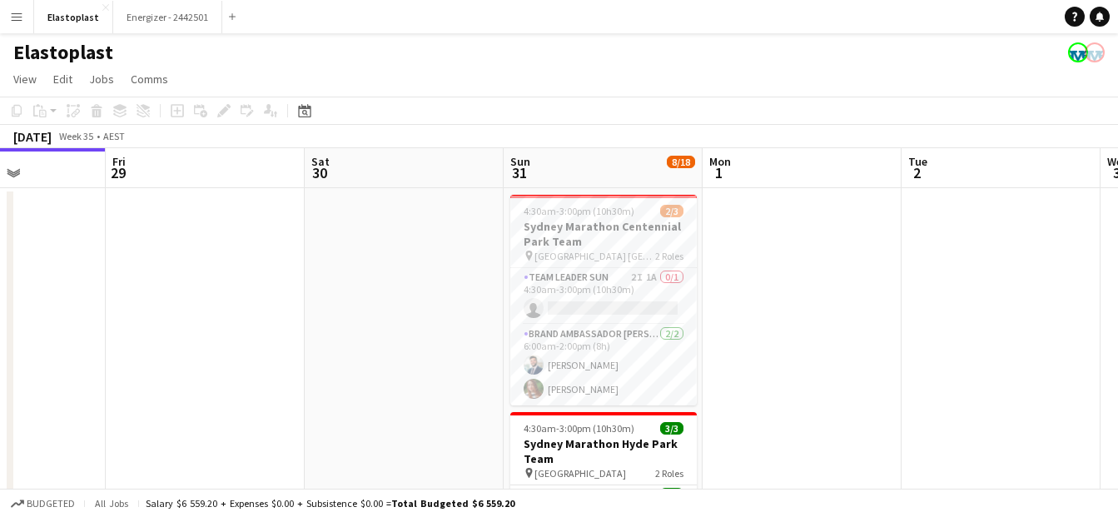
scroll to position [0, 588]
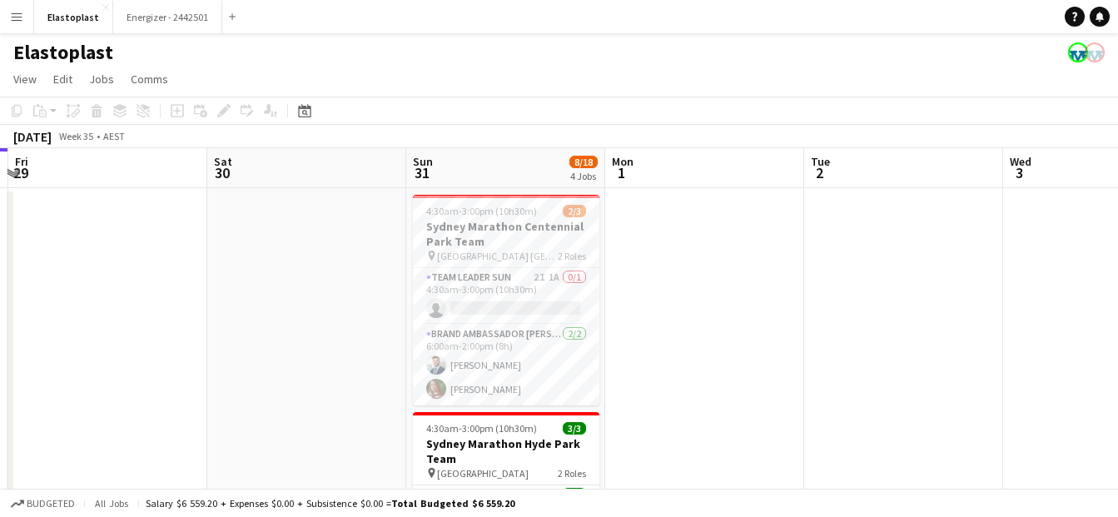
drag, startPoint x: 741, startPoint y: 305, endPoint x: 351, endPoint y: 261, distance: 391.8
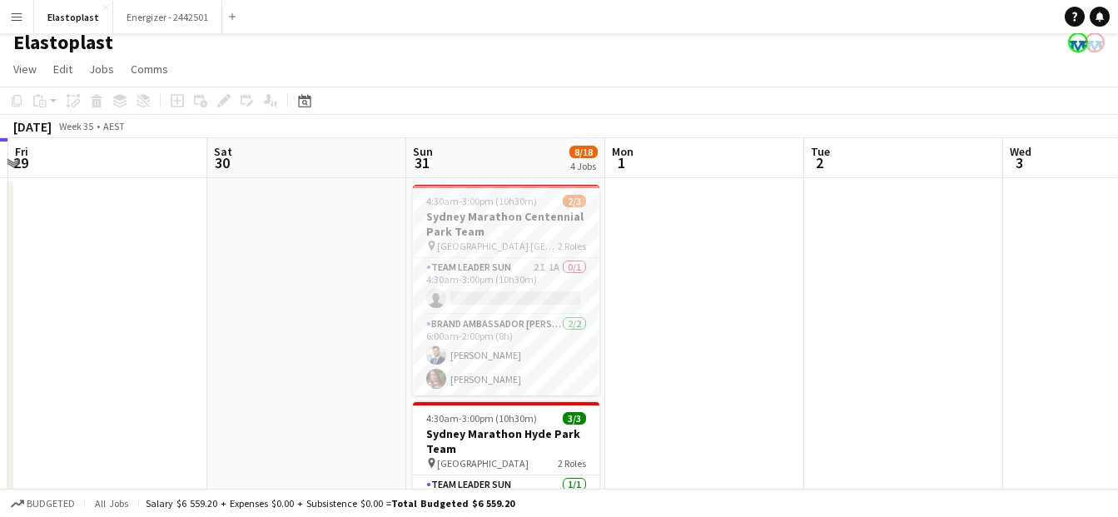
scroll to position [4, 0]
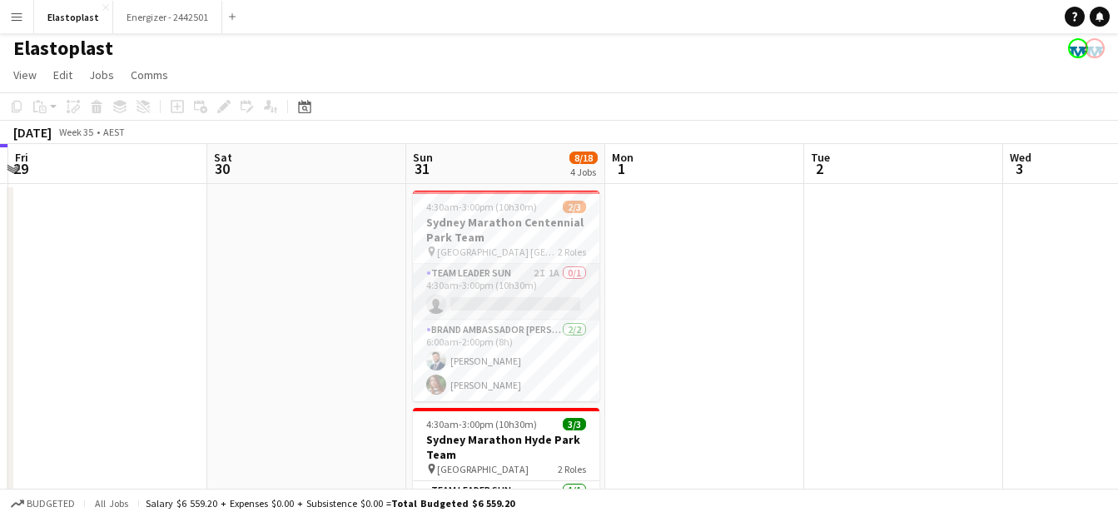
click at [449, 290] on app-card-role "Team Leader Sun 2I 1A 0/1 4:30am-3:00pm (10h30m) single-neutral-actions" at bounding box center [506, 292] width 186 height 57
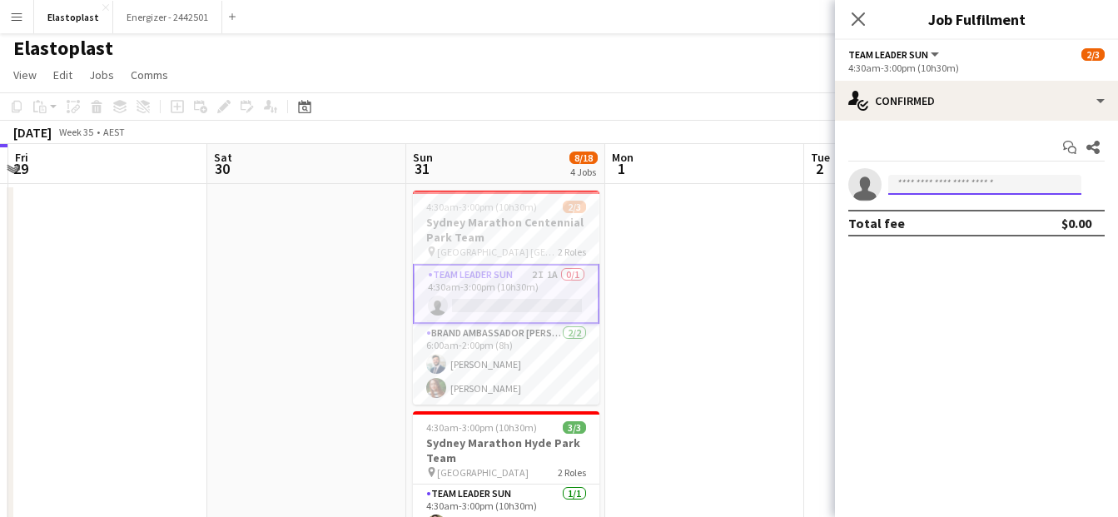
click at [997, 182] on input at bounding box center [984, 185] width 193 height 20
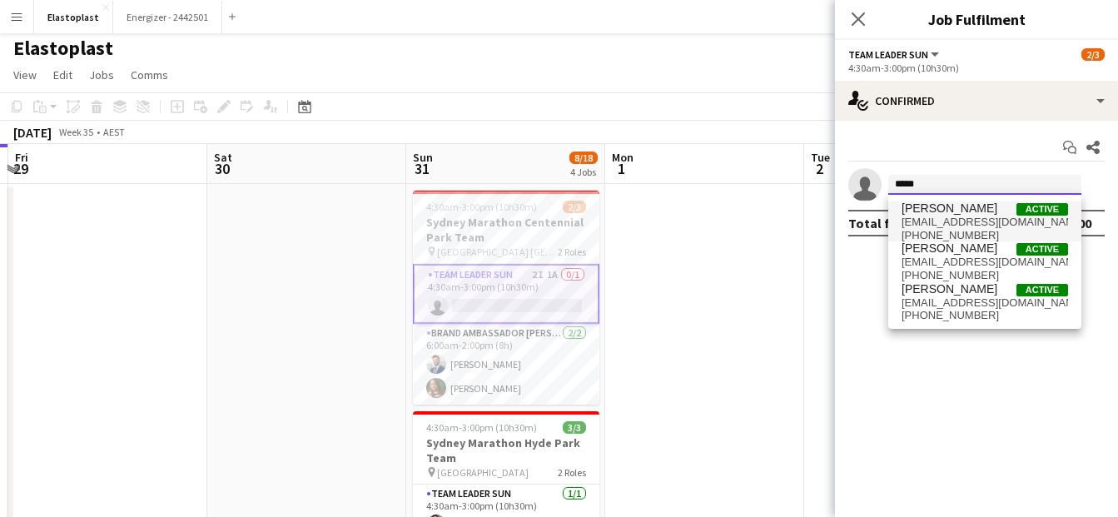
type input "*****"
click at [976, 218] on span "mariahconquest@outlook.com" at bounding box center [984, 222] width 166 height 13
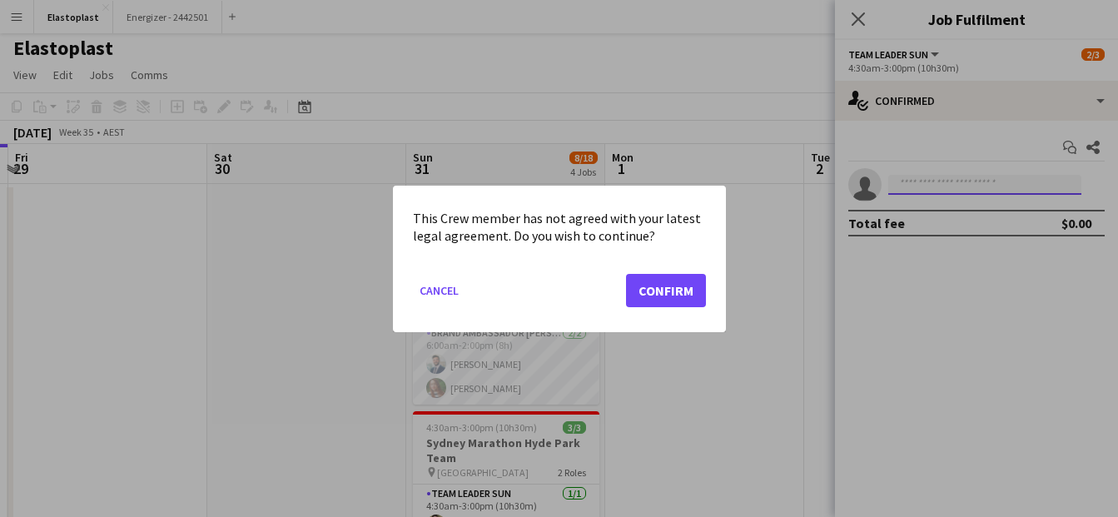
scroll to position [0, 0]
click at [652, 290] on button "Confirm" at bounding box center [666, 289] width 80 height 33
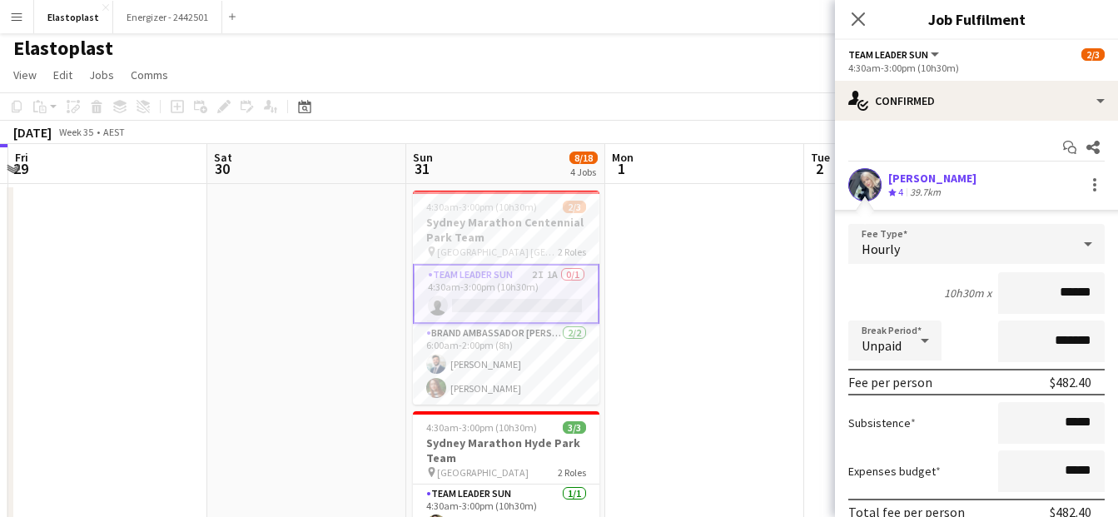
scroll to position [111, 0]
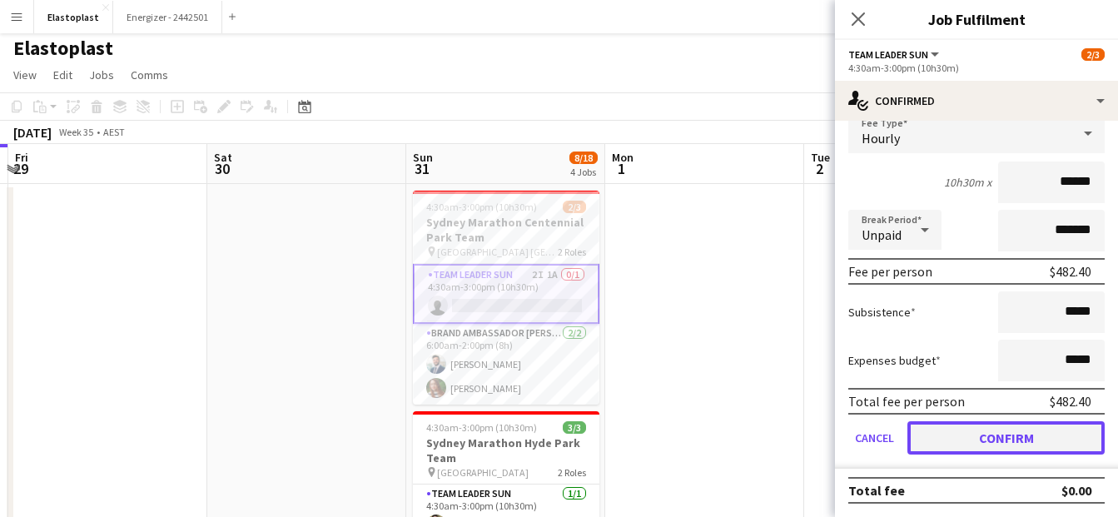
click at [1028, 444] on button "Confirm" at bounding box center [1005, 437] width 197 height 33
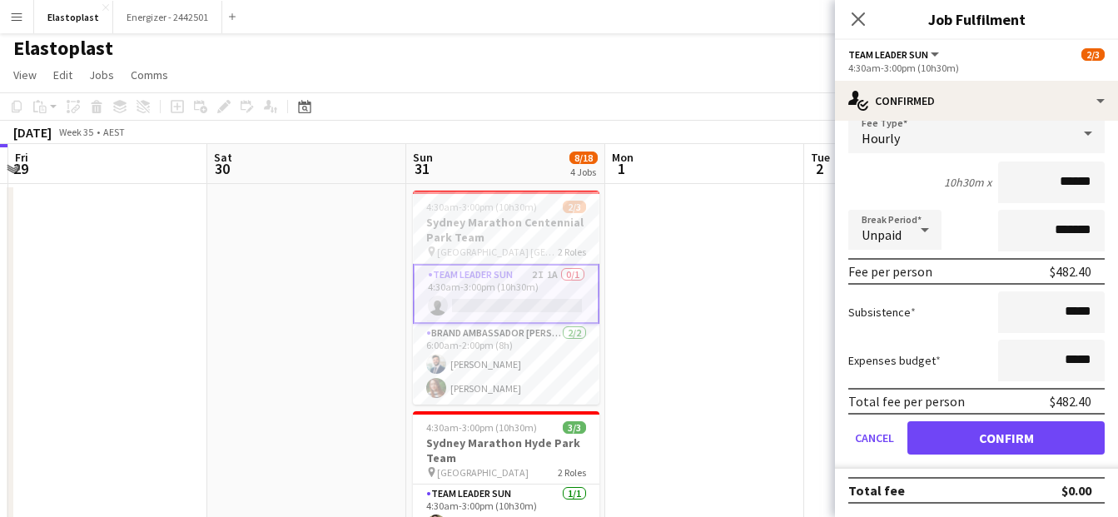
scroll to position [0, 0]
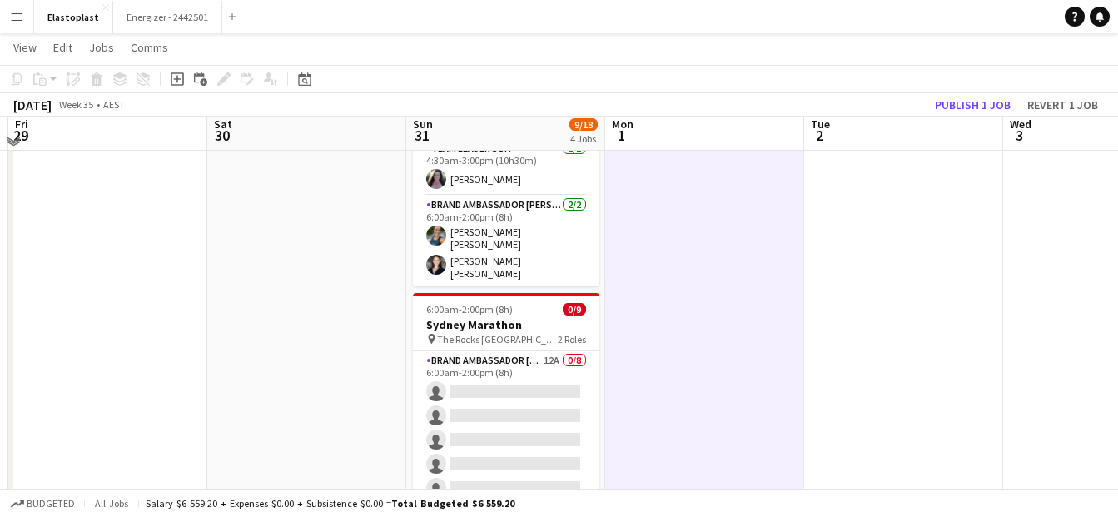
scroll to position [640, 0]
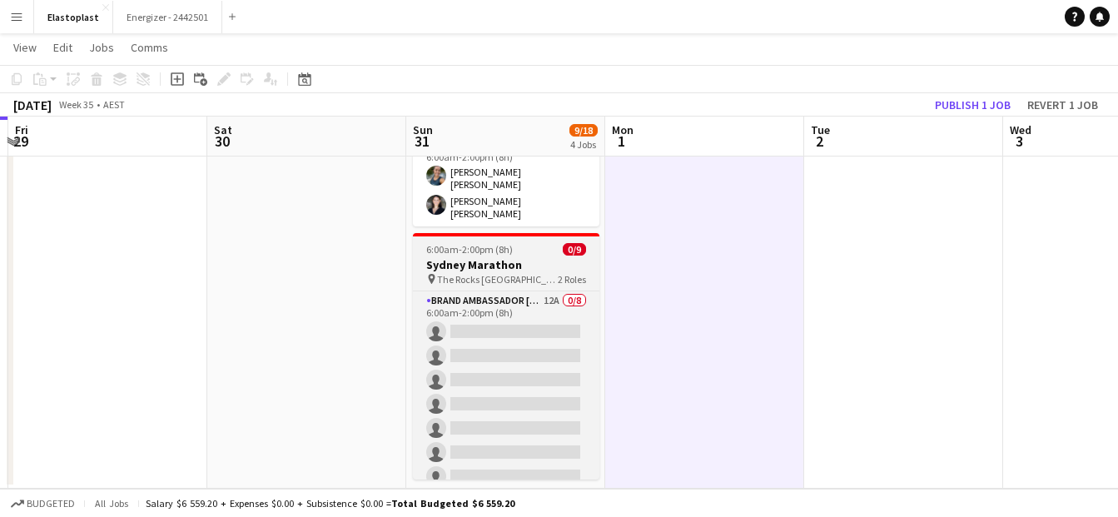
click at [497, 243] on span "6:00am-2:00pm (8h)" at bounding box center [469, 249] width 87 height 12
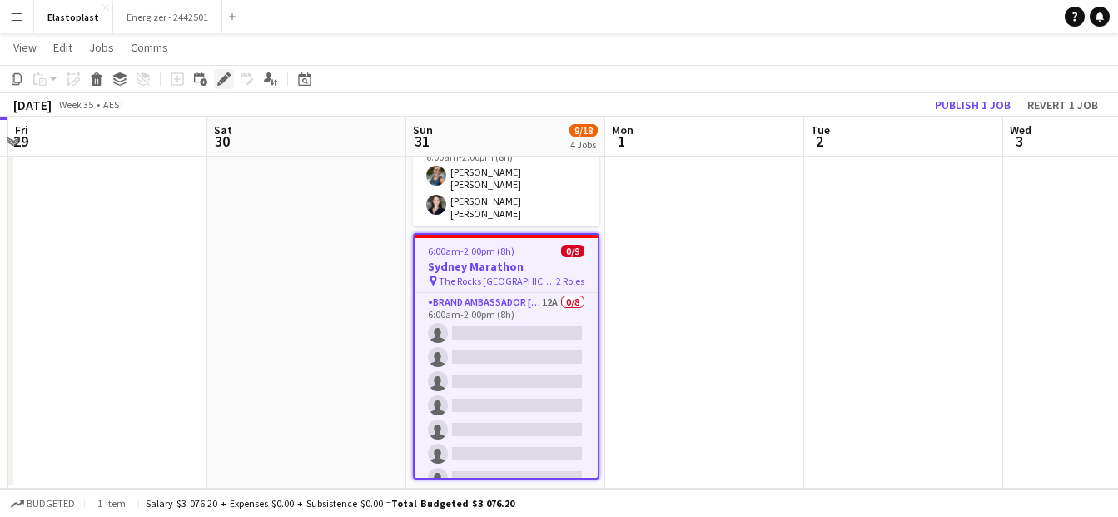
click at [223, 79] on icon at bounding box center [223, 79] width 9 height 9
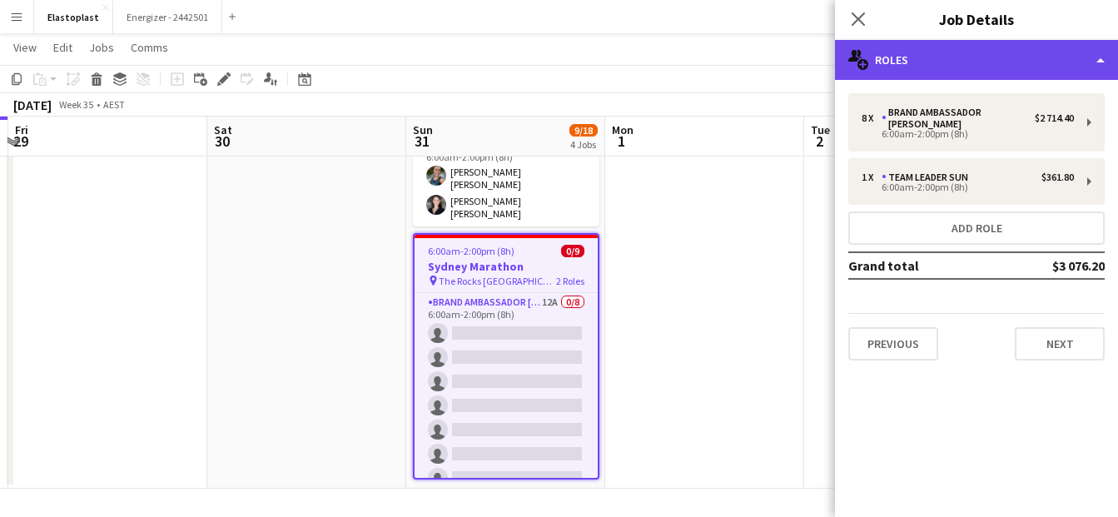
click at [965, 61] on div "multiple-users-add Roles" at bounding box center [976, 60] width 283 height 40
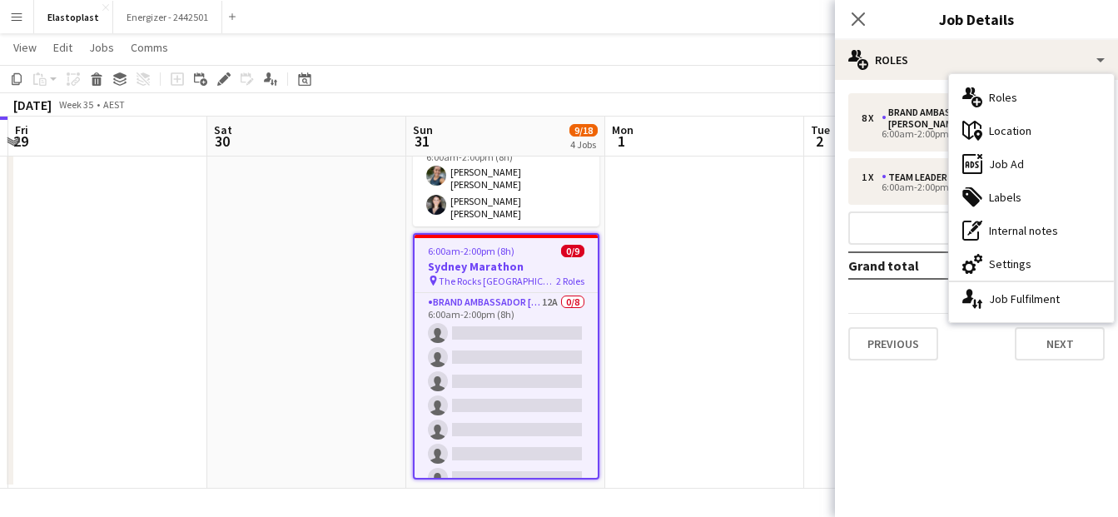
click at [406, 374] on app-date-cell "Updated 4:30am-3:00pm (10h30m) 3/3 Sydney Marathon Centennial Park Team pin Cen…" at bounding box center [505, 18] width 199 height 942
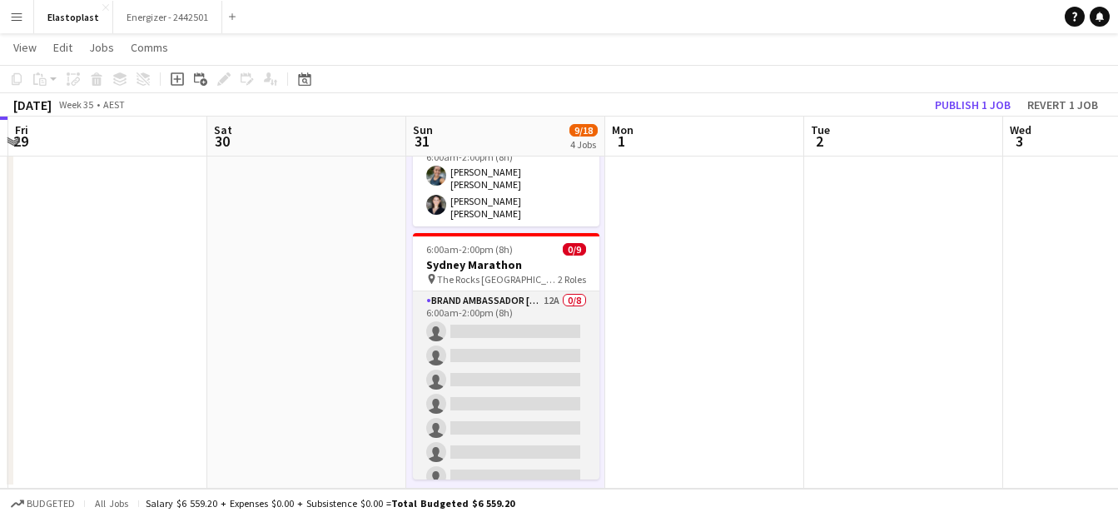
click at [488, 371] on app-card-role "Brand Ambassador Sun 12A 0/8 6:00am-2:00pm (8h) single-neutral-actions single-n…" at bounding box center [506, 404] width 186 height 226
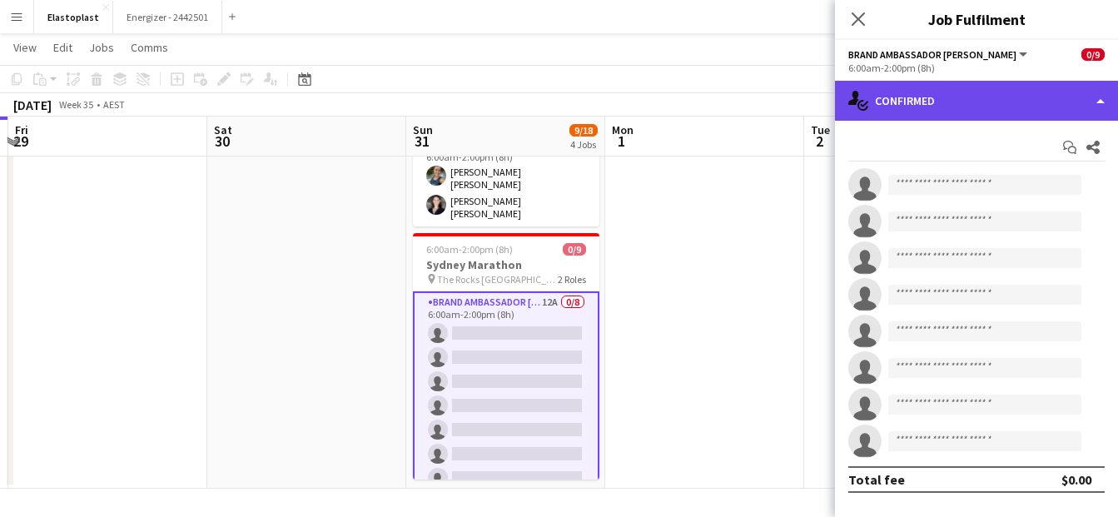
click at [967, 106] on div "single-neutral-actions-check-2 Confirmed" at bounding box center [976, 101] width 283 height 40
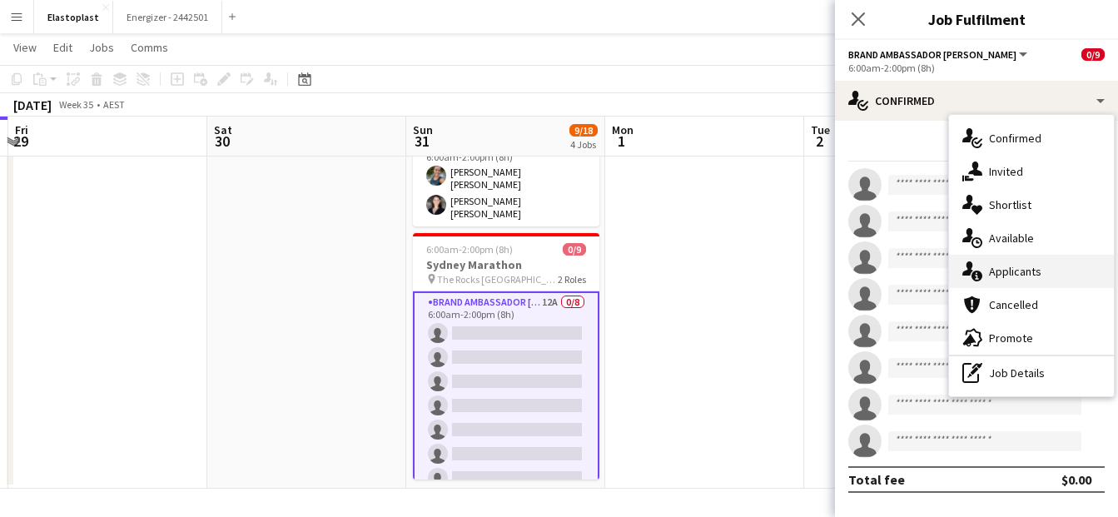
click at [1029, 265] on div "single-neutral-actions-information Applicants" at bounding box center [1031, 271] width 165 height 33
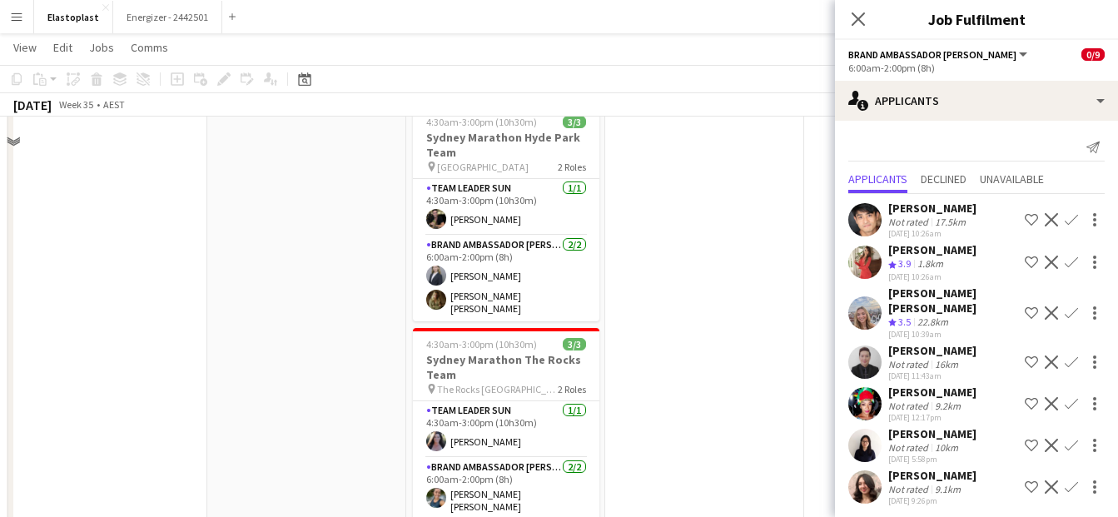
scroll to position [275, 0]
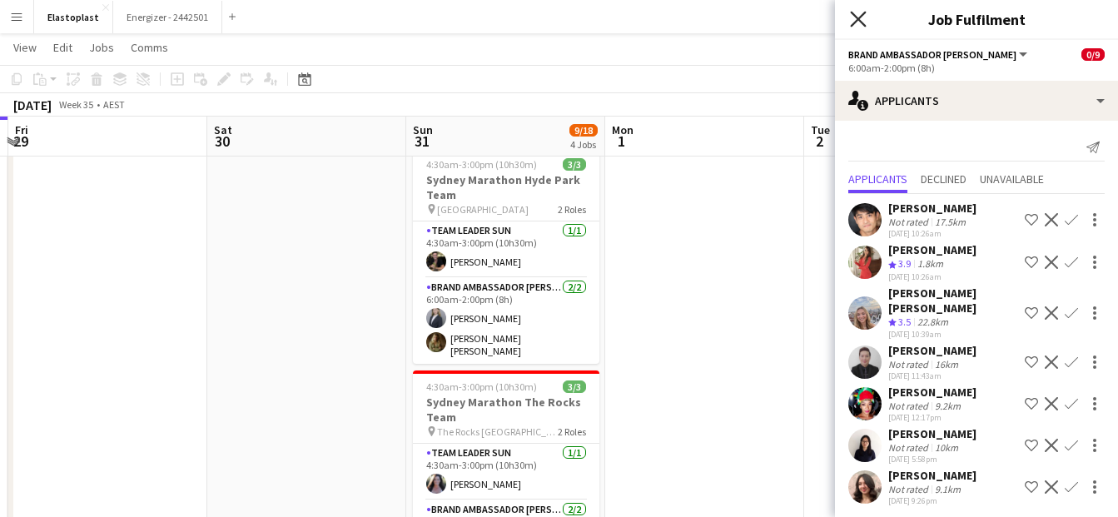
click at [858, 17] on icon "Close pop-in" at bounding box center [858, 19] width 16 height 16
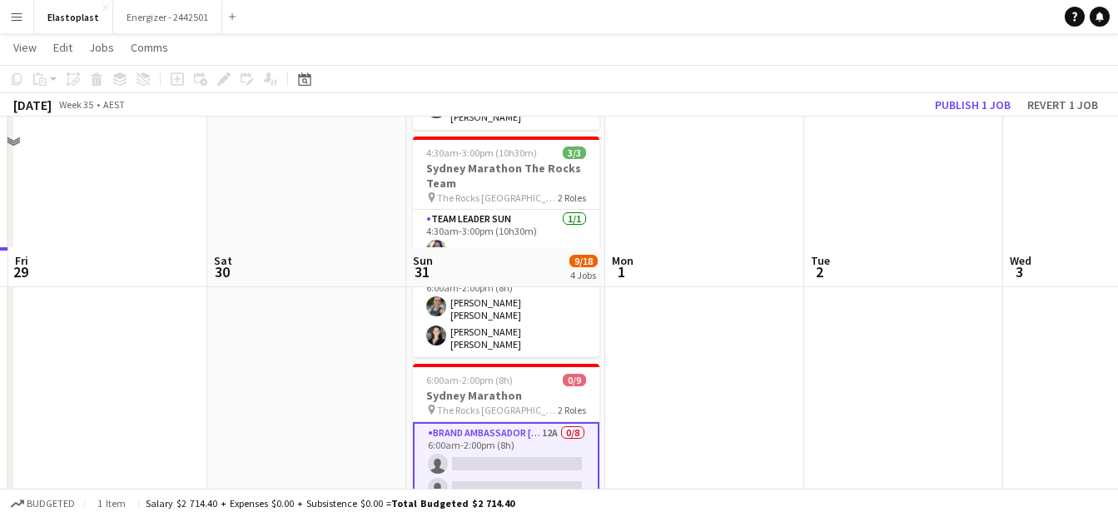
scroll to position [640, 0]
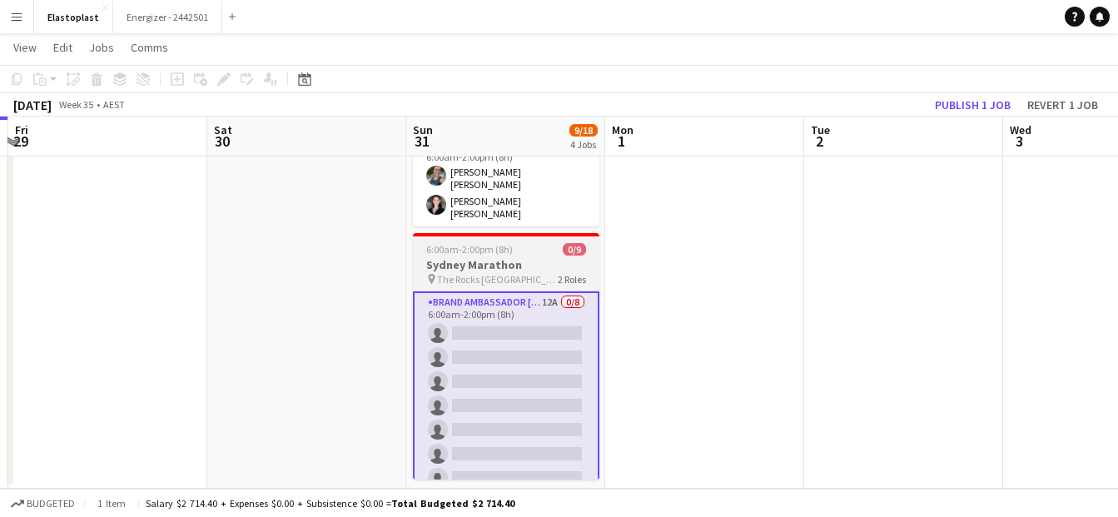
click at [462, 243] on span "6:00am-2:00pm (8h)" at bounding box center [469, 249] width 87 height 12
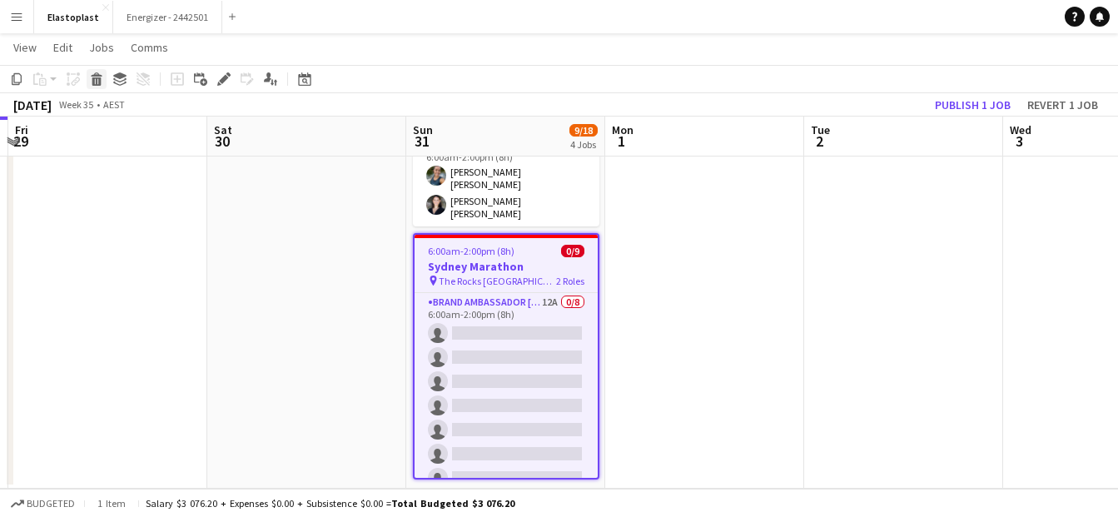
click at [99, 81] on icon at bounding box center [96, 81] width 9 height 8
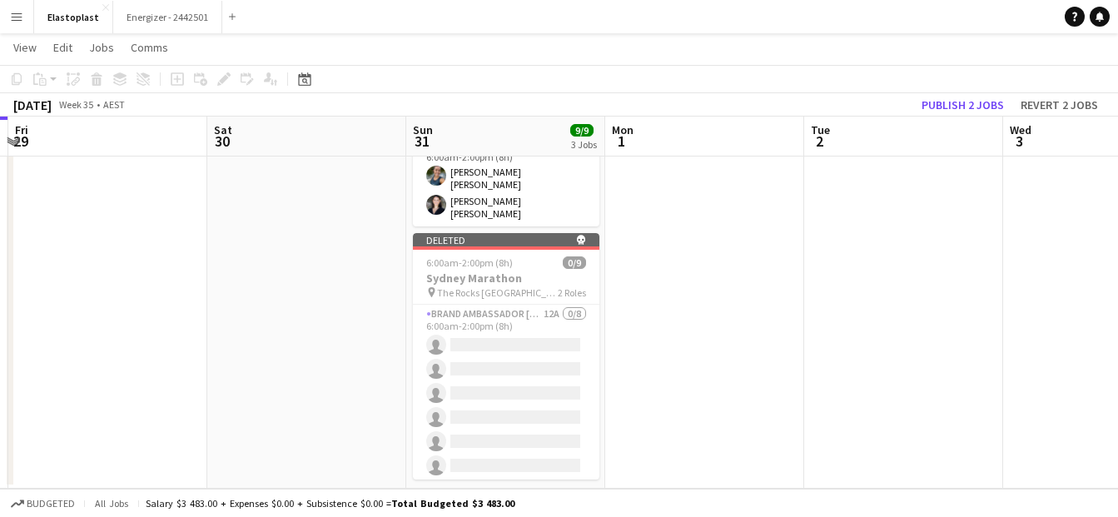
click at [746, 256] on app-date-cell at bounding box center [704, 18] width 199 height 942
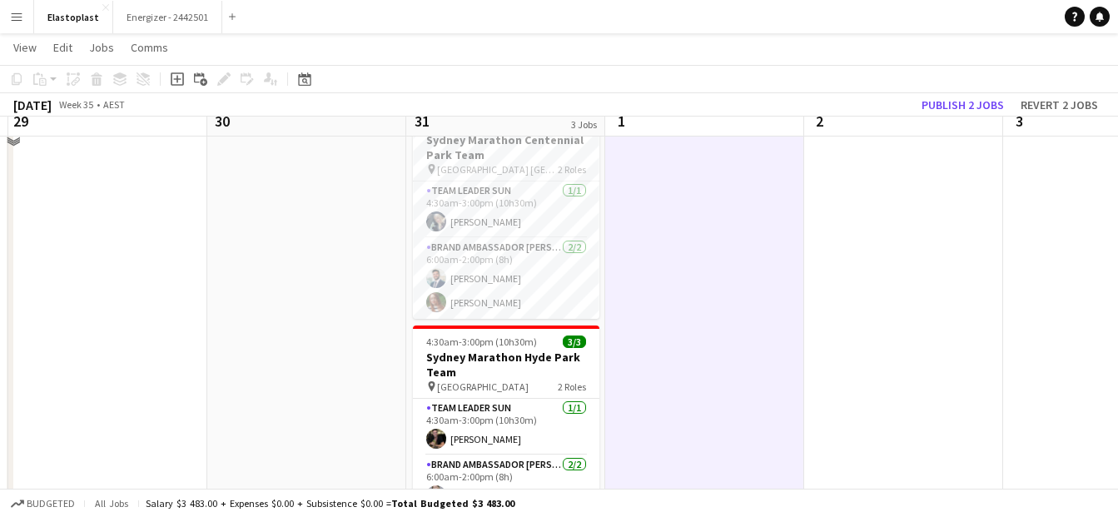
scroll to position [0, 0]
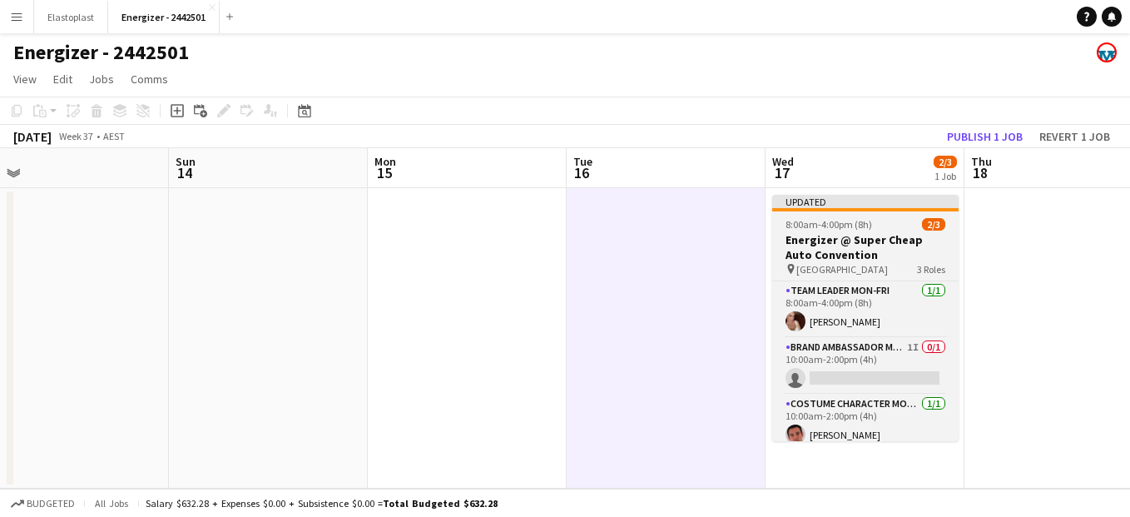
scroll to position [10, 0]
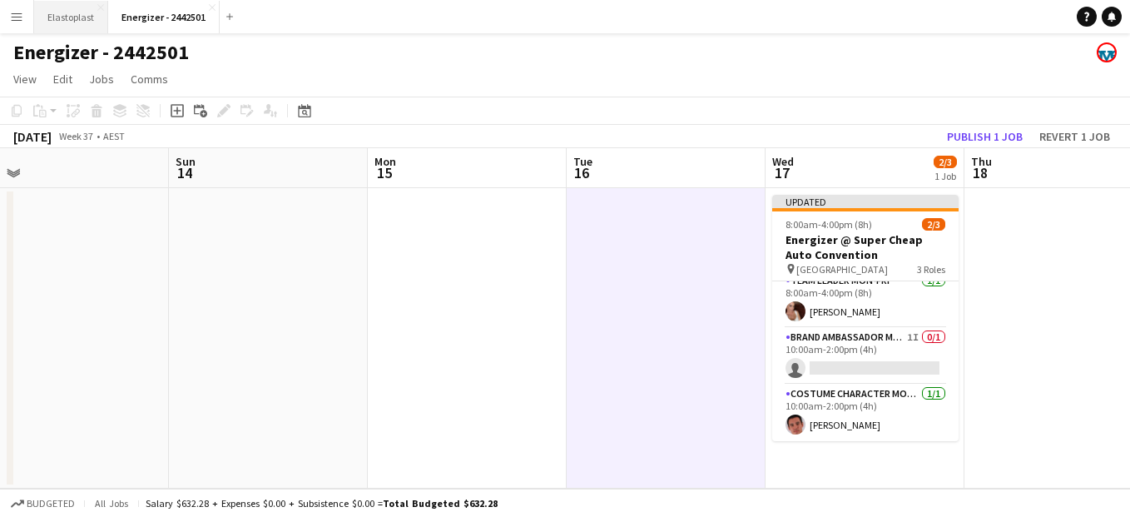
click at [57, 18] on button "Elastoplast Close" at bounding box center [71, 17] width 74 height 32
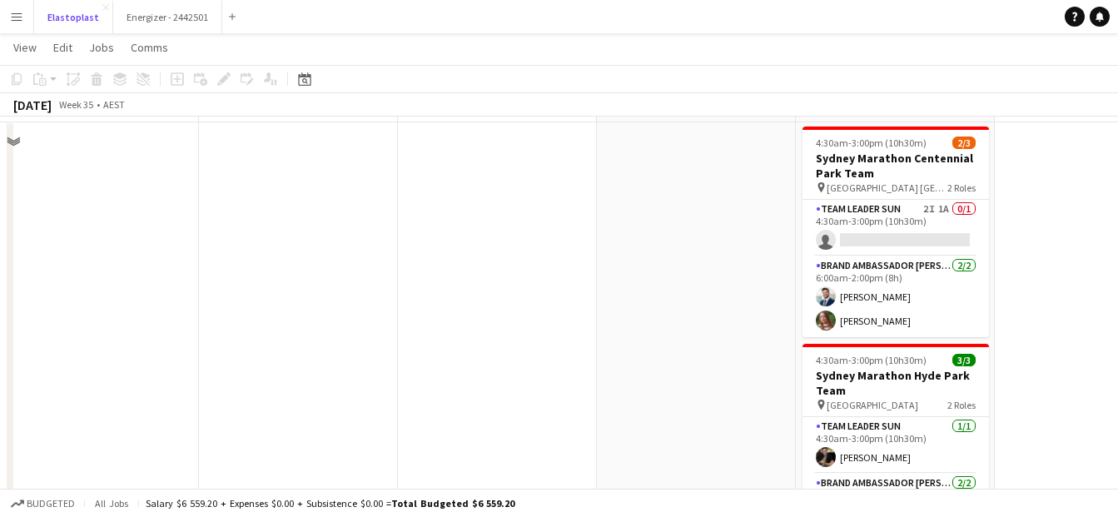
scroll to position [31, 0]
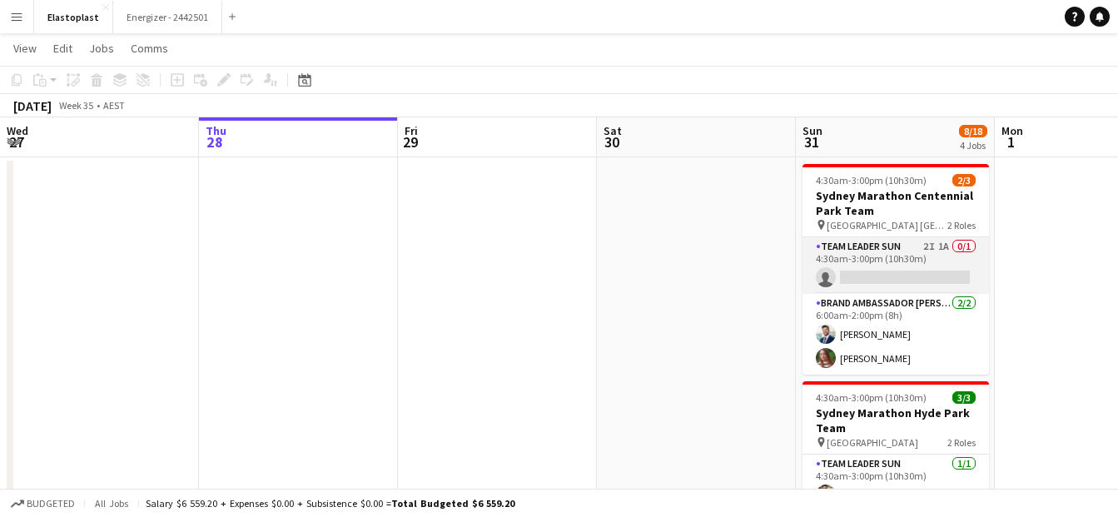
click at [870, 266] on app-card-role "Team Leader Sun 2I 1A 0/1 4:30am-3:00pm (10h30m) single-neutral-actions" at bounding box center [895, 265] width 186 height 57
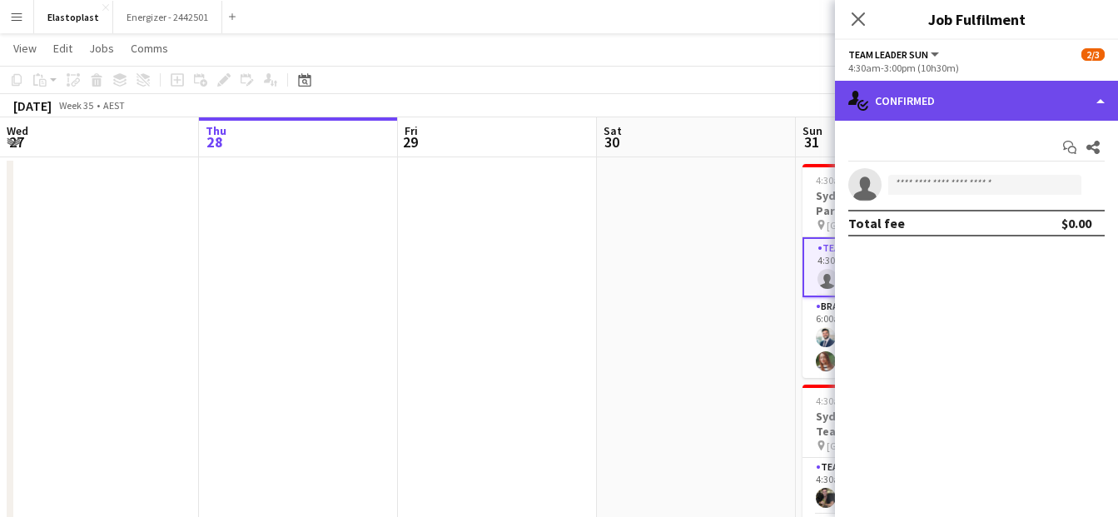
click at [959, 102] on div "single-neutral-actions-check-2 Confirmed" at bounding box center [976, 101] width 283 height 40
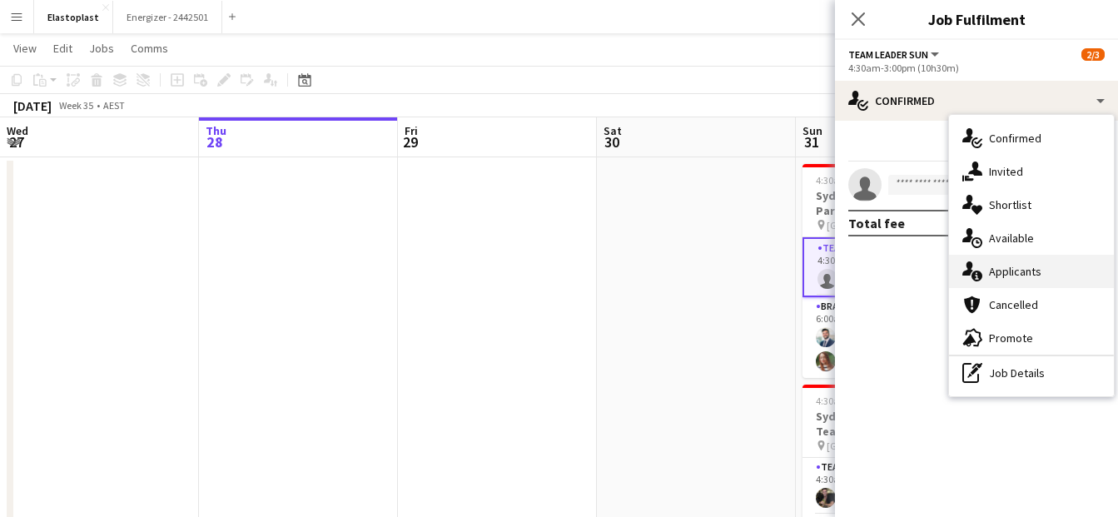
click at [999, 265] on div "single-neutral-actions-information Applicants" at bounding box center [1031, 271] width 165 height 33
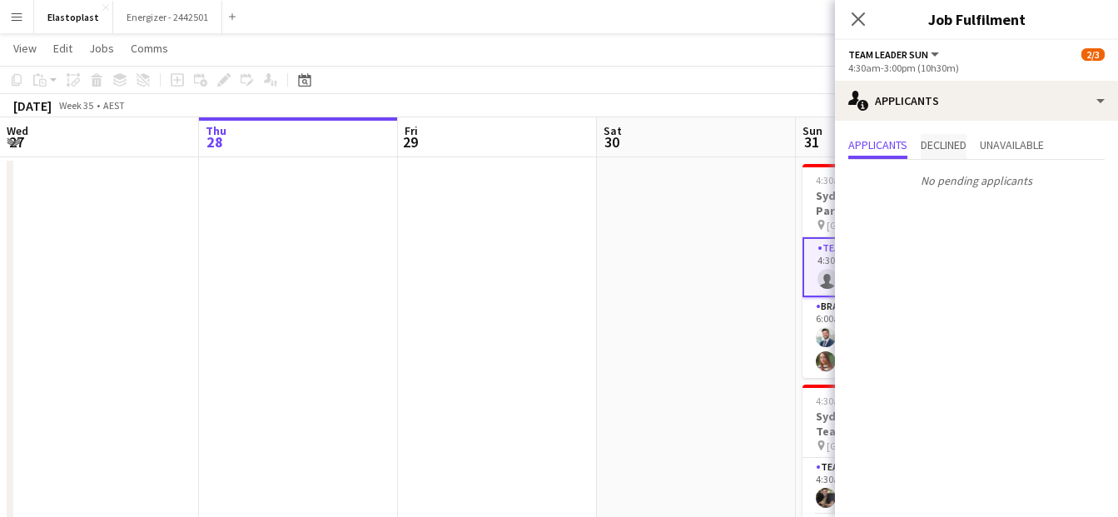
click at [951, 145] on span "Declined" at bounding box center [943, 145] width 46 height 12
click at [1014, 151] on span "Unavailable" at bounding box center [1011, 145] width 64 height 12
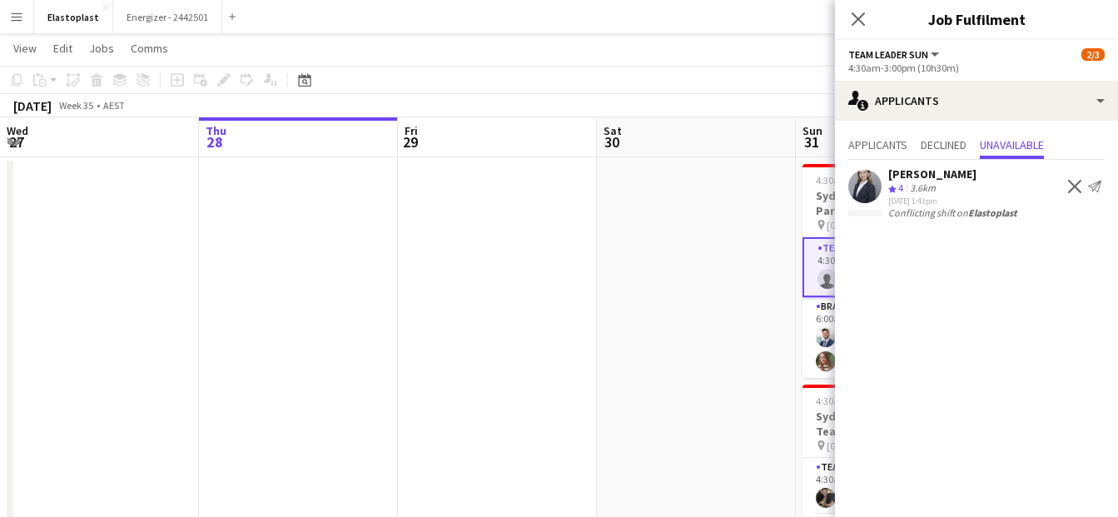
click at [751, 82] on app-toolbar "Copy Paste Paste Ctrl+V Paste with crew Ctrl+Shift+V Paste linked Job [GEOGRAPH…" at bounding box center [559, 80] width 1118 height 28
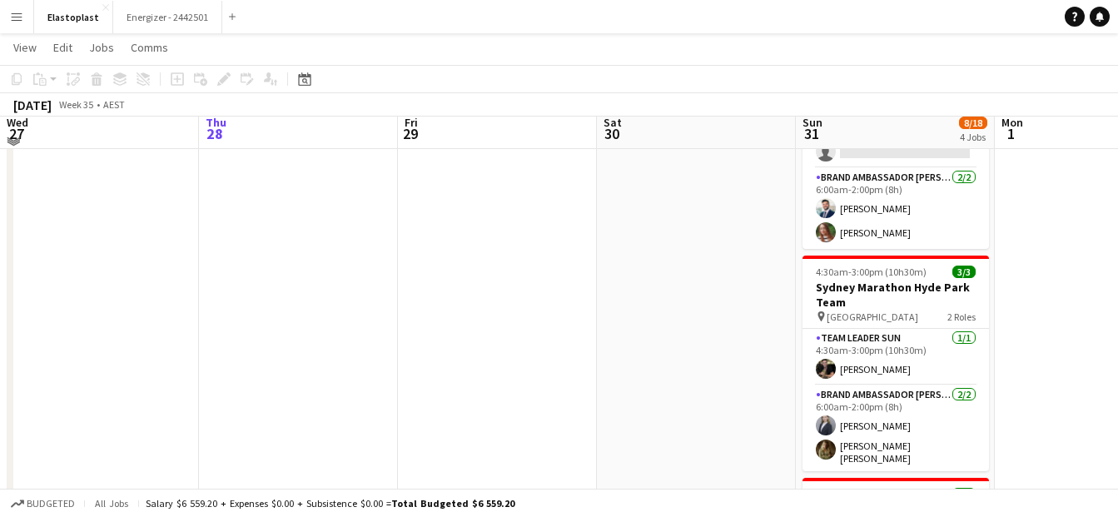
scroll to position [171, 0]
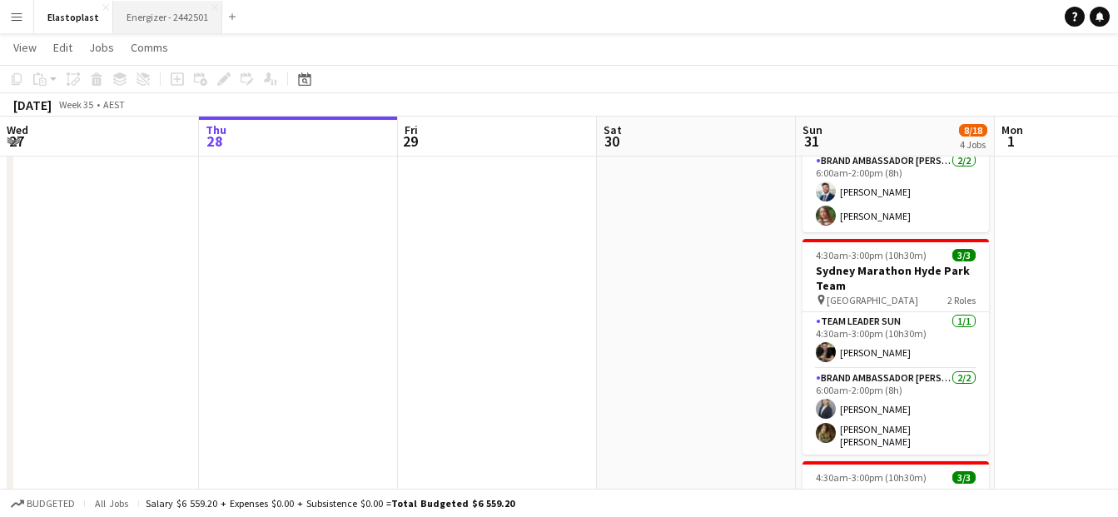
click at [181, 12] on button "Energizer - 2442501 Close" at bounding box center [167, 17] width 109 height 32
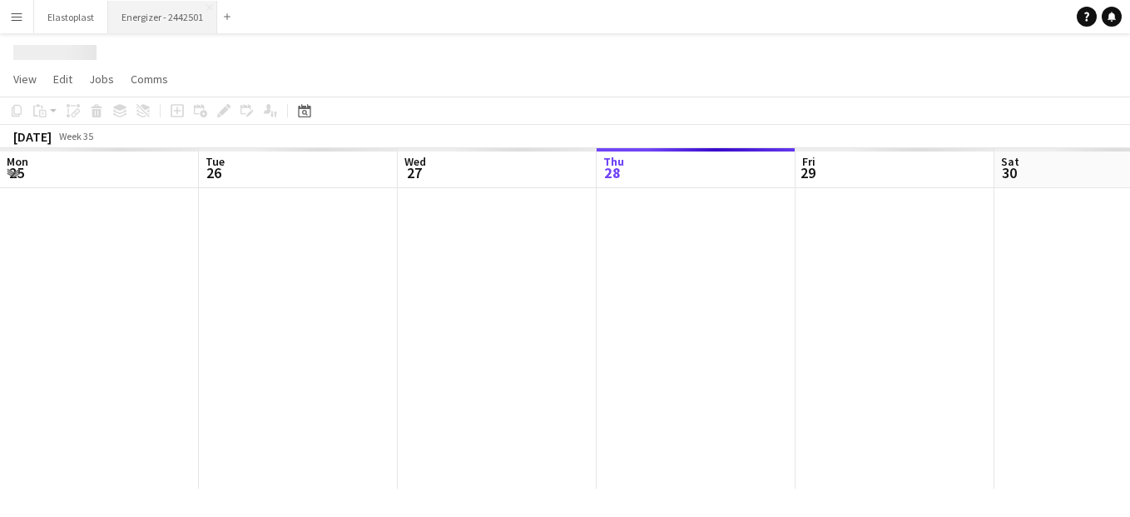
scroll to position [0, 398]
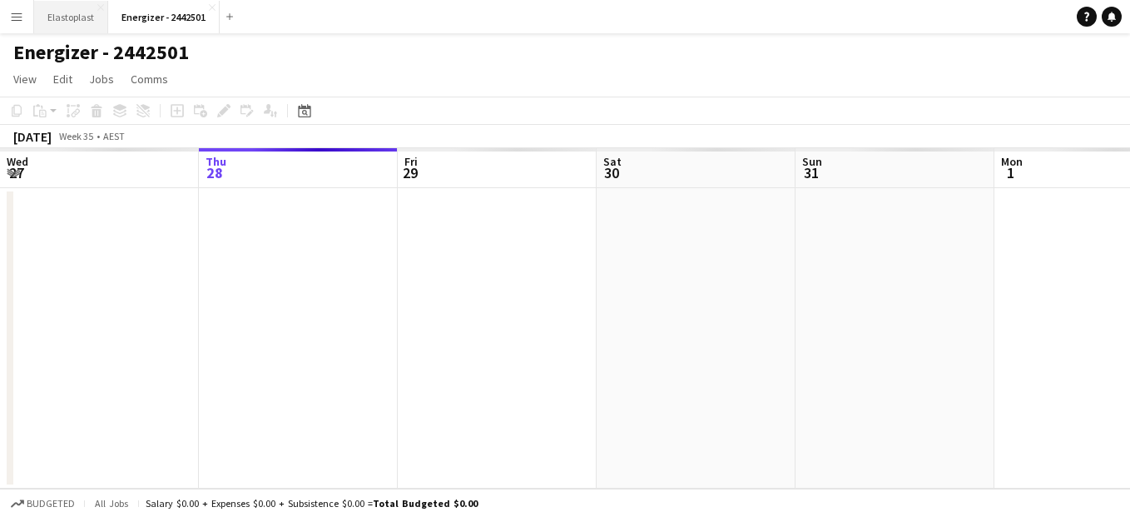
click at [49, 18] on button "Elastoplast Close" at bounding box center [71, 17] width 74 height 32
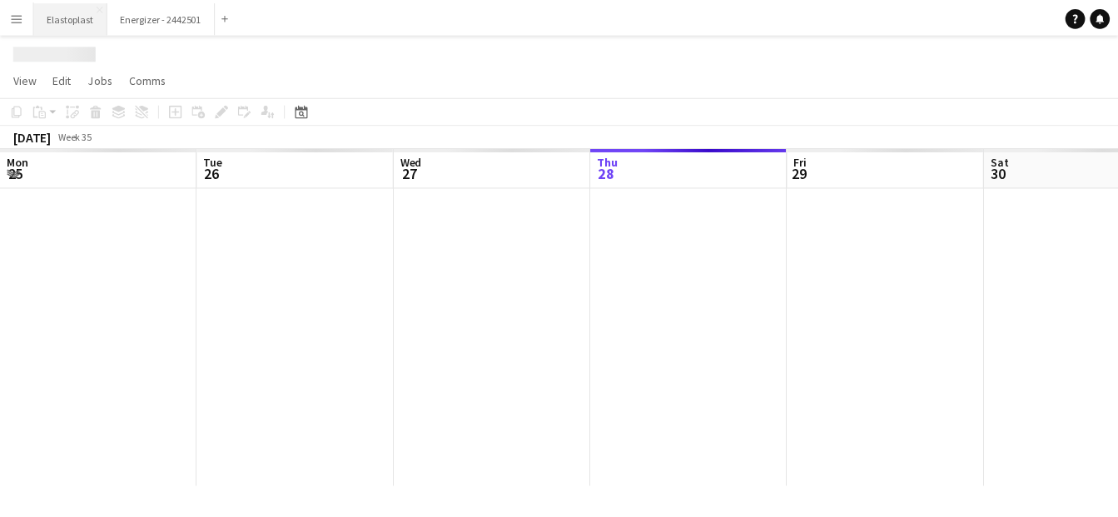
scroll to position [0, 398]
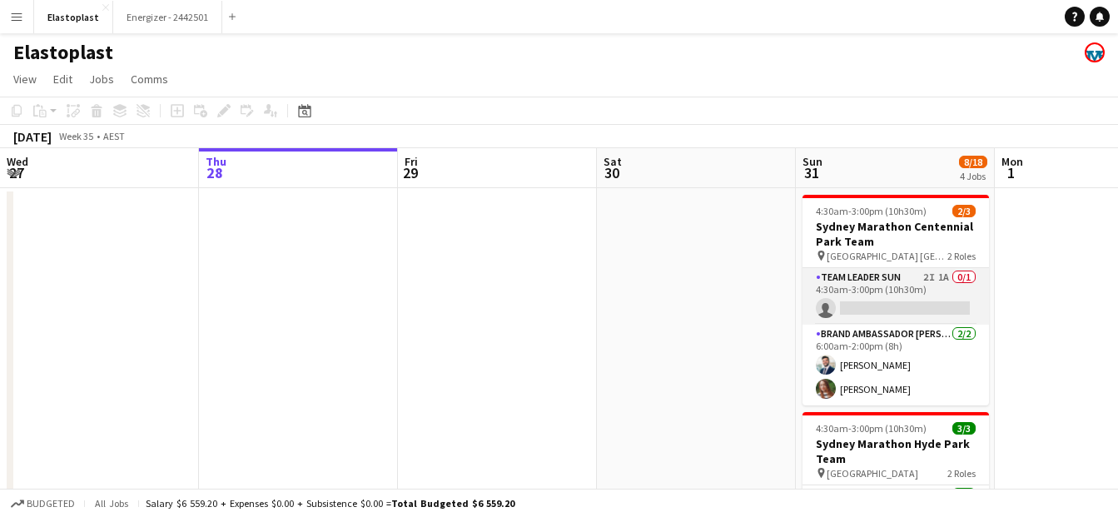
click at [852, 282] on app-card-role "Team Leader Sun 2I 1A 0/1 4:30am-3:00pm (10h30m) single-neutral-actions" at bounding box center [895, 296] width 186 height 57
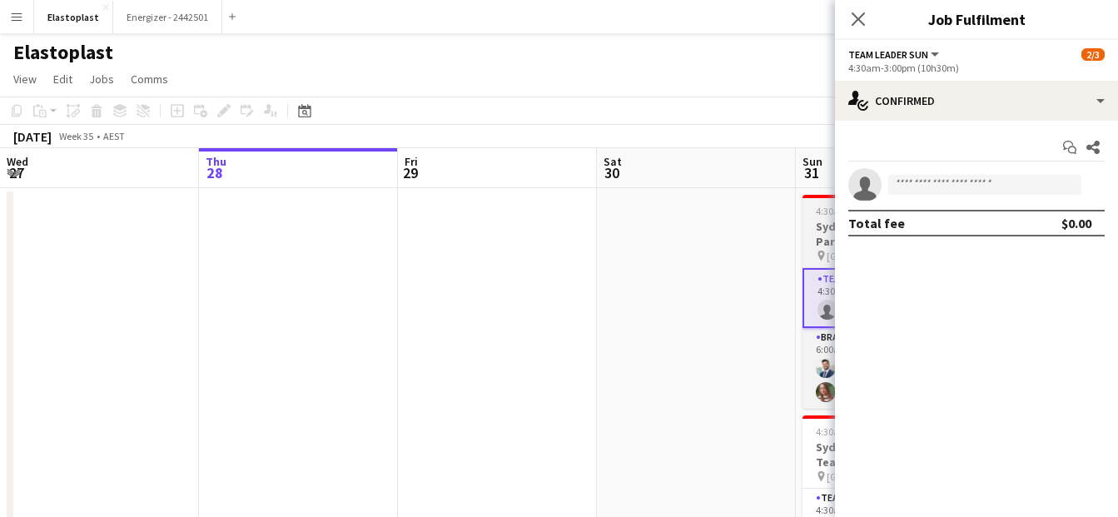
click at [815, 235] on h3 "Sydney Marathon Centennial Park Team" at bounding box center [895, 234] width 186 height 30
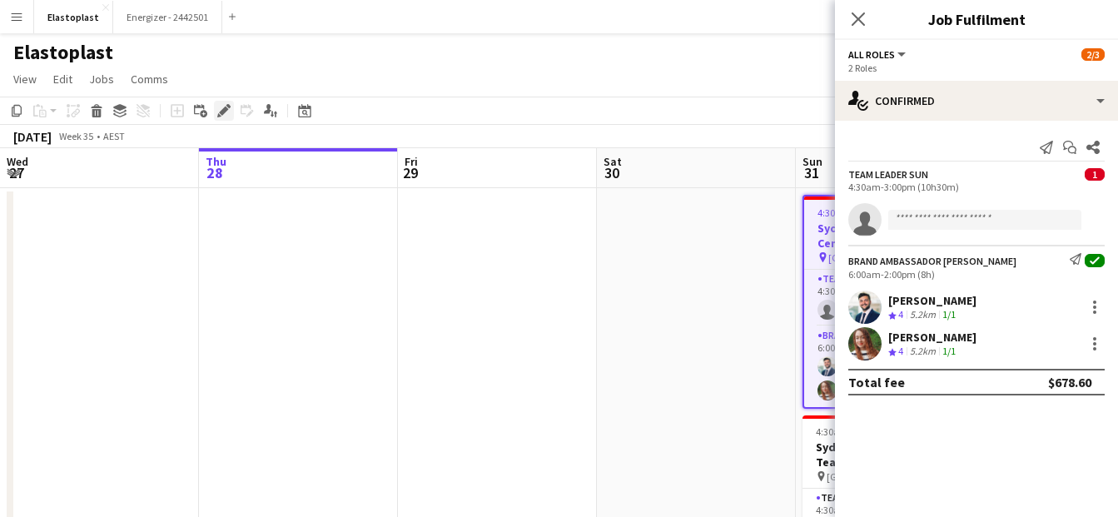
click at [224, 106] on icon "Edit" at bounding box center [223, 110] width 13 height 13
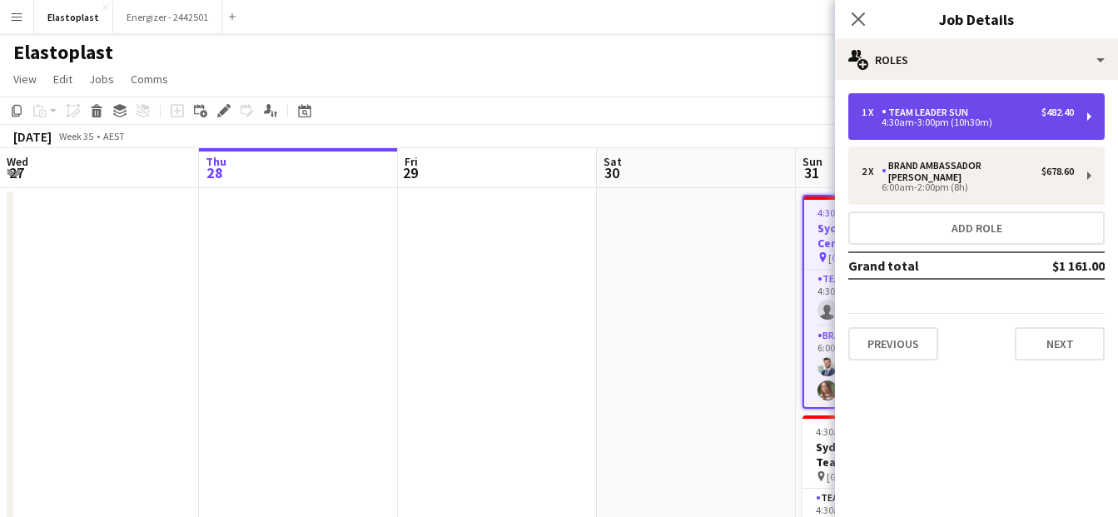
click at [912, 117] on div "Team Leader Sun" at bounding box center [927, 113] width 93 height 12
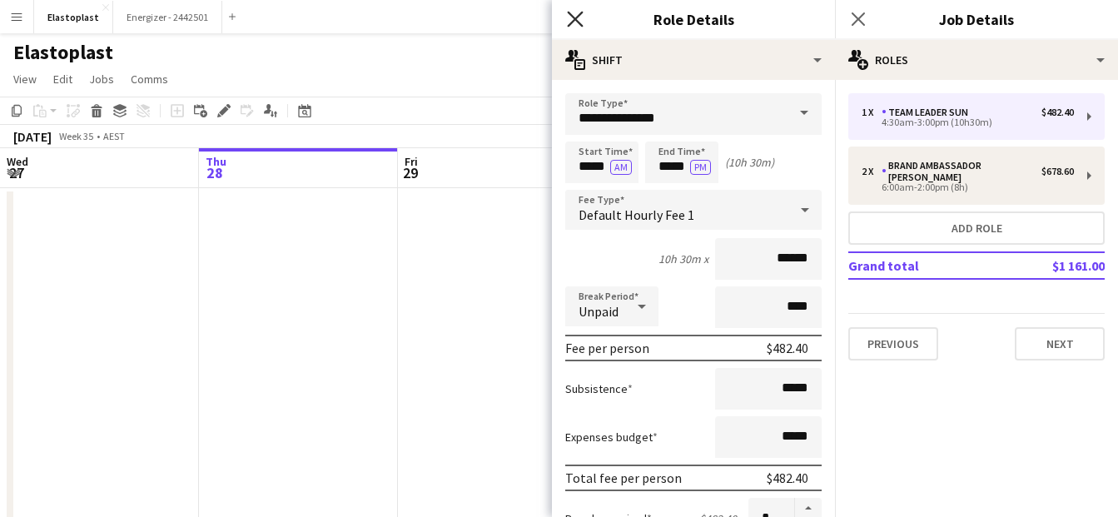
click at [571, 18] on icon "Close pop-in" at bounding box center [575, 19] width 16 height 16
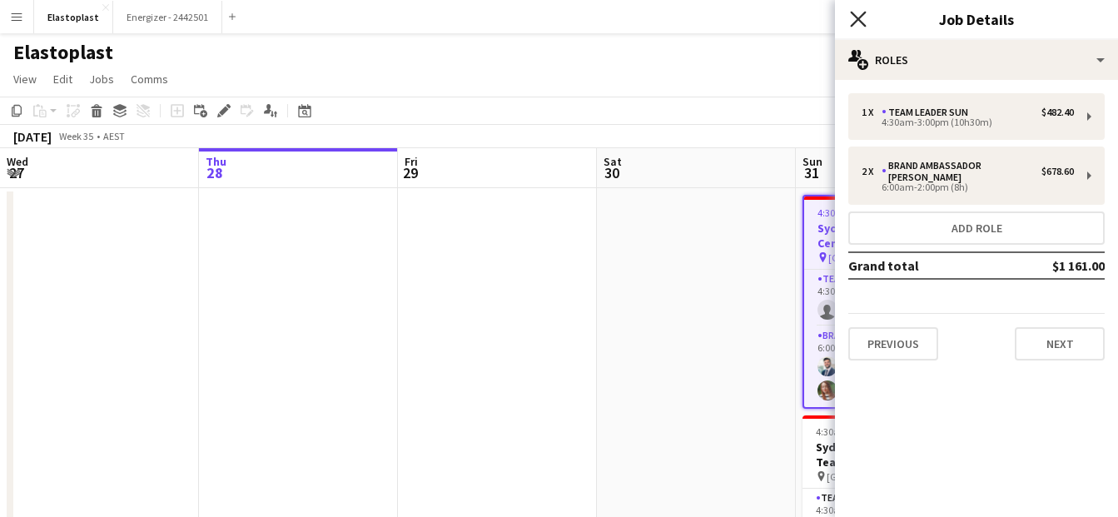
click at [855, 14] on icon "Close pop-in" at bounding box center [858, 19] width 16 height 16
